Goal: Task Accomplishment & Management: Use online tool/utility

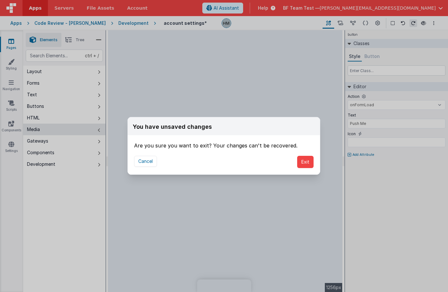
select select "onFormLoad"
click at [306, 164] on button "Exit" at bounding box center [305, 162] width 16 height 12
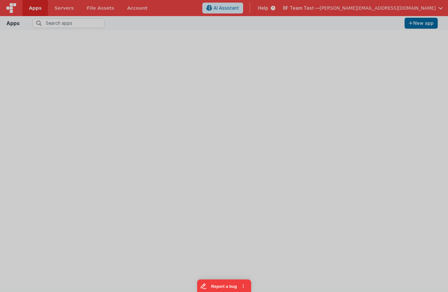
type input "has"
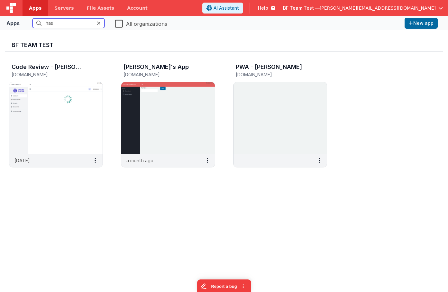
click at [383, 6] on span "[PERSON_NAME][EMAIL_ADDRESS][DOMAIN_NAME]" at bounding box center [378, 8] width 116 height 6
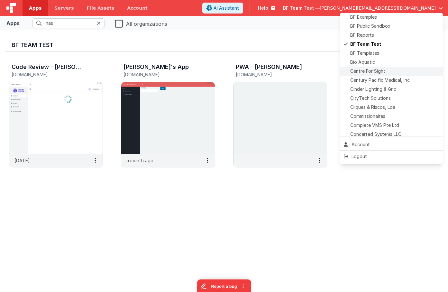
click at [371, 72] on span "Centre For Sight" at bounding box center [368, 71] width 35 height 6
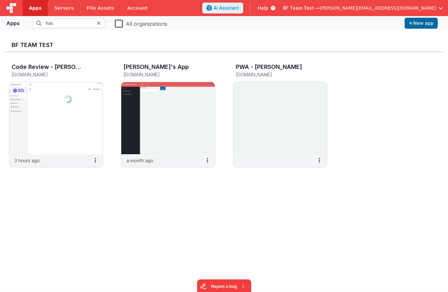
click at [100, 24] on icon at bounding box center [99, 23] width 4 height 5
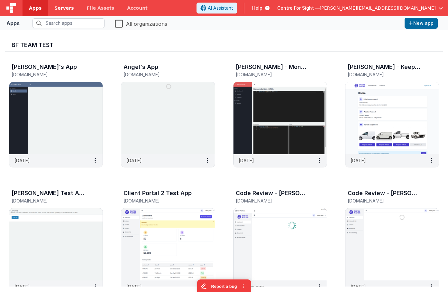
click at [60, 9] on span "Servers" at bounding box center [63, 8] width 19 height 6
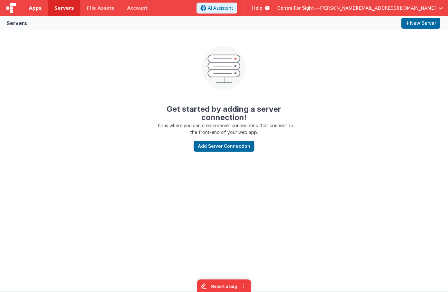
click at [42, 8] on link "Apps" at bounding box center [35, 8] width 25 height 16
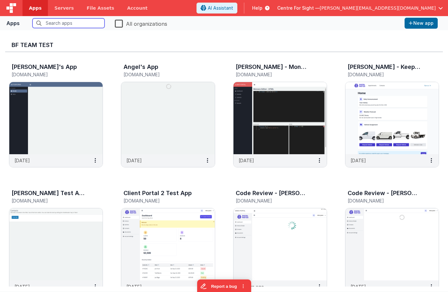
click at [77, 25] on input "text" at bounding box center [69, 23] width 72 height 10
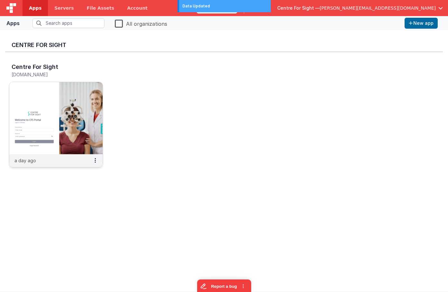
click at [67, 97] on img at bounding box center [55, 118] width 93 height 72
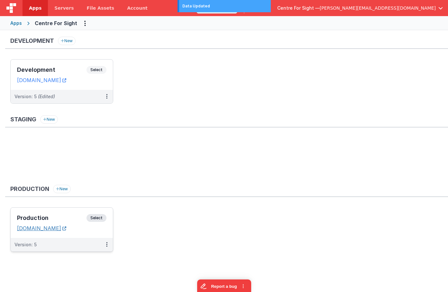
click at [66, 230] on link "patientportal.centreforsight.com" at bounding box center [41, 228] width 49 height 6
click at [263, 8] on span "Help" at bounding box center [257, 8] width 10 height 6
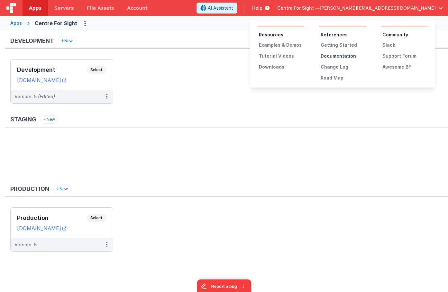
click at [342, 56] on div "Documentation" at bounding box center [343, 56] width 45 height 6
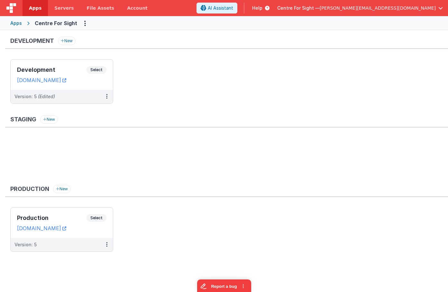
click at [320, 5] on span "Centre For Sight —" at bounding box center [298, 8] width 42 height 6
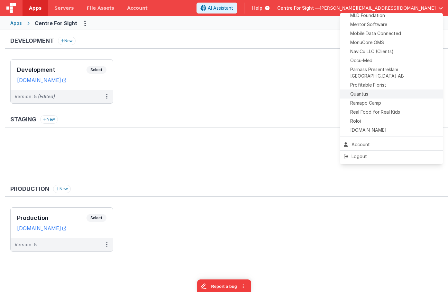
scroll to position [244, 0]
click at [374, 94] on div "Quantus" at bounding box center [391, 97] width 95 height 6
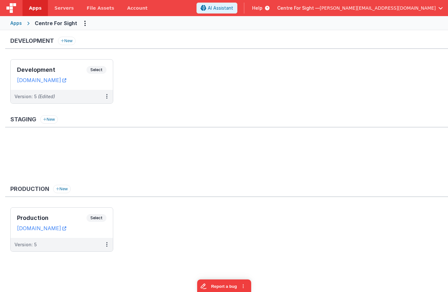
click at [27, 10] on link "Apps" at bounding box center [35, 8] width 25 height 16
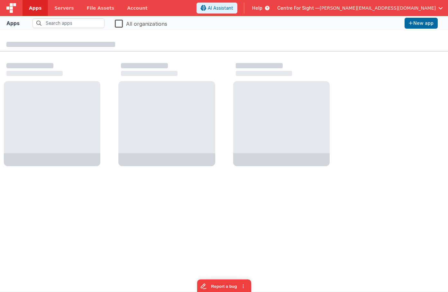
click at [320, 8] on span "Centre For Sight —" at bounding box center [298, 8] width 42 height 6
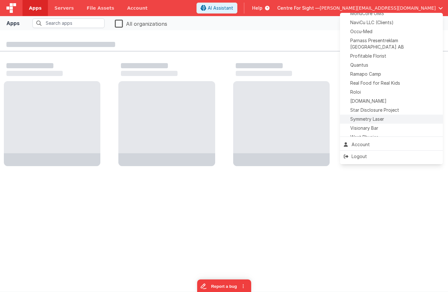
scroll to position [277, 0]
click at [363, 61] on span "Quantus" at bounding box center [360, 64] width 18 height 6
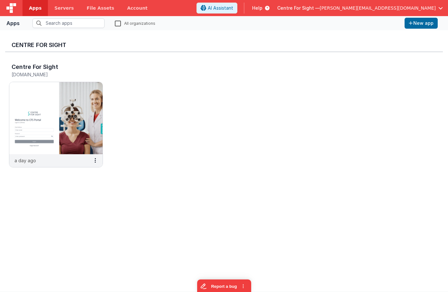
click at [320, 7] on span "Centre For Sight —" at bounding box center [298, 8] width 42 height 6
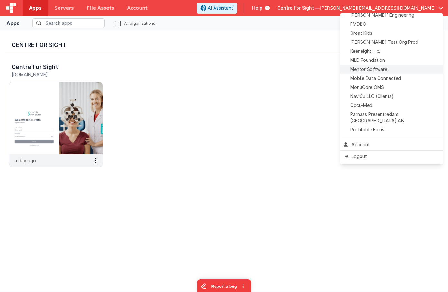
scroll to position [244, 0]
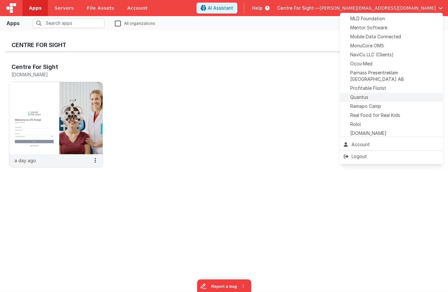
click at [371, 94] on div "Quantus" at bounding box center [391, 97] width 95 height 6
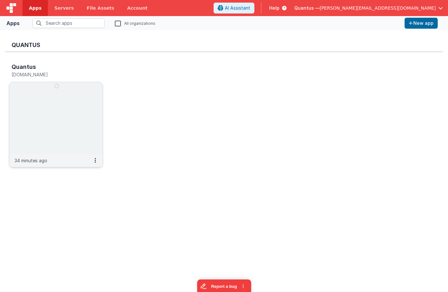
click at [85, 107] on img at bounding box center [55, 118] width 93 height 72
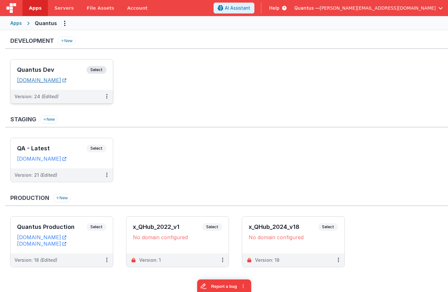
click at [66, 82] on link "quantusdev.fmbetterforms.com" at bounding box center [41, 80] width 49 height 6
click at [61, 61] on div "Quantus Dev Select URLs quantusdev.fmbetterforms.com" at bounding box center [62, 75] width 102 height 30
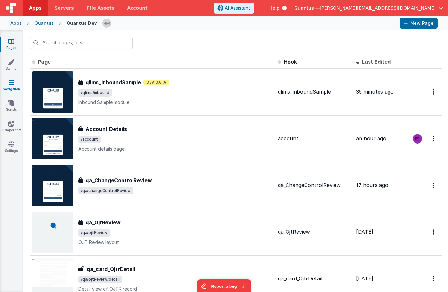
click at [11, 84] on icon at bounding box center [11, 82] width 5 height 6
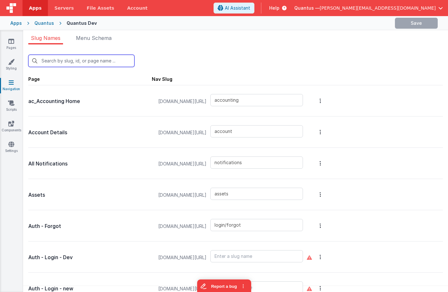
click at [107, 60] on input "text" at bounding box center [81, 61] width 106 height 12
type input "d"
type input "assets"
type input "login/forgot"
type input "login"
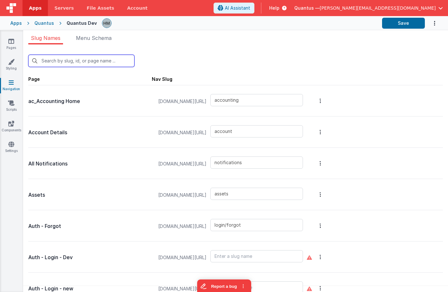
type input "login/reset"
type input "columntest"
type input "contactus"
type input "mattforgott"
type input "reports"
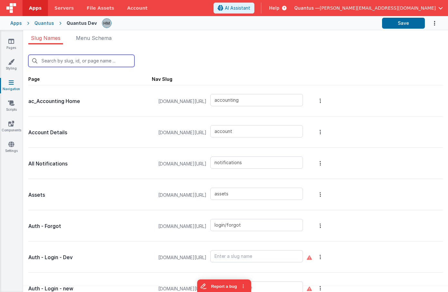
type input "examples/insertNotification"
type input "examples/messages"
type input "examples/radiobutton"
type input "reports/feedback"
type input "filedrop"
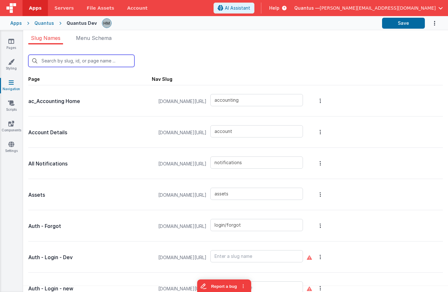
type input "reports/general"
type input "home"
type input "int-badlinks"
type input "blankmodal"
type input "schedule-service"
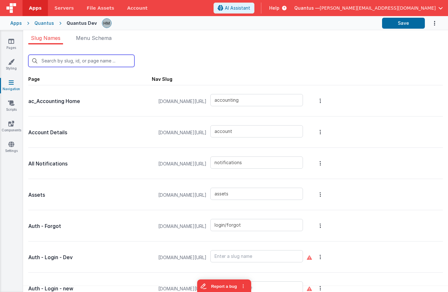
type input "reports/pastDue"
type input "premiumpromo"
type input "pricing"
type input "qa/backtrace"
type input "qa/ojtReview/detail"
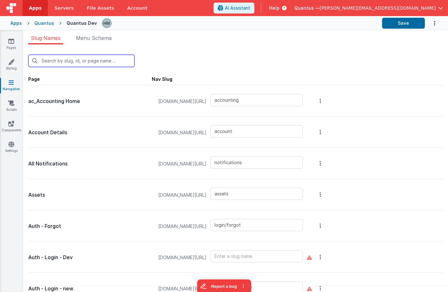
type input "qa/changeControlReview/reviewdetail"
type input "qa/suppliers/attachments"
type input "qa/changeControlReview"
type input "qa/ojtReview"
type input "qa/reports"
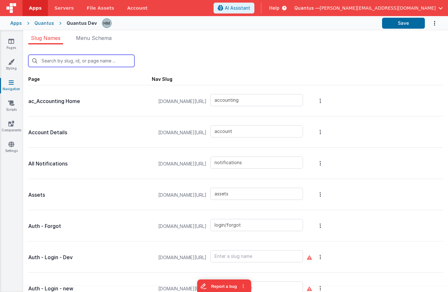
type input "qa/suppliers"
type input "qlims/inbound"
type input "redir"
type input "login/signup"
type input "reportbot"
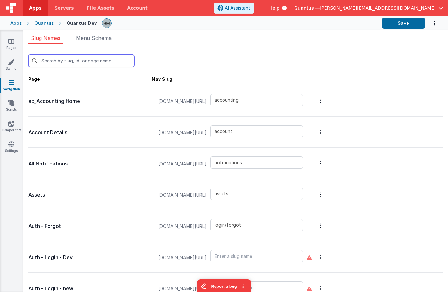
type input "thanks"
type input "tools/news"
type input "Xworkorder"
type input "pdf"
type input "labreports"
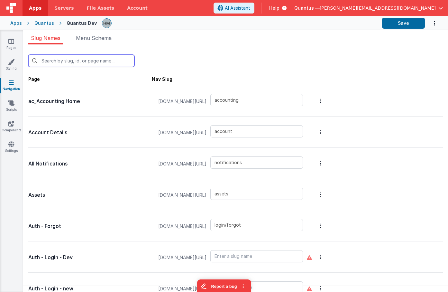
type input "workorder"
type input "do"
type input "Xworkorder"
type input "workorder"
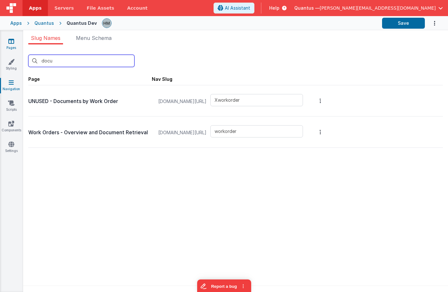
type input "docu"
click at [10, 43] on icon at bounding box center [11, 41] width 6 height 6
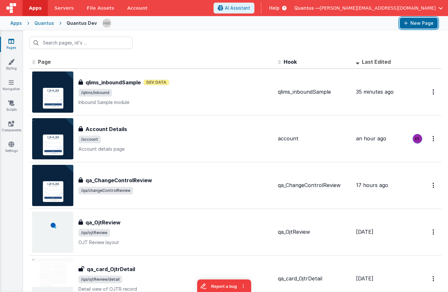
drag, startPoint x: 415, startPoint y: 25, endPoint x: 331, endPoint y: 38, distance: 85.0
click at [335, 40] on div "Apps Servers File Assets Account Some FUTURE Slot AI Assistant Help Quantus — h…" at bounding box center [224, 146] width 448 height 292
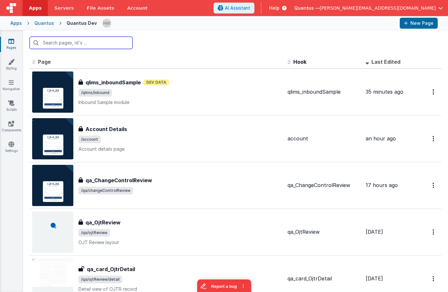
click at [116, 41] on input "text" at bounding box center [81, 43] width 103 height 12
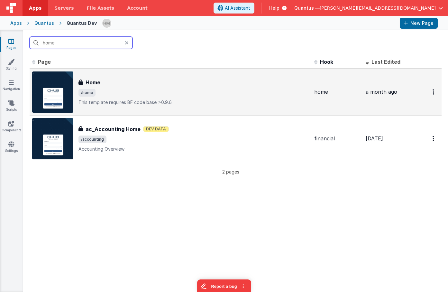
type input "home"
click at [213, 84] on div "Home" at bounding box center [194, 83] width 231 height 8
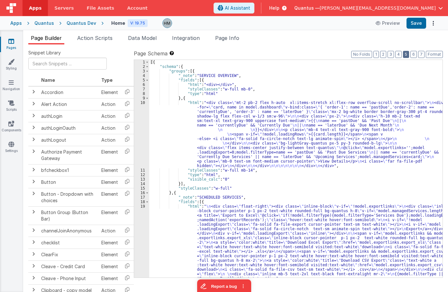
click at [408, 55] on button "5" at bounding box center [406, 54] width 6 height 7
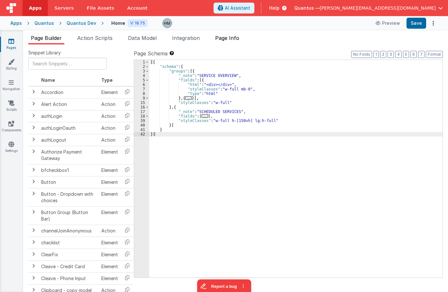
click at [230, 41] on li "Page Info" at bounding box center [227, 39] width 29 height 10
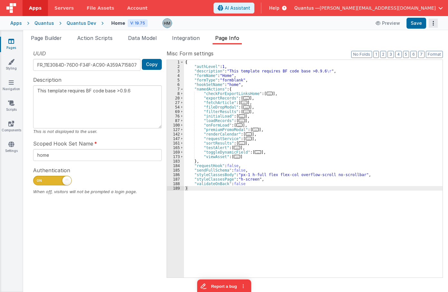
click at [435, 27] on button "Options" at bounding box center [433, 23] width 9 height 9
click at [413, 38] on link "Duplicate" at bounding box center [409, 36] width 57 height 12
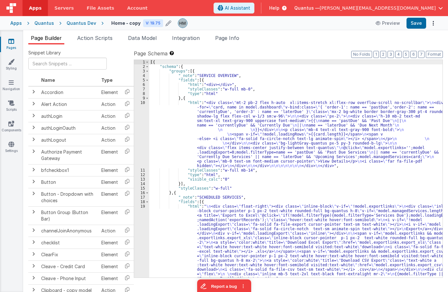
click at [118, 26] on div "Home - copy V: 19.75" at bounding box center [141, 23] width 61 height 9
click at [119, 24] on h4 "Home - copy" at bounding box center [125, 23] width 29 height 5
click at [119, 24] on input "Home - copy" at bounding box center [151, 23] width 80 height 10
type input "Documents - BF"
click at [194, 24] on icon at bounding box center [196, 23] width 5 height 9
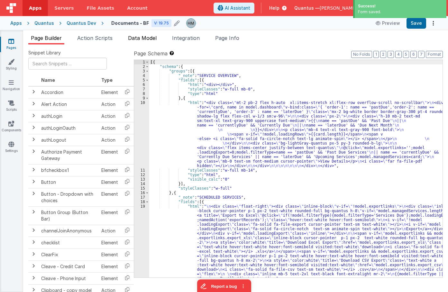
click at [145, 39] on span "Data Model" at bounding box center [142, 38] width 29 height 6
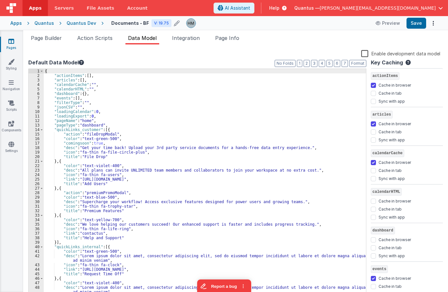
click at [366, 54] on label "Enable development data model" at bounding box center [400, 53] width 79 height 7
click at [0, 0] on input "Enable development data model" at bounding box center [0, 0] width 0 height 0
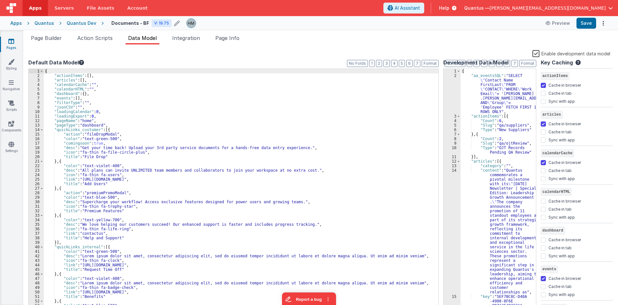
click at [448, 72] on div "{ "aa_eventsSQL" : "SELECT \" Contact Name FirstLast \" FROM \" CONTACT \" WHER…" at bounding box center [498, 196] width 75 height 255
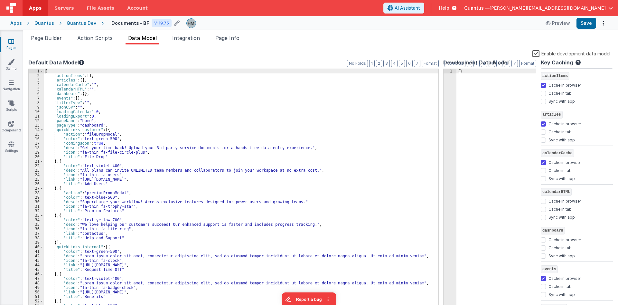
click at [122, 130] on div "{ "actionItems" : [ ] , "articles" : [ ] , "calendarCache" : "" , "calendarHTML…" at bounding box center [242, 194] width 397 height 250
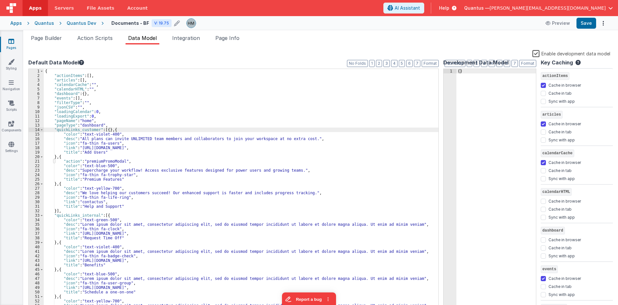
click at [66, 71] on div "{ "actionItems" : [ ] , "articles" : [ ] , "calendarCache" : "" , "calendarHTML…" at bounding box center [242, 194] width 397 height 250
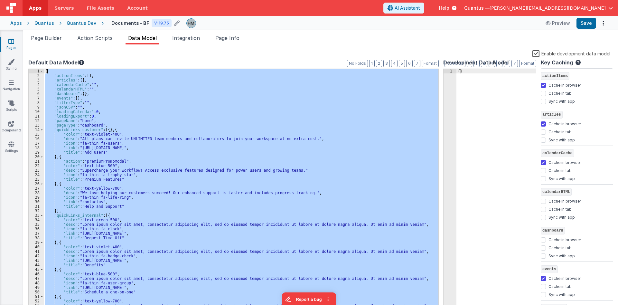
scroll to position [77, 0]
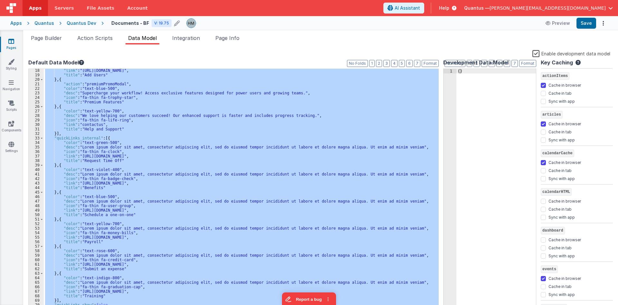
click at [108, 89] on div ""link" : "https://www.mytestlink.com" , "title" : "Add Users" } , { "action" : …" at bounding box center [241, 189] width 395 height 241
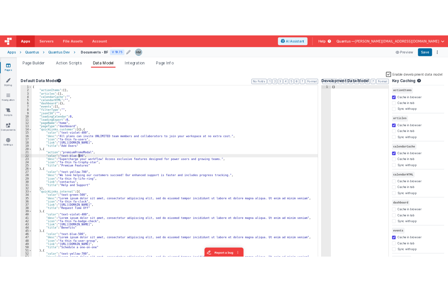
scroll to position [0, 0]
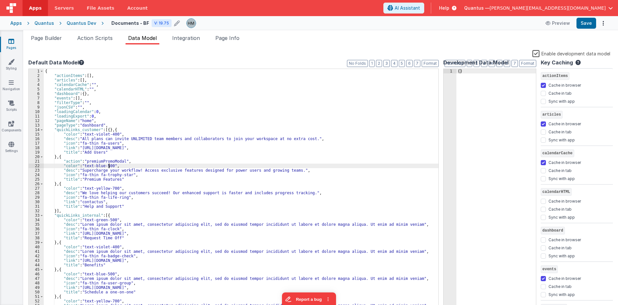
click at [104, 129] on div "{ "actionItems" : [ ] , "articles" : [ ] , "calendarCache" : "" , "calendarHTML…" at bounding box center [242, 194] width 397 height 250
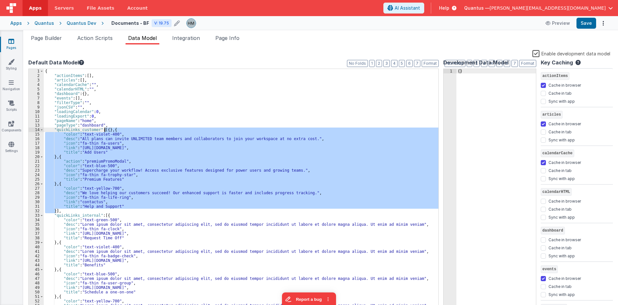
click at [104, 129] on div "{ "actionItems" : [ ] , "articles" : [ ] , "calendarCache" : "" , "calendarHTML…" at bounding box center [242, 194] width 397 height 250
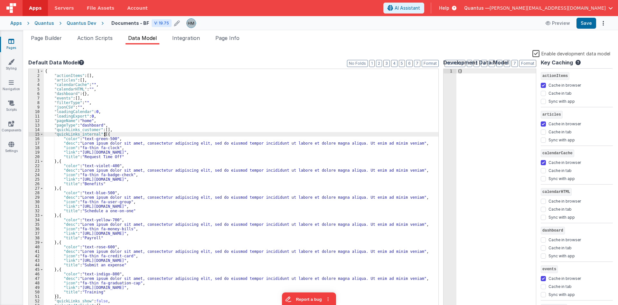
click at [105, 133] on div "{ "actionItems" : [ ] , "articles" : [ ] , "calendarCache" : "" , "calendarHTML…" at bounding box center [242, 194] width 397 height 250
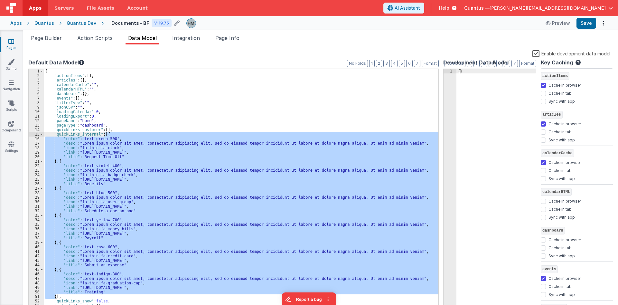
click at [105, 133] on div "{ "actionItems" : [ ] , "articles" : [ ] , "calendarCache" : "" , "calendarHTML…" at bounding box center [242, 194] width 397 height 250
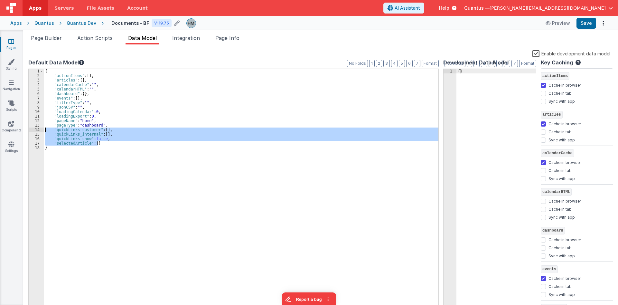
drag, startPoint x: 103, startPoint y: 143, endPoint x: 39, endPoint y: 130, distance: 65.3
click at [44, 130] on div "{ "actionItems" : [ ] , "articles" : [ ] , "calendarCache" : "" , "calendarHTML…" at bounding box center [241, 189] width 395 height 241
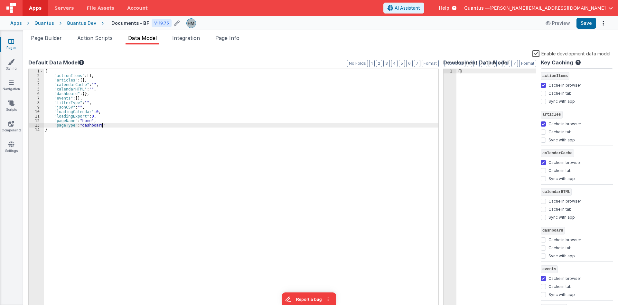
click at [91, 125] on div "{ "actionItems" : [ ] , "articles" : [ ] , "calendarCache" : "" , "calendarHTML…" at bounding box center [242, 194] width 397 height 250
click at [75, 113] on div "{ "actionItems" : [ ] , "articles" : [ ] , "calendarCache" : "" , "calendarHTML…" at bounding box center [242, 194] width 397 height 250
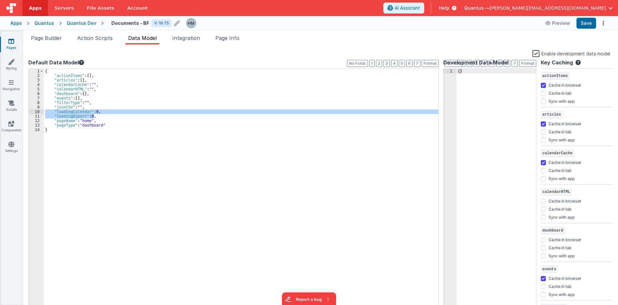
drag, startPoint x: 101, startPoint y: 115, endPoint x: 33, endPoint y: 110, distance: 68.7
click at [44, 110] on div "{ "actionItems" : [ ] , "articles" : [ ] , "calendarCache" : "" , "calendarHTML…" at bounding box center [241, 189] width 395 height 241
checkbox input "false"
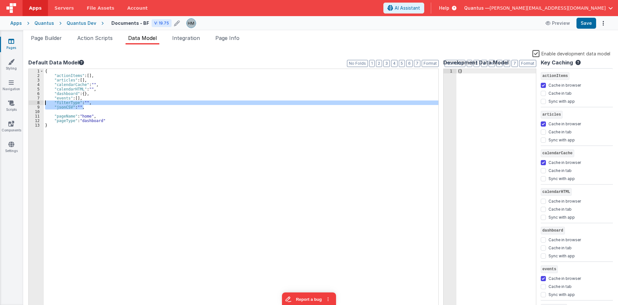
drag, startPoint x: 83, startPoint y: 109, endPoint x: 25, endPoint y: 103, distance: 57.6
click at [44, 103] on div "{ "actionItems" : [ ] , "articles" : [ ] , "calendarCache" : "" , "calendarHTML…" at bounding box center [241, 189] width 395 height 241
checkbox input "false"
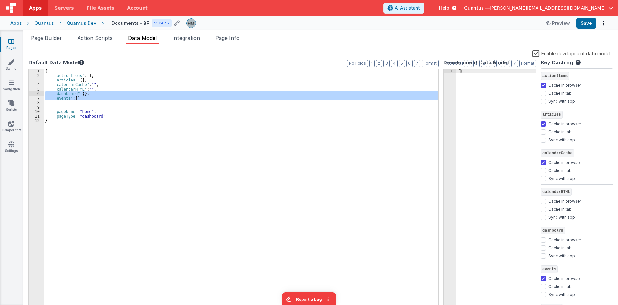
drag, startPoint x: 96, startPoint y: 101, endPoint x: 31, endPoint y: 94, distance: 66.0
click at [44, 94] on div "{ "actionItems" : [ ] , "articles" : [ ] , "calendarCache" : "" , "calendarHTML…" at bounding box center [241, 189] width 395 height 241
checkbox input "false"
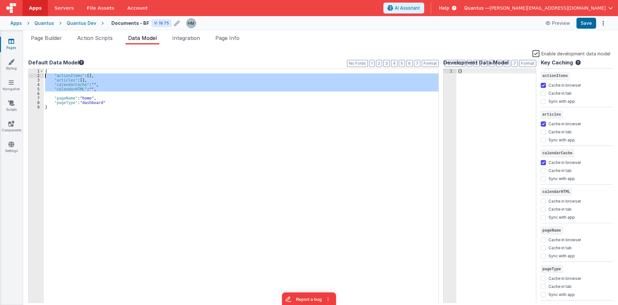
drag, startPoint x: 101, startPoint y: 91, endPoint x: 34, endPoint y: 76, distance: 69.0
click at [44, 76] on div "{ "actionItems" : [ ] , "articles" : [ ] , "calendarCache" : "" , "calendarHTML…" at bounding box center [241, 186] width 395 height 234
checkbox input "false"
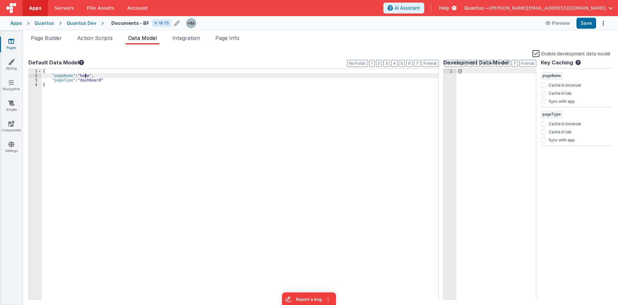
click at [85, 76] on div "{ "pageName" : "home" , "pageType" : "dashboard" }" at bounding box center [241, 194] width 399 height 250
click at [234, 35] on span "Page Info" at bounding box center [227, 38] width 24 height 6
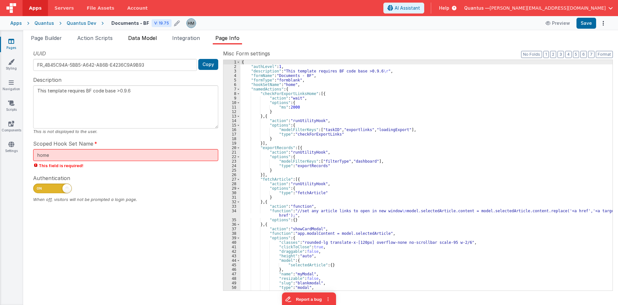
click at [129, 41] on li "Data Model" at bounding box center [143, 39] width 34 height 10
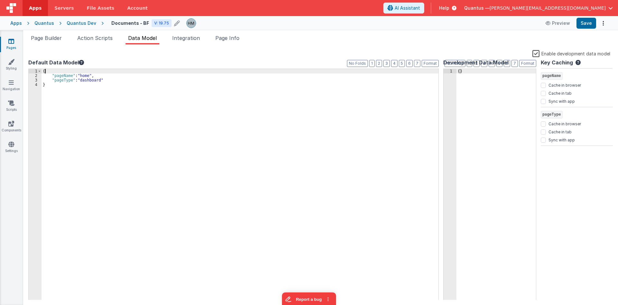
click at [84, 73] on div "{ "pageName" : "home" , "pageType" : "dashboard" }" at bounding box center [241, 189] width 399 height 240
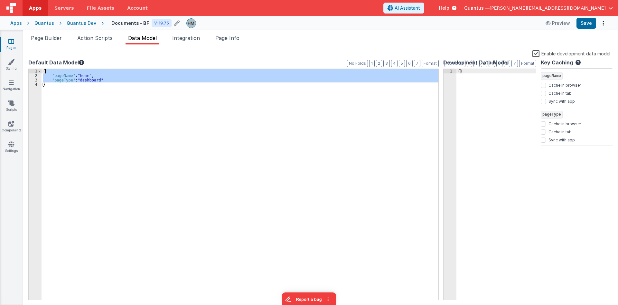
click at [84, 73] on div "{ "pageName" : "home" , "pageType" : "dashboard" }" at bounding box center [241, 189] width 399 height 240
click at [83, 76] on div "{ "pageName" : "home" , "pageType" : "dashboard" }" at bounding box center [240, 184] width 397 height 231
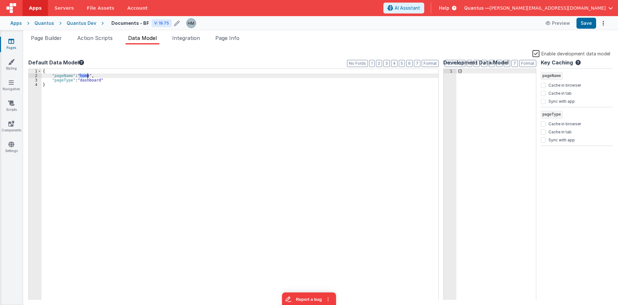
click at [83, 76] on div "{ "pageName" : "home" , "pageType" : "dashboard" }" at bounding box center [241, 189] width 399 height 240
click at [91, 79] on div "{ "pageName" : "documents" , "pageType" : "dashboard" }" at bounding box center [241, 189] width 399 height 240
click at [98, 76] on div "{ "pageName" : "documents" , "pageType" : "document" }" at bounding box center [241, 189] width 399 height 240
click at [138, 82] on div "{ "pageName" : "document" , "pageType" : "document" }" at bounding box center [241, 189] width 399 height 240
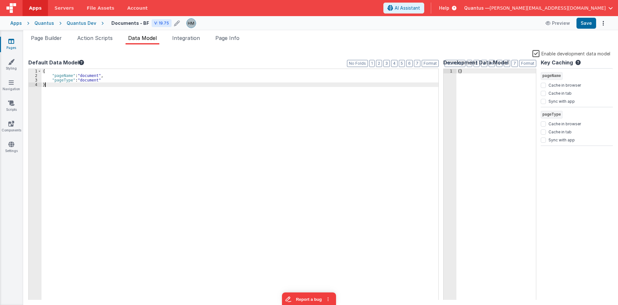
click at [96, 74] on div "{ "pageName" : "document" , "pageType" : "document" }" at bounding box center [241, 189] width 399 height 240
click at [127, 82] on div "{ "pageName" : "documents" , "pageType" : "document" }" at bounding box center [241, 189] width 399 height 240
click at [448, 54] on label "Enable development data model" at bounding box center [571, 53] width 78 height 7
click at [0, 0] on input "Enable development data model" at bounding box center [0, 0] width 0 height 0
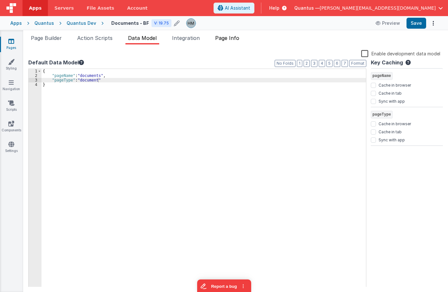
click at [236, 41] on span "Page Info" at bounding box center [227, 38] width 24 height 6
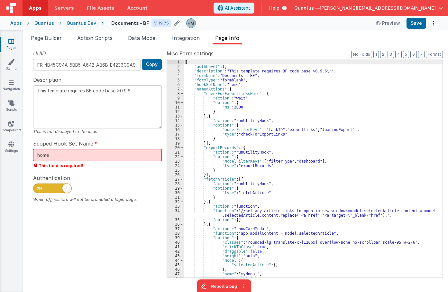
click at [98, 153] on input "home" at bounding box center [97, 155] width 129 height 12
type textarea "This template requires BF code base >0.9.6"
type input "d"
type textarea "This template requires BF code base >0.9.6"
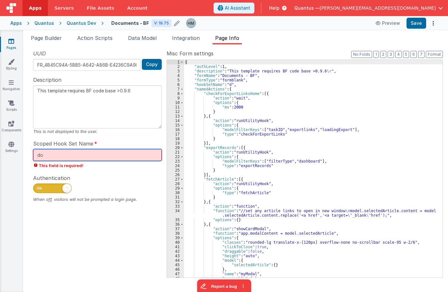
type input "doc"
type textarea "This template requires BF code base >0.9.6"
type input "docu"
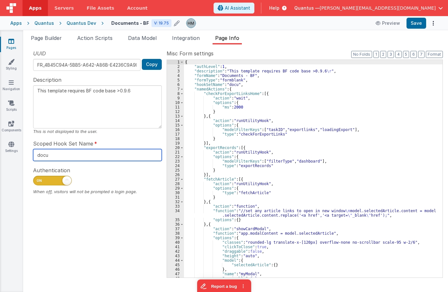
type textarea "This template requires BF code base >0.9.6"
type input "docume"
type textarea "This template requires BF code base >0.9.6"
type input "documen"
type textarea "This template requires BF code base >0.9.6"
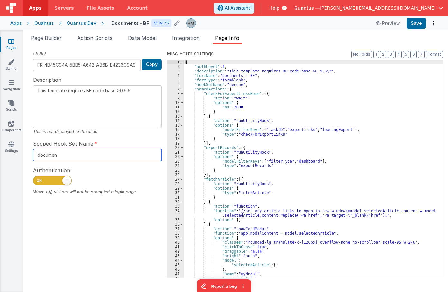
type input "document"
type textarea "This template requires BF code base >0.9.6"
type input "documents"
click at [183, 42] on li "Integration" at bounding box center [186, 39] width 33 height 10
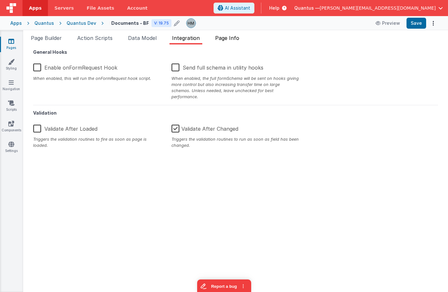
click at [233, 41] on span "Page Info" at bounding box center [227, 38] width 24 height 6
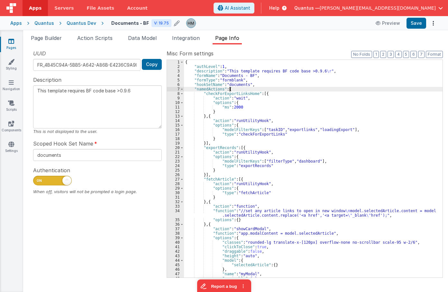
click at [234, 89] on div "{ "authLevel" : 1 , "description" : "This template requires BF code base >0.9.6…" at bounding box center [313, 173] width 259 height 227
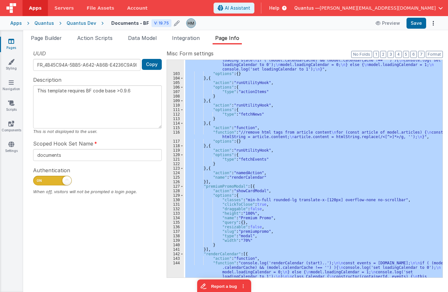
scroll to position [502, 0]
click at [391, 54] on button "3" at bounding box center [391, 54] width 6 height 7
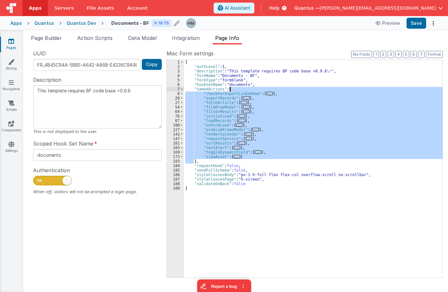
click at [230, 124] on div "{ "authLevel" : 1 , "description" : "This template requires BF code base >0.9.6…" at bounding box center [313, 169] width 259 height 218
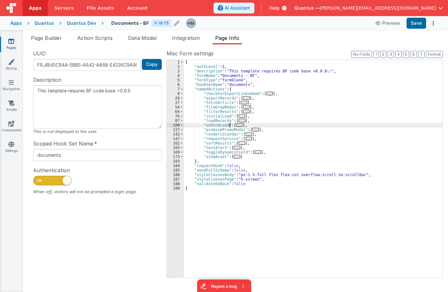
click at [239, 126] on span "..." at bounding box center [240, 125] width 6 height 4
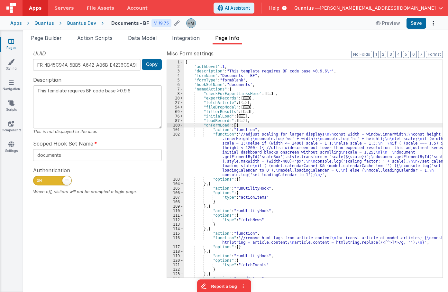
scroll to position [0, 0]
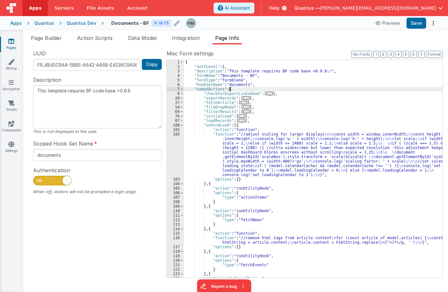
click at [236, 88] on div "{ "authLevel" : 1 , "description" : "This template requires BF code base >0.9.6…" at bounding box center [313, 173] width 259 height 227
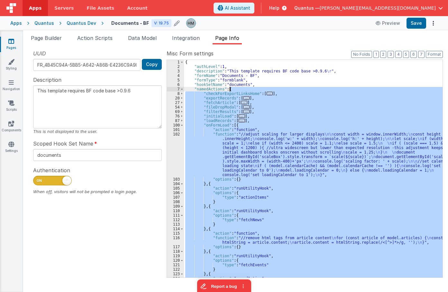
click at [236, 88] on div "{ "authLevel" : 1 , "description" : "This template requires BF code base >0.9.6…" at bounding box center [313, 173] width 259 height 227
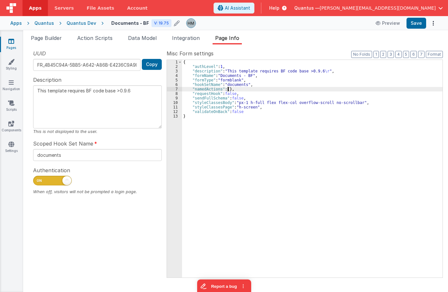
type textarea "This template requires BF code base >0.9.6"
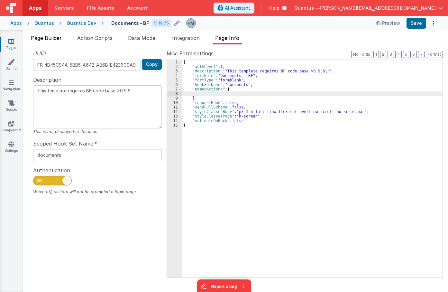
click at [52, 40] on span "Page Builder" at bounding box center [46, 38] width 31 height 6
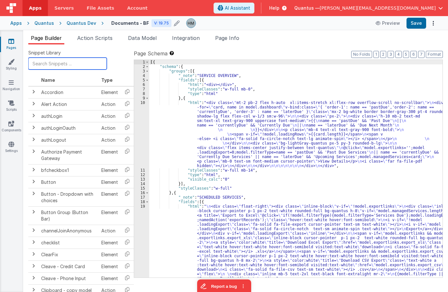
click at [62, 62] on input "text" at bounding box center [67, 64] width 79 height 12
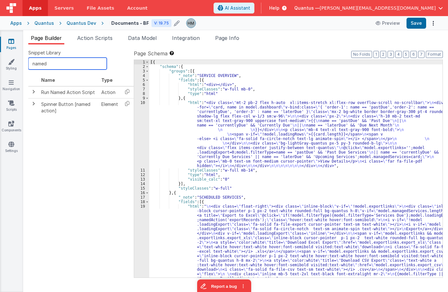
type input "named"
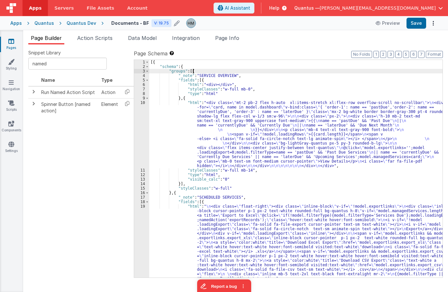
click at [196, 70] on div "[{ "schema" : { "groups" : [{ "_note" : "SERVICE OVERVIEW" , "fields" : [{ "htm…" at bounding box center [296, 173] width 294 height 227
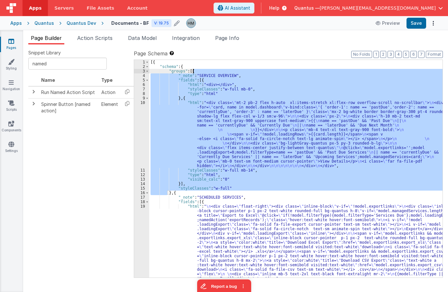
click at [196, 70] on div "[{ "schema" : { "groups" : [{ "_note" : "SERVICE OVERVIEW" , "fields" : [{ "htm…" at bounding box center [296, 173] width 294 height 227
click at [199, 80] on div "[{ "schema" : { "groups" : [{ "_note" : "SERVICE OVERVIEW" , "fields" : [{ "htm…" at bounding box center [296, 169] width 294 height 218
click at [199, 80] on div "[{ "schema" : { "groups" : [{ "_note" : "SERVICE OVERVIEW" , "fields" : [{ "htm…" at bounding box center [296, 173] width 294 height 227
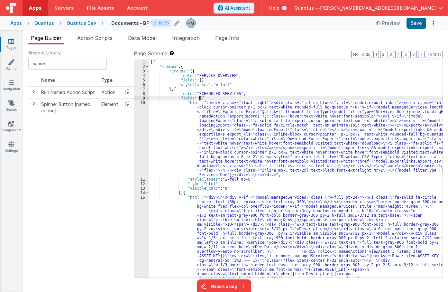
click at [199, 97] on div "[{ "schema" : { "groups" : [{ "_note" : "SERVICE OVERVIEW" , "fields" : [ ] , "…" at bounding box center [296, 241] width 294 height 362
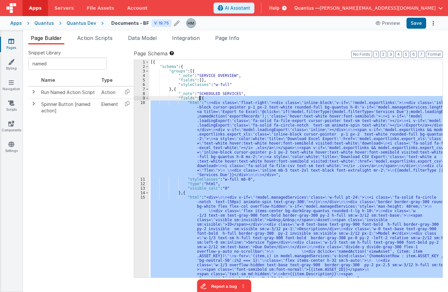
click at [199, 97] on div "[{ "schema" : { "groups" : [{ "_note" : "SERVICE OVERVIEW" , "fields" : [ ] , "…" at bounding box center [296, 241] width 294 height 362
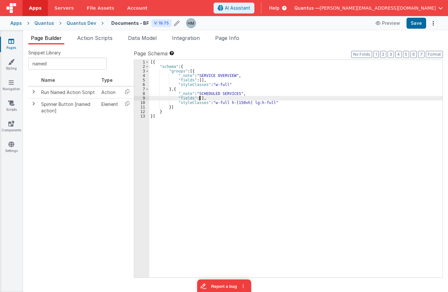
click at [215, 97] on div "[{ "schema" : { "groups" : [{ "_note" : "SERVICE OVERVIEW" , "fields" : [ ] , "…" at bounding box center [296, 173] width 294 height 227
drag, startPoint x: 212, startPoint y: 101, endPoint x: 268, endPoint y: 103, distance: 55.7
click at [268, 103] on div "[{ "schema" : { "groups" : [{ "_note" : "SERVICE OVERVIEW" , "fields" : [ ] , "…" at bounding box center [296, 173] width 294 height 227
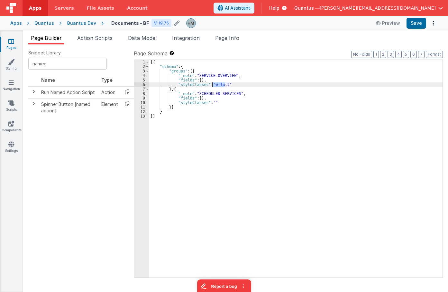
drag, startPoint x: 225, startPoint y: 86, endPoint x: 212, endPoint y: 86, distance: 12.6
click at [212, 86] on div "[{ "schema" : { "groups" : [{ "_note" : "SERVICE OVERVIEW" , "fields" : [ ] , "…" at bounding box center [296, 173] width 294 height 227
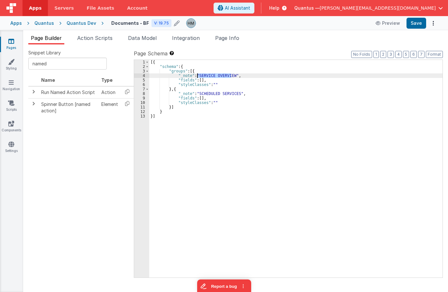
drag, startPoint x: 232, startPoint y: 75, endPoint x: 198, endPoint y: 77, distance: 33.6
click at [198, 77] on div "[{ "schema" : { "groups" : [{ "_note" : "SERVICE OVERVIEW" , "fields" : [ ] , "…" at bounding box center [296, 173] width 294 height 227
click at [236, 81] on div "[{ "schema" : { "groups" : [{ "_note" : "Header" , "fields" : [ ] , "styleClass…" at bounding box center [296, 173] width 294 height 227
click at [406, 54] on button "5" at bounding box center [406, 54] width 6 height 7
click at [202, 77] on div "[{ "schema" : { "groups" : [{ "_note" : "Header" , "fields" : [ ] , "styleClass…" at bounding box center [296, 173] width 294 height 227
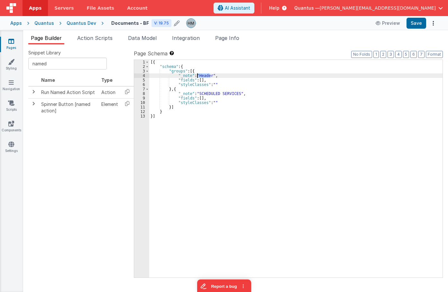
click at [202, 77] on div "[{ "schema" : { "groups" : [{ "_note" : "Header" , "fields" : [ ] , "styleClass…" at bounding box center [296, 173] width 294 height 227
click at [201, 74] on div "[{ "schema" : { "groups" : [{ "_note" : "TABS" , "fields" : [ ] , "styleClasses…" at bounding box center [296, 173] width 294 height 227
click at [201, 74] on div "[{ "schema" : { "groups" : [{ "_note" : "a" , "fields" : [ ] , "styleClasses" :…" at bounding box center [296, 173] width 294 height 227
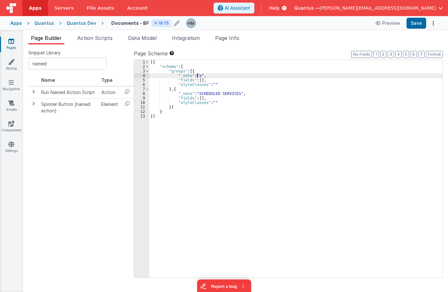
click at [198, 75] on div "[{ "schema" : { "groups" : [{ "_note" : "a" , "fields" : [ ] , "styleClasses" :…" at bounding box center [296, 173] width 294 height 227
click at [210, 80] on div "[{ "schema" : { "groups" : [{ "_note" : "Tabs" , "fields" : [ ] , "styleClasses…" at bounding box center [296, 173] width 294 height 227
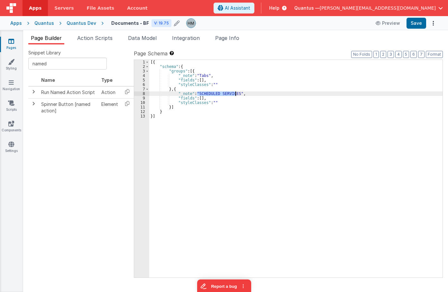
drag, startPoint x: 198, startPoint y: 93, endPoint x: 236, endPoint y: 92, distance: 38.3
click at [236, 92] on div "[{ "schema" : { "groups" : [{ "_note" : "Tabs" , "fields" : [ ] , "styleClasses…" at bounding box center [296, 173] width 294 height 227
click at [204, 94] on div "[{ "schema" : { "groups" : [{ "_note" : "Tabs" , "fields" : [ ] , "styleClasses…" at bounding box center [296, 169] width 294 height 218
drag, startPoint x: 198, startPoint y: 94, endPoint x: 236, endPoint y: 95, distance: 38.0
click at [236, 95] on div "[{ "schema" : { "groups" : [{ "_note" : "Tabs" , "fields" : [ ] , "styleClasses…" at bounding box center [296, 173] width 294 height 227
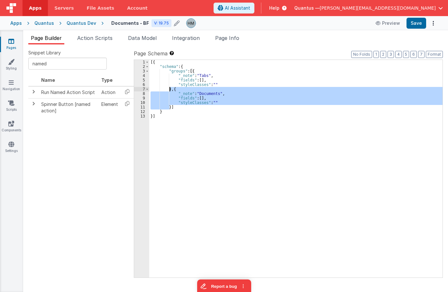
drag, startPoint x: 170, startPoint y: 107, endPoint x: 170, endPoint y: 89, distance: 18.3
click at [170, 89] on div "[{ "schema" : { "groups" : [{ "_note" : "Tabs" , "fields" : [ ] , "styleClasses…" at bounding box center [296, 173] width 294 height 227
click at [169, 108] on div "[{ "schema" : { "groups" : [{ "_note" : "Tabs" , "fields" : [ ] , "styleClasses…" at bounding box center [296, 169] width 294 height 218
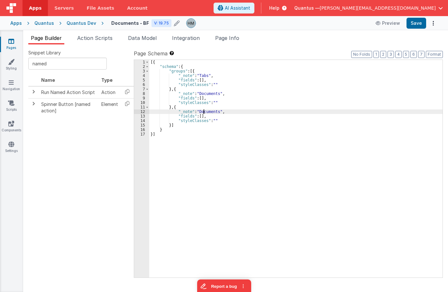
click at [204, 112] on div "[{ "schema" : { "groups" : [{ "_note" : "Tabs" , "fields" : [ ] , "styleClasses…" at bounding box center [296, 173] width 294 height 227
click at [212, 111] on div "[{ "schema" : { "groups" : [{ "_note" : "Tabs" , "fields" : [ ] , "styleClasses…" at bounding box center [296, 169] width 294 height 218
click at [212, 111] on div "[{ "schema" : { "groups" : [{ "_note" : "Tabs" , "fields" : [ ] , "styleClasses…" at bounding box center [296, 173] width 294 height 227
click at [255, 112] on div "[{ "schema" : { "groups" : [{ "_note" : "Tabs" , "fields" : [ ] , "styleClasses…" at bounding box center [296, 173] width 294 height 227
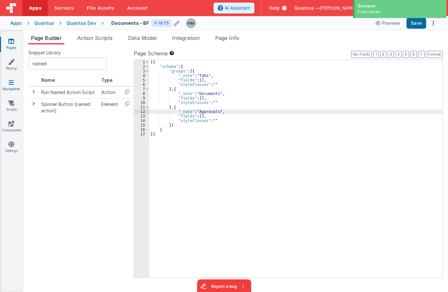
click at [9, 85] on icon at bounding box center [11, 82] width 5 height 6
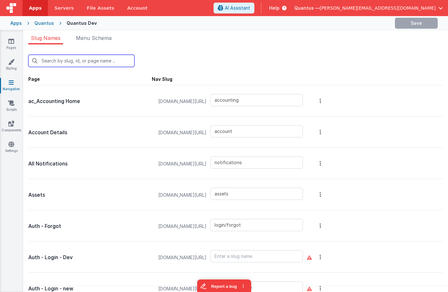
click at [68, 62] on input "text" at bounding box center [81, 61] width 106 height 12
type input "d"
type input "assets"
type input "login/forgot"
type input "login"
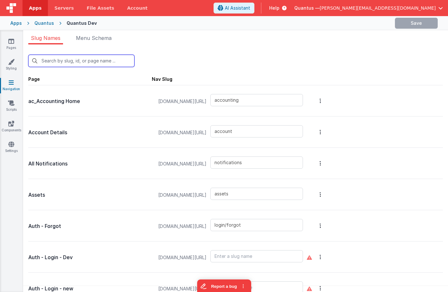
type input "login/reset"
type input "columntest"
type input "contactus"
type input "mattforgott"
type input "reports"
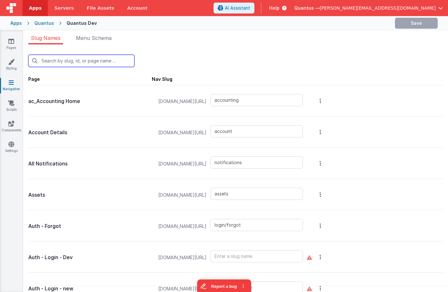
type input "examples/insertNotification"
type input "examples/messages"
type input "examples/radiobutton"
type input "reports/feedback"
type input "filedrop"
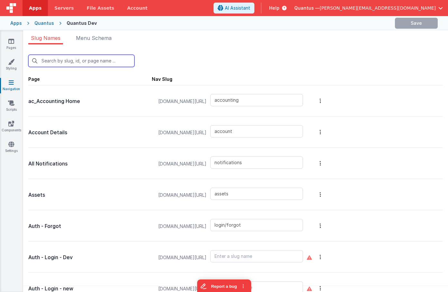
type input "reports/general"
type input "home"
type input "int-badlinks"
type input "blankmodal"
type input "schedule-service"
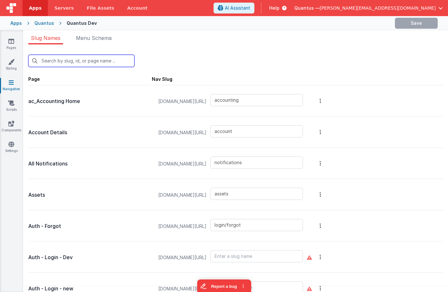
type input "reports/pastDue"
type input "premiumpromo"
type input "pricing"
type input "qa/backtrace"
type input "qa/ojtReview/detail"
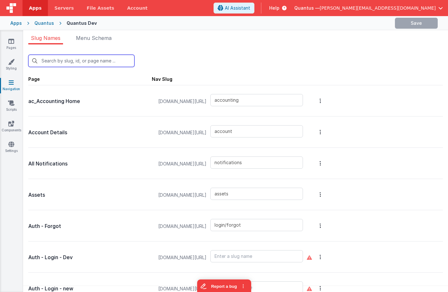
type input "qa/changeControlReview/reviewdetail"
type input "qa/suppliers/attachments"
type input "qa/changeControlReview"
type input "qa/ojtReview"
type input "qa/reports"
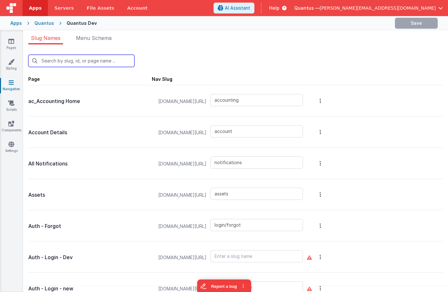
type input "qa/suppliers"
type input "qlims/inbound"
type input "redir"
type input "login/signup"
type input "reportbot"
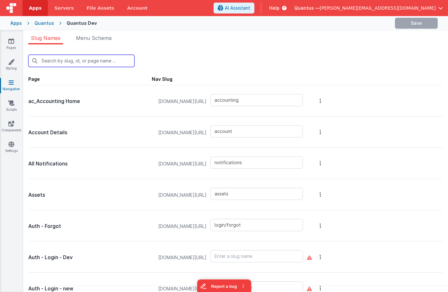
type input "thanks"
type input "tools/news"
type input "Xworkorder"
type input "pdf"
type input "labreports"
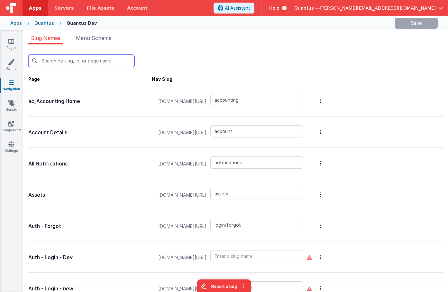
type input "workorder"
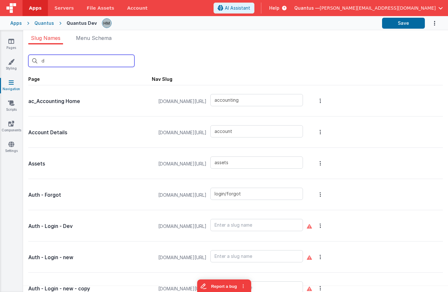
type input "do"
type input "Xworkorder"
type input "workorder"
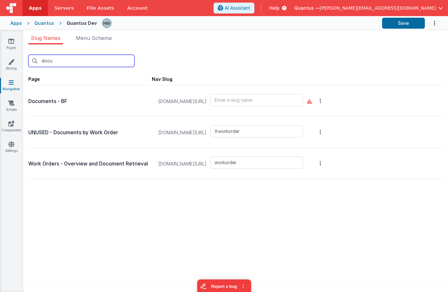
type input "docu"
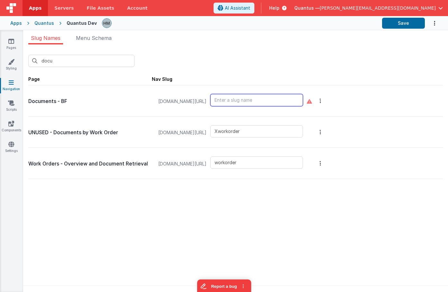
click at [267, 102] on input "text" at bounding box center [257, 100] width 93 height 12
type input "documents"
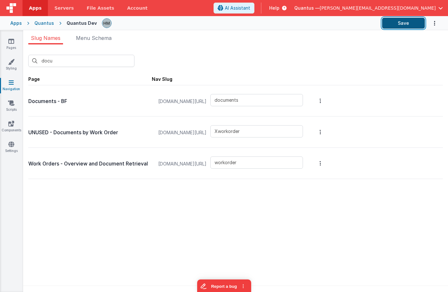
click at [406, 24] on button "Save" at bounding box center [403, 23] width 43 height 11
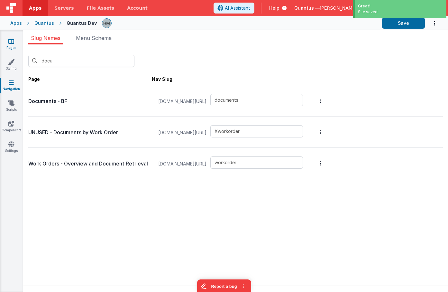
click at [14, 41] on icon at bounding box center [11, 41] width 6 height 6
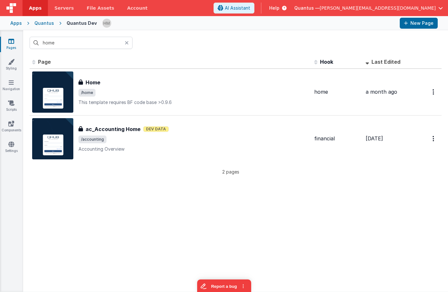
click at [128, 44] on icon at bounding box center [127, 42] width 4 height 5
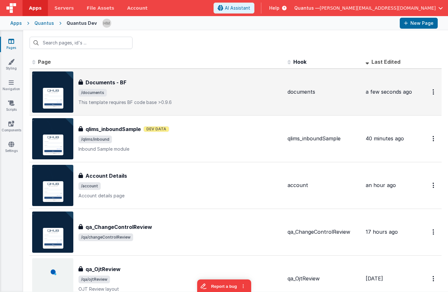
click at [170, 83] on div "Documents - BF" at bounding box center [181, 83] width 204 height 8
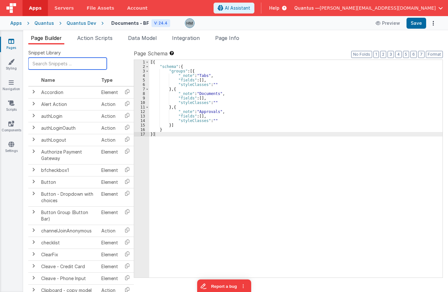
click at [72, 63] on input "text" at bounding box center [67, 64] width 79 height 12
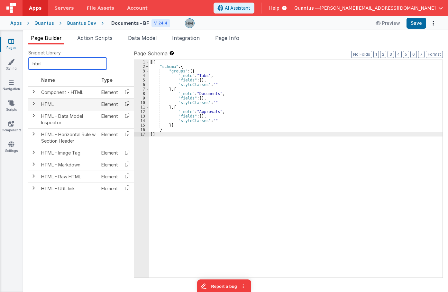
type input "html"
click at [127, 103] on icon at bounding box center [127, 104] width 13 height 10
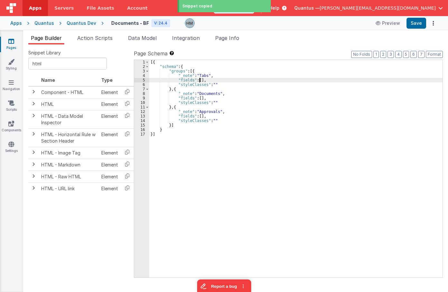
click at [200, 81] on div "[{ "schema" : { "groups" : [{ "_note" : "Tabs" , "fields" : [ ] , "styleClasses…" at bounding box center [296, 173] width 294 height 227
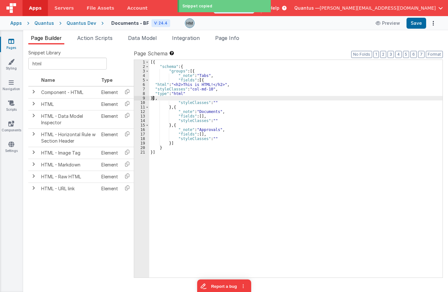
click at [185, 93] on div "[{ "schema" : { "groups" : [{ "_note" : "Tabs" , "fields" : [{ "html" : "<h2>Th…" at bounding box center [296, 173] width 294 height 227
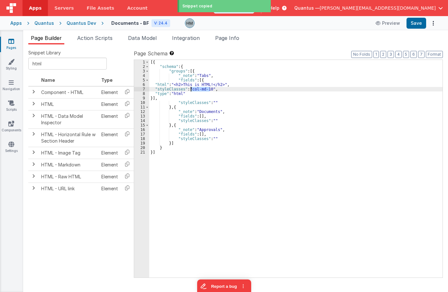
drag, startPoint x: 211, startPoint y: 88, endPoint x: 193, endPoint y: 89, distance: 17.7
click at [192, 88] on div "[{ "schema" : { "groups" : [{ "_note" : "Tabs" , "fields" : [{ "html" : "<h2>Th…" at bounding box center [296, 173] width 294 height 227
drag, startPoint x: 205, startPoint y: 89, endPoint x: 257, endPoint y: 89, distance: 52.1
click at [208, 89] on div "[{ "schema" : { "groups" : [{ "_note" : "Tabs" , "fields" : [{ "html" : "<h2>Th…" at bounding box center [296, 173] width 294 height 227
click at [434, 56] on button "Format" at bounding box center [434, 54] width 17 height 7
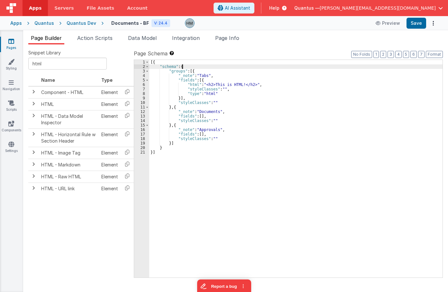
drag, startPoint x: 286, startPoint y: 66, endPoint x: 282, endPoint y: 63, distance: 4.6
click at [285, 66] on div "[{ "schema" : { "groups" : [{ "_note" : "Tabs" , "fields" : [{ "html" : "<h2>Th…" at bounding box center [296, 173] width 294 height 227
click at [242, 39] on li "Page Info" at bounding box center [227, 39] width 29 height 10
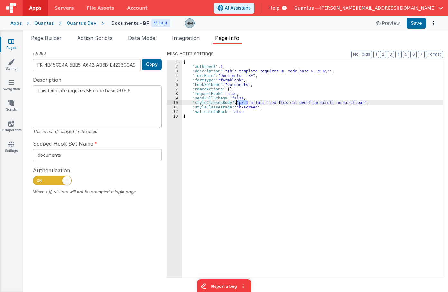
drag, startPoint x: 247, startPoint y: 102, endPoint x: 237, endPoint y: 102, distance: 9.7
click at [237, 102] on div "{ "authLevel" : 1 , "description" : "This template requires BF code base >0.9.6…" at bounding box center [312, 173] width 261 height 227
click at [236, 101] on div "{ "authLevel" : 1 , "description" : "This template requires BF code base >0.9.6…" at bounding box center [312, 173] width 261 height 227
type textarea "This template requires BF code base >0.9.6"
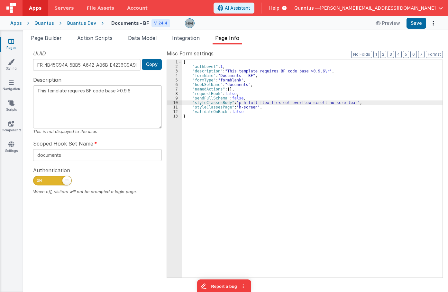
type textarea "This template requires BF code base >0.9.6"
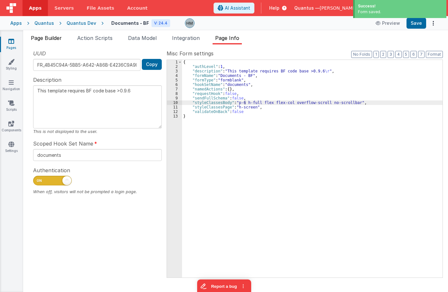
click at [56, 42] on li "Page Builder" at bounding box center [46, 39] width 36 height 10
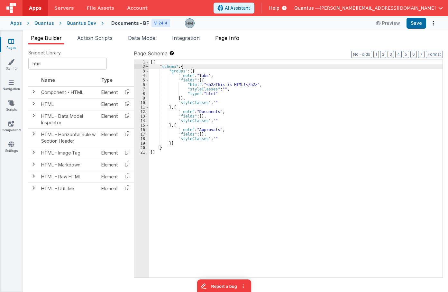
click at [226, 39] on span "Page Info" at bounding box center [227, 38] width 24 height 6
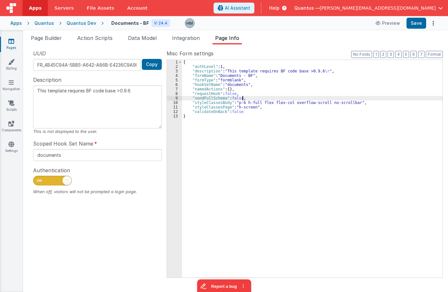
click at [242, 100] on div "{ "authLevel" : 1 , "description" : "This template requires BF code base >0.9.6…" at bounding box center [312, 173] width 261 height 227
click at [243, 102] on div "{ "authLevel" : 1 , "description" : "This template requires BF code base >0.9.6…" at bounding box center [312, 173] width 261 height 227
type textarea "This template requires BF code base >0.9.6"
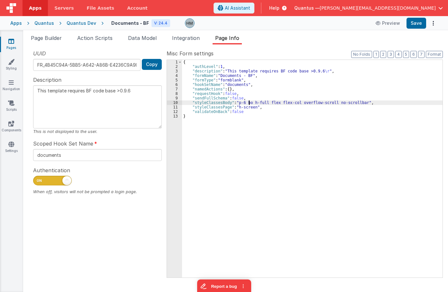
type textarea "This template requires BF code base >0.9.6"
click at [278, 82] on div "{ "authLevel" : 1 , "description" : "This template requires BF code base >0.9.6…" at bounding box center [312, 173] width 261 height 227
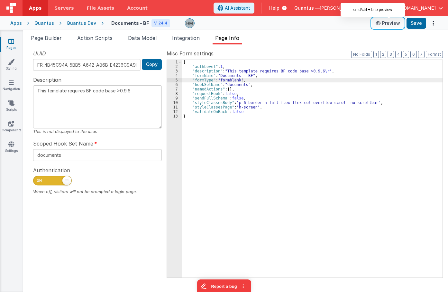
click at [399, 23] on button "Preview" at bounding box center [388, 23] width 32 height 10
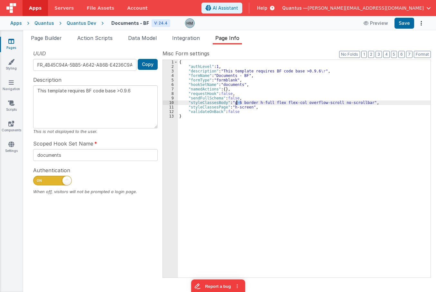
drag, startPoint x: 241, startPoint y: 102, endPoint x: 236, endPoint y: 103, distance: 4.8
click at [236, 103] on div "{ "authLevel" : 1 , "description" : "This template requires BF code base >0.9.6…" at bounding box center [304, 173] width 253 height 227
drag, startPoint x: 246, startPoint y: 103, endPoint x: 254, endPoint y: 102, distance: 8.1
click at [247, 103] on div "{ "authLevel" : 1 , "description" : "This template requires BF code base >0.9.6…" at bounding box center [304, 173] width 253 height 227
drag, startPoint x: 254, startPoint y: 102, endPoint x: 232, endPoint y: 101, distance: 22.2
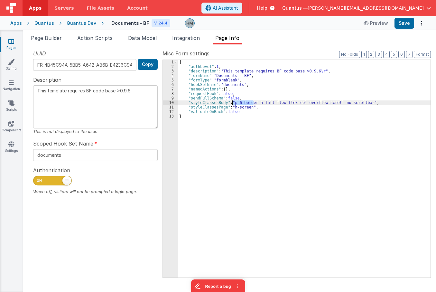
click at [232, 101] on div "{ "authLevel" : 1 , "description" : "This template requires BF code base >0.9.6…" at bounding box center [304, 173] width 253 height 227
click at [234, 102] on div "{ "authLevel" : 1 , "description" : "This template requires BF code base >0.9.6…" at bounding box center [304, 173] width 253 height 227
type textarea "This template requires BF code base >0.9.6"
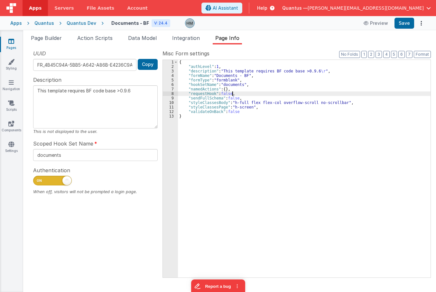
click at [270, 92] on div "{ "authLevel" : 1 , "description" : "This template requires BF code base >0.9.6…" at bounding box center [304, 173] width 253 height 227
click at [401, 28] on button "Save" at bounding box center [405, 23] width 20 height 11
click at [58, 38] on span "Page Builder" at bounding box center [46, 38] width 31 height 6
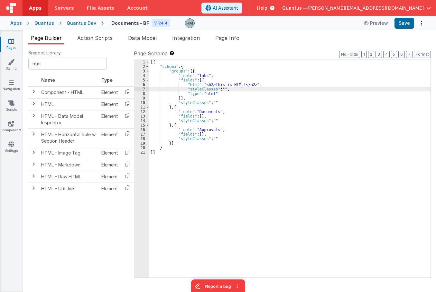
click at [220, 89] on div "[{ "schema" : { "groups" : [{ "_note" : "Tabs" , "fields" : [{ "html" : "<h2>Th…" at bounding box center [289, 173] width 281 height 227
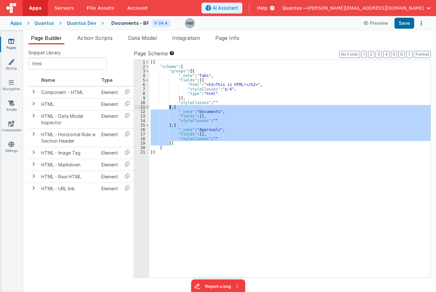
drag, startPoint x: 170, startPoint y: 143, endPoint x: 171, endPoint y: 107, distance: 36.1
click at [171, 107] on div "[{ "schema" : { "groups" : [{ "_note" : "Tabs" , "fields" : [{ "html" : "<h2>Th…" at bounding box center [289, 173] width 281 height 227
click at [175, 107] on div "[{ "schema" : { "groups" : [{ "_note" : "Tabs" , "fields" : [{ "html" : "<h2>Th…" at bounding box center [289, 169] width 281 height 218
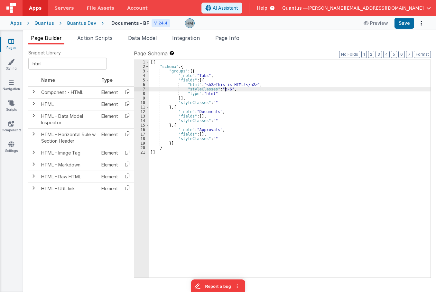
click at [226, 90] on div "[{ "schema" : { "groups" : [{ "_note" : "Tabs" , "fields" : [{ "html" : "<h2>Th…" at bounding box center [289, 173] width 281 height 227
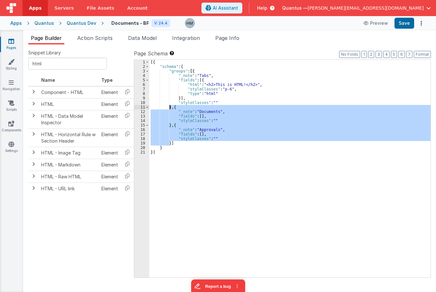
drag, startPoint x: 170, startPoint y: 142, endPoint x: 170, endPoint y: 108, distance: 33.8
click at [170, 108] on div "[{ "schema" : { "groups" : [{ "_note" : "Tabs" , "fields" : [{ "html" : "<h2>Th…" at bounding box center [289, 173] width 281 height 227
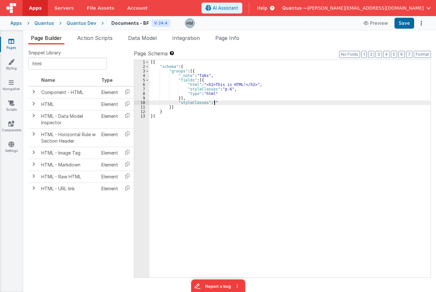
click at [214, 104] on div "[{ "schema" : { "groups" : [{ "_note" : "Tabs" , "fields" : [{ "html" : "<h2>Th…" at bounding box center [289, 173] width 281 height 227
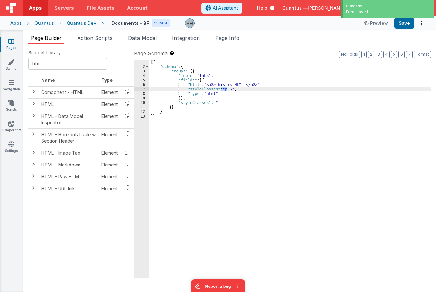
drag, startPoint x: 228, startPoint y: 89, endPoint x: 221, endPoint y: 89, distance: 7.1
click at [221, 89] on div "[{ "schema" : { "groups" : [{ "_note" : "Tabs" , "fields" : [{ "html" : "<h2>Th…" at bounding box center [289, 173] width 281 height 227
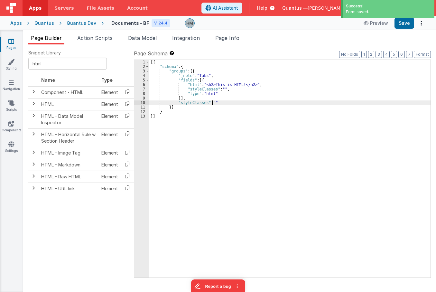
click at [211, 101] on div "[{ "schema" : { "groups" : [{ "_note" : "Tabs" , "fields" : [{ "html" : "<h2>Th…" at bounding box center [289, 173] width 281 height 227
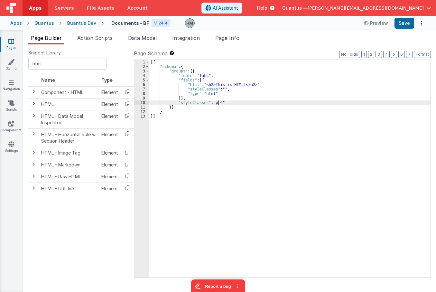
click at [178, 98] on div "[{ "schema" : { "groups" : [{ "_note" : "Tabs" , "fields" : [{ "html" : "<h2>Th…" at bounding box center [289, 173] width 281 height 227
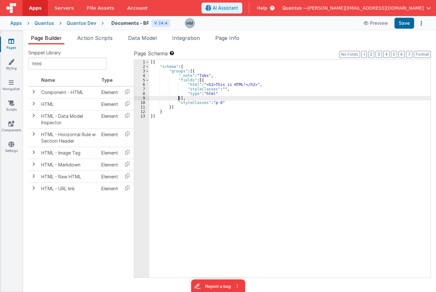
click at [178, 98] on div "[{ "schema" : { "groups" : [{ "_note" : "Tabs" , "fields" : [{ "html" : "<h2>Th…" at bounding box center [289, 173] width 281 height 227
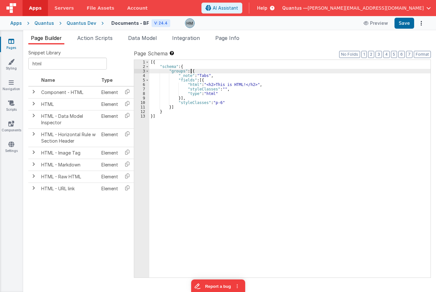
click at [192, 72] on div "[{ "schema" : { "groups" : [{ "_note" : "Tabs" , "fields" : [{ "html" : "<h2>Th…" at bounding box center [289, 173] width 281 height 227
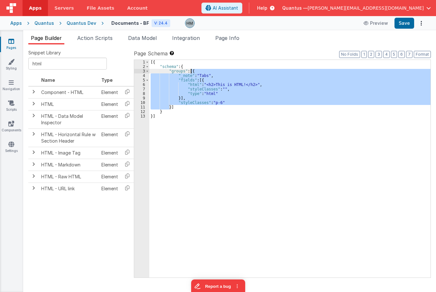
click at [192, 72] on div "[{ "schema" : { "groups" : [{ "_note" : "Tabs" , "fields" : [{ "html" : "<h2>Th…" at bounding box center [289, 173] width 281 height 227
click at [190, 83] on div "[{ "schema" : { "groups" : [{ "_note" : "Tabs" , "fields" : [{ "html" : "<h2>Th…" at bounding box center [289, 169] width 281 height 218
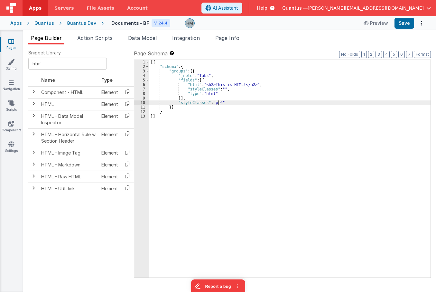
click at [219, 103] on div "[{ "schema" : { "groups" : [{ "_note" : "Tabs" , "fields" : [{ "html" : "<h2>Th…" at bounding box center [289, 173] width 281 height 227
click at [211, 101] on div "[{ "schema" : { "groups" : [{ "_note" : "Tabs" , "fields" : [{ "html" : "<h2>Th…" at bounding box center [289, 173] width 281 height 227
click at [212, 102] on div "[{ "schema" : { "groups" : [{ "_note" : "Tabs" , "fields" : [{ "html" : "<h2>Th…" at bounding box center [289, 173] width 281 height 227
click at [225, 101] on div "[{ "schema" : { "groups" : [{ "_note" : "Tabs" , "fields" : [{ "html" : "<h2>Th…" at bounding box center [289, 173] width 281 height 227
click at [242, 103] on div "[{ "schema" : { "groups" : [{ "_note" : "Tabs" , "fields" : [{ "html" : "<h2>Th…" at bounding box center [289, 173] width 281 height 227
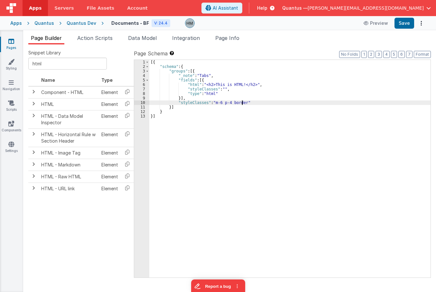
click at [241, 102] on div "[{ "schema" : { "groups" : [{ "_note" : "Tabs" , "fields" : [{ "html" : "<h2>Th…" at bounding box center [289, 173] width 281 height 227
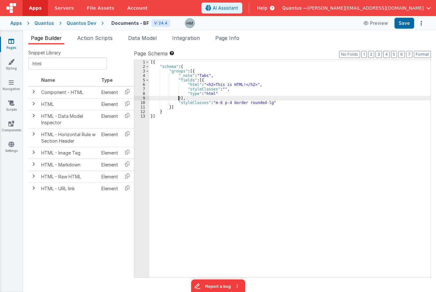
click at [178, 98] on div "[{ "schema" : { "groups" : [{ "_note" : "Tabs" , "fields" : [{ "html" : "<h2>Th…" at bounding box center [289, 173] width 281 height 227
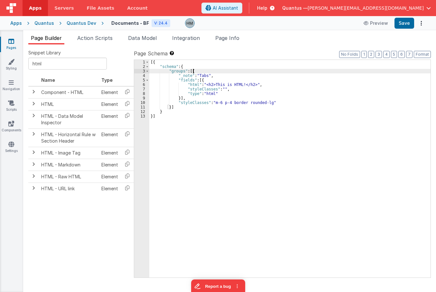
click at [202, 73] on div "[{ "schema" : { "groups" : [{ "_note" : "Tabs" , "fields" : [{ "html" : "<h2>Th…" at bounding box center [289, 173] width 281 height 227
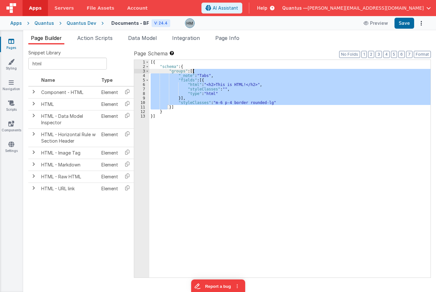
click at [202, 76] on div "[{ "schema" : { "groups" : [{ "_note" : "Tabs" , "fields" : [{ "html" : "<h2>Th…" at bounding box center [289, 169] width 281 height 218
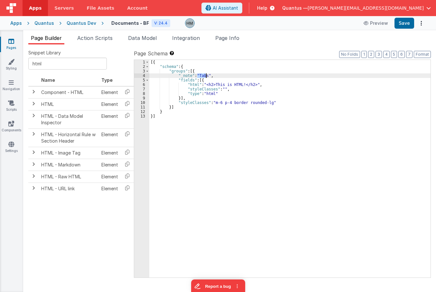
click at [202, 76] on div "[{ "schema" : { "groups" : [{ "_note" : "Tabs" , "fields" : [{ "html" : "<h2>Th…" at bounding box center [289, 173] width 281 height 227
click at [299, 77] on div "[{ "schema" : { "groups" : [{ "_note" : "Page" , "fields" : [{ "html" : "<h2>Th…" at bounding box center [289, 173] width 281 height 227
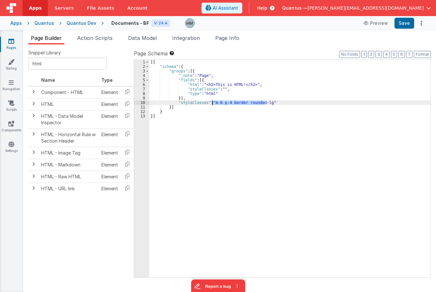
drag, startPoint x: 266, startPoint y: 103, endPoint x: 212, endPoint y: 100, distance: 53.2
click at [212, 100] on div "[{ "schema" : { "groups" : [{ "_note" : "Page" , "fields" : [{ "html" : "<h2>Th…" at bounding box center [289, 173] width 281 height 227
click at [229, 42] on li "Page Info" at bounding box center [227, 39] width 29 height 10
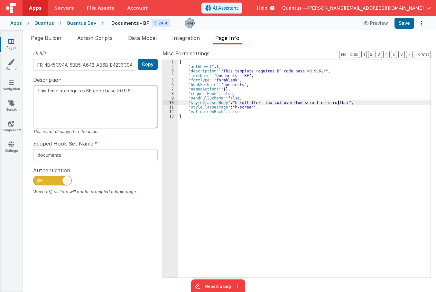
drag, startPoint x: 338, startPoint y: 103, endPoint x: 340, endPoint y: 98, distance: 5.2
click at [338, 102] on div "{ "authLevel" : 1 , "description" : "This template requires BF code base >0.9.6…" at bounding box center [304, 173] width 253 height 227
type textarea "This template requires BF code base >0.9.6"
click at [336, 103] on div "{ "authLevel" : 1 , "description" : "This template requires BF code base >0.9.6…" at bounding box center [304, 173] width 253 height 227
type textarea "This template requires BF code base >0.9.6"
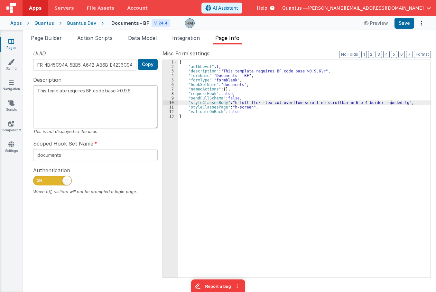
click at [337, 95] on div "{ "authLevel" : 1 , "description" : "This template requires BF code base >0.9.6…" at bounding box center [304, 173] width 253 height 227
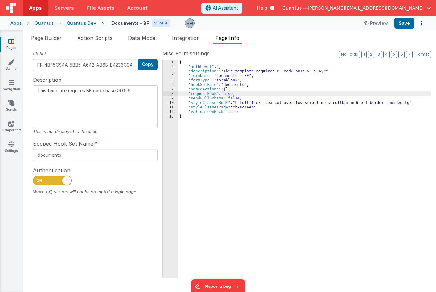
click at [318, 111] on div "{ "authLevel" : 1 , "description" : "This template requires BF code base >0.9.6…" at bounding box center [304, 173] width 253 height 227
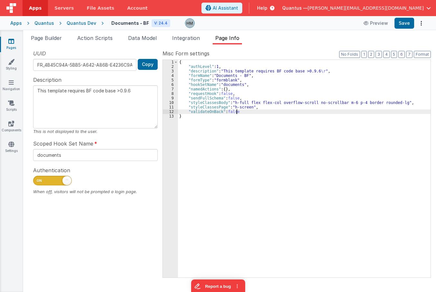
type textarea "This template requires BF code base >0.9.6"
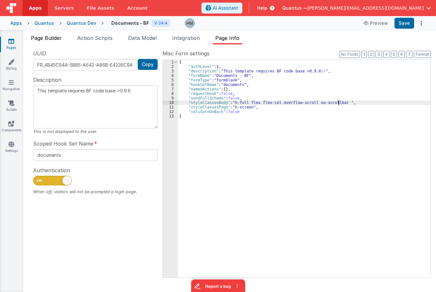
click at [57, 37] on span "Page Builder" at bounding box center [46, 38] width 31 height 6
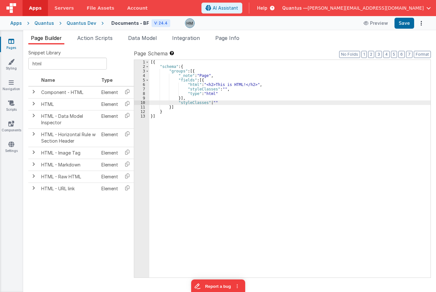
click at [200, 88] on div "[{ "schema" : { "groups" : [{ "_note" : "Page" , "fields" : [{ "html" : "<h2>Th…" at bounding box center [289, 173] width 281 height 227
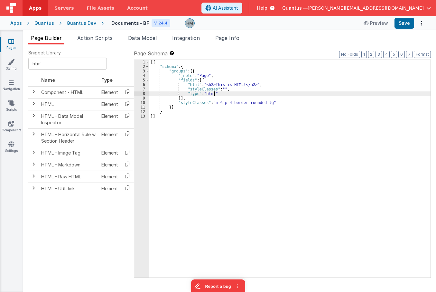
click at [267, 92] on div "[{ "schema" : { "groups" : [{ "_note" : "Page" , "fields" : [{ "html" : "<h2>Th…" at bounding box center [289, 173] width 281 height 227
click at [265, 101] on div "[{ "schema" : { "groups" : [{ "_note" : "Page" , "fields" : [{ "html" : "<h2>Th…" at bounding box center [289, 173] width 281 height 227
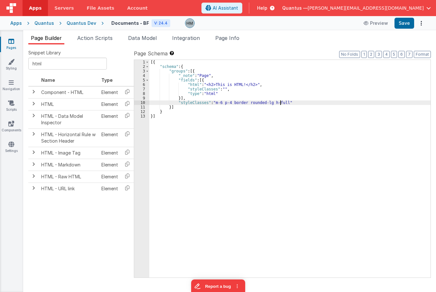
click at [192, 87] on div "[{ "schema" : { "groups" : [{ "_note" : "Page" , "fields" : [{ "html" : "<h2>Th…" at bounding box center [289, 173] width 281 height 227
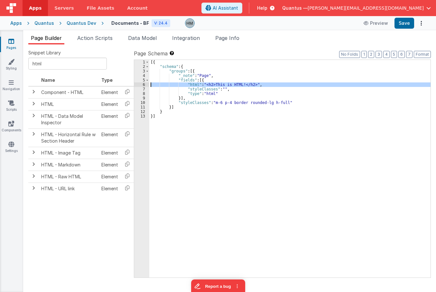
click at [144, 85] on div "6" at bounding box center [141, 84] width 15 height 5
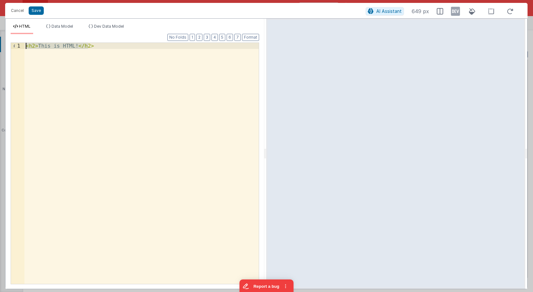
drag, startPoint x: 89, startPoint y: 41, endPoint x: -41, endPoint y: 25, distance: 130.6
click at [24, 43] on div "< h2 > This is HTML! </ h2 >" at bounding box center [141, 163] width 234 height 241
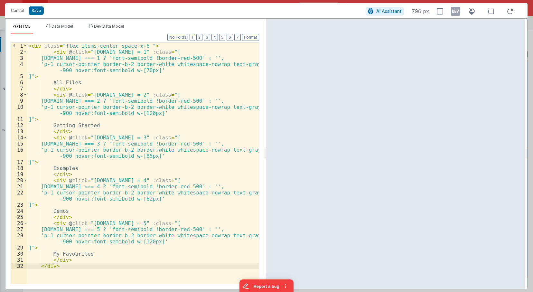
click at [61, 260] on div "< div class = "flex items-center space-x-6 " > < div @ click = "model.tab = 1" …" at bounding box center [142, 169] width 231 height 253
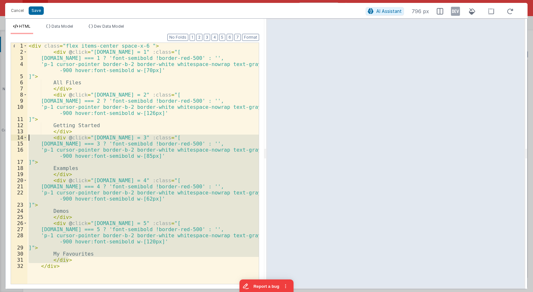
drag, startPoint x: 51, startPoint y: 242, endPoint x: 5, endPoint y: 137, distance: 114.8
click at [27, 137] on div "< div class = "flex items-center space-x-6 " > < div @ click = "model.tab = 1" …" at bounding box center [142, 163] width 231 height 241
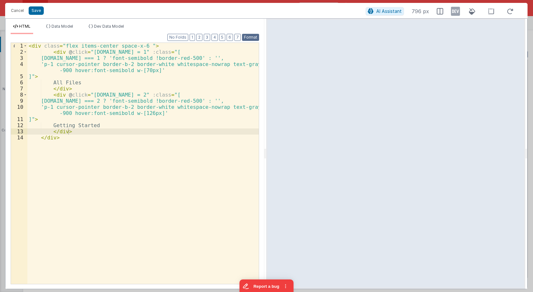
click at [254, 38] on button "Format" at bounding box center [250, 37] width 17 height 7
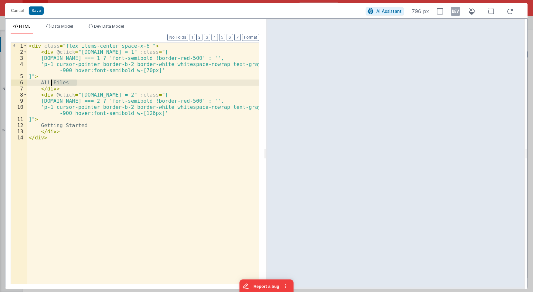
drag, startPoint x: 78, startPoint y: 84, endPoint x: 52, endPoint y: 81, distance: 26.6
click at [52, 81] on div "< div class = "flex items-center space-x-6 " > < div @ click = "model.tab = 1" …" at bounding box center [142, 169] width 231 height 253
drag, startPoint x: 95, startPoint y: 124, endPoint x: 52, endPoint y: 126, distance: 42.8
click at [52, 126] on div "< div class = "flex items-center space-x-6 " > < div @ click = "model.tab = 1" …" at bounding box center [142, 169] width 231 height 253
click at [57, 26] on span "Data Model" at bounding box center [63, 26] width 22 height 5
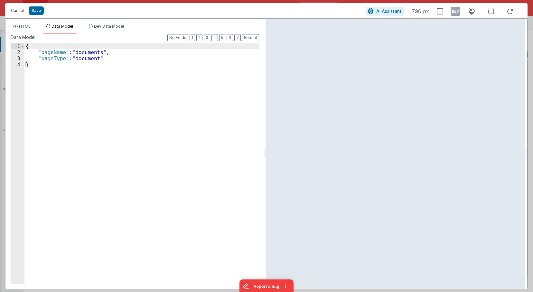
click at [67, 45] on div "{ "pageName" : "documents" , "pageType" : "document" }" at bounding box center [141, 169] width 234 height 253
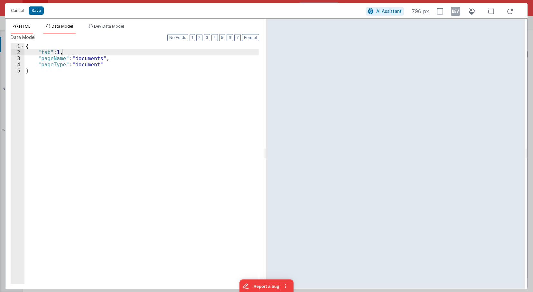
click at [20, 28] on span "HTML" at bounding box center [25, 26] width 12 height 5
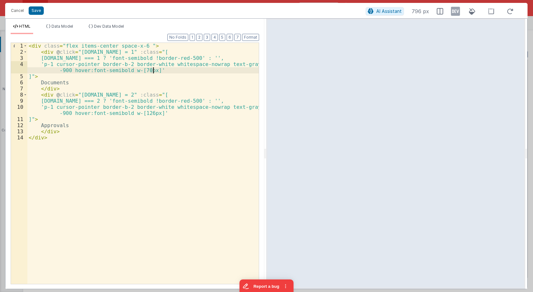
click at [154, 72] on div "< div class = "flex items-center space-x-6 " > < div @ click = "model.tab = 1" …" at bounding box center [142, 169] width 231 height 253
click at [171, 73] on div "< div class = "flex items-center space-x-6 " > < div @ click = "model.tab = 1" …" at bounding box center [142, 163] width 231 height 241
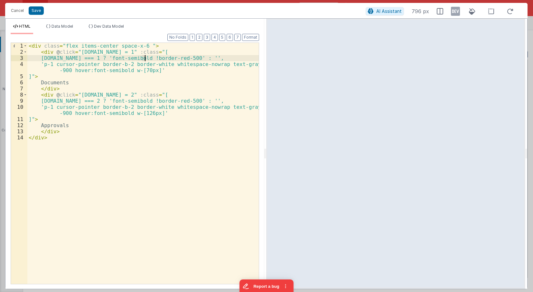
drag, startPoint x: 142, startPoint y: 58, endPoint x: 165, endPoint y: 56, distance: 23.2
click at [147, 57] on div "< div class = "flex items-center space-x-6 " > < div @ click = "model.tab = 1" …" at bounding box center [142, 169] width 231 height 253
click at [166, 59] on div "< div class = "flex items-center space-x-6 " > < div @ click = "model.tab = 1" …" at bounding box center [142, 169] width 231 height 253
click at [175, 58] on div "< div class = "flex items-center space-x-6 " > < div @ click = "model.tab = 1" …" at bounding box center [142, 169] width 231 height 253
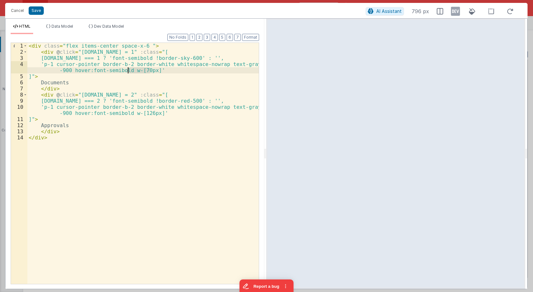
drag, startPoint x: 150, startPoint y: 70, endPoint x: 128, endPoint y: 70, distance: 21.6
click at [128, 70] on div "< div class = "flex items-center space-x-6 " > < div @ click = "model.tab = 1" …" at bounding box center [142, 169] width 231 height 253
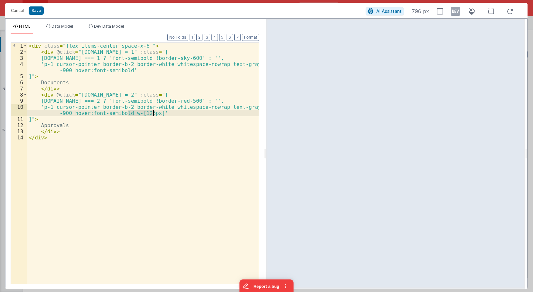
drag, startPoint x: 128, startPoint y: 113, endPoint x: 152, endPoint y: 116, distance: 24.0
click at [152, 116] on div "< div class = "flex items-center space-x-6 " > < div @ click = "model.tab = 1" …" at bounding box center [142, 169] width 231 height 253
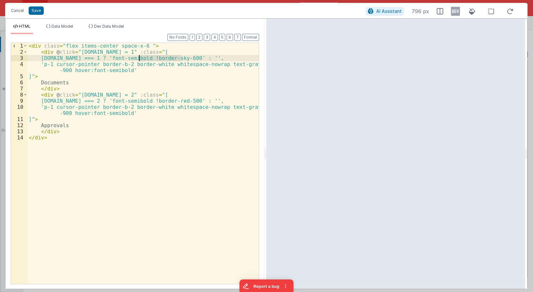
drag, startPoint x: 183, startPoint y: 58, endPoint x: 139, endPoint y: 60, distance: 43.5
click at [139, 60] on div "< div class = "flex items-center space-x-6 " > < div @ click = "model.tab = 1" …" at bounding box center [142, 169] width 231 height 253
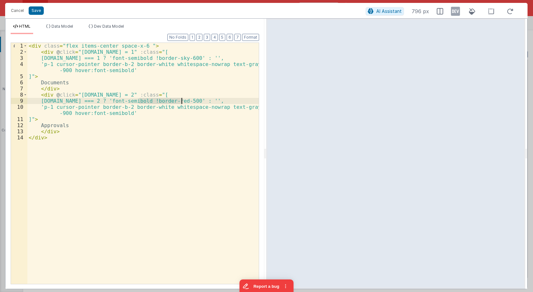
drag, startPoint x: 140, startPoint y: 100, endPoint x: 182, endPoint y: 102, distance: 41.9
click at [182, 102] on div "< div class = "flex items-center space-x-6 " > < div @ click = "model.tab = 1" …" at bounding box center [142, 169] width 231 height 253
click at [131, 102] on div "< div class = "flex items-center space-x-6 " > < div @ click = "model.tab = 1" …" at bounding box center [142, 169] width 231 height 253
click at [128, 100] on div "< div class = "flex items-center space-x-6 " > < div @ click = "model.tab = 1" …" at bounding box center [142, 169] width 231 height 253
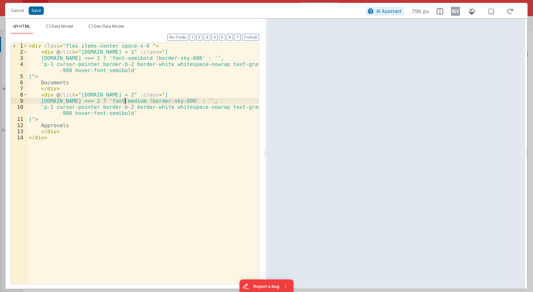
click at [126, 101] on div "< div class = "flex items-center space-x-6 " > < div @ click = "model.tab = 1" …" at bounding box center [142, 169] width 231 height 253
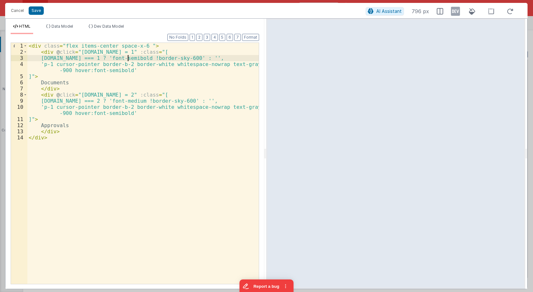
click at [127, 58] on div "< div class = "flex items-center space-x-6 " > < div @ click = "model.tab = 1" …" at bounding box center [142, 169] width 231 height 253
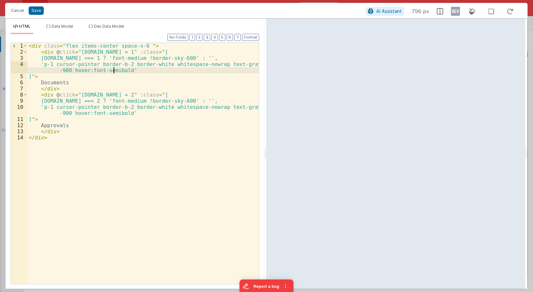
click at [114, 71] on div "< div class = "flex items-center space-x-6 " > < div @ click = "model.tab = 1" …" at bounding box center [142, 169] width 231 height 253
click at [119, 113] on div "< div class = "flex items-center space-x-6 " > < div @ click = "model.tab = 1" …" at bounding box center [142, 169] width 231 height 253
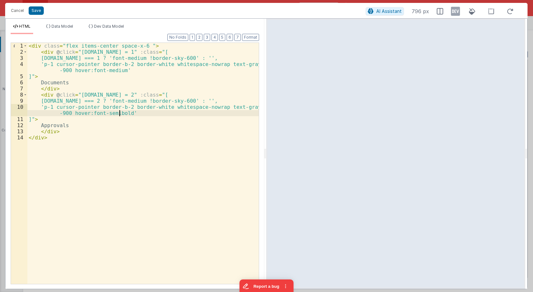
click at [119, 113] on div "< div class = "flex items-center space-x-6 " > < div @ click = "model.tab = 1" …" at bounding box center [142, 169] width 231 height 253
click at [151, 108] on div "< div class = "flex items-center space-x-6 " > < div @ click = "model.tab = 1" …" at bounding box center [142, 169] width 231 height 253
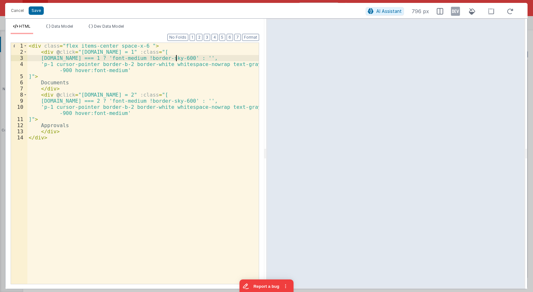
click at [176, 57] on div "< div class = "flex items-center space-x-6 " > < div @ click = "model.tab = 1" …" at bounding box center [142, 169] width 231 height 253
click at [243, 65] on div "< div class = "flex items-center space-x-6 " > < div @ click = "model.tab = 1" …" at bounding box center [142, 169] width 231 height 253
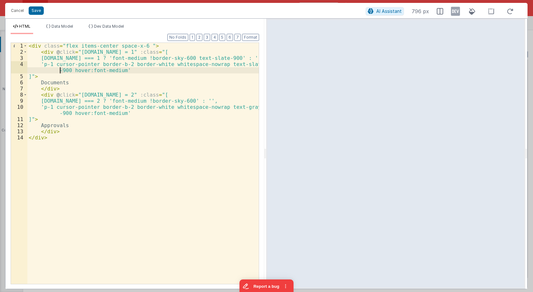
click at [61, 69] on div "< div class = "flex items-center space-x-6 " > < div @ click = "model.tab = 1" …" at bounding box center [142, 169] width 231 height 253
click at [178, 58] on div "< div class = "flex items-center space-x-6 " > < div @ click = "model.tab = 1" …" at bounding box center [142, 169] width 231 height 253
click at [119, 70] on div "< div class = "flex items-center space-x-6 " > < div @ click = "model.tab = 1" …" at bounding box center [142, 169] width 231 height 253
drag, startPoint x: 123, startPoint y: 70, endPoint x: 142, endPoint y: 71, distance: 18.7
click at [142, 71] on div "< div class = "flex items-center space-x-6 " > < div @ click = "model.tab = 1" …" at bounding box center [142, 169] width 231 height 253
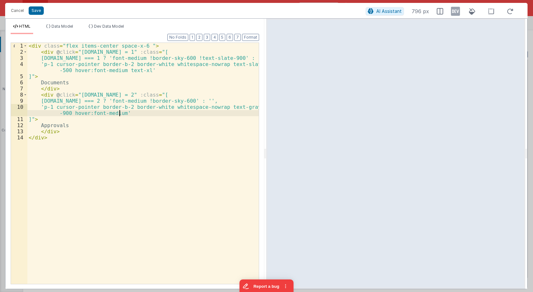
click at [119, 112] on div "< div class = "flex items-center space-x-6 " > < div @ click = "model.tab = 1" …" at bounding box center [142, 169] width 231 height 253
click at [145, 97] on div "< div class = "flex items-center space-x-6 " > < div @ click = "model.tab = 1" …" at bounding box center [142, 169] width 231 height 253
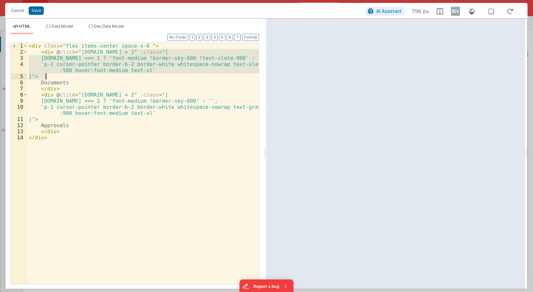
drag, startPoint x: 118, startPoint y: 53, endPoint x: 45, endPoint y: 75, distance: 76.6
click at [45, 75] on div "< div class = "flex items-center space-x-6 " > < div @ click = "model.tab = 1" …" at bounding box center [142, 169] width 231 height 253
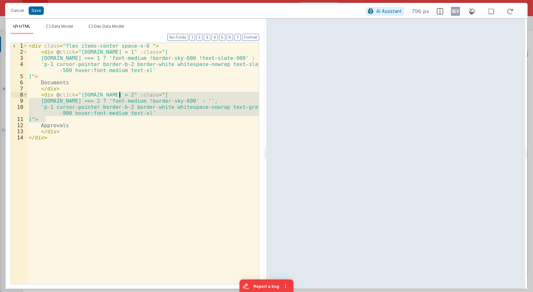
drag, startPoint x: 45, startPoint y: 119, endPoint x: 120, endPoint y: 96, distance: 78.4
click at [120, 96] on div "< div class = "flex items-center space-x-6 " > < div @ click = "model.tab = 1" …" at bounding box center [142, 169] width 231 height 253
paste textarea
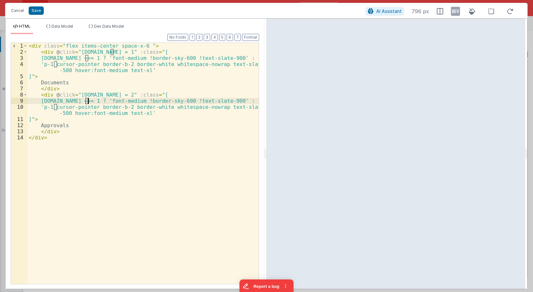
click at [88, 102] on div "< div class = "flex items-center space-x-6 " > < div @ click = "model.tab = 1" …" at bounding box center [142, 169] width 231 height 253
click at [127, 96] on div "< div class = "flex items-center space-x-6 " > < div @ click = "model.tab = 1" …" at bounding box center [142, 169] width 231 height 253
click at [195, 108] on div "< div class = "flex items-center space-x-6 " > < div @ click = "model.tab = 1" …" at bounding box center [142, 169] width 231 height 253
click at [247, 35] on button "Format" at bounding box center [250, 37] width 17 height 7
click at [207, 80] on div "< div class = "flex items-center space-x-6 " > < div @ click = "model.tab = 1" …" at bounding box center [142, 169] width 231 height 253
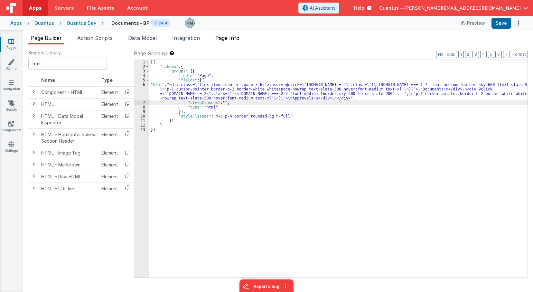
click at [223, 39] on span "Page Info" at bounding box center [227, 38] width 24 height 6
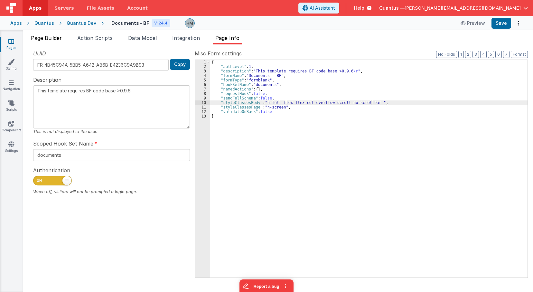
click at [58, 41] on span "Page Builder" at bounding box center [46, 38] width 31 height 6
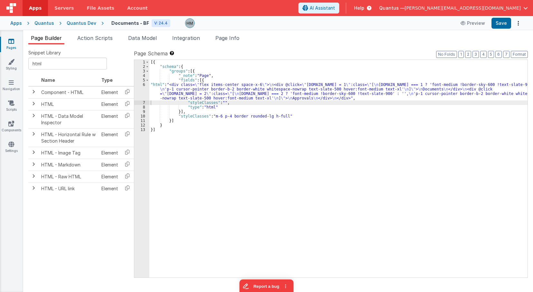
click at [195, 89] on div "[{ "schema" : { "groups" : [{ "_note" : "Page" , "fields" : [{ "html" : "<div c…" at bounding box center [338, 173] width 378 height 227
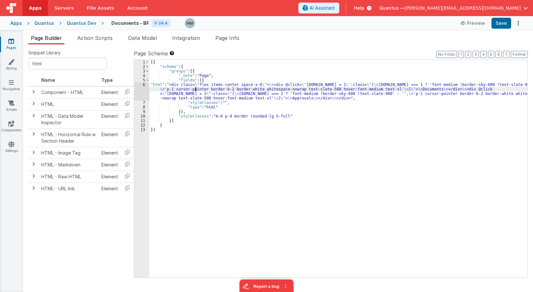
click at [139, 85] on div "6" at bounding box center [141, 91] width 15 height 18
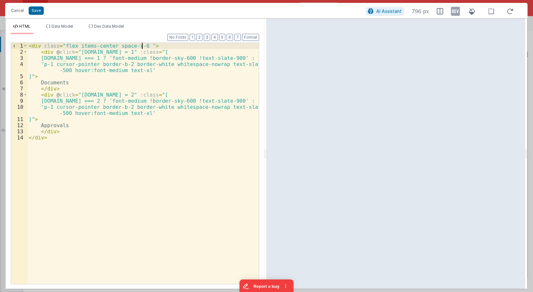
click at [142, 45] on div "< div class = "flex items-center space-x-6 " > < div @ click = "model.tab = 1" …" at bounding box center [142, 169] width 231 height 253
click at [142, 113] on div "< div class = "flex items-center space-x-6 bg-green-100" > < div @ click = "mod…" at bounding box center [142, 169] width 231 height 253
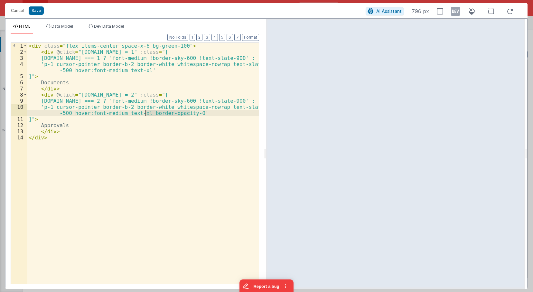
drag, startPoint x: 191, startPoint y: 112, endPoint x: 146, endPoint y: 114, distance: 45.4
click at [146, 114] on div "< div class = "flex items-center space-x-6 bg-green-100" > < div @ click = "mod…" at bounding box center [142, 169] width 231 height 253
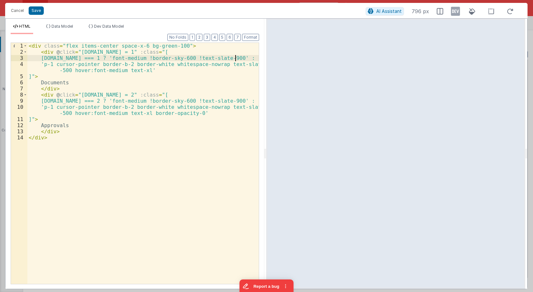
click at [236, 58] on div "< div class = "flex items-center space-x-6 bg-green-100" > < div @ click = "mod…" at bounding box center [142, 169] width 231 height 253
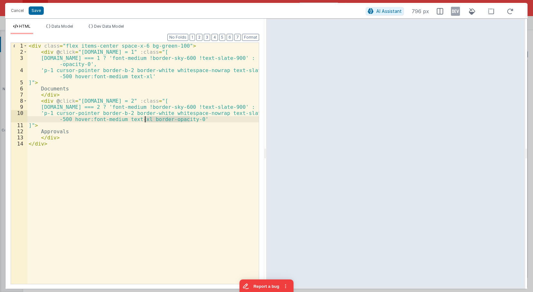
drag, startPoint x: 189, startPoint y: 119, endPoint x: 144, endPoint y: 118, distance: 44.7
click at [144, 118] on div "< div class = "flex items-center space-x-6 bg-green-100" > < div @ click = "mod…" at bounding box center [142, 169] width 231 height 253
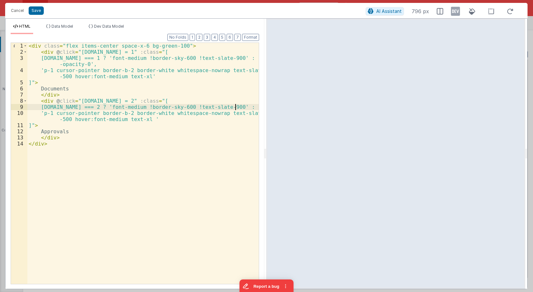
click at [236, 107] on div "< div class = "flex items-center space-x-6 bg-green-100" > < div @ click = "mod…" at bounding box center [142, 169] width 231 height 253
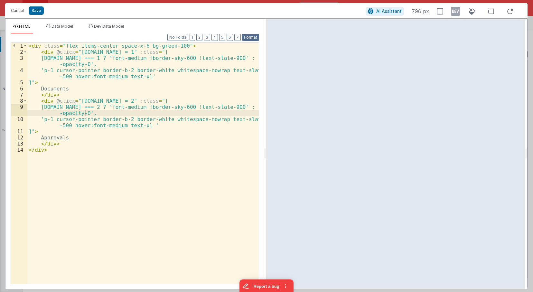
click at [253, 39] on button "Format" at bounding box center [250, 37] width 17 height 7
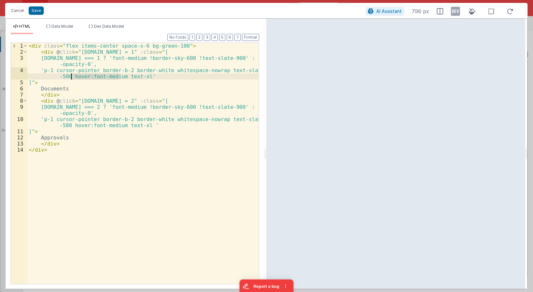
drag, startPoint x: 119, startPoint y: 77, endPoint x: 70, endPoint y: 76, distance: 48.6
click at [70, 76] on div "< div class = "flex items-center space-x-6 bg-green-100" > < div @ click = "mod…" at bounding box center [142, 169] width 231 height 253
click at [94, 77] on div "< div class = "flex items-center space-x-6 bg-green-100" > < div @ click = "mod…" at bounding box center [142, 163] width 231 height 241
drag, startPoint x: 70, startPoint y: 77, endPoint x: 119, endPoint y: 76, distance: 49.6
click at [119, 76] on div "< div class = "flex items-center space-x-6 bg-green-100" > < div @ click = "mod…" at bounding box center [142, 169] width 231 height 253
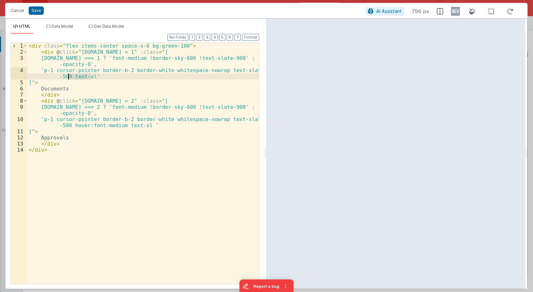
drag, startPoint x: 91, startPoint y: 76, endPoint x: 70, endPoint y: 77, distance: 21.6
click at [70, 77] on div "< div class = "flex items-center space-x-6 bg-green-100" > < div @ click = "mod…" at bounding box center [142, 169] width 231 height 253
click at [119, 123] on div "< div class = "flex items-center space-x-6 bg-green-100" > < div @ click = "mod…" at bounding box center [142, 169] width 231 height 253
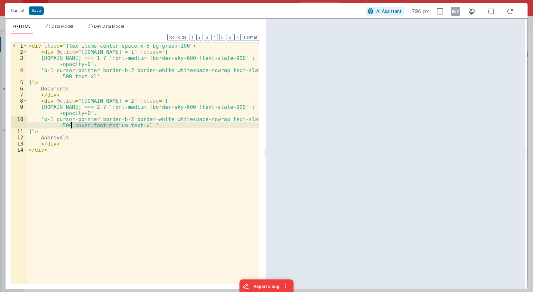
drag, startPoint x: 120, startPoint y: 125, endPoint x: 70, endPoint y: 126, distance: 49.6
click at [70, 126] on div "< div class = "flex items-center space-x-6 bg-green-100" > < div @ click = "mod…" at bounding box center [142, 169] width 231 height 253
drag, startPoint x: 67, startPoint y: 125, endPoint x: 219, endPoint y: 118, distance: 151.8
click at [219, 118] on div "< div class = "flex items-center space-x-6 bg-green-100" > < div @ click = "mod…" at bounding box center [142, 169] width 231 height 253
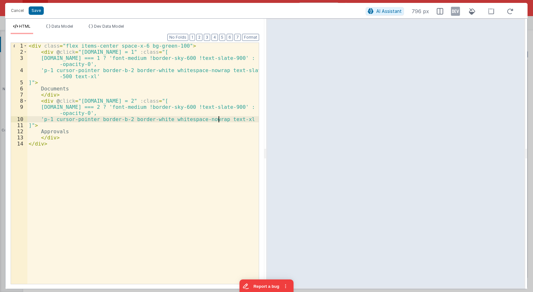
click at [85, 113] on div "< div class = "flex items-center space-x-6 bg-green-100" > < div @ click = "mod…" at bounding box center [142, 169] width 231 height 253
click at [89, 111] on div "< div class = "flex items-center space-x-6 bg-green-100" > < div @ click = "mod…" at bounding box center [142, 169] width 231 height 253
click at [89, 63] on div "< div class = "flex items-center space-x-6 bg-green-100" > < div @ click = "mod…" at bounding box center [142, 169] width 231 height 253
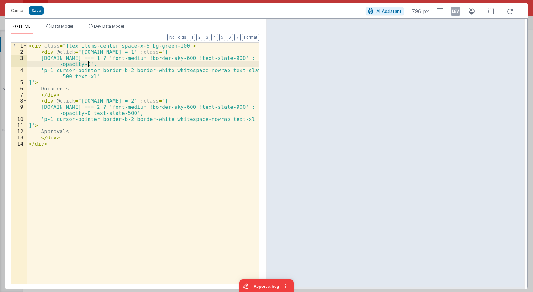
click at [86, 64] on div "< div class = "flex items-center space-x-6 bg-green-100" > < div @ click = "mod…" at bounding box center [142, 169] width 231 height 253
click at [181, 57] on div "< div class = "flex items-center space-x-6 bg-green-100" > < div @ click = "mod…" at bounding box center [142, 169] width 231 height 253
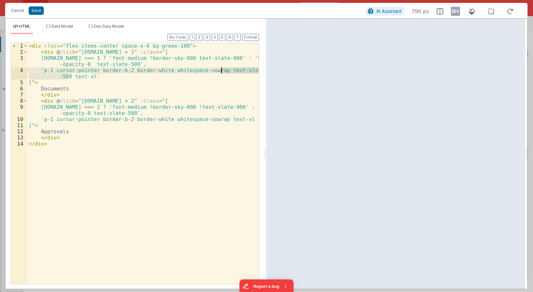
drag, startPoint x: 69, startPoint y: 76, endPoint x: 222, endPoint y: 69, distance: 153.7
click at [222, 69] on div "< div class = "flex items-center space-x-6 bg-green-100" > < div @ click = "mod…" at bounding box center [142, 169] width 231 height 253
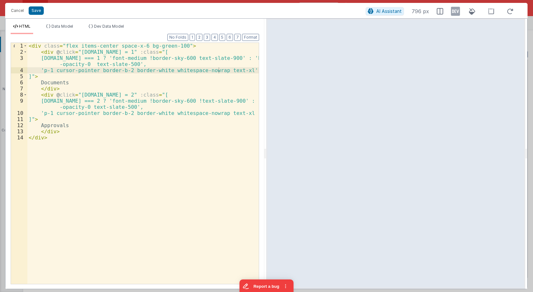
click at [181, 101] on div "< div class = "flex items-center space-x-6 bg-green-100" > < div @ click = "mod…" at bounding box center [142, 169] width 231 height 253
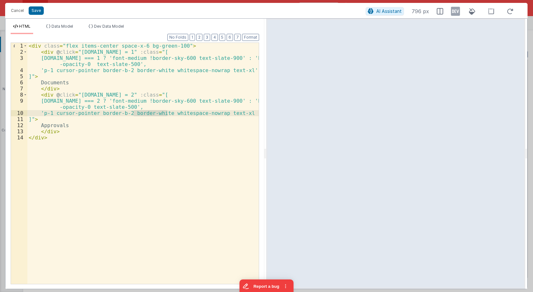
drag, startPoint x: 167, startPoint y: 113, endPoint x: 134, endPoint y: 113, distance: 33.8
click at [134, 113] on div "< div class = "flex items-center space-x-6 bg-green-100" > < div @ click = "mod…" at bounding box center [142, 169] width 231 height 253
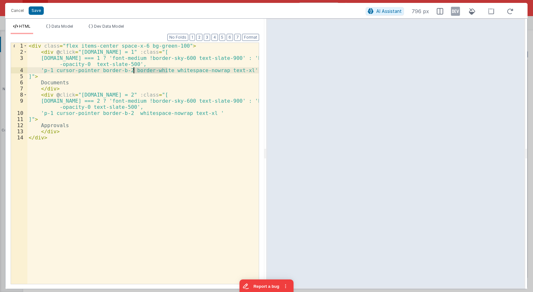
drag, startPoint x: 166, startPoint y: 70, endPoint x: 133, endPoint y: 72, distance: 33.9
click at [133, 72] on div "< div class = "flex items-center space-x-6 bg-green-100" > < div @ click = "mod…" at bounding box center [142, 169] width 231 height 253
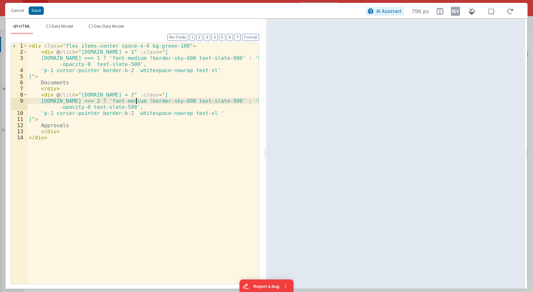
click at [136, 100] on div "< div class = "flex items-center space-x-6 bg-green-100" > < div @ click = "mod…" at bounding box center [142, 169] width 231 height 253
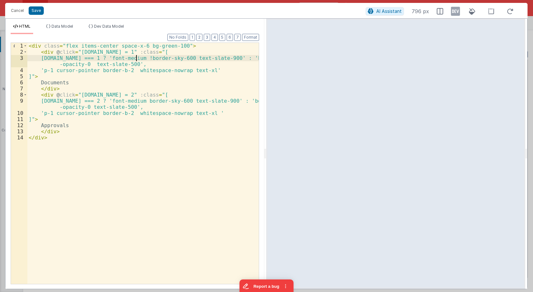
click at [136, 58] on div "< div class = "flex items-center space-x-6 bg-green-100" > < div @ click = "mod…" at bounding box center [142, 169] width 231 height 253
click at [190, 84] on div "< div class = "flex items-center space-x-6 bg-green-100" > < div @ click = "mod…" at bounding box center [142, 169] width 231 height 253
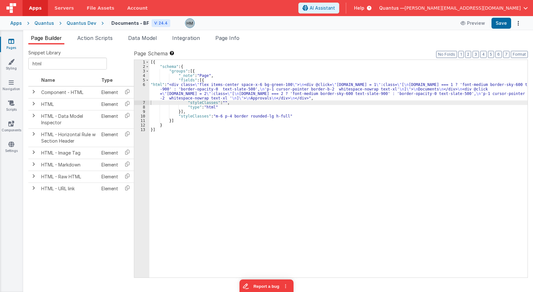
click at [175, 93] on div "[{ "schema" : { "groups" : [{ "_note" : "Page" , "fields" : [{ "html" : "<div c…" at bounding box center [338, 173] width 378 height 227
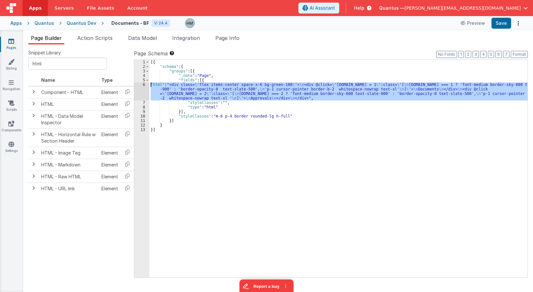
click at [141, 84] on div "6" at bounding box center [141, 91] width 15 height 18
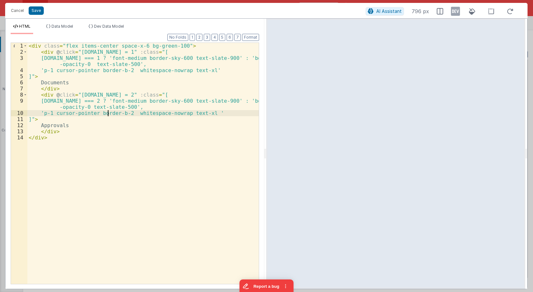
click at [107, 113] on div "< div class = "flex items-center space-x-6 bg-green-100" > < div @ click = "mod…" at bounding box center [142, 169] width 231 height 253
click at [85, 107] on div "< div class = "flex items-center space-x-6 bg-green-100" > < div @ click = "mod…" at bounding box center [142, 169] width 231 height 253
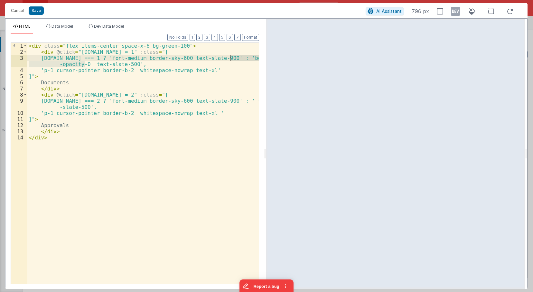
drag, startPoint x: 86, startPoint y: 62, endPoint x: 231, endPoint y: 58, distance: 145.2
click at [231, 58] on div "< div class = "flex items-center space-x-6 bg-green-100" > < div @ click = "mod…" at bounding box center [142, 169] width 231 height 253
click at [236, 57] on div "< div class = "flex items-center space-x-6 bg-green-100" > < div @ click = "mod…" at bounding box center [142, 169] width 231 height 253
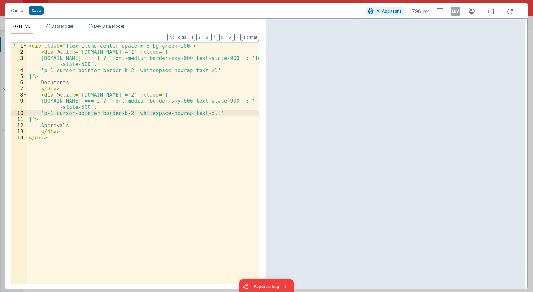
drag, startPoint x: 210, startPoint y: 112, endPoint x: 226, endPoint y: 107, distance: 17.4
click at [214, 113] on div "< div class = "flex items-center space-x-6 bg-green-100" > < div @ click = "mod…" at bounding box center [142, 169] width 231 height 253
click at [209, 112] on div "< div class = "flex items-center space-x-6 bg-green-100" > < div @ click = "mod…" at bounding box center [142, 169] width 231 height 253
click at [211, 115] on div "< div class = "flex items-center space-x-6 bg-green-100" > < div @ click = "mod…" at bounding box center [142, 169] width 231 height 253
drag, startPoint x: 63, startPoint y: 118, endPoint x: 203, endPoint y: 111, distance: 140.2
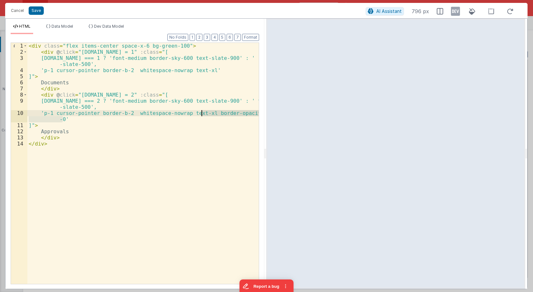
click at [203, 111] on div "< div class = "flex items-center space-x-6 bg-green-100" > < div @ click = "mod…" at bounding box center [142, 169] width 231 height 253
click at [209, 112] on div "< div class = "flex items-center space-x-6 bg-green-100" > < div @ click = "mod…" at bounding box center [142, 163] width 231 height 241
drag, startPoint x: 102, startPoint y: 119, endPoint x: 57, endPoint y: 120, distance: 45.1
click at [57, 120] on div "< div class = "flex items-center space-x-6 bg-green-100" > < div @ click = "mod…" at bounding box center [142, 169] width 231 height 253
click at [86, 107] on div "< div class = "flex items-center space-x-6 bg-green-100" > < div @ click = "mod…" at bounding box center [142, 169] width 231 height 253
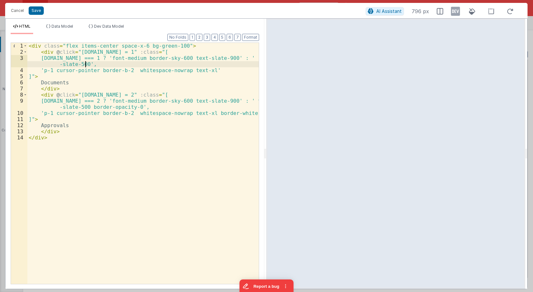
click at [86, 63] on div "< div class = "flex items-center space-x-6 bg-green-100" > < div @ click = "mod…" at bounding box center [142, 169] width 231 height 253
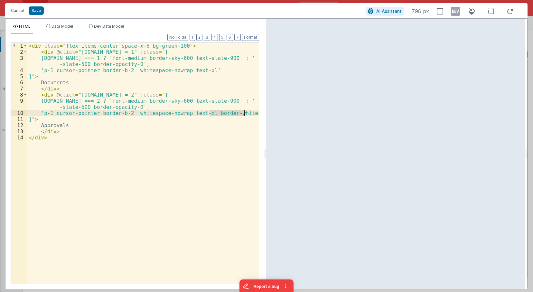
drag, startPoint x: 210, startPoint y: 114, endPoint x: 244, endPoint y: 114, distance: 34.4
click at [244, 114] on div "< div class = "flex items-center space-x-6 bg-green-100" > < div @ click = "mod…" at bounding box center [142, 169] width 231 height 253
click at [208, 70] on div "< div class = "flex items-center space-x-6 bg-green-100" > < div @ click = "mod…" at bounding box center [142, 169] width 231 height 253
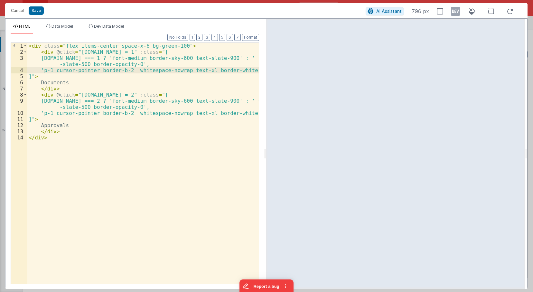
click at [133, 100] on div "< div class = "flex items-center space-x-6 bg-green-100" > < div @ click = "mod…" at bounding box center [142, 169] width 231 height 253
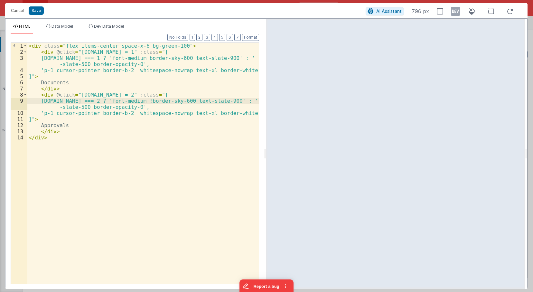
click at [134, 59] on div "< div class = "flex items-center space-x-6 bg-green-100" > < div @ click = "mod…" at bounding box center [142, 169] width 231 height 253
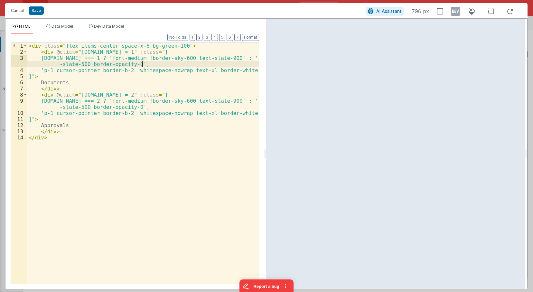
click at [191, 65] on div "< div class = "flex items-center space-x-6 bg-green-100" > < div @ click = "mod…" at bounding box center [142, 169] width 231 height 253
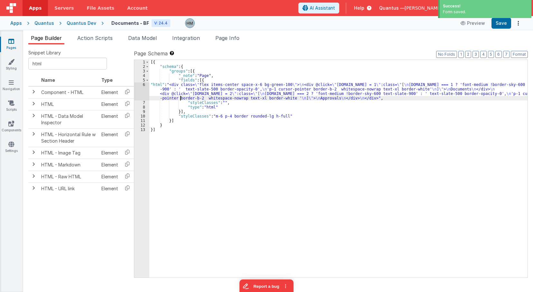
click at [181, 98] on div "[{ "schema" : { "groups" : [{ "_note" : "Page" , "fields" : [{ "html" : "<div c…" at bounding box center [338, 173] width 378 height 227
click at [143, 85] on div "6" at bounding box center [141, 91] width 15 height 18
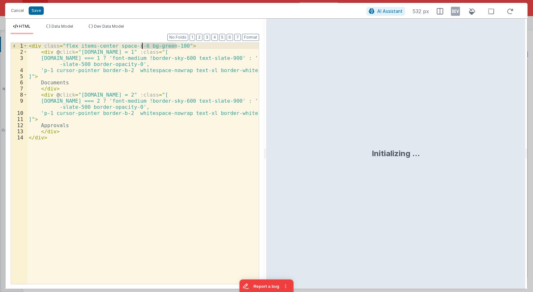
drag, startPoint x: 176, startPoint y: 45, endPoint x: 142, endPoint y: 47, distance: 34.5
click at [142, 47] on div "< div class = "flex items-center space-x-6 bg-green-100" > < div @ click = "mod…" at bounding box center [142, 169] width 231 height 253
click at [175, 52] on div "< div class = "flex items-center space-x-6" > < div @ click = "model.tab = 1" :…" at bounding box center [142, 169] width 231 height 253
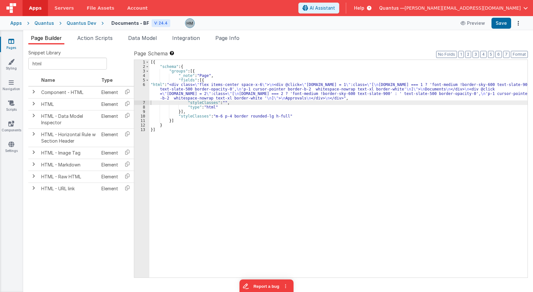
click at [163, 97] on div "[{ "schema" : { "groups" : [{ "_note" : "Page" , "fields" : [{ "html" : "<div c…" at bounding box center [338, 173] width 378 height 227
click at [242, 116] on div "[{ "schema" : { "groups" : [{ "_note" : "Page" , "fields" : [{ "html" : "<div c…" at bounding box center [338, 173] width 378 height 227
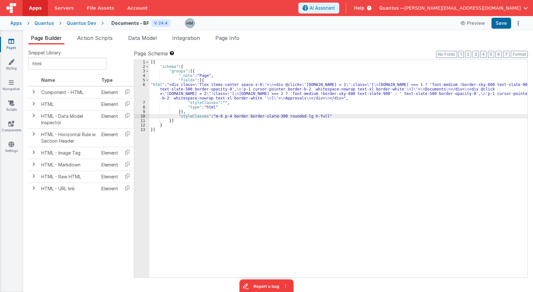
click at [173, 99] on div "[{ "schema" : { "groups" : [{ "_note" : "Page" , "fields" : [{ "html" : "<div c…" at bounding box center [338, 173] width 378 height 227
click at [144, 84] on div "6" at bounding box center [141, 91] width 15 height 18
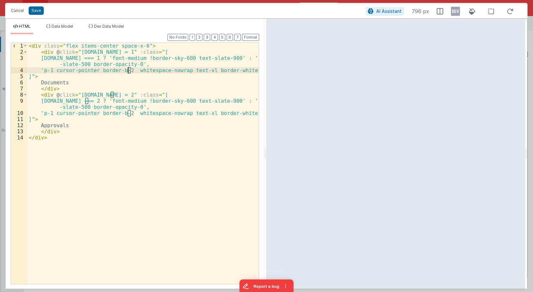
click at [128, 70] on div "< div class = "flex items-center space-x-6" > < div @ click = "model.tab = 1" :…" at bounding box center [142, 169] width 231 height 253
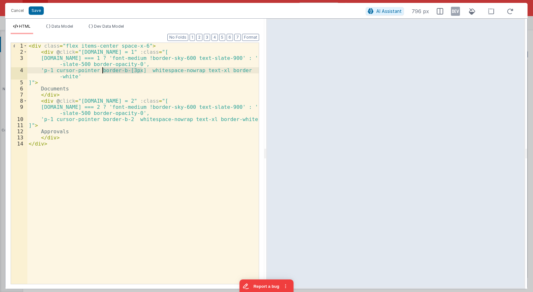
drag, startPoint x: 143, startPoint y: 70, endPoint x: 103, endPoint y: 72, distance: 39.3
click at [103, 72] on div "< div class = "flex items-center space-x-6" > < div @ click = "model.tab = 1" :…" at bounding box center [142, 169] width 231 height 253
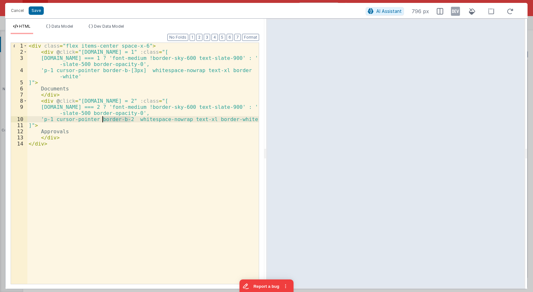
drag, startPoint x: 130, startPoint y: 119, endPoint x: 102, endPoint y: 122, distance: 28.2
click at [102, 122] on div "< div class = "flex items-center space-x-6" > < div @ click = "model.tab = 1" :…" at bounding box center [142, 169] width 231 height 253
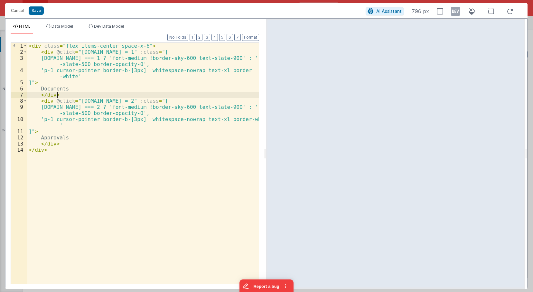
click at [132, 94] on div "< div class = "flex items-center space-x-6" > < div @ click = "model.tab = 1" :…" at bounding box center [142, 169] width 231 height 253
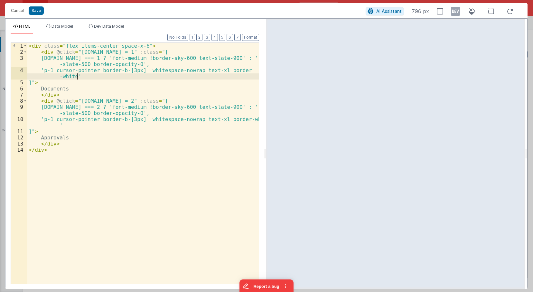
click at [197, 75] on div "< div class = "flex items-center space-x-6" > < div @ click = "model.tab = 1" :…" at bounding box center [142, 169] width 231 height 253
click at [112, 121] on div "< div class = "flex items-center space-x-6" > < div @ click = "model.tab = 1" :…" at bounding box center [142, 169] width 231 height 253
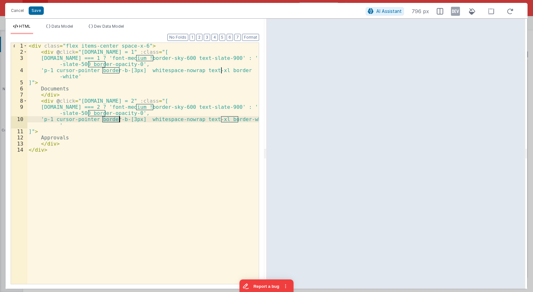
click at [112, 121] on div "< div class = "flex items-center space-x-6" > < div @ click = "model.tab = 1" :…" at bounding box center [142, 169] width 231 height 253
click at [124, 120] on div "< div class = "flex items-center space-x-6" > < div @ click = "model.tab = 1" :…" at bounding box center [142, 169] width 231 height 253
click at [152, 98] on div "< div class = "flex items-center space-x-6" > < div @ click = "model.tab = 1" :…" at bounding box center [142, 169] width 231 height 253
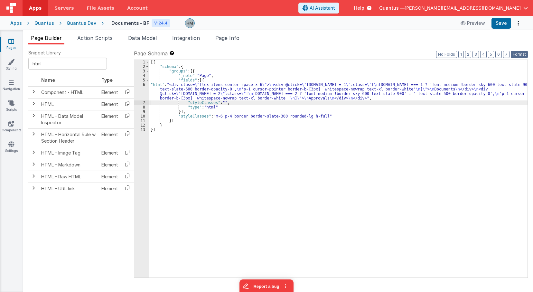
click at [448, 54] on button "Format" at bounding box center [519, 54] width 17 height 7
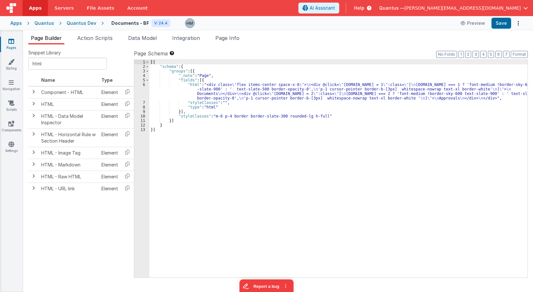
click at [178, 111] on div "[{ "schema" : { "groups" : [{ "_note" : "Page" , "fields" : [{ "html" : "<div c…" at bounding box center [338, 173] width 378 height 227
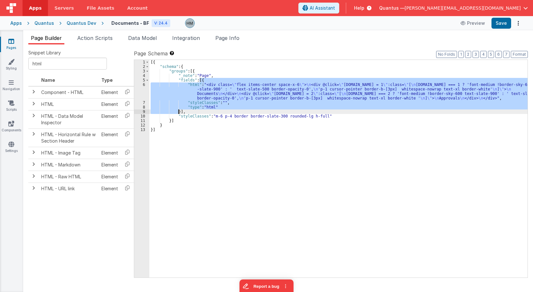
click at [178, 111] on div "[{ "schema" : { "groups" : [{ "_note" : "Page" , "fields" : [{ "html" : "<div c…" at bounding box center [338, 173] width 378 height 227
click at [178, 112] on div "[{ "schema" : { "groups" : [{ "_note" : "Page" , "fields" : [{ "html" : "<div c…" at bounding box center [338, 169] width 378 height 218
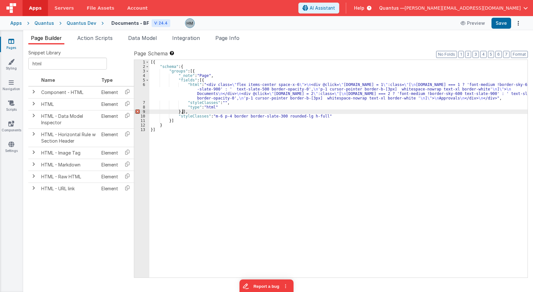
paste textarea
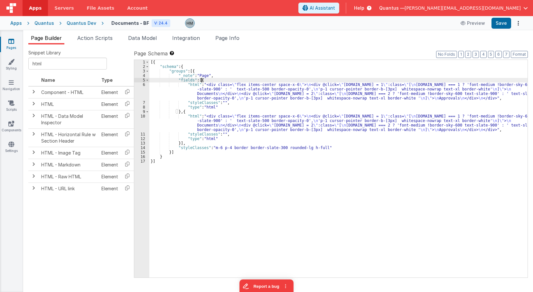
click at [212, 79] on div "[{ "schema" : { "groups" : [{ "_note" : "Page" , "fields" : [{ "html" : "<div c…" at bounding box center [338, 173] width 378 height 227
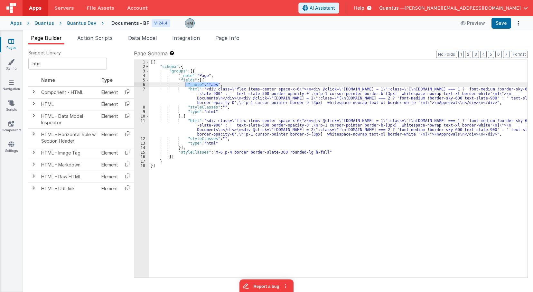
drag, startPoint x: 221, startPoint y: 85, endPoint x: 184, endPoint y: 84, distance: 36.1
click at [184, 84] on div "[{ "schema" : { "groups" : [{ "_note" : "Page" , "fields" : [{ "_note" : "Tabs"…" at bounding box center [338, 173] width 378 height 227
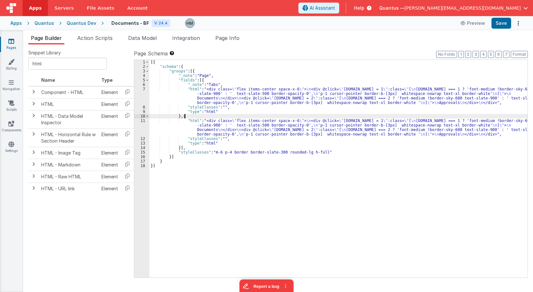
click at [193, 118] on div "[{ "schema" : { "groups" : [{ "_note" : "Page" , "fields" : [{ "_note" : "Tabs"…" at bounding box center [338, 173] width 378 height 227
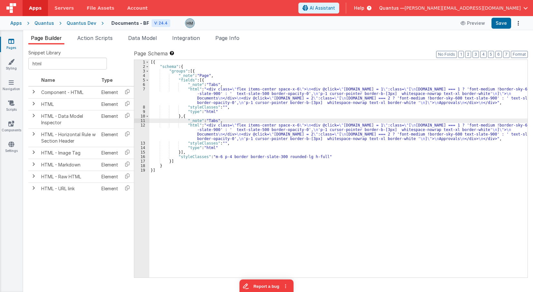
click at [212, 122] on div "[{ "schema" : { "groups" : [{ "_note" : "Page" , "fields" : [{ "_note" : "Tabs"…" at bounding box center [338, 173] width 378 height 227
click at [146, 81] on span at bounding box center [148, 80] width 4 height 5
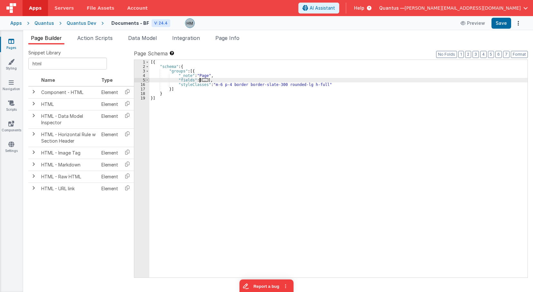
click at [146, 81] on span at bounding box center [148, 80] width 4 height 5
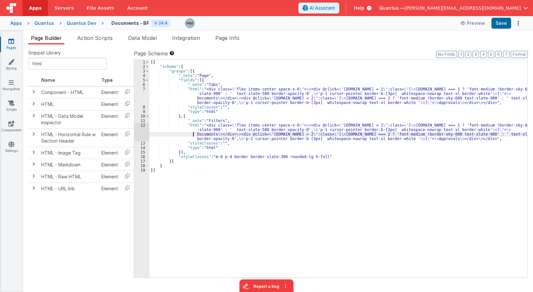
click at [188, 135] on div "[{ "schema" : { "groups" : [{ "_note" : "Page" , "fields" : [{ "_note" : "Tabs"…" at bounding box center [338, 173] width 378 height 227
click at [142, 125] on div "12" at bounding box center [141, 132] width 15 height 18
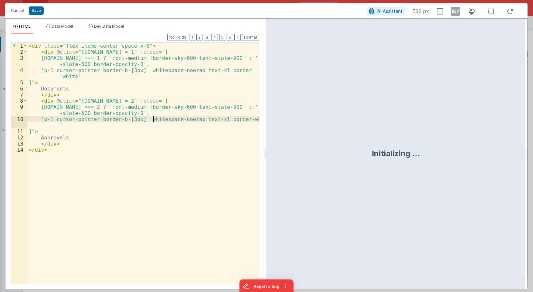
click at [152, 120] on div "< div class = "flex items-center space-x-6" > < div @ click = "model.tab = 1" :…" at bounding box center [142, 169] width 231 height 253
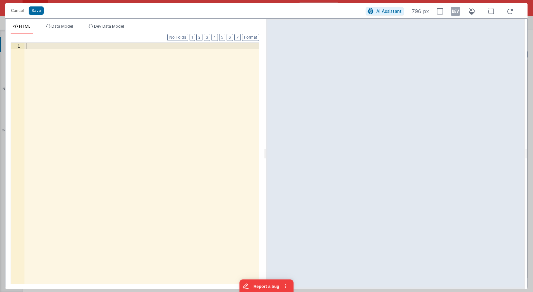
click at [71, 55] on div at bounding box center [141, 169] width 234 height 253
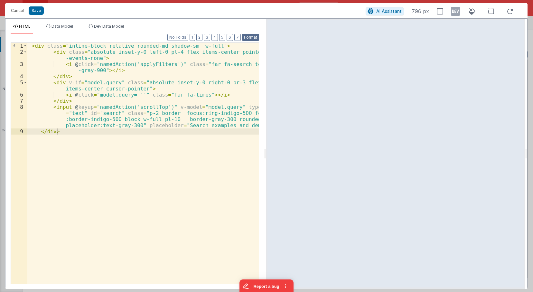
click at [255, 37] on button "Format" at bounding box center [250, 37] width 17 height 7
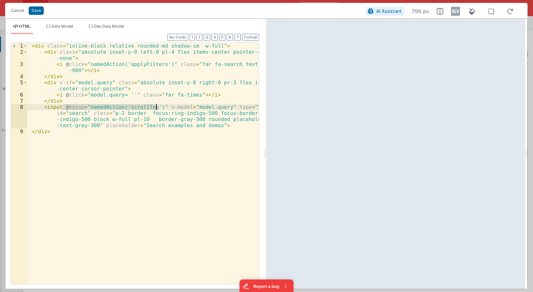
drag, startPoint x: 63, startPoint y: 108, endPoint x: 155, endPoint y: 105, distance: 92.1
click at [155, 105] on div "< div class = "inline-block relative rounded-md shadow-sm w-full" > < div class…" at bounding box center [142, 169] width 231 height 253
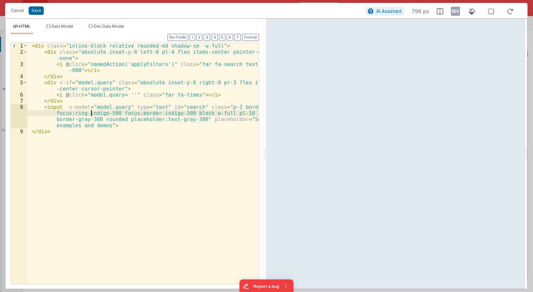
click at [91, 113] on div "< div class = "inline-block relative rounded-md shadow-sm w-full" > < div class…" at bounding box center [142, 169] width 231 height 253
click at [90, 112] on div "< div class = "inline-block relative rounded-md shadow-sm w-full" > < div class…" at bounding box center [142, 169] width 231 height 253
click at [155, 113] on div "< div class = "inline-block relative rounded-md shadow-sm w-full" > < div class…" at bounding box center [142, 169] width 231 height 253
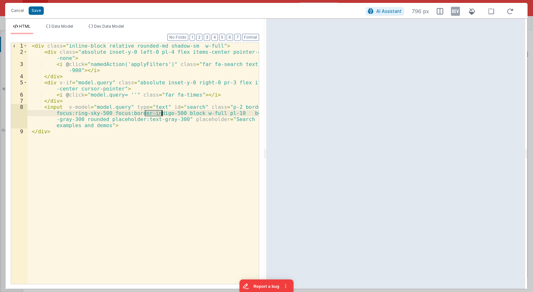
click at [155, 113] on div "< div class = "inline-block relative rounded-md shadow-sm w-full" > < div class…" at bounding box center [142, 169] width 231 height 253
click at [195, 112] on div "< div class = "inline-block relative rounded-md shadow-sm w-full" > < div class…" at bounding box center [142, 169] width 231 height 253
click at [153, 107] on div "< div class = "inline-block relative rounded-md shadow-sm w-full" > < div class…" at bounding box center [142, 169] width 231 height 253
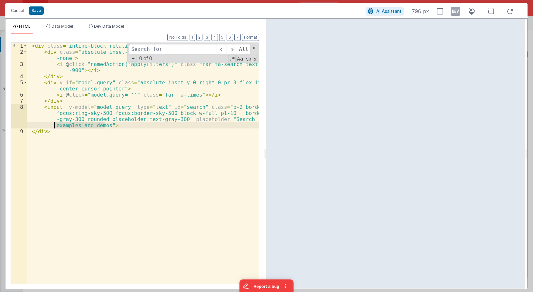
drag, startPoint x: 106, startPoint y: 126, endPoint x: 55, endPoint y: 126, distance: 50.5
click at [55, 126] on div "< div class = "inline-block relative rounded-md shadow-sm w-full" > < div class…" at bounding box center [142, 169] width 231 height 253
drag, startPoint x: 170, startPoint y: 52, endPoint x: 90, endPoint y: 40, distance: 80.6
click at [129, 44] on input at bounding box center [173, 49] width 88 height 10
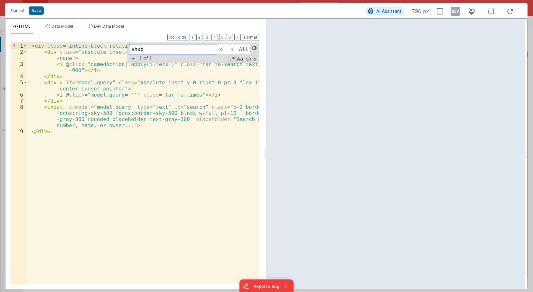
type input "shad"
click at [255, 47] on span at bounding box center [254, 48] width 5 height 5
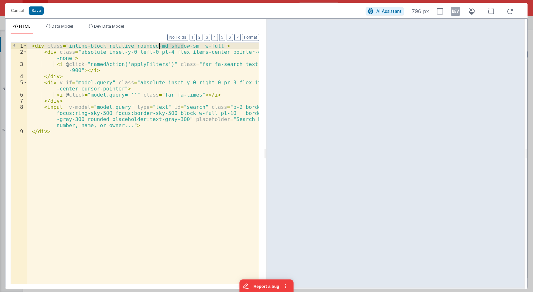
drag, startPoint x: 185, startPoint y: 46, endPoint x: 160, endPoint y: 47, distance: 25.4
click at [160, 47] on div "< div class = "inline-block relative rounded-md shadow-sm w-full" > < div class…" at bounding box center [142, 169] width 231 height 253
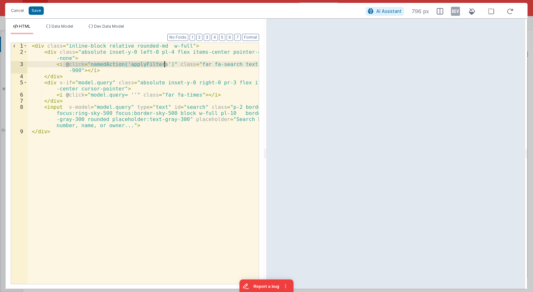
drag, startPoint x: 62, startPoint y: 63, endPoint x: 164, endPoint y: 63, distance: 101.4
click at [164, 63] on div "< div class = "inline-block relative rounded-md w-full" > < div class = "absolu…" at bounding box center [142, 169] width 231 height 253
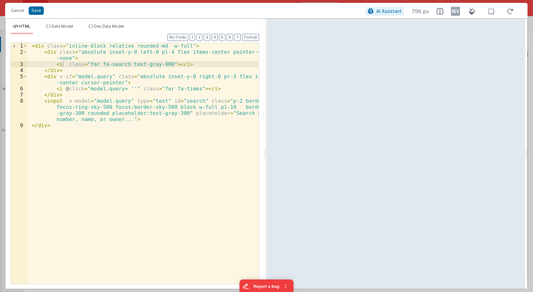
click at [145, 63] on div "< div class = "inline-block relative rounded-md w-full" > < div class = "absolu…" at bounding box center [142, 169] width 231 height 253
click at [201, 57] on div "< div class = "inline-block relative rounded-md w-full" > < div class = "absolu…" at bounding box center [142, 169] width 231 height 253
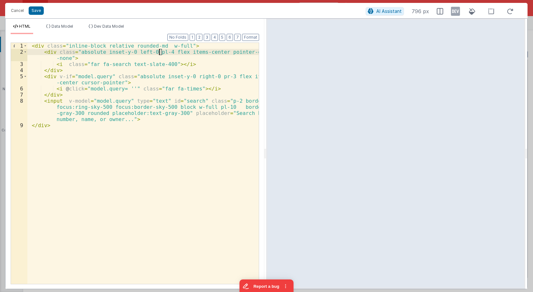
click at [159, 52] on div "< div class = "inline-block relative rounded-md w-full" > < div class = "absolu…" at bounding box center [142, 169] width 231 height 253
click at [160, 53] on div "< div class = "inline-block relative rounded-md w-full" > < div class = "absolu…" at bounding box center [142, 169] width 231 height 253
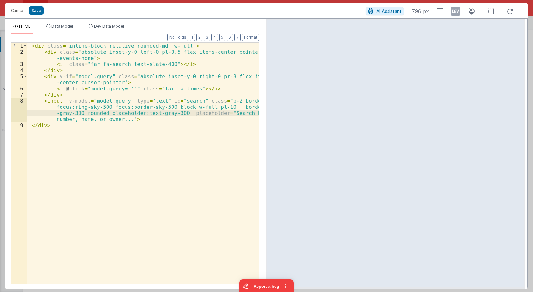
click at [64, 112] on div "< div class = "inline-block relative rounded-md w-full" > < div class = "absolu…" at bounding box center [142, 169] width 231 height 253
click at [160, 114] on div "< div class = "inline-block relative rounded-md w-full" > < div class = "absolu…" at bounding box center [142, 169] width 231 height 253
click at [85, 129] on div "< div class = "inline-block relative rounded-md w-full" > < div class = "absolu…" at bounding box center [142, 169] width 231 height 253
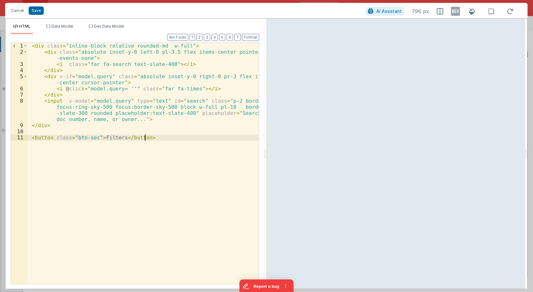
click at [89, 142] on div "< div class = "inline-block relative rounded-md w-full" > < div class = "absolu…" at bounding box center [142, 169] width 231 height 253
click at [89, 140] on div "< div class = "inline-block relative rounded-md w-full" > < div class = "absolu…" at bounding box center [142, 169] width 231 height 253
click at [134, 126] on div "< div class = "inline-block relative rounded-md w-full" > < div class = "absolu…" at bounding box center [142, 169] width 231 height 253
click at [177, 145] on div "< div class = "inline-block relative rounded-md w-full" > < div class = "absolu…" at bounding box center [142, 169] width 231 height 253
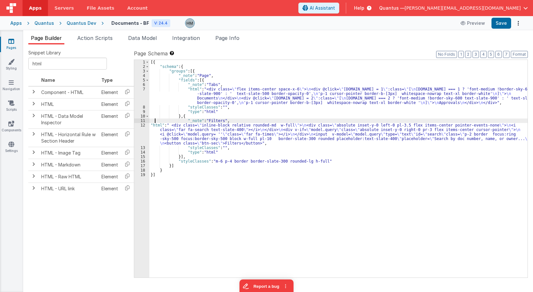
click at [155, 122] on div "[{ "schema" : { "groups" : [{ "_note" : "Page" , "fields" : [{ "_note" : "Tabs"…" at bounding box center [338, 173] width 378 height 227
click at [142, 125] on div "12" at bounding box center [141, 134] width 15 height 23
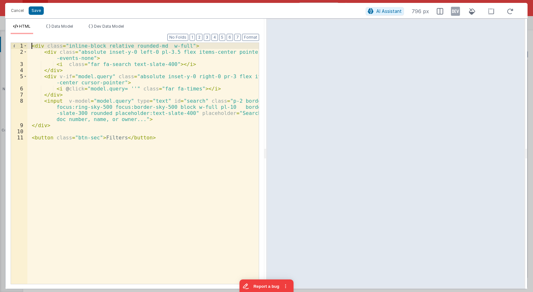
click at [32, 46] on div "< div class = "inline-block relative rounded-md w-full" > < div class = "absolu…" at bounding box center [142, 169] width 231 height 253
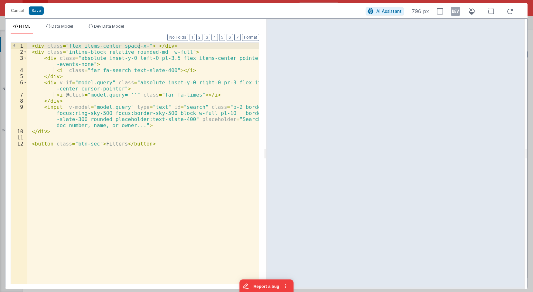
click at [139, 45] on div "< div class = "flex items-center space-x-" > </ div > < div class = "inline-blo…" at bounding box center [142, 169] width 231 height 253
drag, startPoint x: 172, startPoint y: 47, endPoint x: 151, endPoint y: 44, distance: 20.8
click at [151, 44] on div "< div class = "flex items-center space-x-5" > </ div > < div class = "inline-bl…" at bounding box center [142, 169] width 231 height 253
click at [163, 145] on div "< div class = "flex items-center space-x-5" > < div class = "inline-block relat…" at bounding box center [142, 169] width 231 height 253
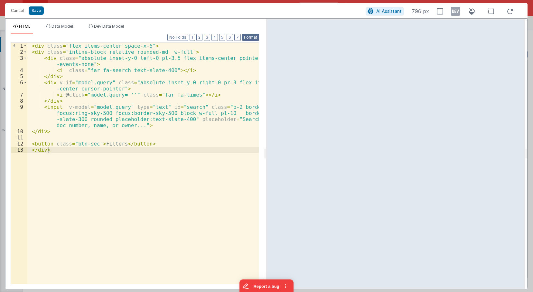
click at [251, 38] on button "Format" at bounding box center [250, 37] width 17 height 7
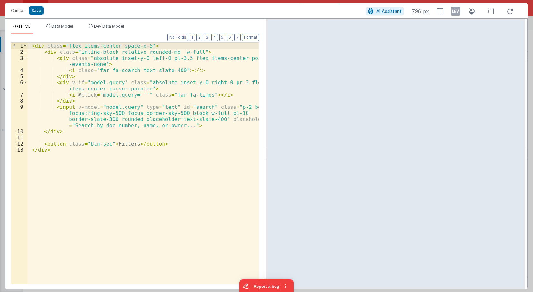
click at [111, 143] on div "< div class = "flex items-center space-x-5" > < div class = "inline-block relat…" at bounding box center [142, 169] width 231 height 253
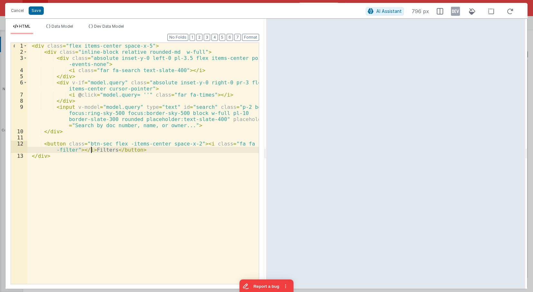
click at [91, 150] on div "< div class = "flex items-center space-x-5" > < div class = "inline-block relat…" at bounding box center [142, 169] width 231 height 253
click at [137, 147] on div "< div class = "flex items-center space-x-5" > < div class = "inline-block relat…" at bounding box center [142, 169] width 231 height 253
drag, startPoint x: 137, startPoint y: 147, endPoint x: 106, endPoint y: 150, distance: 31.4
click at [136, 147] on div "< div class = "flex items-center space-x-5" > < div class = "inline-block relat…" at bounding box center [142, 169] width 231 height 253
click at [107, 150] on div "< div class = "flex items-center space-x-5" > < div class = "inline-block relat…" at bounding box center [142, 169] width 231 height 253
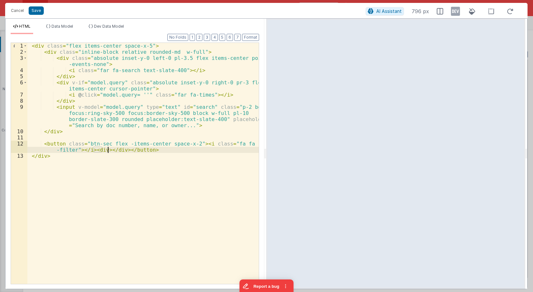
click at [106, 150] on div "< div class = "flex items-center space-x-5" > < div class = "inline-block relat…" at bounding box center [142, 169] width 231 height 253
click at [252, 38] on button "Format" at bounding box center [250, 37] width 17 height 7
click at [194, 143] on div "< div class = "flex items-center space-x-5" > < div class = "inline-block relat…" at bounding box center [142, 169] width 231 height 253
click at [152, 154] on div "< div class = "flex items-center space-x-5" > < div class = "inline-block relat…" at bounding box center [142, 169] width 231 height 253
click at [125, 143] on div "< div class = "flex items-center space-x-5" > < div class = "inline-block relat…" at bounding box center [142, 169] width 231 height 253
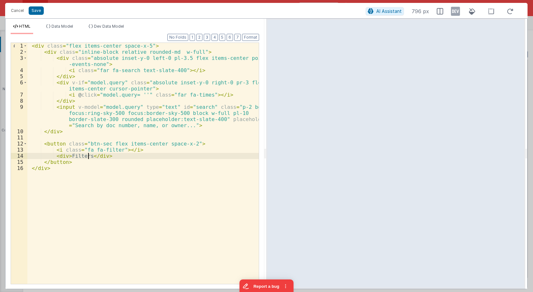
click at [87, 155] on div "< div class = "flex items-center space-x-5" > < div class = "inline-block relat…" at bounding box center [142, 169] width 231 height 253
click at [102, 155] on div "< div class = "flex items-center space-x-5" > < div class = "inline-block relat…" at bounding box center [142, 169] width 231 height 253
click at [96, 156] on div "< div class = "flex items-center space-x-5" > < div class = "inline-block relat…" at bounding box center [142, 169] width 231 height 253
click at [184, 142] on div "< div class = "flex items-center space-x-5" > < div class = "inline-block relat…" at bounding box center [142, 169] width 231 height 253
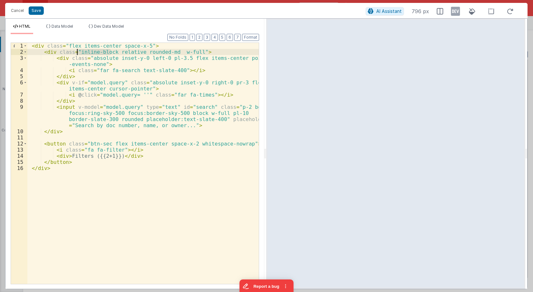
drag, startPoint x: 110, startPoint y: 52, endPoint x: 78, endPoint y: 52, distance: 32.8
click at [78, 52] on div "< div class = "flex items-center space-x-5" > < div class = "inline-block relat…" at bounding box center [142, 169] width 231 height 253
click at [94, 51] on div "< div class = "flex items-center space-x-5" > < div class = " relative rounded-…" at bounding box center [142, 169] width 231 height 253
click at [87, 51] on div "< div class = "flex items-center space-x-5" > < div class = " relative rounded-…" at bounding box center [142, 163] width 231 height 241
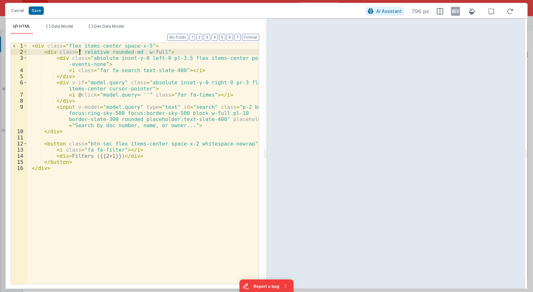
click at [79, 51] on div "< div class = "flex items-center space-x-5" > < div class = " relative rounded-…" at bounding box center [142, 169] width 231 height 253
click at [187, 143] on div "< div class = "flex items-center space-x-5" > < div class = "relative rounded-m…" at bounding box center [142, 169] width 231 height 253
click at [115, 157] on div "< div class = "flex items-center space-x-5" > < div class = "relative rounded-m…" at bounding box center [142, 169] width 231 height 253
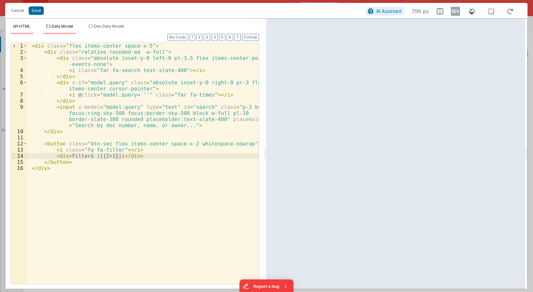
click at [69, 31] on li "Data Model" at bounding box center [59, 29] width 32 height 10
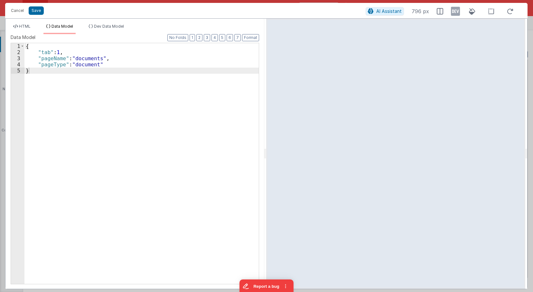
click at [45, 46] on div "{ "tab" : 1 , "pageName" : "documents" , "pageType" : "document" }" at bounding box center [141, 169] width 234 height 253
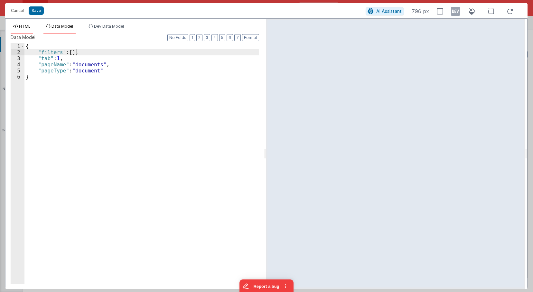
click at [21, 26] on span "HTML" at bounding box center [25, 26] width 12 height 5
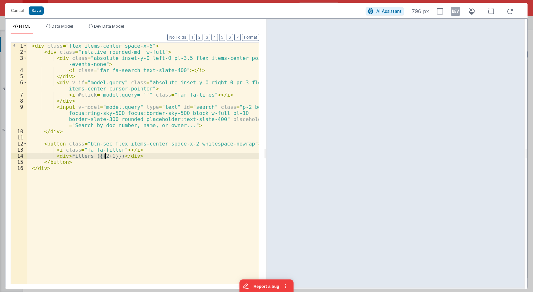
drag, startPoint x: 99, startPoint y: 156, endPoint x: 107, endPoint y: 156, distance: 8.7
click at [107, 156] on div "< div class = "flex items-center space-x-5" > < div class = "relative rounded-m…" at bounding box center [142, 169] width 231 height 253
click at [90, 155] on div "< div class = "flex items-center space-x-5" > < div class = "relative rounded-m…" at bounding box center [142, 169] width 231 height 253
drag, startPoint x: 127, startPoint y: 155, endPoint x: 108, endPoint y: 156, distance: 18.7
click at [108, 156] on div "< div class = "flex items-center space-x-5" > < div class = "relative rounded-m…" at bounding box center [142, 169] width 231 height 253
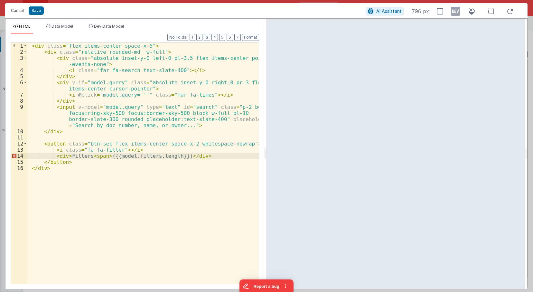
click at [182, 156] on div "< div class = "flex items-center space-x-5" > < div class = "relative rounded-m…" at bounding box center [142, 169] width 231 height 253
paste textarea
click at [104, 156] on div "< div class = "flex items-center space-x-5" > < div class = "relative rounded-m…" at bounding box center [142, 169] width 231 height 253
click at [155, 157] on div "< div class = "flex items-center space-x-5" > < div class = "relative rounded-m…" at bounding box center [142, 169] width 231 height 253
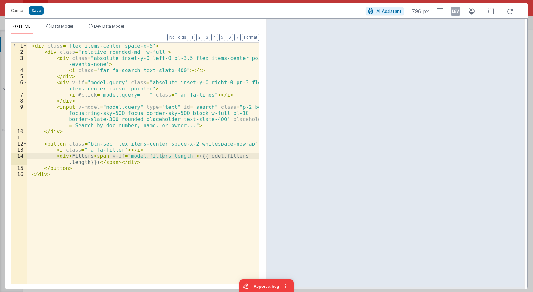
click at [116, 148] on div "< div class = "flex items-center space-x-5" > < div class = "relative rounded-m…" at bounding box center [142, 169] width 231 height 253
drag, startPoint x: 236, startPoint y: 144, endPoint x: 241, endPoint y: 143, distance: 5.9
click at [235, 144] on div "< div class = "flex items-center space-x-5" > < div class = "relative rounded-m…" at bounding box center [142, 169] width 231 height 253
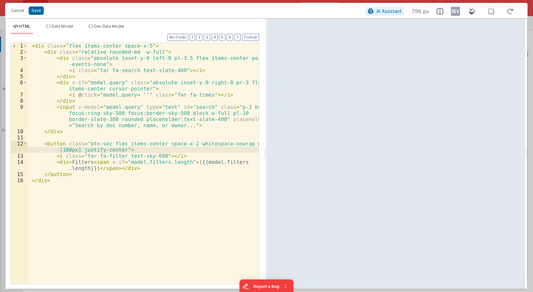
click at [224, 126] on div "< div class = "flex items-center space-x-5" > < div class = "relative rounded-m…" at bounding box center [142, 169] width 231 height 253
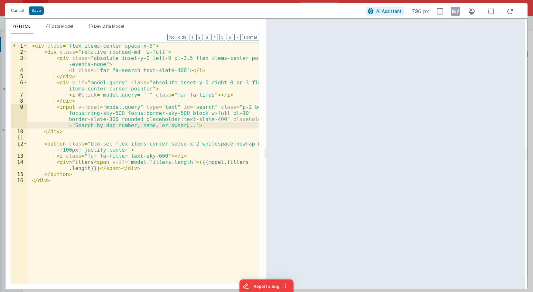
click at [202, 96] on div "< div class = "flex items-center space-x-5" > < div class = "relative rounded-m…" at bounding box center [142, 169] width 231 height 253
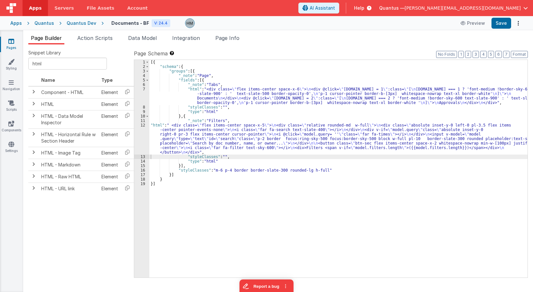
click at [154, 131] on div "[{ "schema" : { "groups" : [{ "_note" : "Page" , "fields" : [{ "_note" : "Tabs"…" at bounding box center [338, 173] width 378 height 227
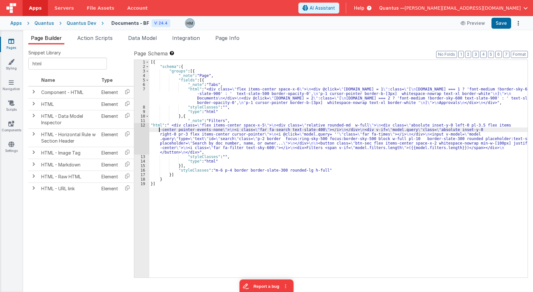
click at [141, 126] on div "12" at bounding box center [141, 139] width 15 height 32
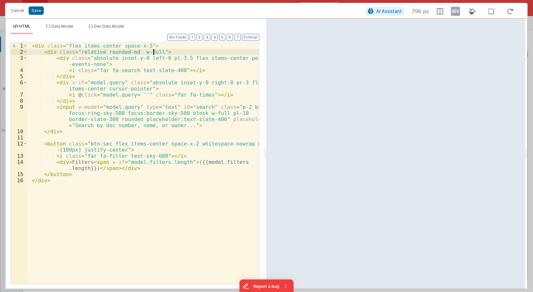
click at [153, 52] on div "< div class = "flex items-center space-x-5" > < div class = "relative rounded-m…" at bounding box center [142, 169] width 231 height 253
click at [151, 46] on div "< div class = "flex items-center space-x-5" > < div class = "relative rounded-m…" at bounding box center [142, 169] width 231 height 253
drag, startPoint x: 154, startPoint y: 52, endPoint x: 143, endPoint y: 51, distance: 11.0
click at [143, 51] on div "< div class = "flex items-center space-x-5" > < div class = "relative rounded-m…" at bounding box center [142, 169] width 231 height 253
click at [197, 55] on div "< div class = "flex items-center space-x-5" > < div class = "relative rounded-m…" at bounding box center [142, 169] width 231 height 253
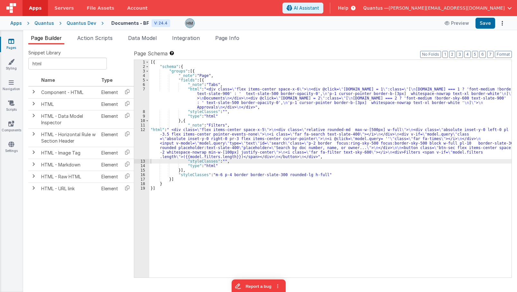
click at [191, 104] on div "[{ "schema" : { "groups" : [{ "_note" : "Page" , "fields" : [{ "_note" : "Tabs"…" at bounding box center [330, 173] width 362 height 227
click at [162, 131] on div "[{ "schema" : { "groups" : [{ "_note" : "Page" , "fields" : [{ "_note" : "Tabs"…" at bounding box center [330, 173] width 362 height 227
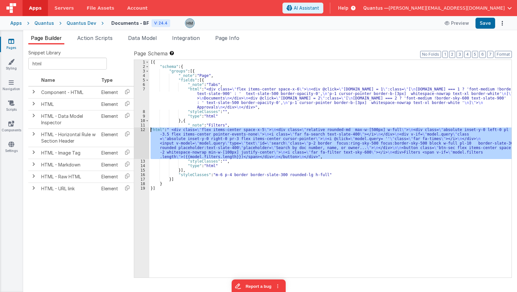
click at [143, 130] on div "12" at bounding box center [141, 143] width 15 height 32
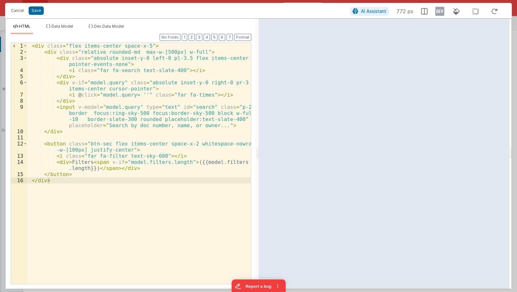
click at [40, 48] on div "< div class = "flex items-center space-x-5" > < div class = "relative rounded-m…" at bounding box center [139, 169] width 224 height 253
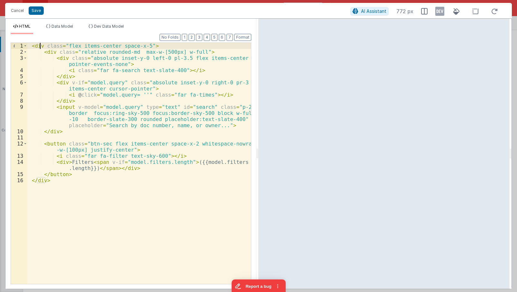
click at [33, 46] on div "< div class = "flex items-center space-x-5" > < div class = "relative rounded-m…" at bounding box center [139, 169] width 224 height 253
click at [61, 183] on div "< div class = "flex items-center space-x-5" > < div class = "relative rounded-m…" at bounding box center [139, 169] width 224 height 253
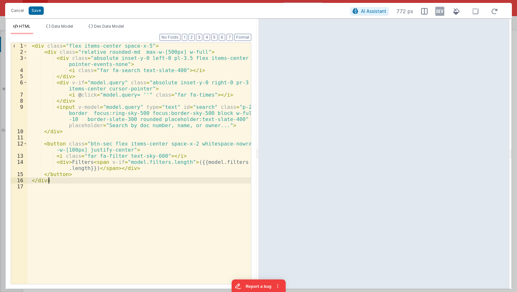
drag, startPoint x: 88, startPoint y: 181, endPoint x: 98, endPoint y: 177, distance: 10.3
click at [89, 181] on div "< div class = "flex items-center space-x-5" > < div class = "relative rounded-m…" at bounding box center [139, 169] width 224 height 253
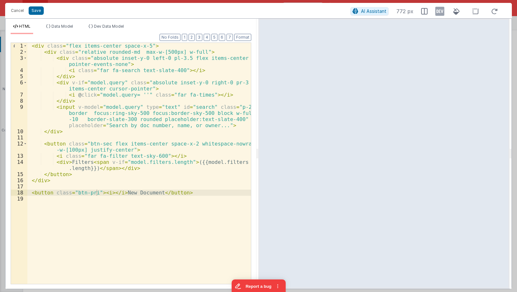
click at [106, 192] on div "< div class = "flex items-center space-x-5" > < div class = "relative rounded-m…" at bounding box center [139, 169] width 224 height 253
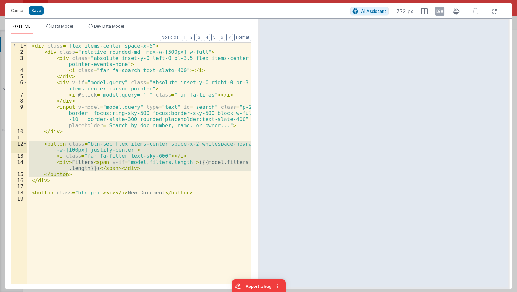
drag, startPoint x: 73, startPoint y: 174, endPoint x: 18, endPoint y: 146, distance: 62.2
click at [27, 146] on div "< div class = "flex items-center space-x-5" > < div class = "relative rounded-m…" at bounding box center [139, 163] width 224 height 241
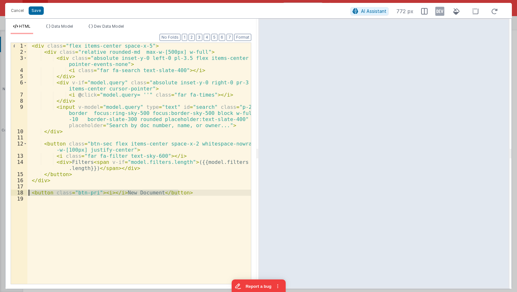
drag, startPoint x: 186, startPoint y: 193, endPoint x: 22, endPoint y: 192, distance: 163.5
click at [27, 192] on div "< div class = "flex items-center space-x-5" > < div class = "relative rounded-m…" at bounding box center [139, 163] width 224 height 241
paste textarea
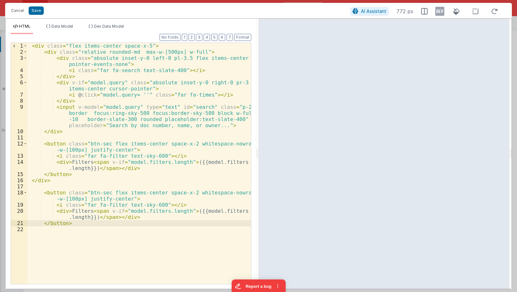
click at [100, 192] on div "< div class = "flex items-center space-x-5" > < div class = "relative rounded-m…" at bounding box center [139, 169] width 224 height 253
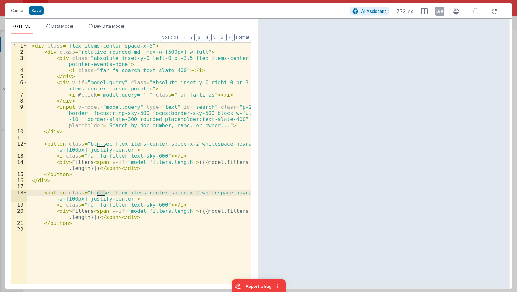
click at [101, 192] on div "< div class = "flex items-center space-x-5" > < div class = "relative rounded-m…" at bounding box center [139, 169] width 224 height 253
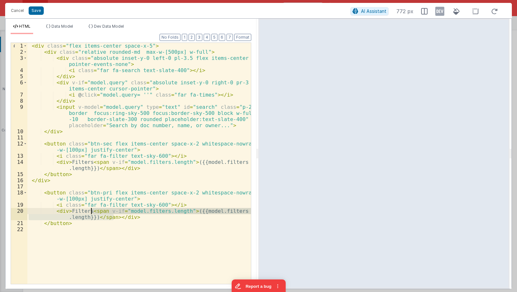
drag, startPoint x: 114, startPoint y: 217, endPoint x: 92, endPoint y: 211, distance: 22.3
click at [92, 211] on div "< div class = "flex items-center space-x-5" > < div class = "relative rounded-m…" at bounding box center [139, 169] width 224 height 253
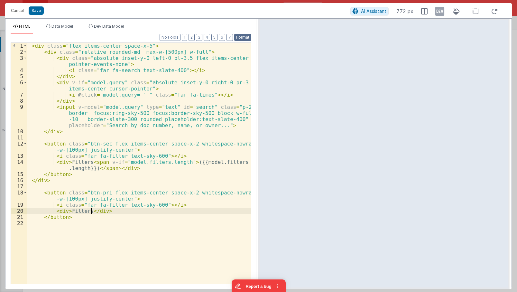
click at [247, 38] on button "Format" at bounding box center [242, 37] width 17 height 7
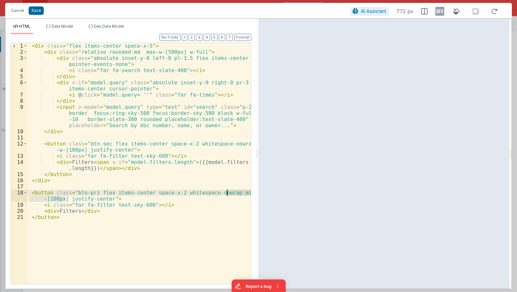
drag, startPoint x: 64, startPoint y: 198, endPoint x: 227, endPoint y: 192, distance: 162.7
click at [227, 192] on div "< div class = "flex items-center space-x-5" > < div class = "relative rounded-m…" at bounding box center [139, 169] width 224 height 253
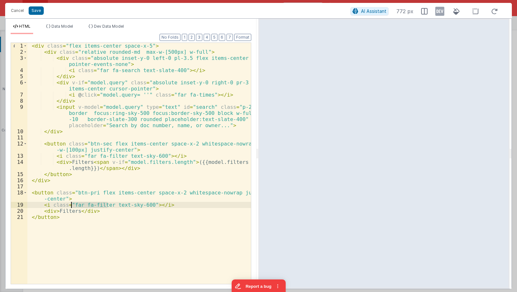
drag, startPoint x: 108, startPoint y: 204, endPoint x: 71, endPoint y: 204, distance: 36.4
click at [71, 204] on div "< div class = "flex items-center space-x-5" > < div class = "relative rounded-m…" at bounding box center [139, 169] width 224 height 253
drag, startPoint x: 108, startPoint y: 206, endPoint x: 74, endPoint y: 205, distance: 33.5
click at [74, 205] on div "< div class = "flex items-center space-x-5" > < div class = "relative rounded-m…" at bounding box center [139, 169] width 224 height 253
click at [66, 212] on div "< div class = "flex items-center space-x-5" > < div class = "relative rounded-m…" at bounding box center [139, 169] width 224 height 253
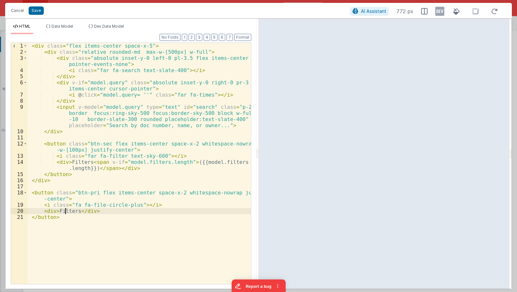
click at [66, 212] on div "< div class = "flex items-center space-x-5" > < div class = "relative rounded-m…" at bounding box center [139, 169] width 224 height 253
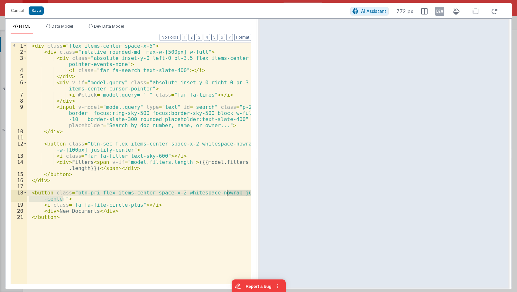
drag, startPoint x: 63, startPoint y: 199, endPoint x: 227, endPoint y: 191, distance: 164.7
click at [227, 191] on div "< div class = "flex items-center space-x-5" > < div class = "relative rounded-m…" at bounding box center [139, 169] width 224 height 253
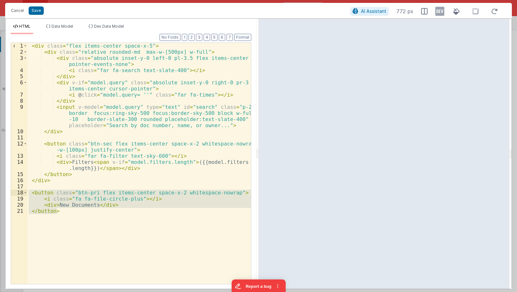
drag, startPoint x: 61, startPoint y: 211, endPoint x: 25, endPoint y: 194, distance: 39.9
click at [27, 194] on div "< div class = "flex items-center space-x-5" > < div class = "relative rounded-m…" at bounding box center [139, 163] width 224 height 241
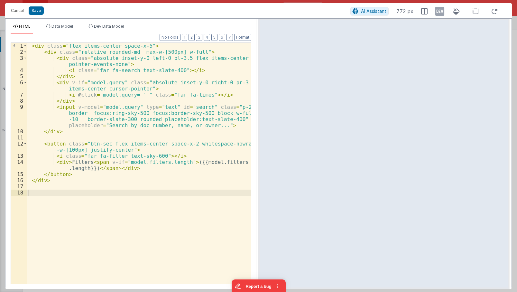
click at [82, 173] on div "< div class = "flex items-center space-x-5" > < div class = "relative rounded-m…" at bounding box center [139, 169] width 224 height 253
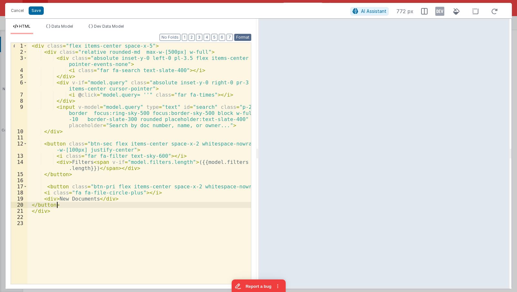
click at [242, 38] on button "Format" at bounding box center [242, 37] width 17 height 7
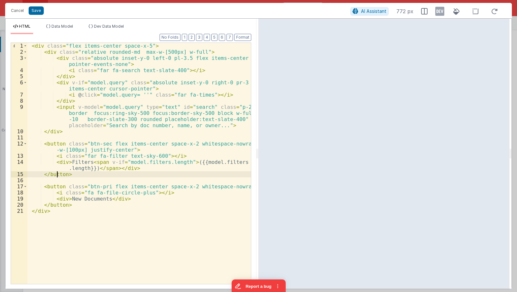
click at [56, 174] on div "< div class = "flex items-center space-x-5" > < div class = "relative rounded-m…" at bounding box center [139, 169] width 224 height 253
click at [160, 44] on div "< div class = "flex items-center space-x-5" > < div class = "relative rounded-m…" at bounding box center [139, 169] width 224 height 253
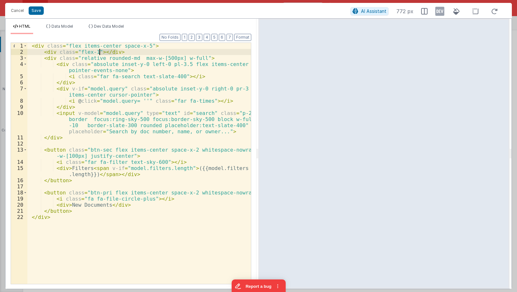
drag, startPoint x: 119, startPoint y: 51, endPoint x: 101, endPoint y: 52, distance: 18.7
click at [101, 52] on div "< div class = "flex items-center space-x-5" > < div class = "flex-1" > </ div >…" at bounding box center [139, 169] width 224 height 253
click at [70, 183] on div "< div class = "flex items-center space-x-5" > < div class = "flex-1" > < div cl…" at bounding box center [139, 169] width 224 height 253
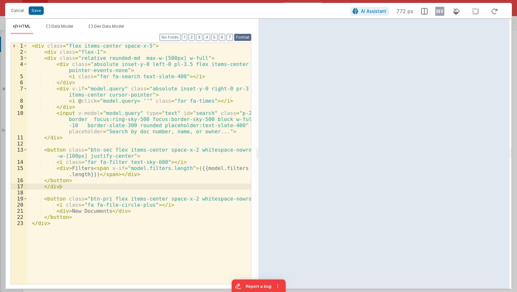
click at [242, 39] on button "Format" at bounding box center [242, 37] width 17 height 7
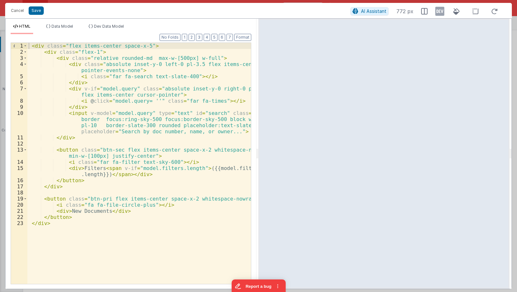
click at [77, 52] on div "< div class = "flex items-center space-x-5" > < div class = "flex-1" > < div cl…" at bounding box center [139, 169] width 224 height 253
drag, startPoint x: 65, startPoint y: 45, endPoint x: 143, endPoint y: 48, distance: 77.3
click at [143, 48] on div "< div class = "flex items-center space-x-5" > < div class = "flex-1" > < div cl…" at bounding box center [139, 169] width 224 height 253
drag, startPoint x: 94, startPoint y: 53, endPoint x: 77, endPoint y: 52, distance: 16.8
click at [77, 52] on div "< div class = "" > < div class = "flex-1" > < div class = "relative rounded-md …" at bounding box center [139, 169] width 224 height 253
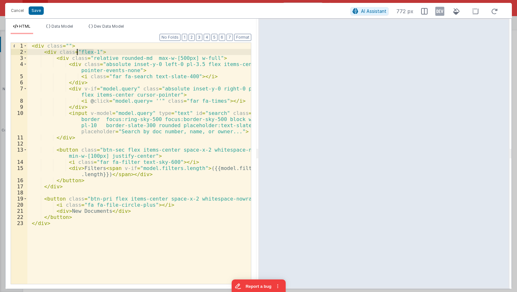
paste textarea
click at [66, 45] on div "< div class = "" > < div class = "flex items-center space-x-5" > < div class = …" at bounding box center [139, 169] width 224 height 253
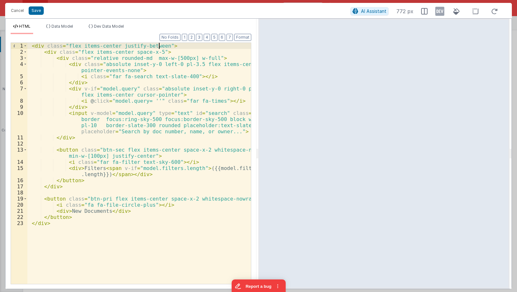
click at [154, 52] on div "< div class = "flex items-center justify-between" > < div class = "flex items-c…" at bounding box center [139, 169] width 224 height 253
click at [160, 46] on div "< div class = "flex items-center justify-between" > < div class = "flex items-c…" at bounding box center [139, 169] width 224 height 253
click at [178, 62] on div "< div class = "flex items-center justify-between space-x-5" > < div class = "fl…" at bounding box center [139, 169] width 224 height 253
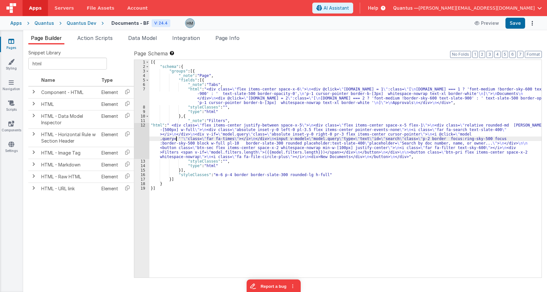
drag, startPoint x: 175, startPoint y: 139, endPoint x: 149, endPoint y: 127, distance: 28.5
click at [174, 139] on div "[{ "schema" : { "groups" : [{ "_note" : "Page" , "fields" : [{ "_note" : "Tabs"…" at bounding box center [345, 173] width 392 height 227
click at [143, 125] on div "12" at bounding box center [141, 141] width 15 height 36
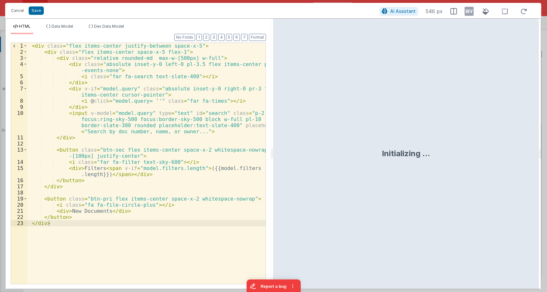
click at [174, 116] on div "< div class = "flex items-center justify-between space-x-5" > < div class = "fl…" at bounding box center [146, 169] width 238 height 253
click at [104, 212] on div "< div class = "flex items-center justify-between space-x-5" > < div class = "fl…" at bounding box center [146, 169] width 238 height 253
click at [123, 186] on div "< div class = "flex items-center justify-between space-x-5" > < div class = "fl…" at bounding box center [146, 169] width 238 height 253
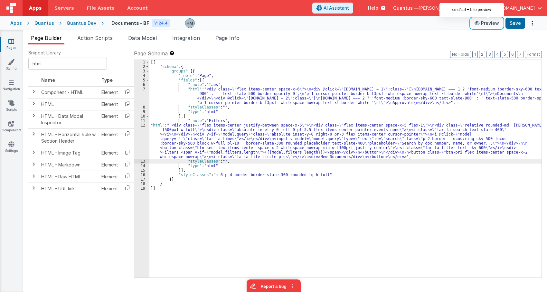
click at [448, 22] on button "Preview" at bounding box center [487, 23] width 32 height 10
click at [227, 150] on div "[{ "schema" : { "groups" : [{ "_note" : "Page" , "fields" : [{ "_note" : "Tabs"…" at bounding box center [345, 173] width 392 height 227
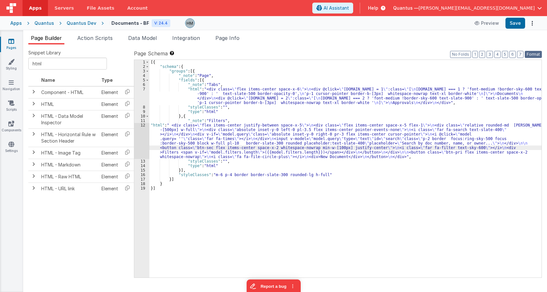
click at [448, 57] on button "Format" at bounding box center [533, 54] width 17 height 7
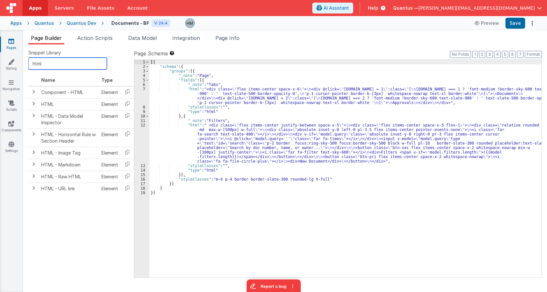
drag, startPoint x: 64, startPoint y: 62, endPoint x: -5, endPoint y: 56, distance: 69.1
click at [28, 58] on input "html" at bounding box center [67, 64] width 79 height 12
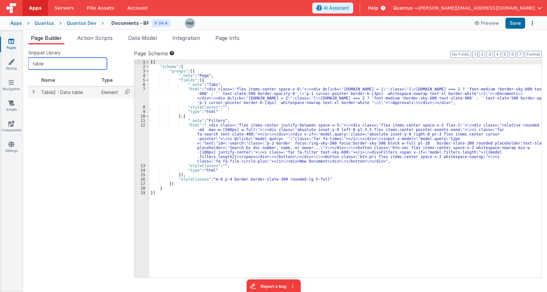
type input "table"
click at [126, 93] on icon at bounding box center [127, 92] width 13 height 10
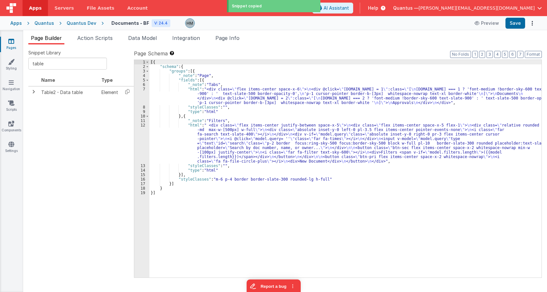
click at [200, 80] on div "[{ "schema" : { "groups" : [{ "_note" : "Page" , "fields" : [{ "_note" : "Tabs"…" at bounding box center [345, 173] width 392 height 227
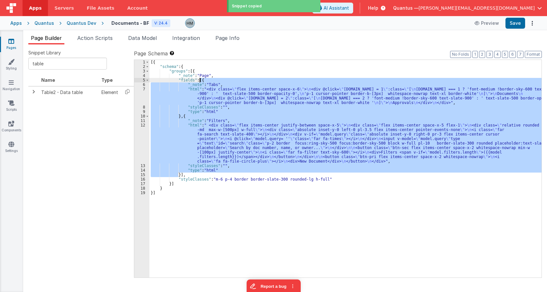
click at [200, 80] on div "[{ "schema" : { "groups" : [{ "_note" : "Page" , "fields" : [{ "_note" : "Tabs"…" at bounding box center [345, 173] width 392 height 227
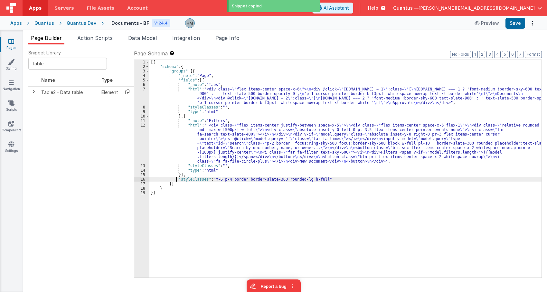
click at [176, 178] on div "[{ "schema" : { "groups" : [{ "_note" : "Page" , "fields" : [{ "_note" : "Tabs"…" at bounding box center [345, 173] width 392 height 227
click at [178, 174] on div "[{ "schema" : { "groups" : [{ "_note" : "Page" , "fields" : [{ "_note" : "Tabs"…" at bounding box center [345, 173] width 392 height 227
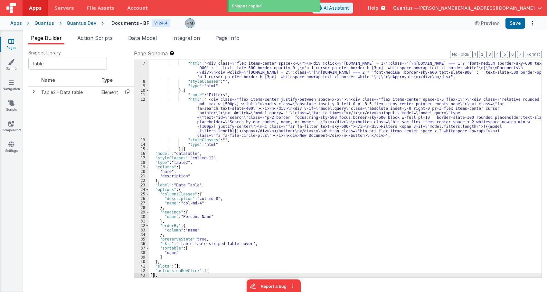
scroll to position [26, 0]
click at [448, 54] on button "Format" at bounding box center [533, 54] width 17 height 7
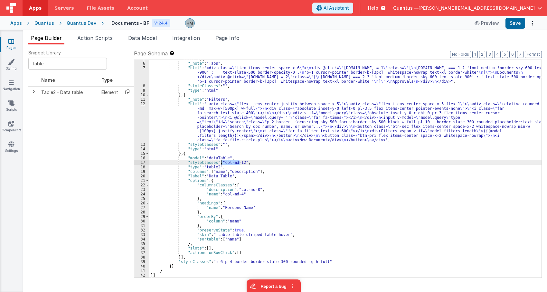
drag, startPoint x: 239, startPoint y: 161, endPoint x: 221, endPoint y: 164, distance: 17.8
click at [221, 164] on div ""fields" : [{ "_note" : "Tabs" , "html" : "<div class= \" flex items-center spa…" at bounding box center [345, 170] width 392 height 227
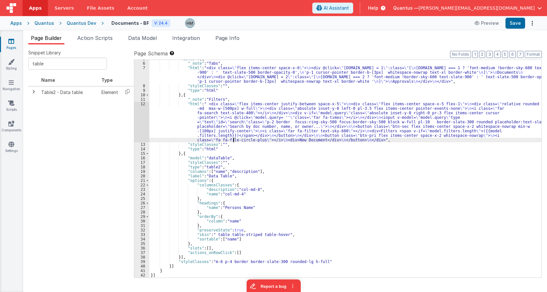
click at [234, 140] on div ""fields" : [{ "_note" : "Tabs" , "html" : "<div class= \" flex items-center spa…" at bounding box center [345, 170] width 392 height 227
click at [214, 169] on div ""fields" : [{ "_note" : "Tabs" , "html" : "<div class= \" flex items-center spa…" at bounding box center [345, 170] width 392 height 227
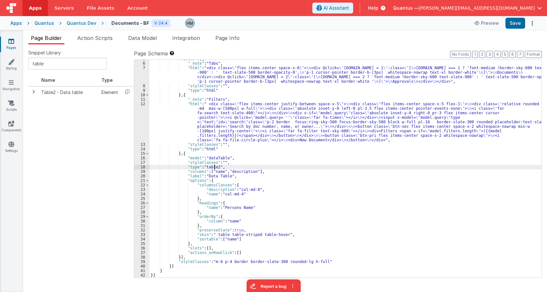
click at [214, 169] on div ""fields" : [{ "_note" : "Tabs" , "html" : "<div class= \" flex items-center spa…" at bounding box center [345, 170] width 392 height 227
click at [213, 172] on div ""fields" : [{ "_note" : "Tabs" , "html" : "<div class= \" flex items-center spa…" at bounding box center [345, 170] width 392 height 227
click at [156, 35] on span "Data Model" at bounding box center [142, 38] width 29 height 6
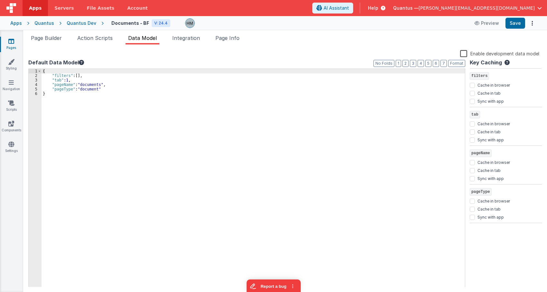
click at [448, 55] on label "Enable development data model" at bounding box center [499, 53] width 79 height 7
click at [0, 0] on input "Enable development data model" at bounding box center [0, 0] width 0 height 0
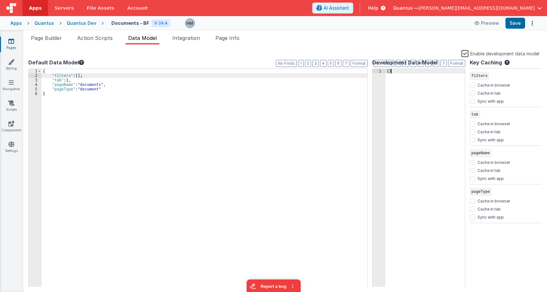
click at [390, 79] on div "{ }" at bounding box center [425, 182] width 80 height 227
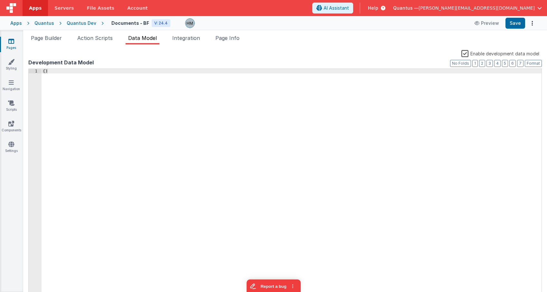
click at [192, 126] on div "{ }" at bounding box center [292, 182] width 500 height 227
click at [45, 70] on div "{ }" at bounding box center [292, 182] width 500 height 227
click at [80, 77] on div "{ "documents" : [ ] }" at bounding box center [292, 182] width 500 height 227
click at [349, 9] on span "AI Assistant" at bounding box center [336, 8] width 25 height 6
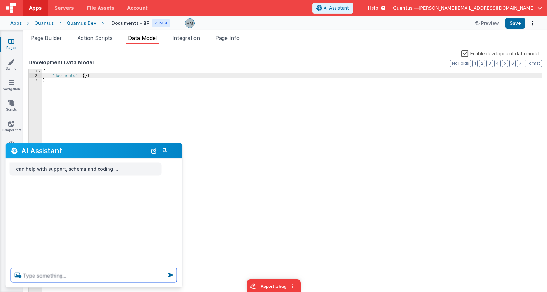
click at [87, 274] on textarea at bounding box center [94, 275] width 166 height 14
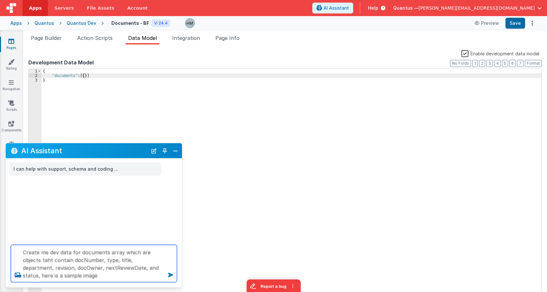
click at [83, 276] on textarea "Create me dev data for documents array which are objects taht contain docNumber…" at bounding box center [94, 263] width 166 height 37
click at [66, 277] on textarea "Create me dev data for documents array which are objects taht contain docNumber…" at bounding box center [94, 263] width 166 height 37
type textarea "Create me dev data for documents array which are objects taht contain docNumber…"
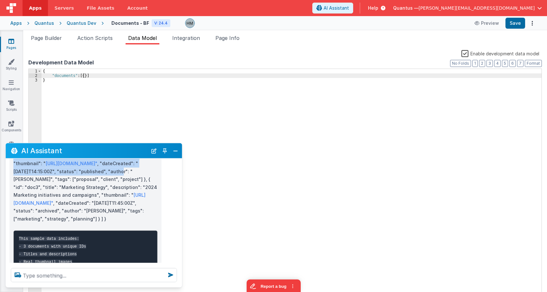
scroll to position [270, 0]
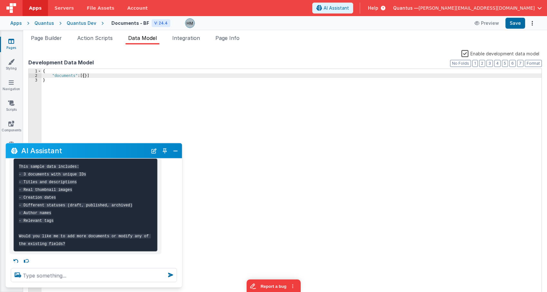
drag, startPoint x: 33, startPoint y: 214, endPoint x: 69, endPoint y: 187, distance: 44.9
click at [69, 151] on p """"json { "documents": [ { "id": "doc1", "title": "Q4 Financial Report", "descr…" at bounding box center [86, 91] width 144 height 118
copy p ""documents": [ { "id": "doc1", "title": "Q4 Financial Report", "description": "…"
drag, startPoint x: 141, startPoint y: 108, endPoint x: 107, endPoint y: 93, distance: 37.4
click at [134, 105] on div "{ "documents" : [{ }] }" at bounding box center [292, 188] width 500 height 238
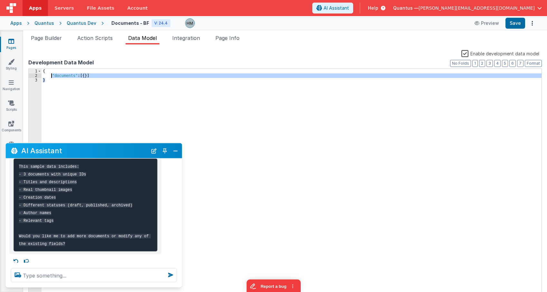
drag, startPoint x: 92, startPoint y: 78, endPoint x: 52, endPoint y: 77, distance: 40.9
click at [52, 77] on div "{ "documents" : [{ }] }" at bounding box center [292, 188] width 500 height 238
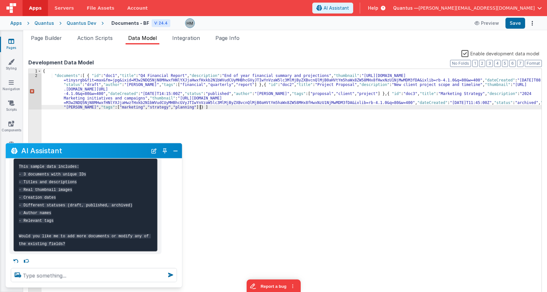
click at [208, 106] on div "{ "documents" : [ { "id" : "doc1" , "title" : "Q4 Financial Report" , "descript…" at bounding box center [292, 203] width 500 height 269
click at [448, 64] on button "Format" at bounding box center [533, 63] width 17 height 7
click at [260, 109] on div "{ "documents" : [ { "id" : "doc1" , "title" : "Q4 Financial Report" , "descript…" at bounding box center [292, 203] width 500 height 269
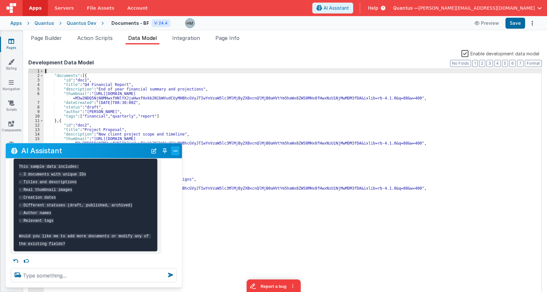
click at [175, 149] on button "Close" at bounding box center [175, 150] width 8 height 9
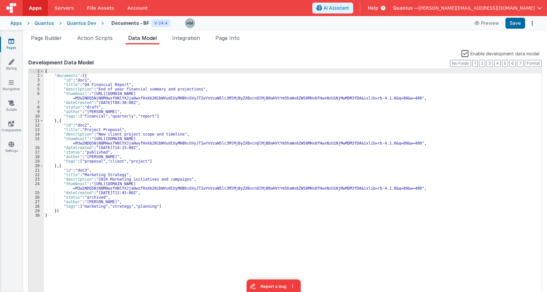
click at [76, 95] on div "{ "documents" : [{ "id" : "doc1" , "title" : "Q4 Financial Report" , "descripti…" at bounding box center [293, 188] width 498 height 238
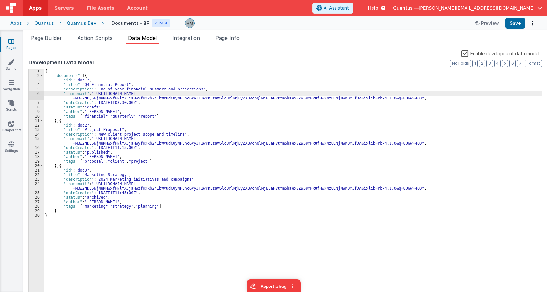
click at [76, 95] on div "{ "documents" : [{ "id" : "doc1" , "title" : "Q4 Financial Report" , "descripti…" at bounding box center [293, 188] width 498 height 238
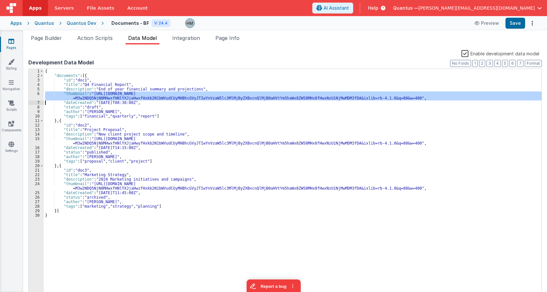
click at [76, 95] on div "{ "documents" : [{ "id" : "doc1" , "title" : "Q4 Financial Report" , "descripti…" at bounding box center [293, 188] width 498 height 238
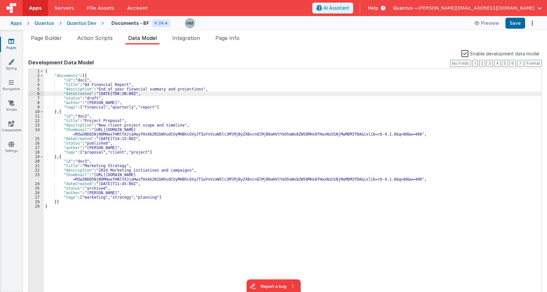
click at [72, 131] on div "{ "documents" : [{ "id" : "doc1" , "title" : "Q4 Financial Report" , "descripti…" at bounding box center [293, 188] width 498 height 238
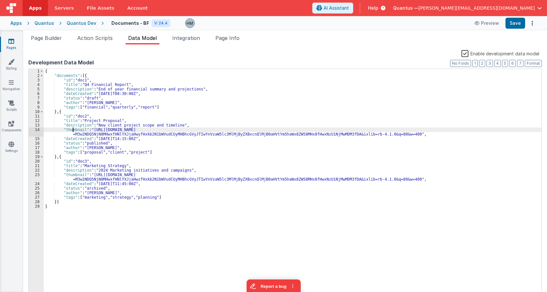
click at [72, 131] on div "{ "documents" : [{ "id" : "doc1" , "title" : "Q4 Financial Report" , "descripti…" at bounding box center [293, 188] width 498 height 238
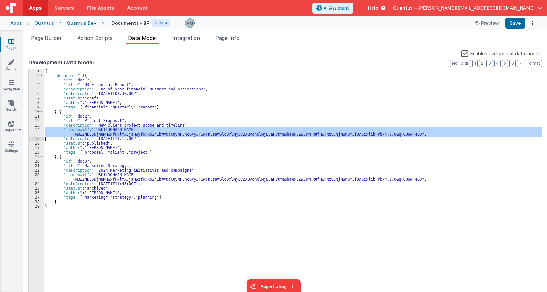
click at [72, 131] on div "{ "documents" : [{ "id" : "doc1" , "title" : "Q4 Financial Report" , "descripti…" at bounding box center [293, 188] width 498 height 238
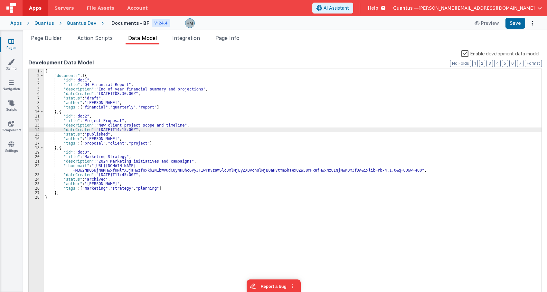
click at [71, 166] on div "{ "documents" : [{ "id" : "doc1" , "title" : "Q4 Financial Report" , "descripti…" at bounding box center [293, 188] width 498 height 238
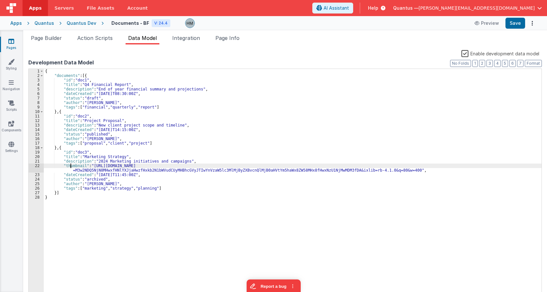
click at [71, 166] on div "{ "documents" : [{ "id" : "doc1" , "title" : "Q4 Financial Report" , "descripti…" at bounding box center [293, 188] width 498 height 238
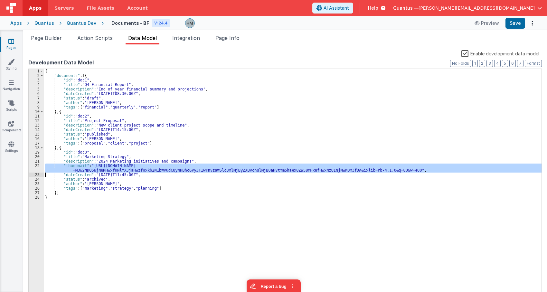
click at [71, 166] on div "{ "documents" : [{ "id" : "doc1" , "title" : "Q4 Financial Report" , "descripti…" at bounding box center [293, 188] width 498 height 238
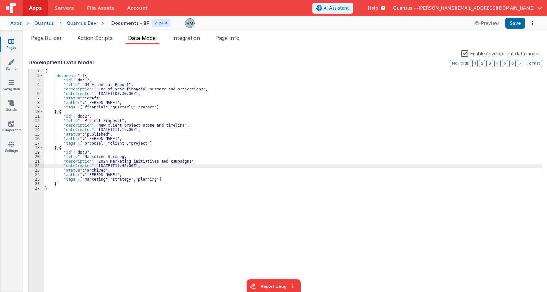
click at [121, 138] on div "{ "documents" : [{ "id" : "doc1" , "title" : "Q4 Financial Report" , "descripti…" at bounding box center [293, 188] width 498 height 238
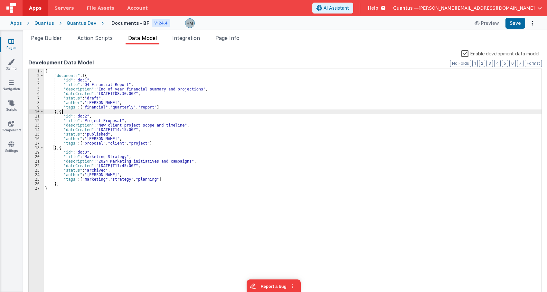
click at [65, 112] on div "{ "documents" : [{ "id" : "doc1" , "title" : "Q4 Financial Report" , "descripti…" at bounding box center [293, 188] width 498 height 238
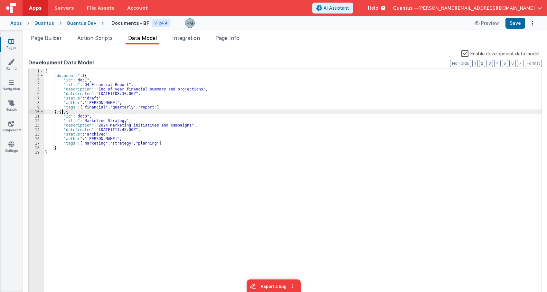
click at [74, 112] on div "{ "documents" : [{ "id" : "doc1" , "title" : "Q4 Financial Report" , "descripti…" at bounding box center [293, 188] width 498 height 238
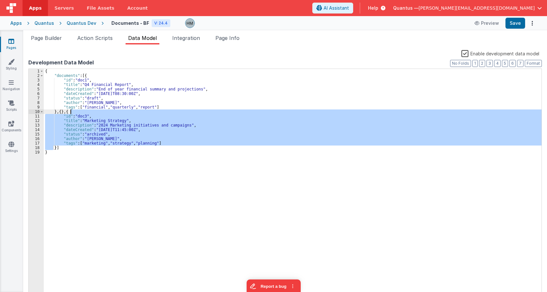
click at [74, 112] on div "{ "documents" : [{ "id" : "doc1" , "title" : "Q4 Financial Report" , "descripti…" at bounding box center [293, 188] width 498 height 238
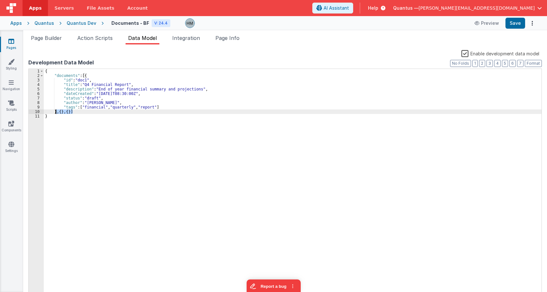
drag, startPoint x: 73, startPoint y: 111, endPoint x: 56, endPoint y: 110, distance: 16.4
click at [56, 110] on div "{ "documents" : [{ "id" : "doc1" , "title" : "Q4 Financial Report" , "descripti…" at bounding box center [293, 188] width 498 height 238
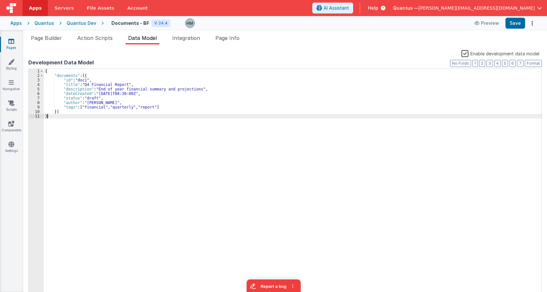
click at [102, 117] on div "{ "documents" : [{ "id" : "doc1" , "title" : "Q4 Financial Report" , "descripti…" at bounding box center [293, 188] width 498 height 238
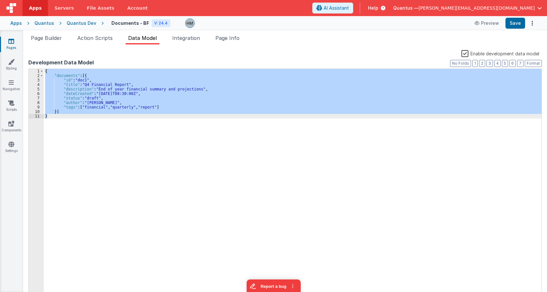
drag, startPoint x: 87, startPoint y: 102, endPoint x: 75, endPoint y: 107, distance: 12.8
click at [86, 102] on div "{ "documents" : [{ "id" : "doc1" , "title" : "Q4 Financial Report" , "descripti…" at bounding box center [293, 183] width 498 height 229
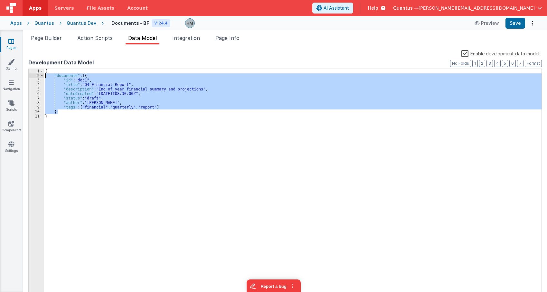
drag, startPoint x: 67, startPoint y: 112, endPoint x: 16, endPoint y: 76, distance: 62.9
click at [44, 76] on div "{ "documents" : [{ "id" : "doc1" , "title" : "Q4 Financial Report" , "descripti…" at bounding box center [293, 183] width 498 height 229
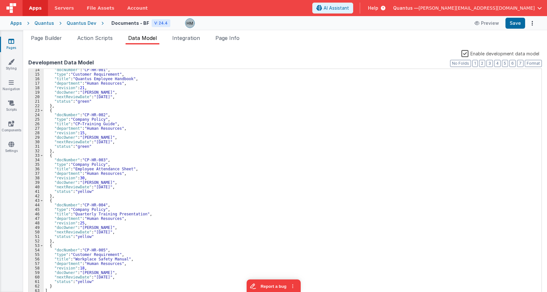
scroll to position [0, 0]
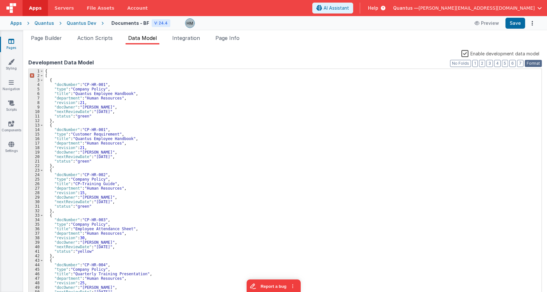
click at [448, 62] on button "Format" at bounding box center [533, 63] width 17 height 7
click at [85, 83] on div "{ [ { "docNumber" : "CP-HR-001" , "type" : "Company Policy" , "title" : "Quantu…" at bounding box center [293, 188] width 498 height 238
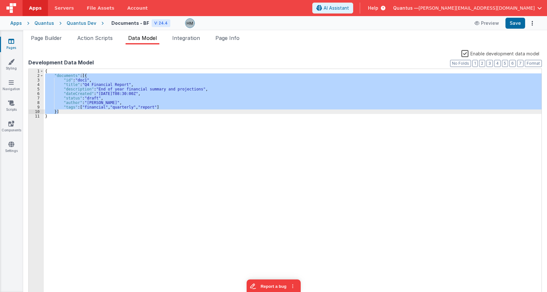
click at [83, 77] on div "{ "documents" : [{ "id" : "doc1" , "title" : "Q4 Financial Report" , "descripti…" at bounding box center [293, 183] width 498 height 229
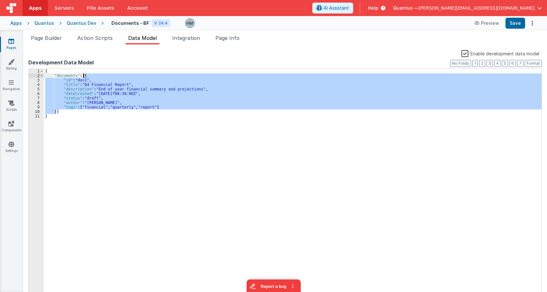
click at [84, 77] on div "{ "documents" : [{ "id" : "doc1" , "title" : "Q4 Financial Report" , "descripti…" at bounding box center [293, 188] width 498 height 238
click at [61, 105] on div "{ "documents" : [{ "id" : "doc1" , "title" : "Q4 Financial Report" , "descripti…" at bounding box center [293, 183] width 498 height 229
drag, startPoint x: 61, startPoint y: 108, endPoint x: 80, endPoint y: 76, distance: 37.2
click at [80, 76] on div "{ "documents" : [{ "id" : "doc1" , "title" : "Q4 Financial Report" , "descripti…" at bounding box center [293, 188] width 498 height 238
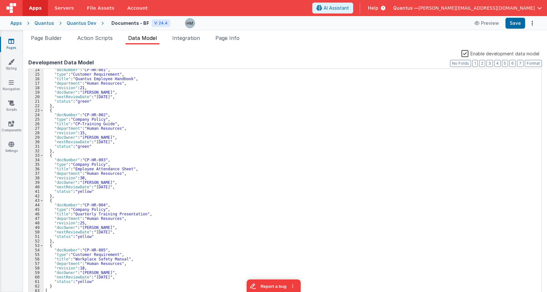
scroll to position [60, 0]
click at [448, 61] on button "Format" at bounding box center [533, 63] width 17 height 7
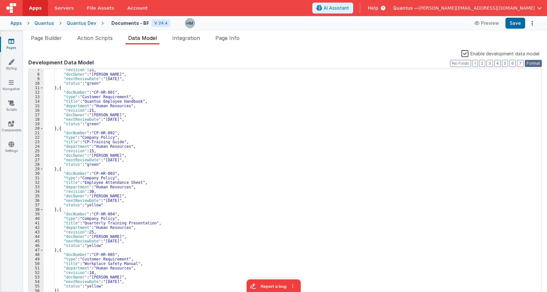
scroll to position [0, 0]
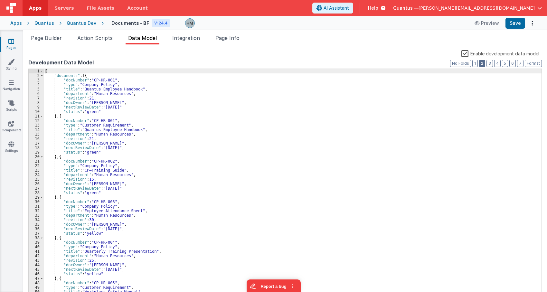
click at [448, 64] on button "2" at bounding box center [482, 63] width 6 height 7
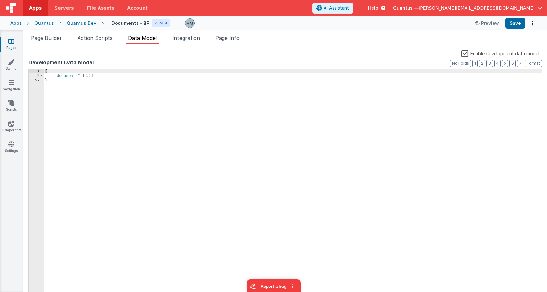
click at [85, 75] on span "..." at bounding box center [88, 76] width 6 height 4
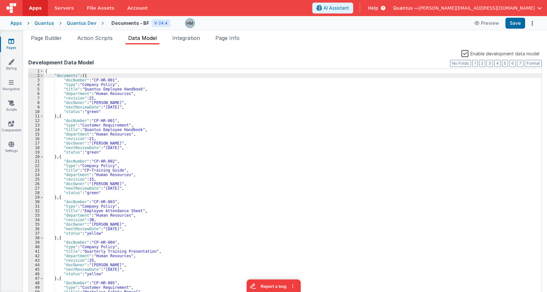
click at [86, 112] on div "{ "documents" : [{ "docNumber" : "CP-HR-001" , "type" : "Company Policy" , "tit…" at bounding box center [293, 188] width 498 height 238
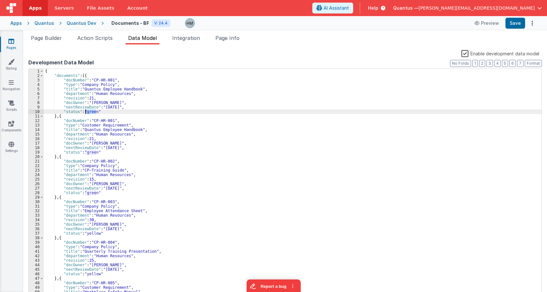
click at [86, 112] on div "{ "documents" : [{ "docNumber" : "CP-HR-001" , "type" : "Company Policy" , "tit…" at bounding box center [293, 188] width 498 height 238
click at [448, 55] on label "Enable development data model" at bounding box center [500, 53] width 78 height 7
click at [0, 0] on input "Enable development data model" at bounding box center [0, 0] width 0 height 0
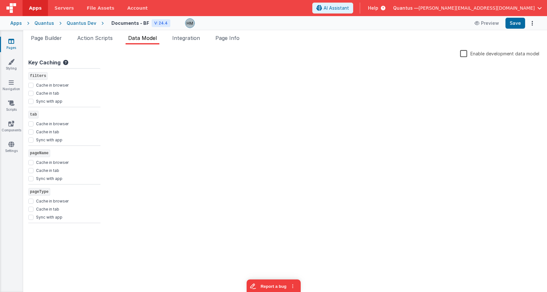
click at [301, 71] on div "Key Caching filters Cache in browser Cache in tab Sync with app tab Cache in br…" at bounding box center [284, 173] width 513 height 228
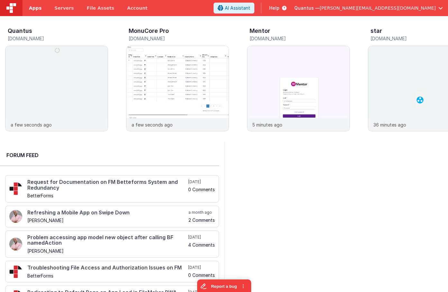
click at [37, 12] on link "Apps" at bounding box center [35, 8] width 25 height 16
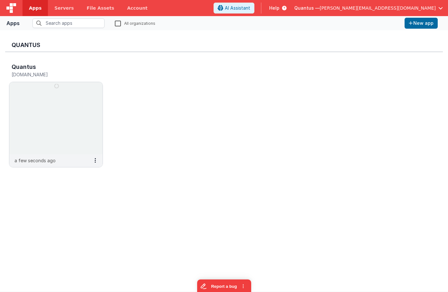
click at [121, 24] on label "All organizations" at bounding box center [135, 23] width 41 height 6
click at [0, 0] on input "All organizations" at bounding box center [0, 0] width 0 height 0
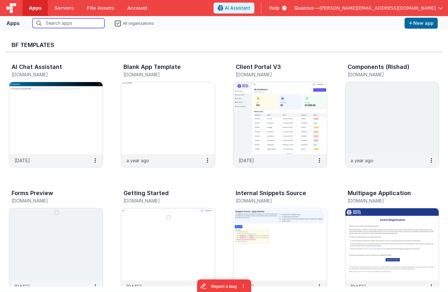
click at [91, 26] on input "text" at bounding box center [69, 23] width 72 height 10
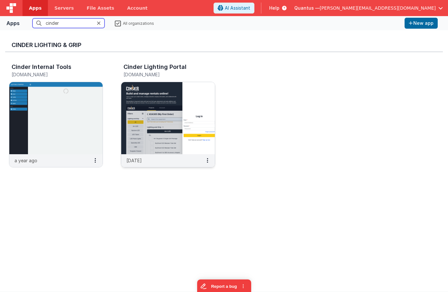
type input "cinder"
click at [141, 94] on img at bounding box center [167, 118] width 93 height 72
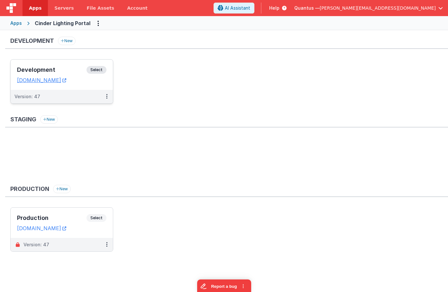
click at [57, 65] on div "Development Select URLs cinderlightingdev.fmbetterforms.com" at bounding box center [62, 75] width 102 height 30
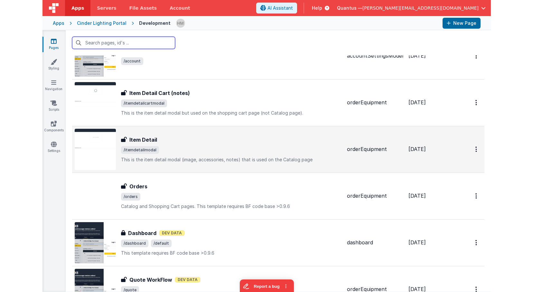
scroll to position [39, 0]
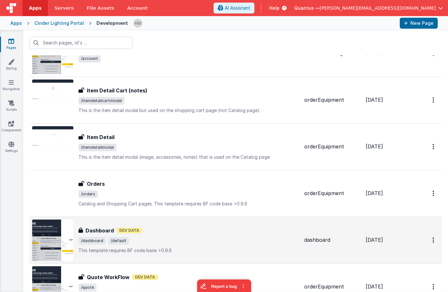
click at [207, 223] on div "Dashboard Dashboard Dev Data /dashboard /default This template requires BF code…" at bounding box center [165, 240] width 267 height 41
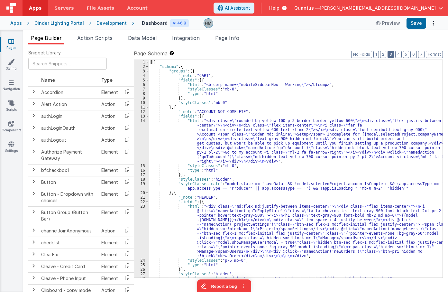
click at [391, 55] on button "3" at bounding box center [391, 54] width 6 height 7
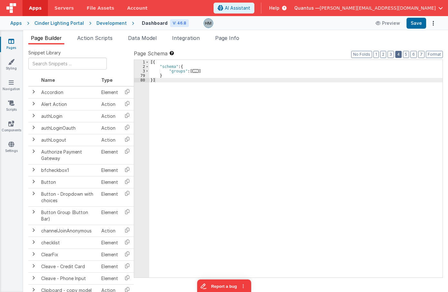
click at [399, 53] on button "4" at bounding box center [399, 54] width 6 height 7
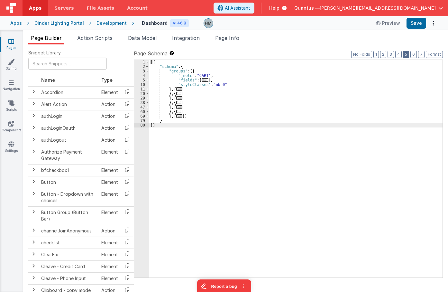
click at [407, 54] on button "5" at bounding box center [406, 54] width 6 height 7
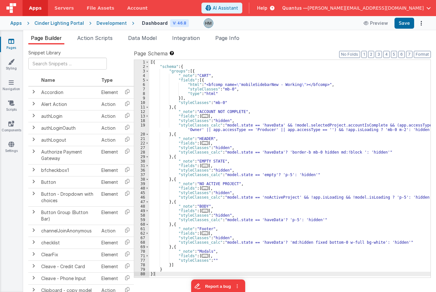
click at [10, 43] on icon at bounding box center [11, 41] width 6 height 6
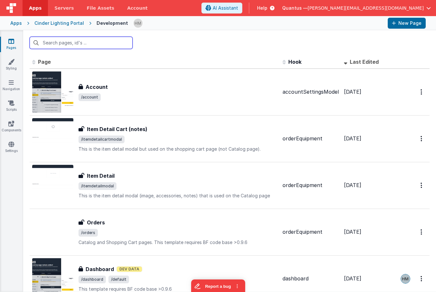
click at [59, 39] on input "text" at bounding box center [81, 43] width 103 height 12
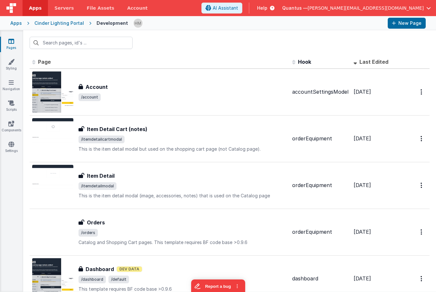
click at [268, 7] on span "Help" at bounding box center [262, 8] width 10 height 6
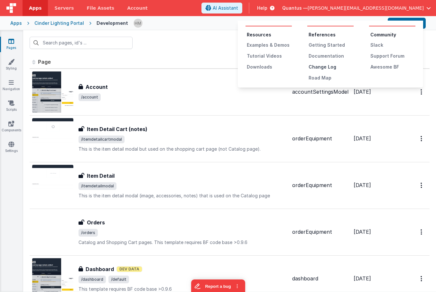
click at [331, 69] on div "Change Log" at bounding box center [331, 67] width 45 height 6
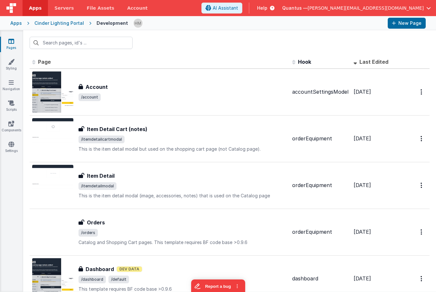
click at [9, 42] on icon at bounding box center [11, 41] width 6 height 6
click at [17, 22] on div "Apps" at bounding box center [16, 23] width 12 height 6
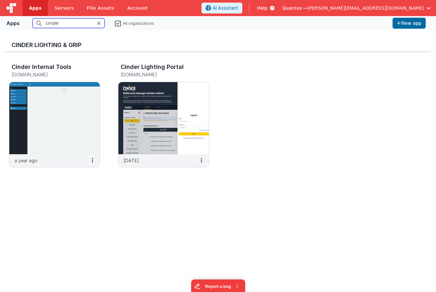
drag, startPoint x: 78, startPoint y: 24, endPoint x: 10, endPoint y: 19, distance: 68.4
click at [33, 19] on input "cinder" at bounding box center [69, 23] width 72 height 10
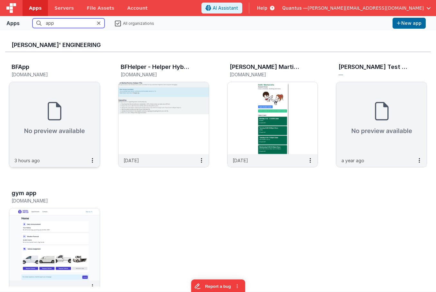
type input "app"
click at [68, 113] on img at bounding box center [54, 118] width 90 height 72
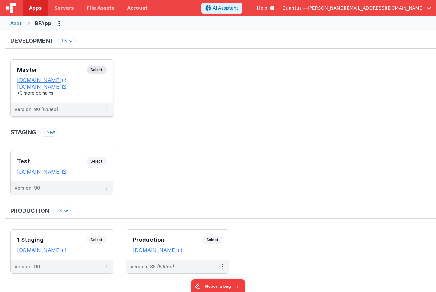
click at [61, 66] on div "Master Select URLs appdev.fmbetterforms.com c9dev.bfoperations.com +3 more doma…" at bounding box center [62, 81] width 102 height 43
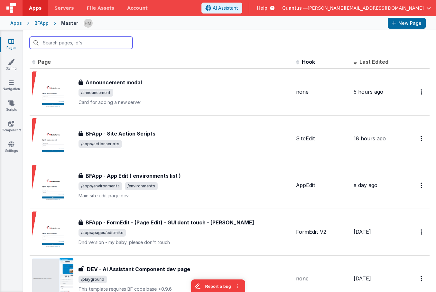
click at [89, 46] on input "text" at bounding box center [81, 43] width 103 height 12
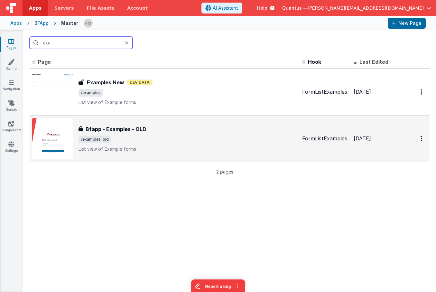
type input "exa"
click at [195, 132] on div "Bfapp - Examples - OLD" at bounding box center [188, 129] width 219 height 8
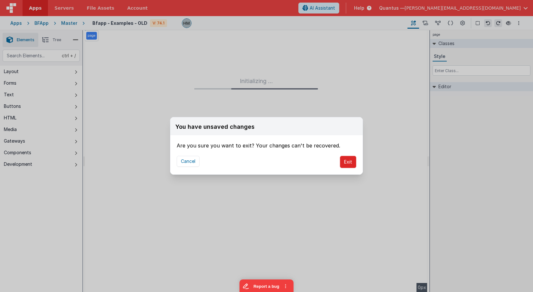
click at [349, 161] on button "Exit" at bounding box center [348, 162] width 16 height 12
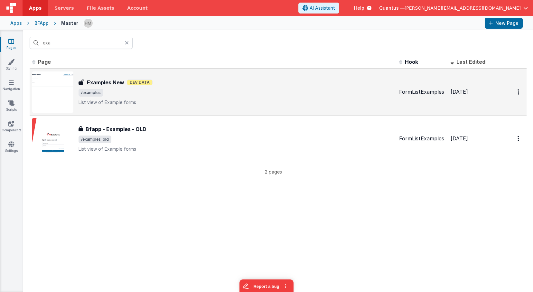
click at [213, 93] on span "/examples" at bounding box center [236, 93] width 315 height 8
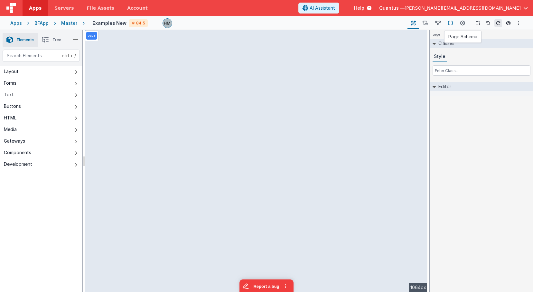
click at [448, 23] on icon at bounding box center [450, 23] width 5 height 7
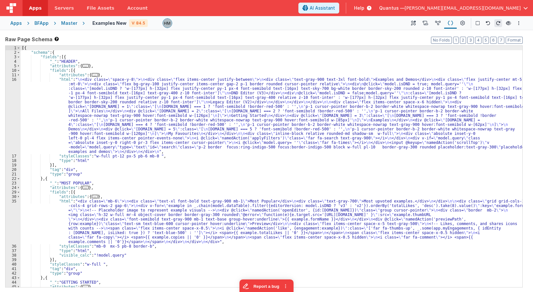
drag, startPoint x: 131, startPoint y: 89, endPoint x: 91, endPoint y: 89, distance: 39.3
click at [130, 89] on div "[{ "schema" : { "fields" : [{ "_" : "HEADER" , "attributes" : { ... } , "fields…" at bounding box center [272, 171] width 502 height 250
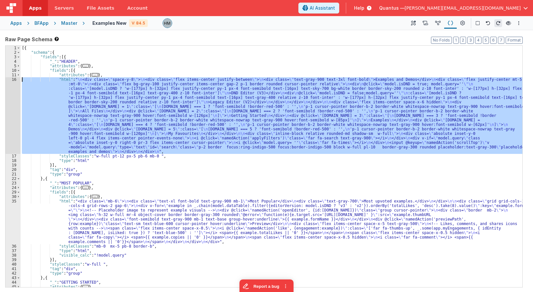
click at [14, 79] on div "16" at bounding box center [12, 115] width 15 height 77
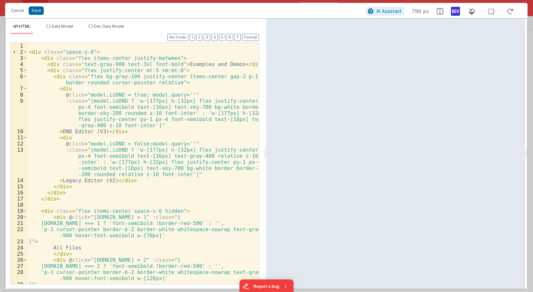
scroll to position [116, 0]
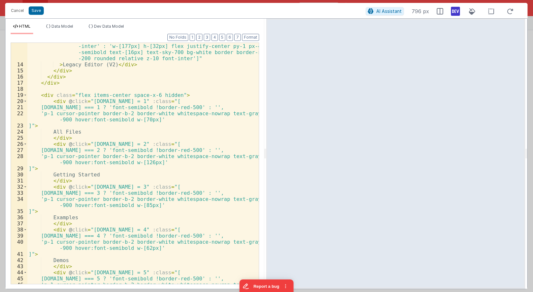
click at [159, 95] on div ":class = "[model.isDND ? 'w-[177px] h-[32px] flex justify-center py-1 px-4 font…" at bounding box center [142, 173] width 231 height 284
click at [25, 95] on span at bounding box center [25, 95] width 4 height 6
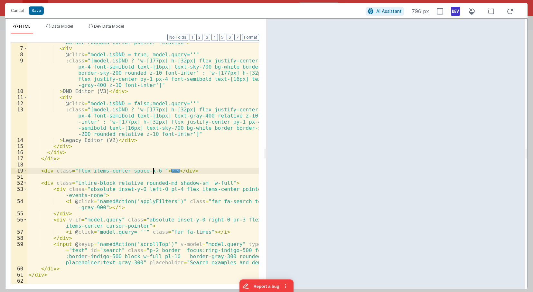
scroll to position [40, 0]
drag, startPoint x: 192, startPoint y: 172, endPoint x: 41, endPoint y: 171, distance: 150.7
click at [41, 172] on div "< div class = "flex bg-gray-100 justify-center items-center gap-2 p-1 border ro…" at bounding box center [142, 162] width 231 height 259
click at [18, 10] on button "Cancel" at bounding box center [17, 10] width 19 height 9
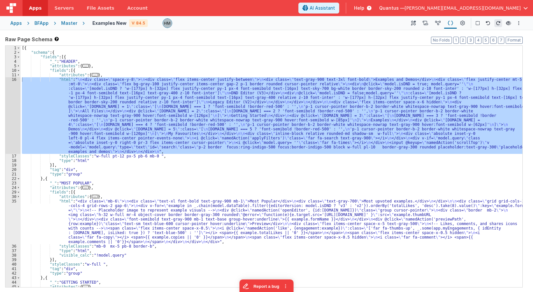
click at [67, 26] on div "Master" at bounding box center [69, 23] width 16 height 6
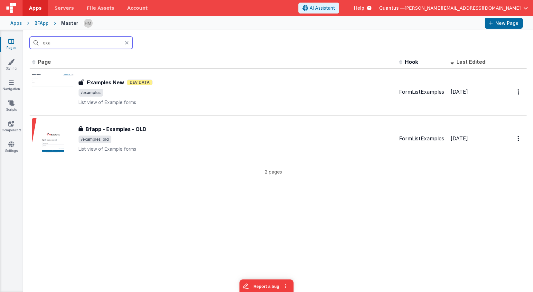
click at [91, 41] on input "exa" at bounding box center [81, 43] width 103 height 12
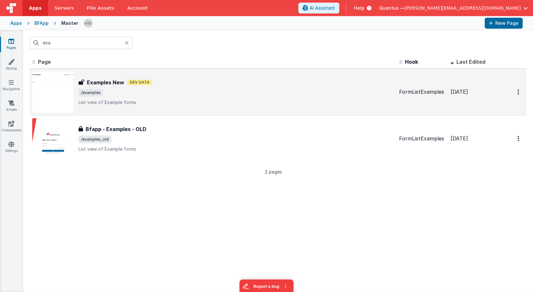
click at [191, 76] on div "Examples New Examples New Dev Data /examples List view of Example forms" at bounding box center [213, 91] width 362 height 41
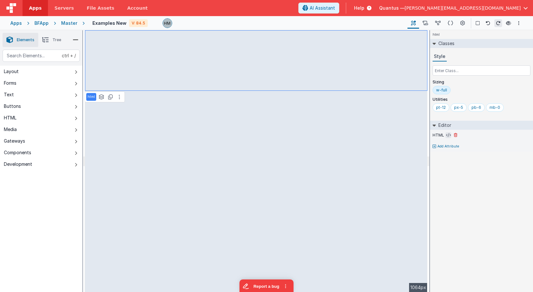
click at [447, 136] on icon at bounding box center [448, 135] width 5 height 5
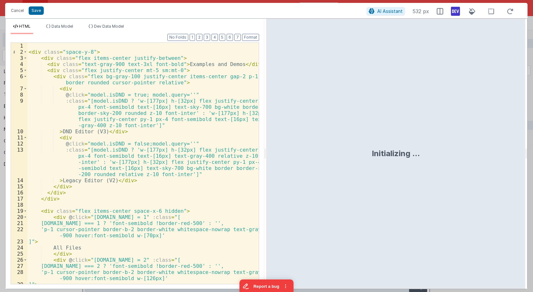
click at [184, 127] on div "< div class = "space-y-8" > < div class = "flex items-center justify-between" >…" at bounding box center [142, 169] width 231 height 253
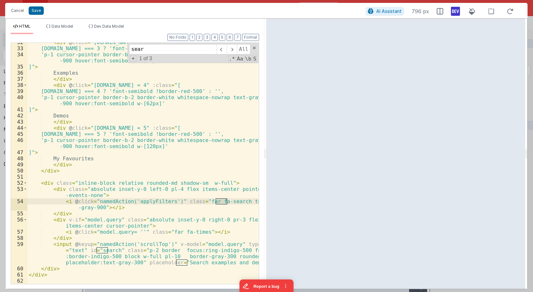
scroll to position [260, 0]
type input "searc"
click at [46, 181] on div "< div @ click = "model.tab = 3" :class = "[ model.tab === 3 ? 'font-semibold !b…" at bounding box center [142, 165] width 231 height 253
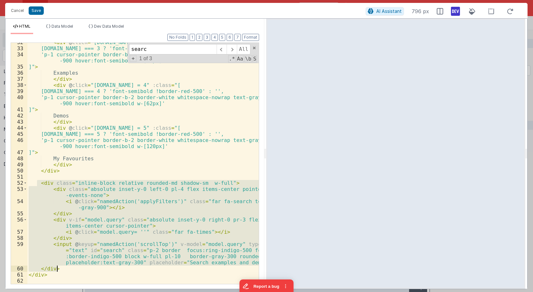
drag, startPoint x: 42, startPoint y: 186, endPoint x: 87, endPoint y: 269, distance: 94.6
click at [87, 269] on div "< div @ click = "model.tab = 3" :class = "[ model.tab === 3 ? 'font-semibold !b…" at bounding box center [142, 165] width 231 height 253
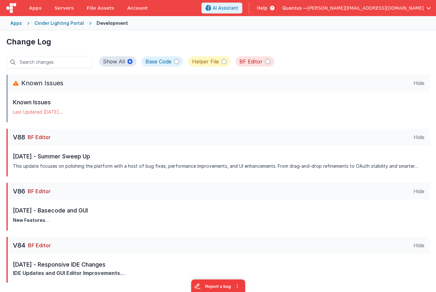
click at [268, 6] on span "Help" at bounding box center [262, 8] width 10 height 6
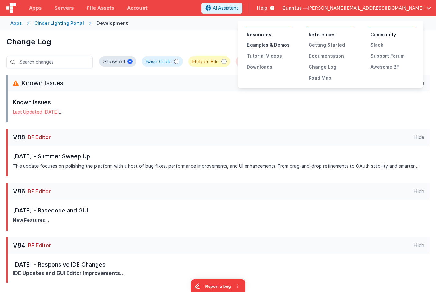
click at [276, 46] on div "Examples & Demos" at bounding box center [269, 45] width 45 height 6
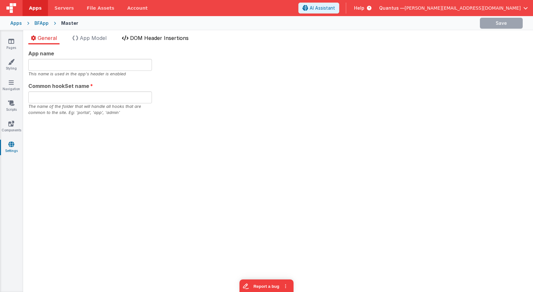
click at [174, 39] on span "DOM Header Insertions" at bounding box center [159, 38] width 59 height 6
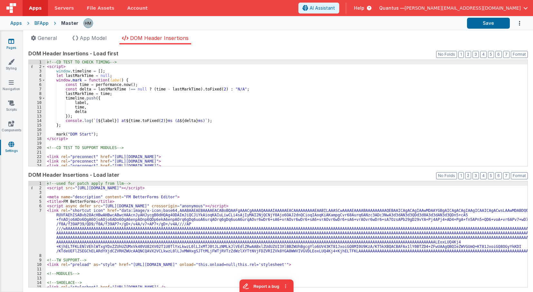
click at [13, 43] on icon at bounding box center [11, 41] width 6 height 6
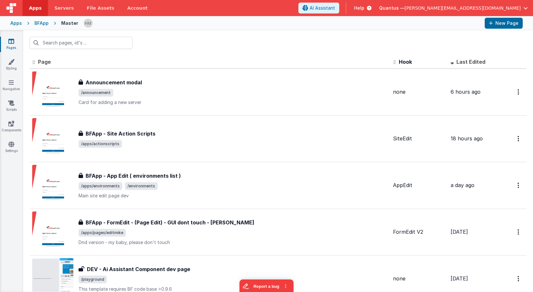
click at [14, 24] on div "Apps" at bounding box center [16, 23] width 12 height 6
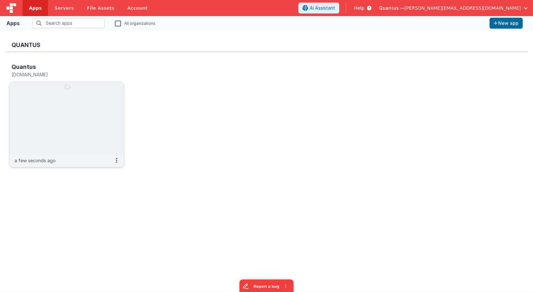
click at [60, 91] on img at bounding box center [66, 118] width 115 height 72
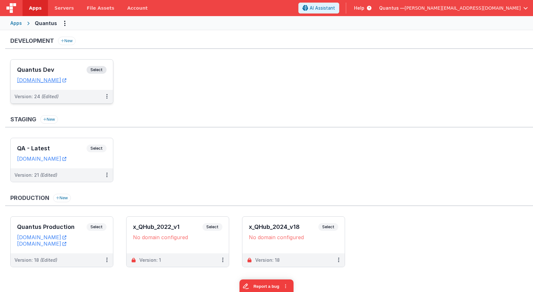
click at [51, 66] on div "Quantus Dev Select" at bounding box center [61, 71] width 89 height 11
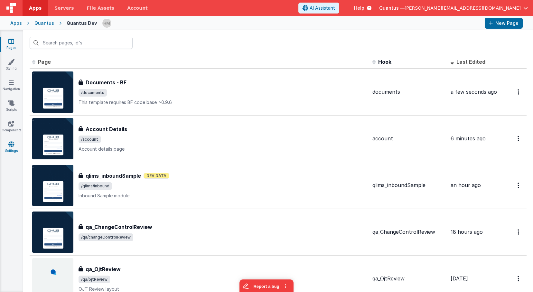
click at [13, 145] on icon at bounding box center [11, 144] width 6 height 6
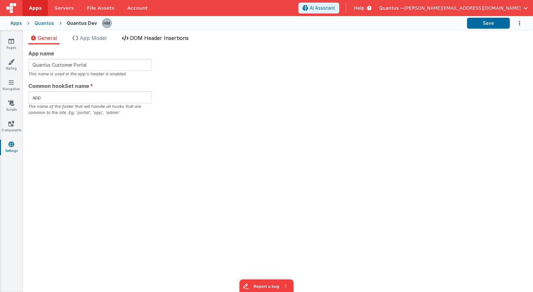
click at [149, 42] on li "DOM Header Insertions" at bounding box center [155, 39] width 72 height 10
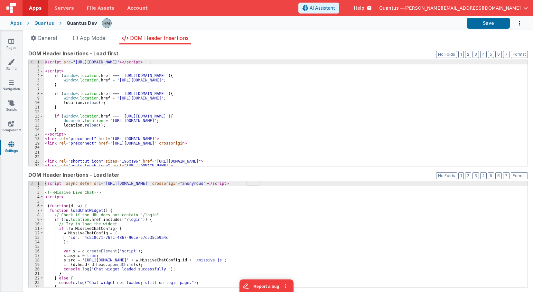
drag, startPoint x: 32, startPoint y: 10, endPoint x: 34, endPoint y: 12, distance: 3.5
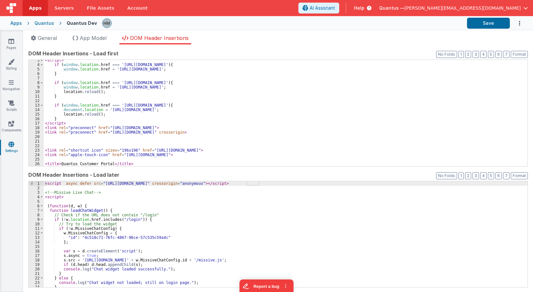
scroll to position [11, 0]
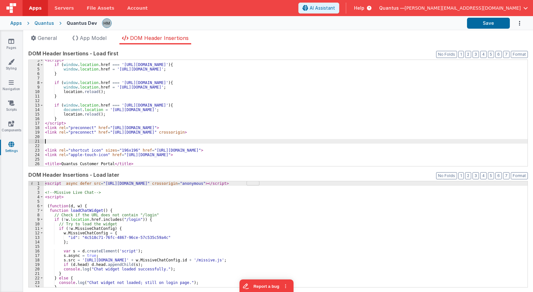
click at [132, 143] on div "< script > if ( window . location . href === 'https://app.goquantus.com/#/' ) {…" at bounding box center [286, 115] width 484 height 115
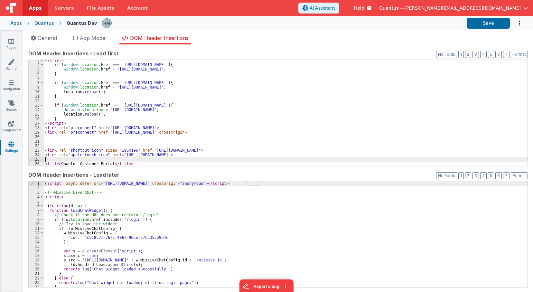
click at [145, 160] on div "< script > if ( window . location . href === 'https://app.goquantus.com/#/' ) {…" at bounding box center [286, 115] width 484 height 115
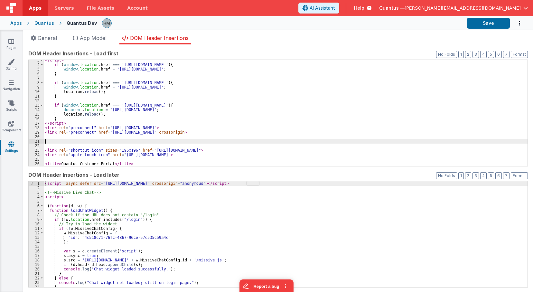
click at [244, 142] on div "< script > if ( window . location . href === 'https://app.goquantus.com/#/' ) {…" at bounding box center [286, 115] width 484 height 115
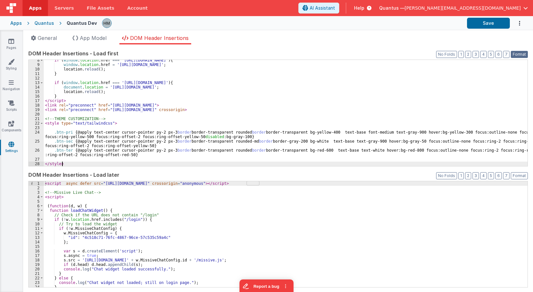
click at [518, 53] on button "Format" at bounding box center [519, 54] width 17 height 7
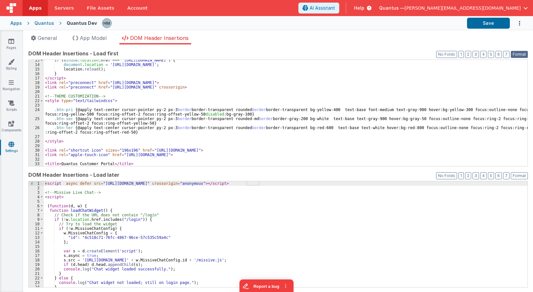
scroll to position [17, 0]
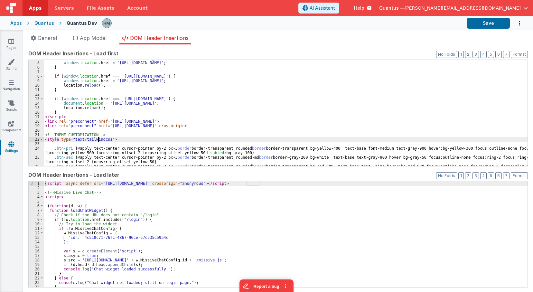
click at [98, 140] on div "if ( window . location . href === 'https://app.goquantus.com/#/' ) { window . l…" at bounding box center [286, 116] width 484 height 120
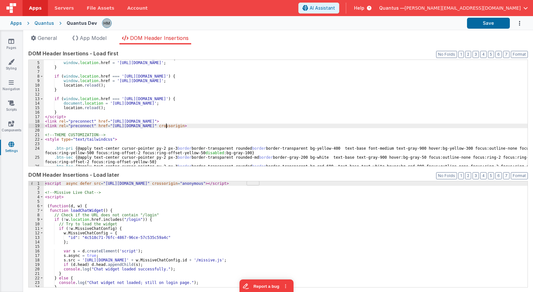
click at [165, 124] on div "if ( window . location . href === 'https://app.goquantus.com/#/' ) { window . l…" at bounding box center [286, 116] width 484 height 120
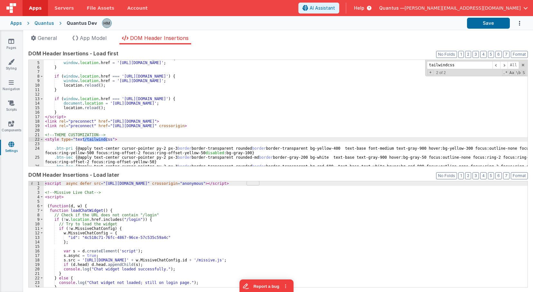
scroll to position [0, 0]
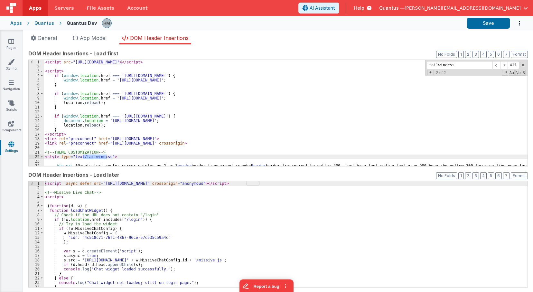
type input "tailwindcss"
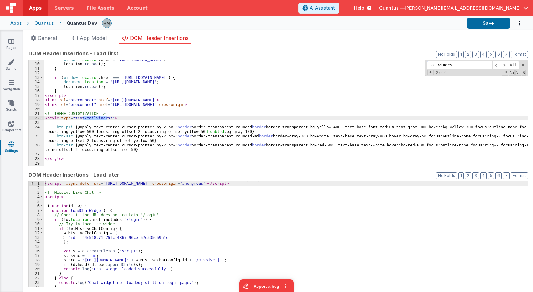
scroll to position [56, 0]
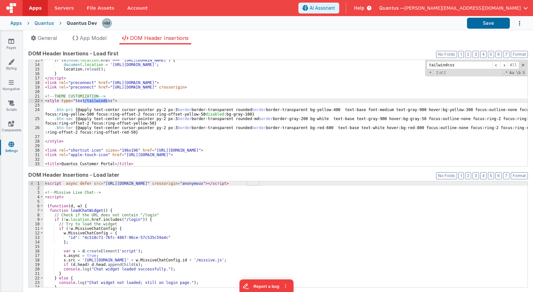
click at [312, 110] on div "if ( window . location . href === 'https://quantusdev.fmbetterforms.com/#/' ) {…" at bounding box center [286, 115] width 484 height 115
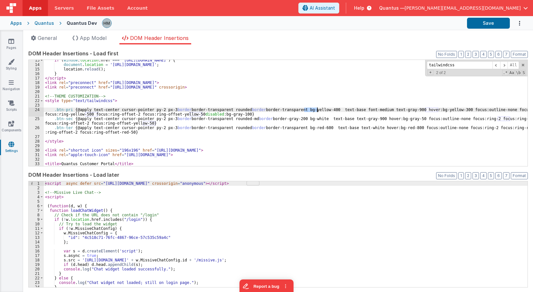
click at [312, 110] on div "if ( window . location . href === 'https://quantusdev.fmbetterforms.com/#/' ) {…" at bounding box center [286, 115] width 484 height 115
click at [308, 109] on div "if ( window . location . href === 'https://quantusdev.fmbetterforms.com/#/' ) {…" at bounding box center [286, 115] width 484 height 115
drag, startPoint x: 398, startPoint y: 108, endPoint x: 380, endPoint y: 109, distance: 17.7
click at [380, 109] on div "if ( window . location . href === 'https://quantusdev.fmbetterforms.com/#/' ) {…" at bounding box center [286, 115] width 484 height 115
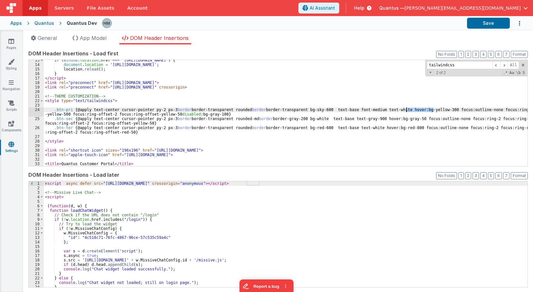
drag, startPoint x: 435, startPoint y: 109, endPoint x: 407, endPoint y: 110, distance: 27.7
click at [407, 110] on div "if ( window . location . href === 'https://quantusdev.fmbetterforms.com/#/' ) {…" at bounding box center [286, 115] width 484 height 115
click at [434, 115] on div "if ( window . location . href === 'https://quantusdev.fmbetterforms.com/#/' ) {…" at bounding box center [286, 115] width 484 height 115
click at [70, 114] on div "if ( window . location . href === 'https://quantusdev.fmbetterforms.com/#/' ) {…" at bounding box center [286, 115] width 484 height 115
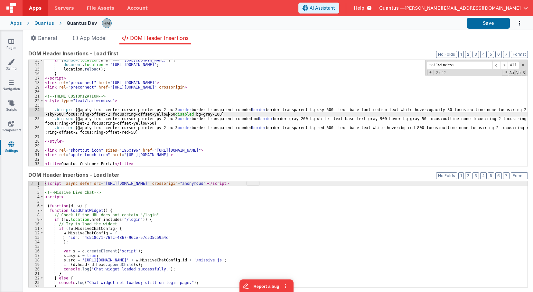
click at [168, 113] on div "if ( window . location . href === 'https://quantusdev.fmbetterforms.com/#/' ) {…" at bounding box center [286, 115] width 484 height 115
drag, startPoint x: 220, startPoint y: 114, endPoint x: 196, endPoint y: 116, distance: 23.6
click at [196, 116] on div "if ( window . location . href === 'https://quantusdev.fmbetterforms.com/#/' ) {…" at bounding box center [286, 115] width 484 height 115
drag, startPoint x: 427, startPoint y: 109, endPoint x: 407, endPoint y: 109, distance: 20.6
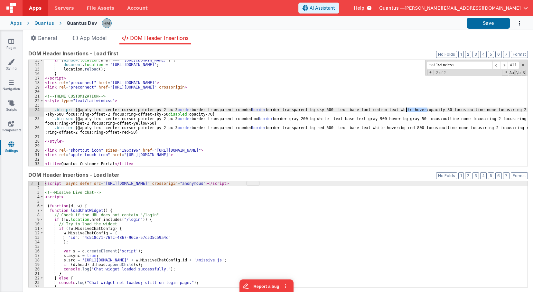
click at [407, 109] on div "if ( window . location . href === 'https://quantusdev.fmbetterforms.com/#/' ) {…" at bounding box center [286, 115] width 484 height 115
click at [410, 110] on div "if ( window . location . href === 'https://quantusdev.fmbetterforms.com/#/' ) {…" at bounding box center [286, 115] width 484 height 115
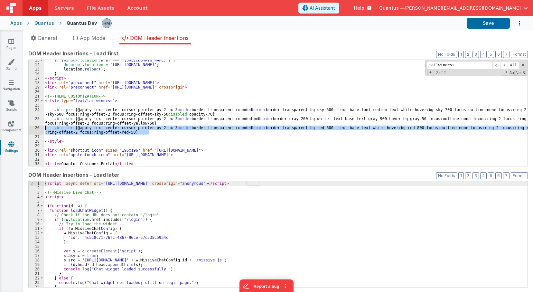
drag, startPoint x: 153, startPoint y: 131, endPoint x: 34, endPoint y: 130, distance: 118.8
click at [44, 130] on div "if ( window . location . href === 'https://quantusdev.fmbetterforms.com/#/' ) {…" at bounding box center [286, 113] width 484 height 106
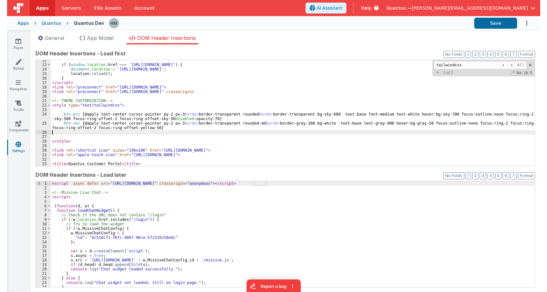
scroll to position [52, 0]
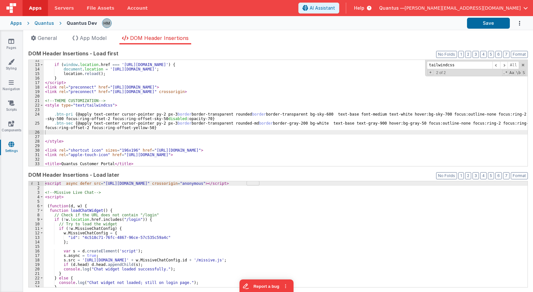
click at [282, 126] on div "if ( window . location . href === 'https://quantusdev.fmbetterforms.com/#/' ) {…" at bounding box center [286, 115] width 484 height 115
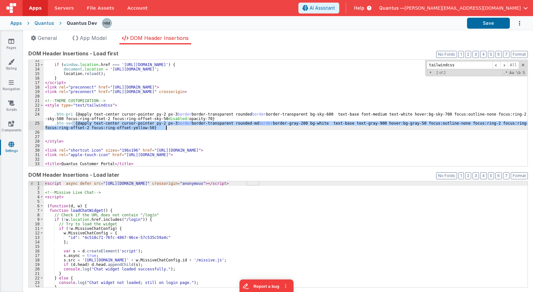
click at [281, 123] on div "if ( window . location . href === 'https://quantusdev.fmbetterforms.com/#/' ) {…" at bounding box center [286, 113] width 484 height 106
click at [281, 123] on div "if ( window . location . href === 'https://quantusdev.fmbetterforms.com/#/' ) {…" at bounding box center [286, 115] width 484 height 115
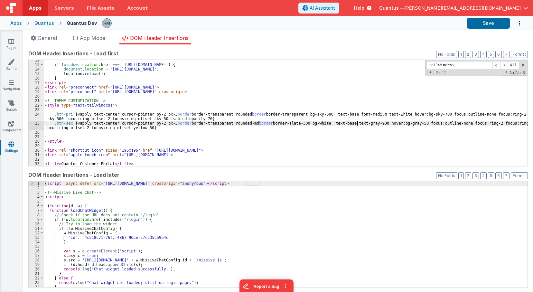
click at [357, 124] on div "if ( window . location . href === 'https://quantusdev.fmbetterforms.com/#/' ) {…" at bounding box center [286, 115] width 484 height 115
click at [398, 123] on div "if ( window . location . href === 'https://quantusdev.fmbetterforms.com/#/' ) {…" at bounding box center [286, 115] width 484 height 115
click at [507, 123] on div "if ( window . location . href === 'https://quantusdev.fmbetterforms.com/#/' ) {…" at bounding box center [286, 115] width 484 height 115
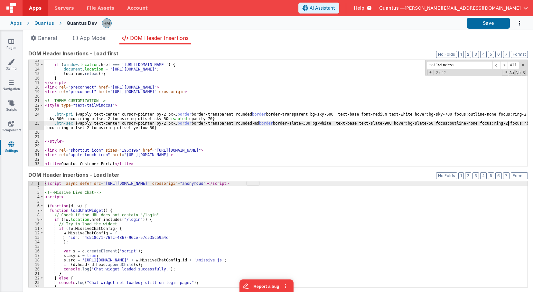
click at [507, 123] on div "if ( window . location . href === 'https://quantusdev.fmbetterforms.com/#/' ) {…" at bounding box center [286, 115] width 484 height 115
click at [509, 123] on div "if ( window . location . href === 'https://quantusdev.fmbetterforms.com/#/' ) {…" at bounding box center [286, 115] width 484 height 115
click at [150, 129] on div "if ( window . location . href === 'https://quantusdev.fmbetterforms.com/#/' ) {…" at bounding box center [286, 115] width 484 height 115
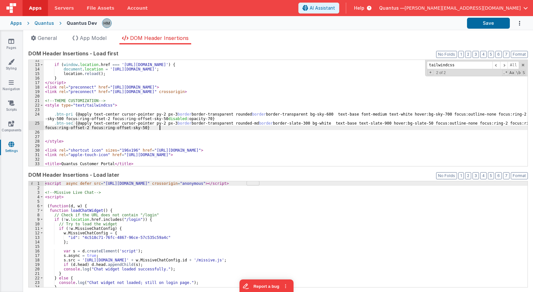
click at [217, 127] on div "if ( window . location . href === 'https://quantusdev.fmbetterforms.com/#/' ) {…" at bounding box center [286, 115] width 484 height 115
click at [217, 126] on div "if ( window . location . href === 'https://quantusdev.fmbetterforms.com/#/' ) {…" at bounding box center [286, 115] width 484 height 115
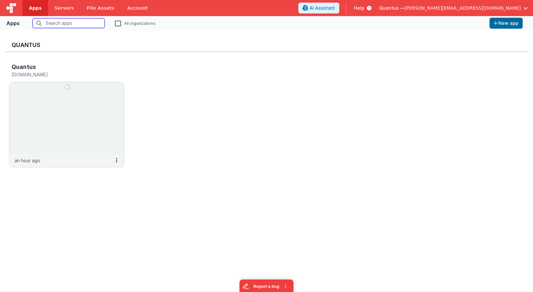
click at [71, 23] on input "text" at bounding box center [69, 23] width 72 height 10
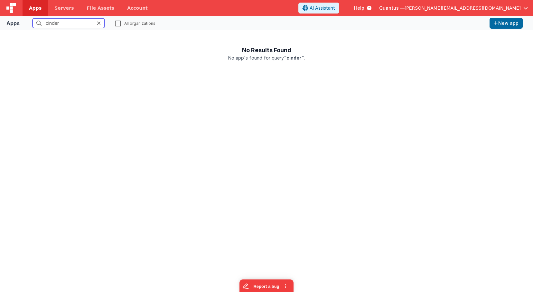
type input "cinder"
click at [120, 24] on label "All organizations" at bounding box center [135, 23] width 41 height 6
click at [0, 0] on input "All organizations" at bounding box center [0, 0] width 0 height 0
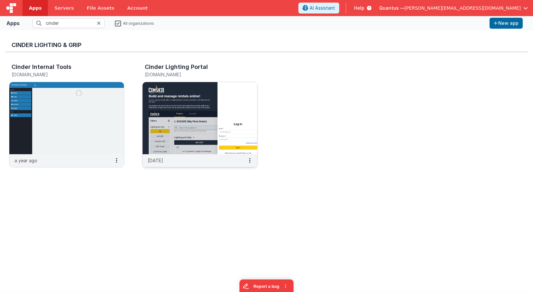
click at [200, 101] on img at bounding box center [200, 118] width 115 height 72
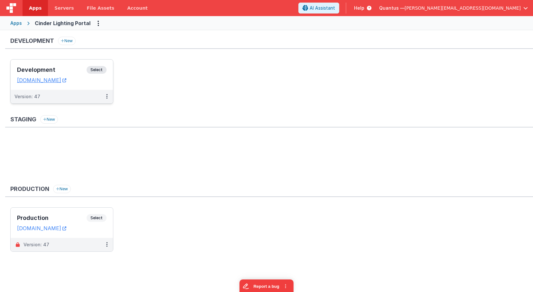
click at [54, 71] on h3 "Development" at bounding box center [52, 70] width 70 height 6
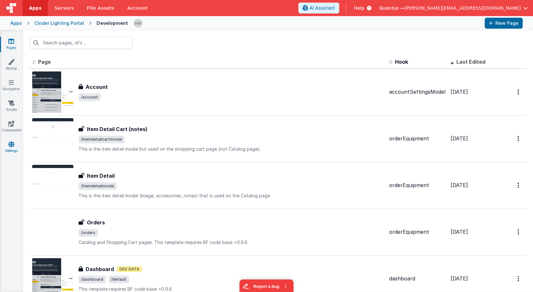
click at [11, 144] on icon at bounding box center [11, 144] width 6 height 6
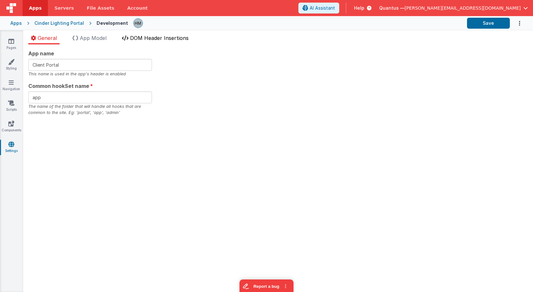
click at [156, 39] on span "DOM Header Insertions" at bounding box center [159, 38] width 59 height 6
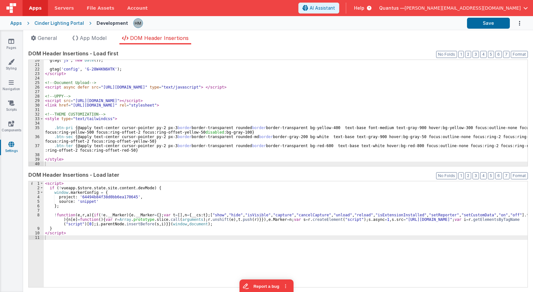
scroll to position [88, 0]
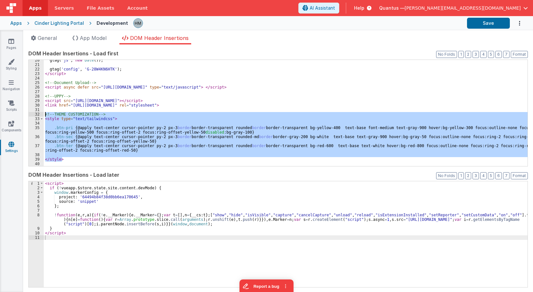
drag, startPoint x: 70, startPoint y: 158, endPoint x: 25, endPoint y: 113, distance: 64.0
click at [44, 113] on div "gtag ( 'js' , new Date ( )) ; gtag ( 'config' , 'G-28W4KN6HTK' ) ; </ script > …" at bounding box center [286, 113] width 484 height 106
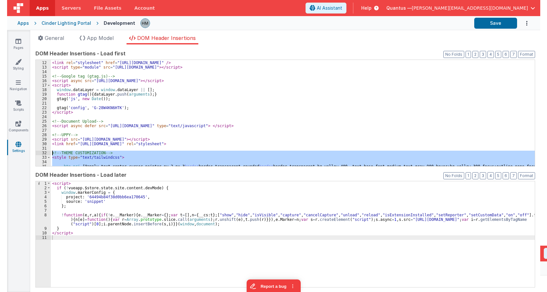
scroll to position [0, 0]
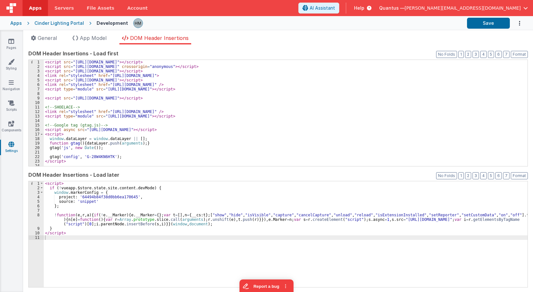
click at [122, 61] on div "< script src = "[URL][DOMAIN_NAME]" > </ script > < script src = "[URL][DOMAIN_…" at bounding box center [286, 117] width 484 height 115
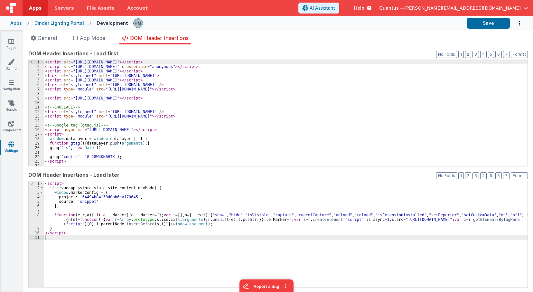
click at [122, 61] on div "< script src = "[URL][DOMAIN_NAME]" > </ script > < script src = "[URL][DOMAIN_…" at bounding box center [286, 117] width 484 height 115
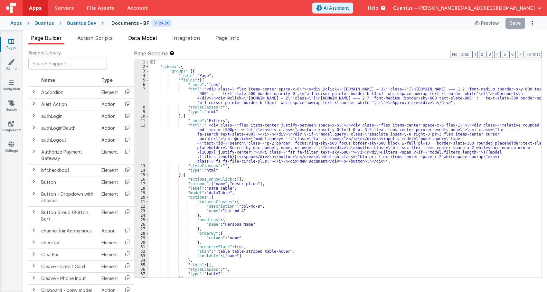
click at [151, 40] on span "Data Model" at bounding box center [142, 38] width 29 height 6
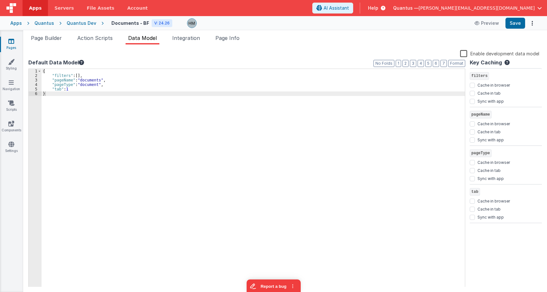
click at [466, 55] on label "Enable development data model" at bounding box center [499, 53] width 79 height 7
click at [0, 0] on input "Enable development data model" at bounding box center [0, 0] width 0 height 0
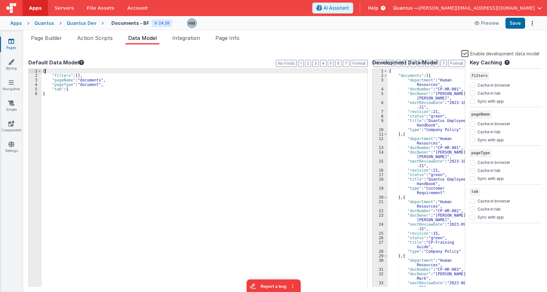
click at [101, 72] on div "{ "filters" : [ ] , "pageName" : "documents" , "pageType" : "document" , "tab" …" at bounding box center [253, 182] width 423 height 227
click at [149, 75] on div "{ "filters" : [ ] , "pageName" : "documents" , "pageType" : "document" , "tab" …" at bounding box center [253, 182] width 423 height 227
click at [146, 72] on div "{ "filters" : [ ] , "pageName" : "documents" , "pageType" : "document" , "tab" …" at bounding box center [253, 182] width 423 height 227
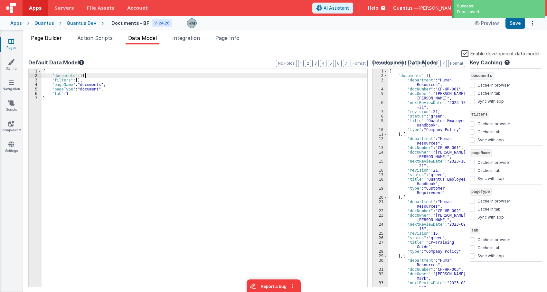
click at [48, 39] on span "Page Builder" at bounding box center [46, 38] width 31 height 6
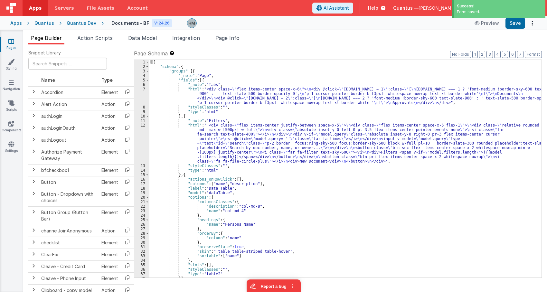
scroll to position [21, 0]
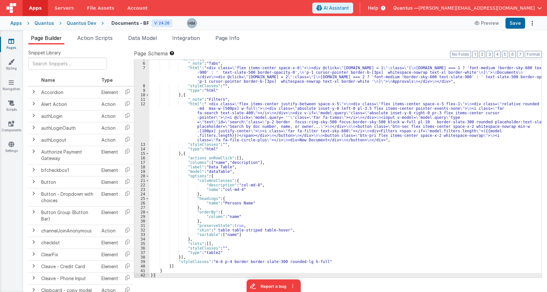
click at [378, 8] on span "Help" at bounding box center [373, 8] width 10 height 6
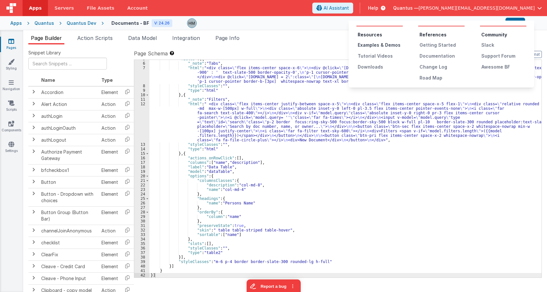
click at [392, 47] on div "Examples & Demos" at bounding box center [380, 45] width 45 height 6
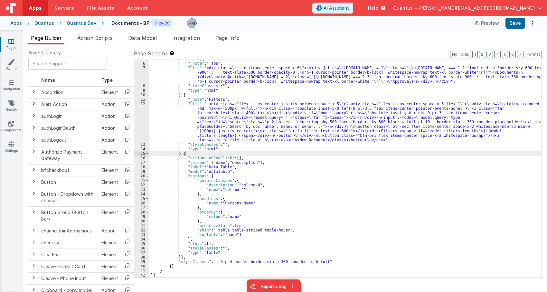
click at [196, 154] on div ""fields" : [{ "_note" : "Tabs" , "html" : "<div class= \" flex items-center spa…" at bounding box center [345, 170] width 392 height 227
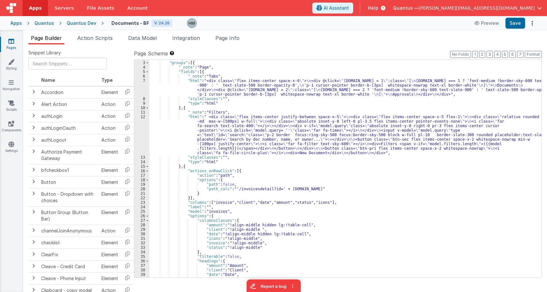
scroll to position [8, 0]
click at [187, 199] on div ""schema" : { "groups" : [{ "_note" : "Page" , "fields" : [{ "_note" : "Tabs" , …" at bounding box center [345, 169] width 392 height 227
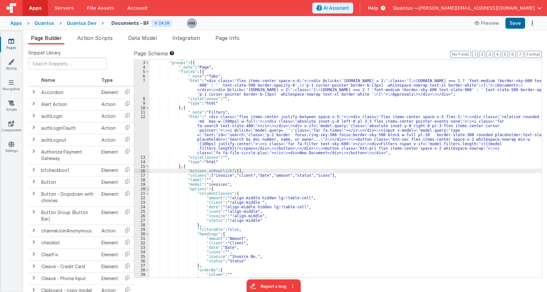
click at [148, 189] on span at bounding box center [148, 189] width 4 height 5
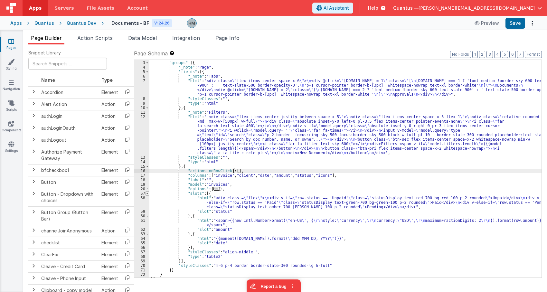
click at [148, 193] on span at bounding box center [148, 193] width 4 height 5
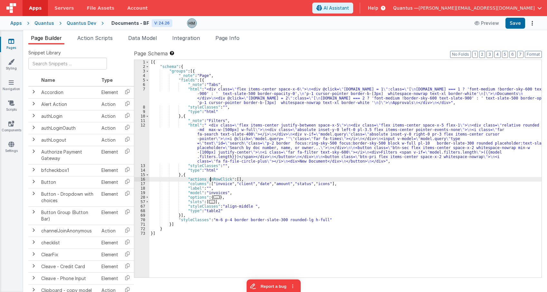
click at [211, 180] on div "[{ "schema" : { "groups" : [{ "_note" : "Page" , "fields" : [{ "_note" : "Tabs"…" at bounding box center [345, 173] width 392 height 227
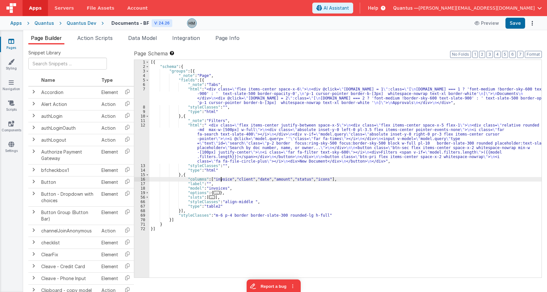
click at [221, 180] on div "[{ "schema" : { "groups" : [{ "_note" : "Page" , "fields" : [{ "_note" : "Tabs"…" at bounding box center [345, 173] width 392 height 227
click at [154, 38] on span "Data Model" at bounding box center [142, 38] width 29 height 6
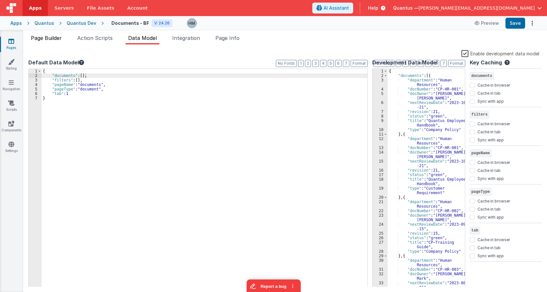
click at [52, 41] on span "Page Builder" at bounding box center [46, 38] width 31 height 6
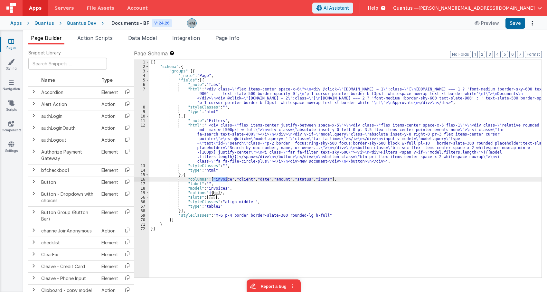
click at [218, 179] on div "[{ "schema" : { "groups" : [{ "_note" : "Page" , "fields" : [{ "_note" : "Tabs"…" at bounding box center [345, 169] width 392 height 218
click at [218, 179] on div "[{ "schema" : { "groups" : [{ "_note" : "Page" , "fields" : [{ "_note" : "Tabs"…" at bounding box center [345, 173] width 392 height 227
click at [245, 178] on div "[{ "schema" : { "groups" : [{ "_note" : "Page" , "fields" : [{ "_note" : "Tabs"…" at bounding box center [345, 173] width 392 height 227
click at [260, 179] on div "[{ "schema" : { "groups" : [{ "_note" : "Page" , "fields" : [{ "_note" : "Tabs"…" at bounding box center [345, 173] width 392 height 227
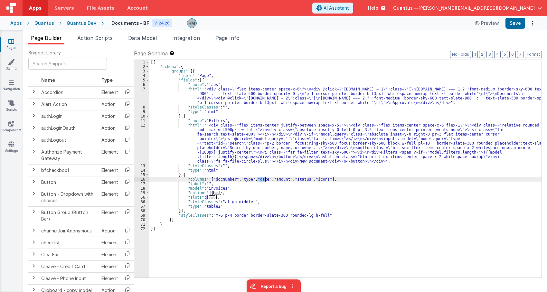
click at [260, 179] on div "[{ "schema" : { "groups" : [{ "_note" : "Page" , "fields" : [{ "_note" : "Tabs"…" at bounding box center [345, 173] width 392 height 227
click at [283, 179] on div "[{ "schema" : { "groups" : [{ "_note" : "Page" , "fields" : [{ "_note" : "Tabs"…" at bounding box center [345, 173] width 392 height 227
click at [313, 180] on div "[{ "schema" : { "groups" : [{ "_note" : "Page" , "fields" : [{ "_note" : "Tabs"…" at bounding box center [345, 173] width 392 height 227
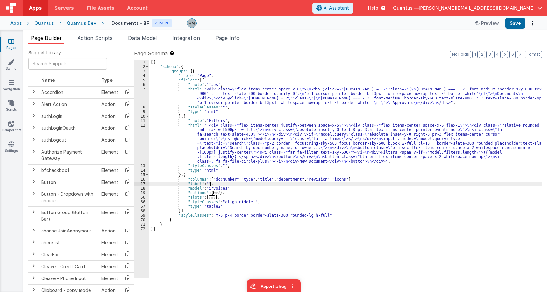
click at [334, 183] on div "[{ "schema" : { "groups" : [{ "_note" : "Page" , "fields" : [{ "_note" : "Tabs"…" at bounding box center [345, 173] width 392 height 227
click at [336, 177] on div "[{ "schema" : { "groups" : [{ "_note" : "Page" , "fields" : [{ "_note" : "Tabs"…" at bounding box center [345, 173] width 392 height 227
click at [348, 179] on div "[{ "schema" : { "groups" : [{ "_note" : "Page" , "fields" : [{ "_note" : "Tabs"…" at bounding box center [345, 173] width 392 height 227
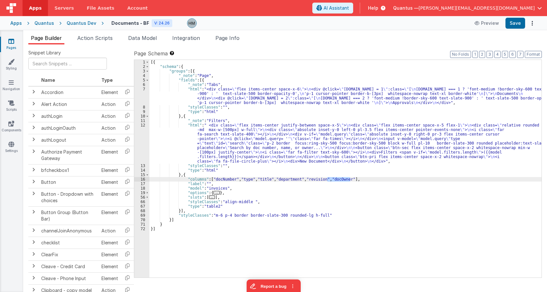
drag, startPoint x: 350, startPoint y: 179, endPoint x: 326, endPoint y: 181, distance: 23.9
click at [326, 181] on div "[{ "schema" : { "groups" : [{ "_note" : "Page" , "fields" : [{ "_note" : "Tabs"…" at bounding box center [345, 173] width 392 height 227
click at [348, 178] on div "[{ "schema" : { "groups" : [{ "_note" : "Page" , "fields" : [{ "_note" : "Tabs"…" at bounding box center [345, 169] width 392 height 218
click at [350, 178] on div "[{ "schema" : { "groups" : [{ "_note" : "Page" , "fields" : [{ "_note" : "Tabs"…" at bounding box center [345, 173] width 392 height 227
paste textarea
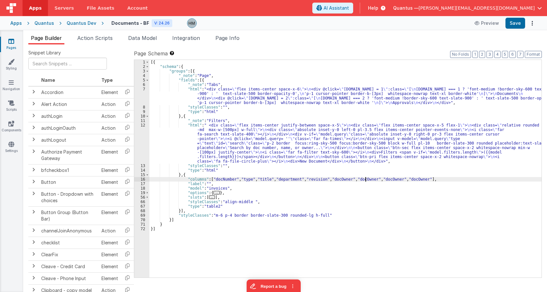
click at [365, 179] on div "[{ "schema" : { "groups" : [{ "_note" : "Page" , "fields" : [{ "_note" : "Tabs"…" at bounding box center [345, 173] width 392 height 227
click at [404, 178] on div "[{ "schema" : { "groups" : [{ "_note" : "Page" , "fields" : [{ "_note" : "Tabs"…" at bounding box center [345, 173] width 392 height 227
click at [427, 178] on div "[{ "schema" : { "groups" : [{ "_note" : "Page" , "fields" : [{ "_note" : "Tabs"…" at bounding box center [345, 173] width 392 height 227
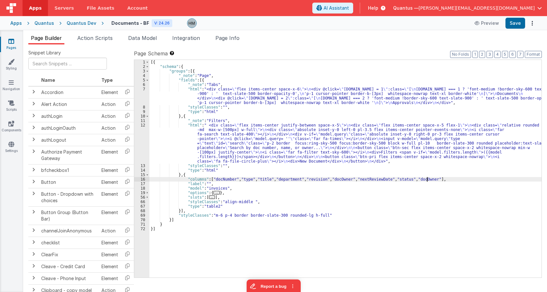
drag, startPoint x: 427, startPoint y: 178, endPoint x: 430, endPoint y: 178, distance: 3.3
click at [429, 178] on div "[{ "schema" : { "groups" : [{ "_note" : "Page" , "fields" : [{ "_note" : "Tabs"…" at bounding box center [345, 173] width 392 height 227
click at [214, 193] on span "..." at bounding box center [216, 193] width 6 height 4
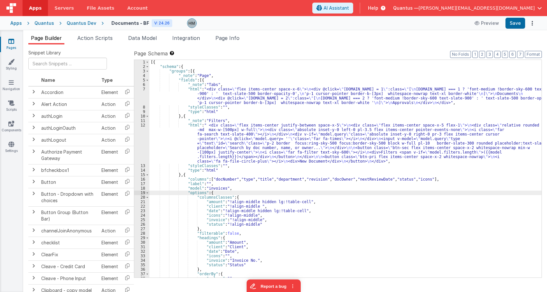
scroll to position [39, 0]
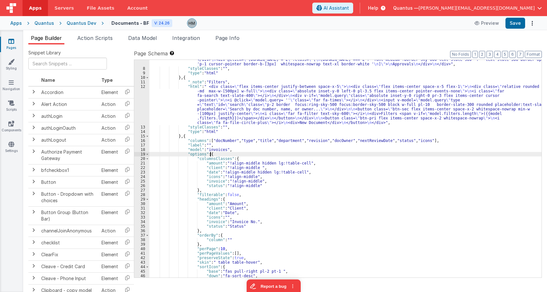
click at [222, 141] on div ""html" : "<div class= \" flex items-center space-x-6 \" > \n <div @click= \" mo…" at bounding box center [345, 168] width 392 height 240
click at [211, 163] on div ""html" : "<div class= \" flex items-center space-x-6 \" > \n <div @click= \" mo…" at bounding box center [345, 168] width 392 height 240
click at [245, 142] on div ""html" : "<div class= \" flex items-center space-x-6 \" > \n <div @click= \" mo…" at bounding box center [345, 168] width 392 height 240
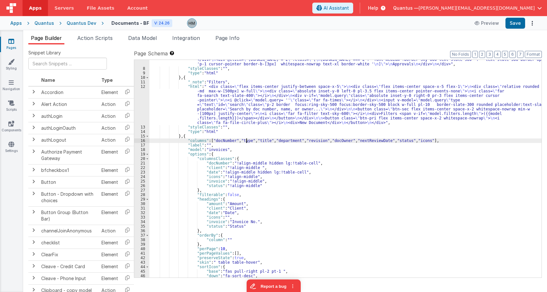
click at [245, 142] on div ""html" : "<div class= \" flex items-center space-x-6 \" > \n <div @click= \" mo…" at bounding box center [345, 168] width 392 height 240
click at [212, 167] on div ""html" : "<div class= \" flex items-center space-x-6 \" > \n <div @click= \" mo…" at bounding box center [345, 168] width 392 height 240
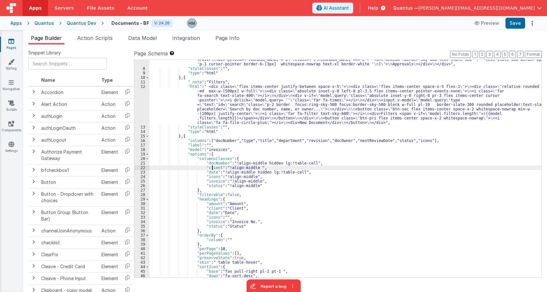
click at [212, 167] on div ""html" : "<div class= \" flex items-center space-x-6 \" > \n <div @click= \" mo…" at bounding box center [345, 168] width 392 height 240
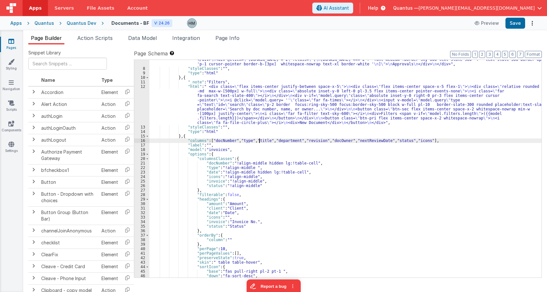
click at [260, 141] on div ""html" : "<div class= \" flex items-center space-x-6 \" > \n <div @click= \" mo…" at bounding box center [345, 168] width 392 height 240
click at [209, 172] on div ""html" : "<div class= \" flex items-center space-x-6 \" > \n <div @click= \" mo…" at bounding box center [345, 168] width 392 height 240
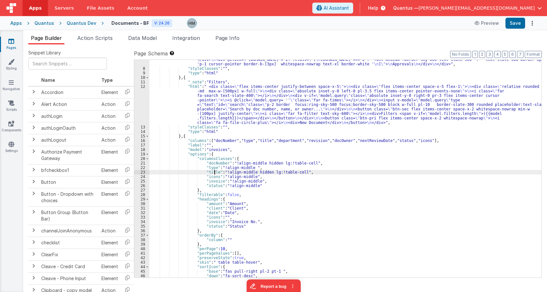
click at [283, 140] on div ""html" : "<div class= \" flex items-center space-x-6 \" > \n <div @click= \" mo…" at bounding box center [345, 168] width 392 height 240
click at [211, 176] on div ""html" : "<div class= \" flex items-center space-x-6 \" > \n <div @click= \" mo…" at bounding box center [345, 168] width 392 height 240
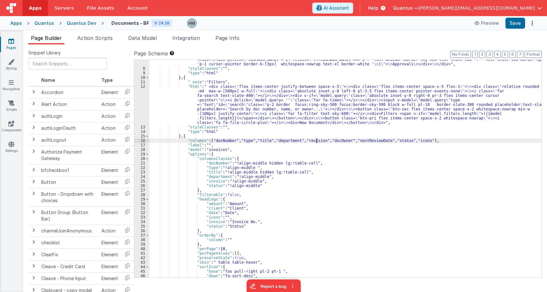
click at [317, 142] on div ""html" : "<div class= \" flex items-center space-x-6 \" > \n <div @click= \" mo…" at bounding box center [345, 168] width 392 height 240
click at [212, 180] on div ""html" : "<div class= \" flex items-center space-x-6 \" > \n <div @click= \" mo…" at bounding box center [345, 168] width 392 height 240
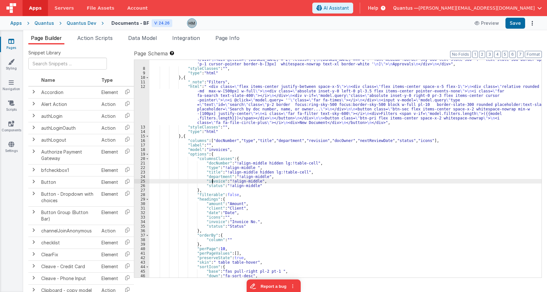
click at [212, 180] on div ""html" : "<div class= \" flex items-center space-x-6 \" > \n <div @click= \" mo…" at bounding box center [345, 168] width 392 height 240
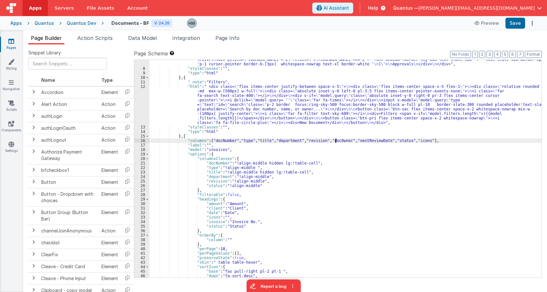
click at [334, 139] on div ""html" : "<div class= \" flex items-center space-x-6 \" > \n <div @click= \" mo…" at bounding box center [345, 168] width 392 height 240
click at [211, 186] on div ""html" : "<div class= \" flex items-center space-x-6 \" > \n <div @click= \" mo…" at bounding box center [345, 168] width 392 height 240
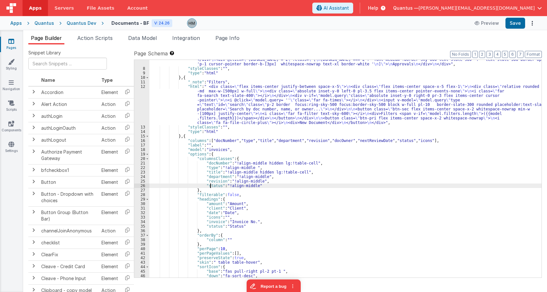
click at [211, 186] on div ""html" : "<div class= \" flex items-center space-x-6 \" > \n <div @click= \" mo…" at bounding box center [345, 168] width 392 height 240
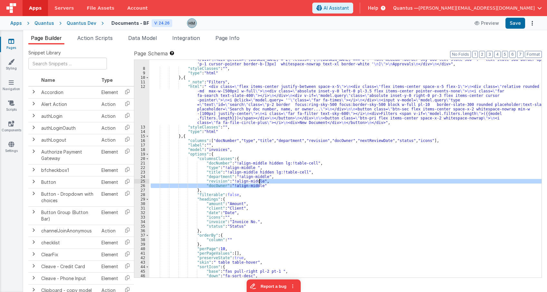
click at [258, 182] on div ""html" : "<div class= \" flex items-center space-x-6 \" > \n <div @click= \" mo…" at bounding box center [345, 168] width 392 height 240
click at [264, 186] on div ""html" : "<div class= \" flex items-center space-x-6 \" > \n <div @click= \" mo…" at bounding box center [345, 169] width 392 height 218
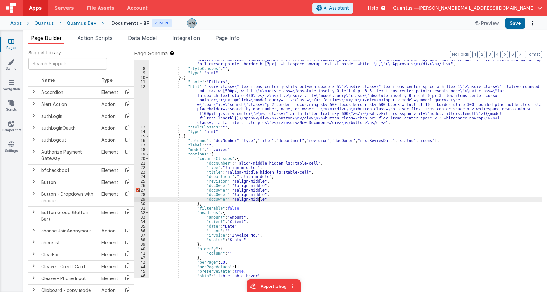
click at [374, 140] on div ""html" : "<div class= \" flex items-center space-x-6 \" > \n <div @click= \" mo…" at bounding box center [345, 168] width 392 height 240
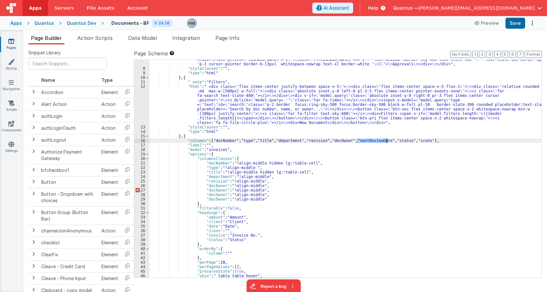
click at [374, 140] on div ""html" : "<div class= \" flex items-center space-x-6 \" > \n <div @click= \" mo…" at bounding box center [345, 168] width 392 height 240
click at [210, 191] on div ""html" : "<div class= \" flex items-center space-x-6 \" > \n <div @click= \" mo…" at bounding box center [345, 168] width 392 height 240
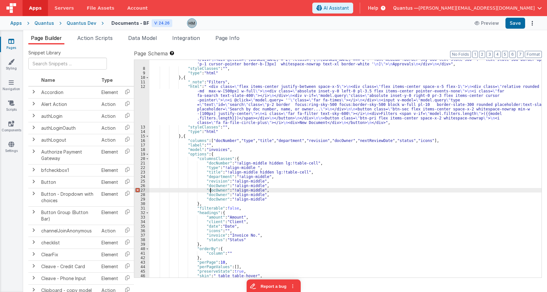
click at [210, 191] on div ""html" : "<div class= \" flex items-center space-x-6 \" > \n <div @click= \" mo…" at bounding box center [345, 168] width 392 height 240
click at [394, 140] on div ""html" : "<div class= \" flex items-center space-x-6 \" > \n <div @click= \" mo…" at bounding box center [345, 168] width 392 height 240
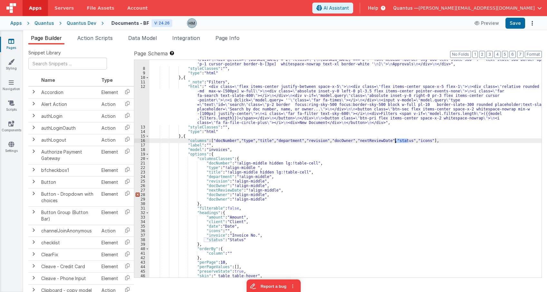
click at [394, 140] on div ""html" : "<div class= \" flex items-center space-x-6 \" > \n <div @click= \" mo…" at bounding box center [345, 168] width 392 height 240
click at [211, 194] on div ""html" : "<div class= \" flex items-center space-x-6 \" > \n <div @click= \" mo…" at bounding box center [345, 168] width 392 height 240
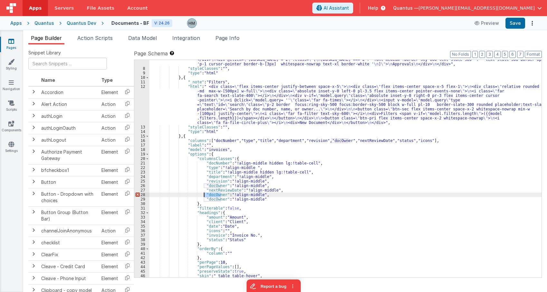
click at [211, 194] on div ""html" : "<div class= \" flex items-center space-x-6 \" > \n <div @click= \" mo…" at bounding box center [345, 168] width 392 height 240
click at [421, 142] on div ""html" : "<div class= \" flex items-center space-x-6 \" > \n <div @click= \" mo…" at bounding box center [345, 168] width 392 height 240
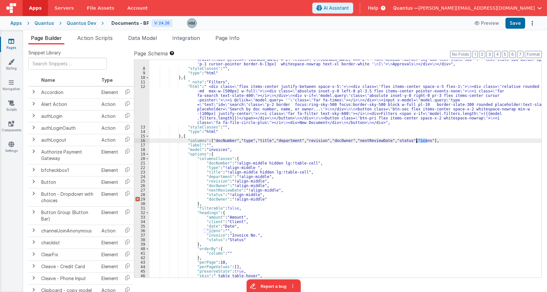
click at [421, 142] on div ""html" : "<div class= \" flex items-center space-x-6 \" > \n <div @click= \" mo…" at bounding box center [345, 168] width 392 height 240
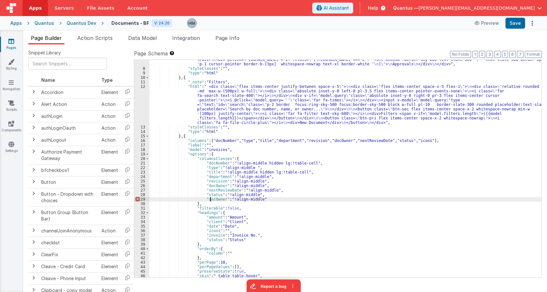
click at [210, 201] on div ""html" : "<div class= \" flex items-center space-x-6 \" > \n <div @click= \" mo…" at bounding box center [345, 168] width 392 height 240
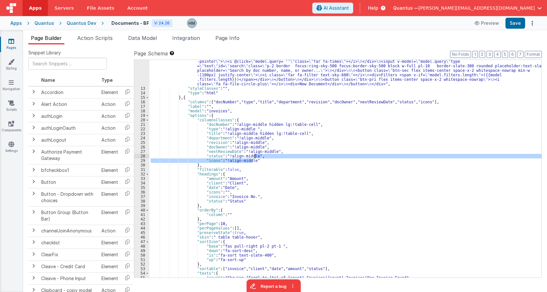
drag, startPoint x: 256, startPoint y: 162, endPoint x: 256, endPoint y: 156, distance: 5.5
click at [256, 156] on div ""html" : " <div class= \" flex items-center justify-between space-x-5 \" > \n <…" at bounding box center [345, 177] width 392 height 263
click at [253, 166] on div ""html" : " <div class= \" flex items-center justify-between space-x-5 \" > \n <…" at bounding box center [345, 177] width 392 height 263
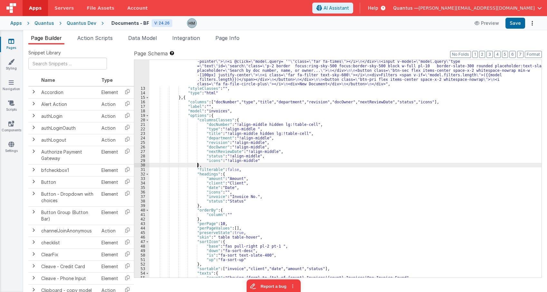
click at [225, 103] on div ""html" : " <div class= \" flex items-center justify-between space-x-5 \" > \n <…" at bounding box center [345, 177] width 392 height 263
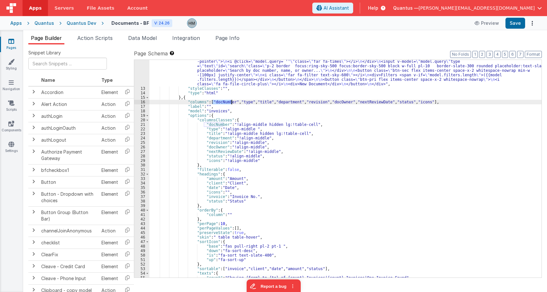
click at [225, 103] on div ""html" : " <div class= \" flex items-center justify-between space-x-5 \" > \n <…" at bounding box center [345, 177] width 392 height 263
click at [209, 179] on div ""html" : " <div class= \" flex items-center justify-between space-x-5 \" > \n <…" at bounding box center [345, 177] width 392 height 263
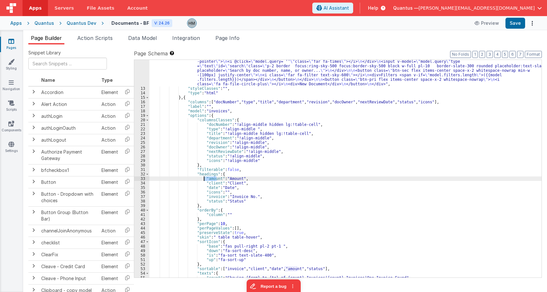
click at [209, 179] on div ""html" : " <div class= \" flex items-center justify-between space-x-5 \" > \n <…" at bounding box center [345, 177] width 392 height 263
click at [209, 129] on div ""html" : " <div class= \" flex items-center justify-between space-x-5 \" > \n <…" at bounding box center [345, 177] width 392 height 263
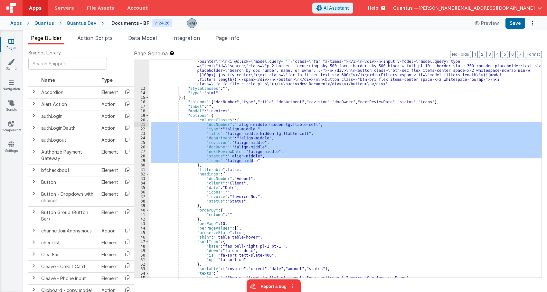
drag, startPoint x: 252, startPoint y: 157, endPoint x: 125, endPoint y: 125, distance: 131.0
click at [149, 125] on div ""html" : " <div class= \" flex items-center justify-between space-x-5 \" > \n <…" at bounding box center [345, 169] width 392 height 218
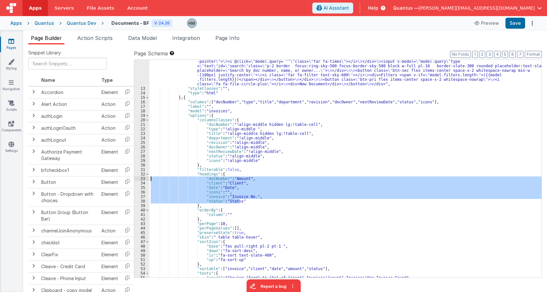
drag, startPoint x: 250, startPoint y: 202, endPoint x: 133, endPoint y: 178, distance: 118.8
click at [149, 178] on div ""html" : " <div class= \" flex items-center justify-between space-x-5 \" > \n <…" at bounding box center [345, 169] width 392 height 218
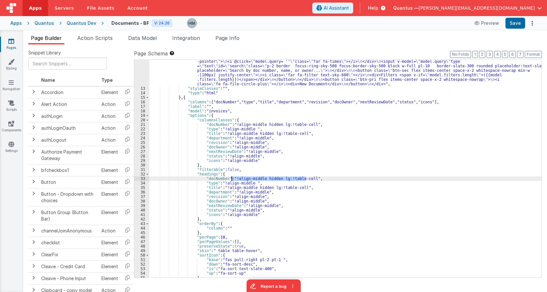
drag, startPoint x: 306, startPoint y: 178, endPoint x: 231, endPoint y: 177, distance: 74.7
click at [231, 177] on div ""html" : " <div class= \" flex items-center justify-between space-x-5 \" > \n <…" at bounding box center [345, 177] width 392 height 263
drag, startPoint x: 249, startPoint y: 184, endPoint x: 221, endPoint y: 182, distance: 28.1
click at [221, 182] on div ""html" : " <div class= \" flex items-center justify-between space-x-5 \" > \n <…" at bounding box center [345, 177] width 392 height 263
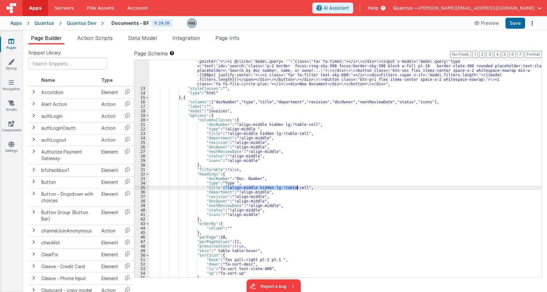
drag, startPoint x: 223, startPoint y: 188, endPoint x: 296, endPoint y: 189, distance: 73.1
click at [296, 189] on div ""html" : " <div class= \" flex items-center justify-between space-x-5 \" > \n <…" at bounding box center [345, 177] width 392 height 263
drag, startPoint x: 261, startPoint y: 192, endPoint x: 233, endPoint y: 192, distance: 28.3
click at [233, 192] on div ""html" : " <div class= \" flex items-center justify-between space-x-5 \" > \n <…" at bounding box center [345, 177] width 392 height 263
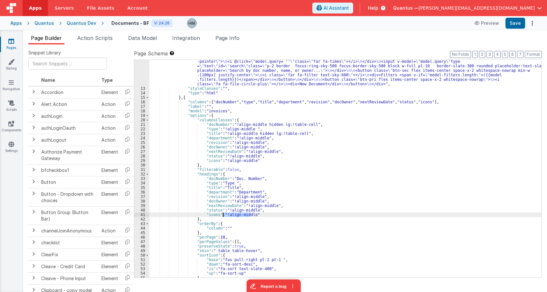
drag, startPoint x: 250, startPoint y: 214, endPoint x: 223, endPoint y: 215, distance: 27.1
click at [223, 215] on div ""html" : " <div class= \" flex items-center justify-between space-x-5 \" > \n <…" at bounding box center [345, 177] width 392 height 263
drag, startPoint x: 226, startPoint y: 210, endPoint x: 253, endPoint y: 209, distance: 27.0
click at [253, 209] on div ""html" : " <div class= \" flex items-center justify-between space-x-5 \" > \n <…" at bounding box center [345, 177] width 392 height 263
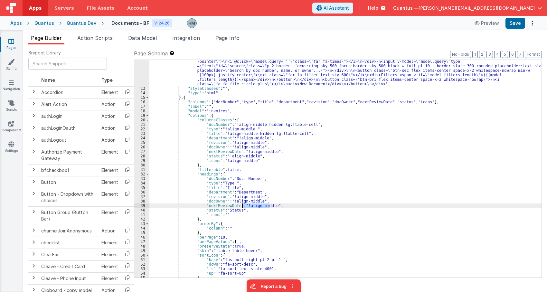
drag, startPoint x: 269, startPoint y: 207, endPoint x: 242, endPoint y: 206, distance: 27.4
click at [242, 206] on div ""html" : " <div class= \" flex items-center justify-between space-x-5 \" > \n <…" at bounding box center [345, 177] width 392 height 263
drag, startPoint x: 257, startPoint y: 201, endPoint x: 229, endPoint y: 202, distance: 28.1
click at [229, 202] on div ""html" : " <div class= \" flex items-center justify-between space-x-5 \" > \n <…" at bounding box center [345, 177] width 392 height 263
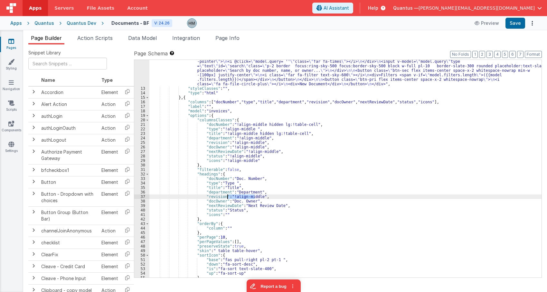
drag, startPoint x: 256, startPoint y: 197, endPoint x: 228, endPoint y: 198, distance: 27.7
click at [228, 198] on div ""html" : " <div class= \" flex items-center justify-between space-x-5 \" > \n <…" at bounding box center [345, 177] width 392 height 263
drag, startPoint x: 240, startPoint y: 197, endPoint x: 247, endPoint y: 197, distance: 6.1
click at [241, 197] on div ""html" : " <div class= \" flex items-center justify-between space-x-5 \" > \n <…" at bounding box center [345, 169] width 392 height 218
drag, startPoint x: 257, startPoint y: 198, endPoint x: 230, endPoint y: 198, distance: 27.0
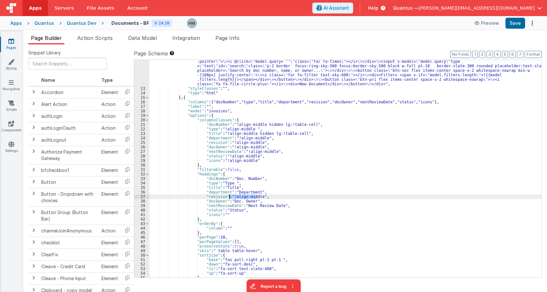
click at [230, 198] on div ""html" : " <div class= \" flex items-center justify-between space-x-5 \" > \n <…" at bounding box center [345, 177] width 392 height 263
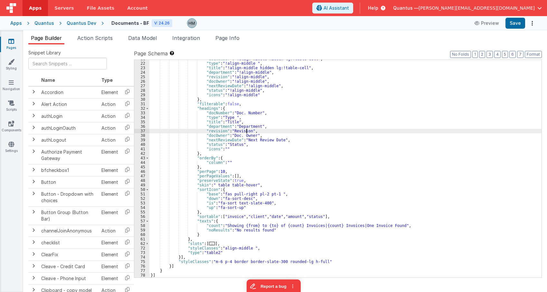
scroll to position [143, 0]
click at [218, 173] on div ""docNumber" : "!align-middle hidden lg:!table-cell" , "type" : "!align-middle "…" at bounding box center [345, 170] width 392 height 227
click at [220, 171] on div ""docNumber" : "!align-middle hidden lg:!table-cell" , "type" : "!align-middle "…" at bounding box center [345, 169] width 392 height 218
click at [220, 171] on div ""docNumber" : "!align-middle hidden lg:!table-cell" , "type" : "!align-middle "…" at bounding box center [345, 170] width 392 height 227
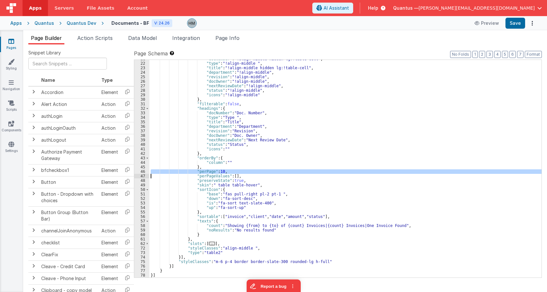
click at [220, 171] on div ""docNumber" : "!align-middle hidden lg:!table-cell" , "type" : "!align-middle "…" at bounding box center [345, 170] width 392 height 227
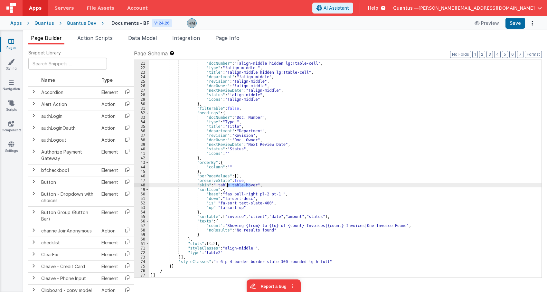
drag, startPoint x: 250, startPoint y: 185, endPoint x: 226, endPoint y: 186, distance: 24.1
click at [226, 186] on div ""columnsClasses" : { "docNumber" : "!align-middle hidden lg:!table-cell" , "typ…" at bounding box center [345, 170] width 392 height 227
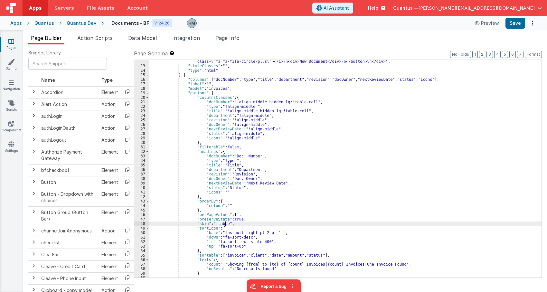
scroll to position [100, 0]
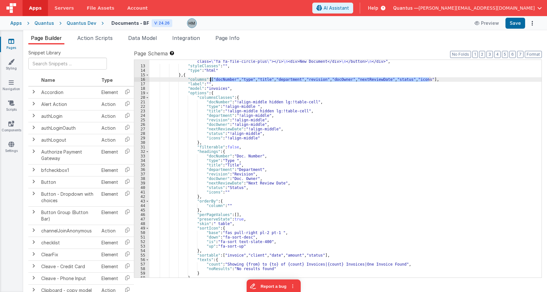
drag, startPoint x: 429, startPoint y: 79, endPoint x: 211, endPoint y: 80, distance: 218.3
click at [211, 80] on div ""html" : " <div class= \" flex items-center justify-between space-x-5 \" > \n <…" at bounding box center [345, 154] width 392 height 263
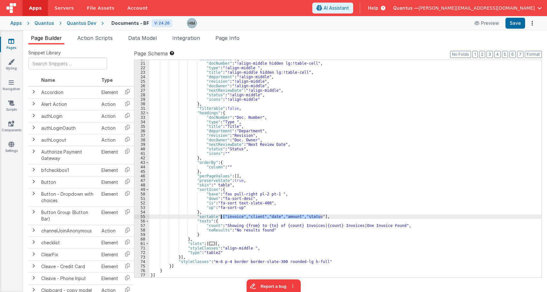
drag, startPoint x: 320, startPoint y: 216, endPoint x: 220, endPoint y: 217, distance: 99.8
click at [220, 217] on div ""columnsClasses" : { "docNumber" : "!align-middle hidden lg:!table-cell" , "typ…" at bounding box center [345, 170] width 392 height 227
drag, startPoint x: 424, startPoint y: 216, endPoint x: 439, endPoint y: 218, distance: 15.3
click at [439, 218] on div ""columnsClasses" : { "docNumber" : "!align-middle hidden lg:!table-cell" , "typ…" at bounding box center [345, 170] width 392 height 227
click at [353, 211] on div ""columnsClasses" : { "docNumber" : "!align-middle hidden lg:!table-cell" , "typ…" at bounding box center [345, 170] width 392 height 227
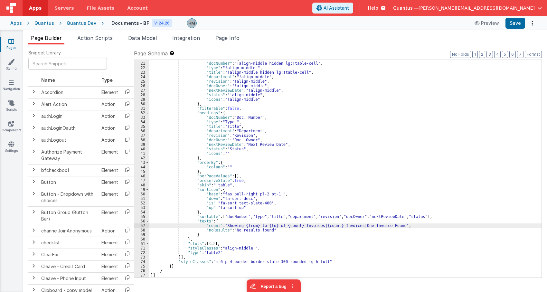
click at [302, 225] on div ""columnsClasses" : { "docNumber" : "!align-middle hidden lg:!table-cell" , "typ…" at bounding box center [345, 170] width 392 height 227
click at [342, 226] on div ""columnsClasses" : { "docNumber" : "!align-middle hidden lg:!table-cell" , "typ…" at bounding box center [345, 170] width 392 height 227
click at [377, 225] on div ""columnsClasses" : { "docNumber" : "!align-middle hidden lg:!table-cell" , "typ…" at bounding box center [345, 170] width 392 height 227
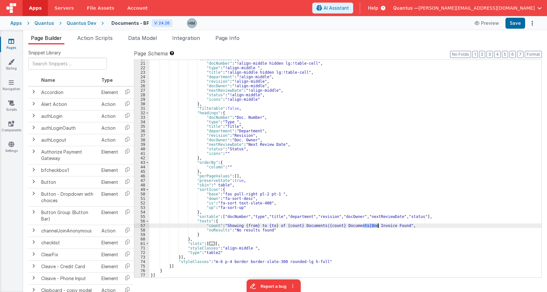
click at [377, 225] on div ""columnsClasses" : { "docNumber" : "!align-middle hidden lg:!table-cell" , "typ…" at bounding box center [345, 170] width 392 height 227
click at [355, 211] on div ""columnsClasses" : { "docNumber" : "!align-middle hidden lg:!table-cell" , "typ…" at bounding box center [345, 170] width 392 height 227
click at [209, 243] on span "..." at bounding box center [212, 244] width 6 height 4
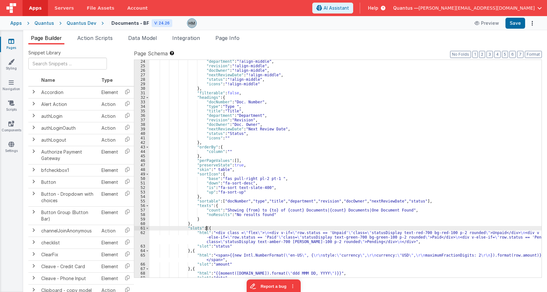
scroll to position [77, 0]
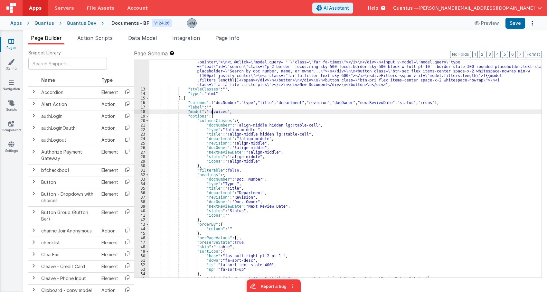
click at [212, 110] on div ""html" : " <div class= \" flex items-center justify-between space-x-5 \" > \n <…" at bounding box center [345, 177] width 392 height 263
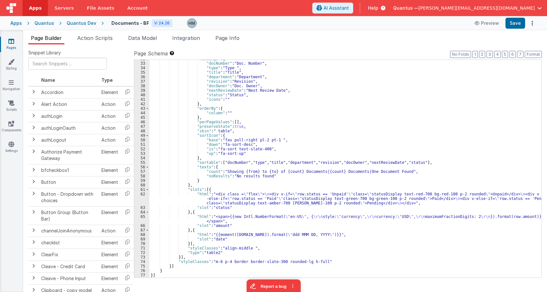
click at [206, 190] on div ""headings" : { "docNumber" : "Doc. Number" , "type" : "Type " , "title" : "Titl…" at bounding box center [345, 170] width 392 height 227
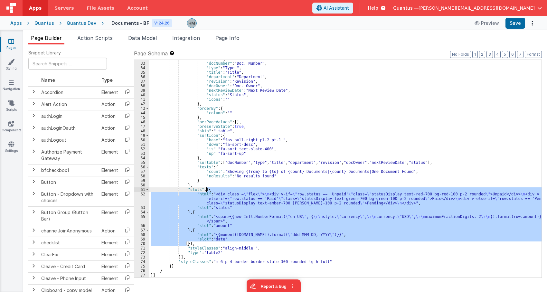
scroll to position [138, 0]
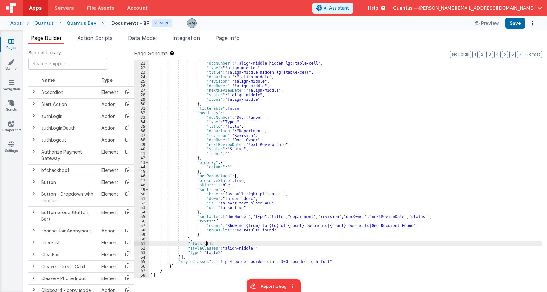
click at [260, 189] on div ""columnsClasses" : { "docNumber" : "!align-middle hidden lg:!table-cell" , "typ…" at bounding box center [345, 170] width 392 height 227
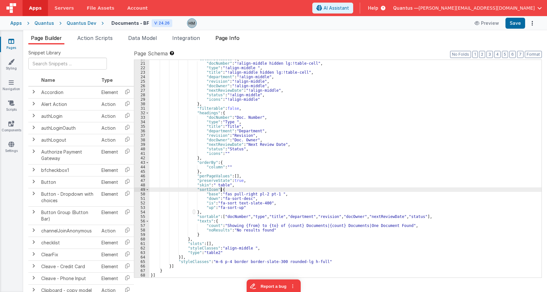
click at [232, 37] on span "Page Info" at bounding box center [227, 38] width 24 height 6
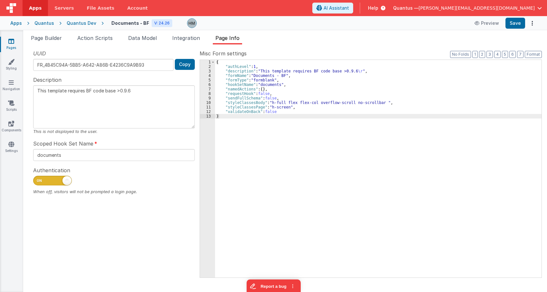
click at [375, 103] on div "{ "authLevel" : 1 , "description" : "This template requires BF code base >0.9.6…" at bounding box center [378, 173] width 326 height 227
type textarea "This template requires BF code base >0.9.6"
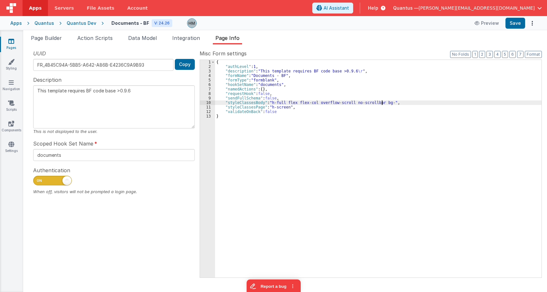
type textarea "This template requires BF code base >0.9.6"
click at [287, 108] on div "{ "authLevel" : 1 , "description" : "This template requires BF code base >0.9.6…" at bounding box center [378, 173] width 326 height 227
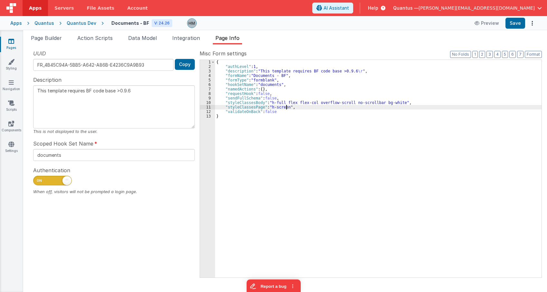
type textarea "This template requires BF code base >0.9.6"
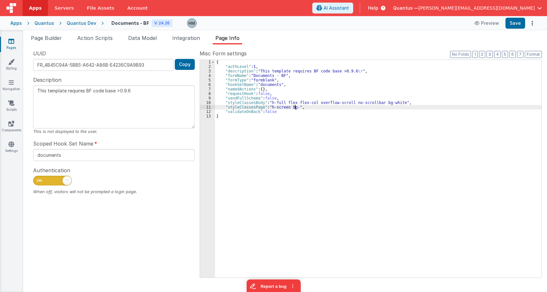
type textarea "This template requires BF code base >0.9.6"
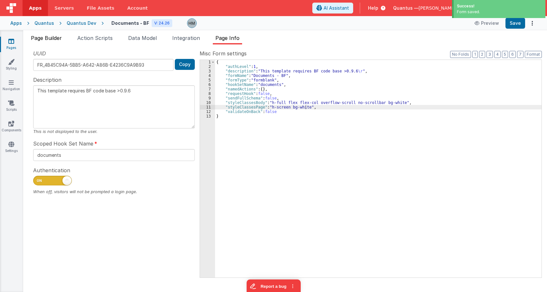
click at [62, 35] on span "Page Builder" at bounding box center [46, 38] width 31 height 6
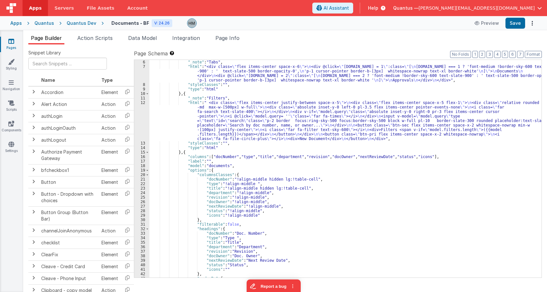
scroll to position [0, 0]
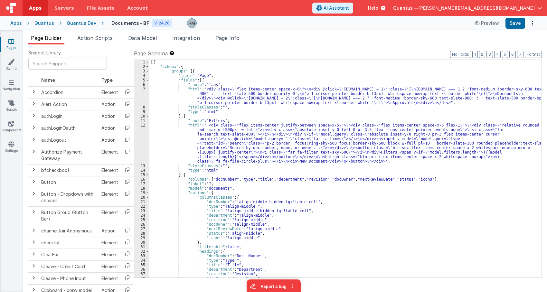
click at [179, 137] on div "[{ "schema" : { "groups" : [{ "_note" : "Page" , "fields" : [{ "_note" : "Tabs"…" at bounding box center [345, 173] width 392 height 227
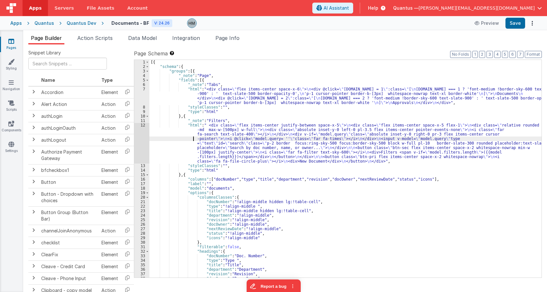
click at [142, 126] on div "12" at bounding box center [141, 143] width 15 height 41
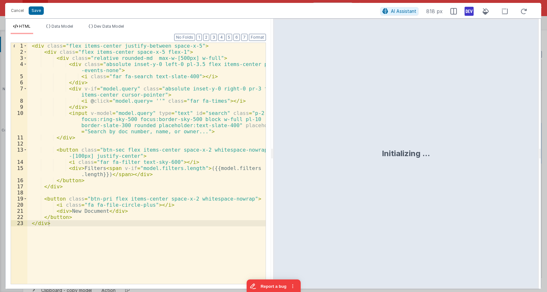
click at [160, 115] on div "< div class = "flex items-center justify-between space-x-5" > < div class = "fl…" at bounding box center [146, 169] width 238 height 253
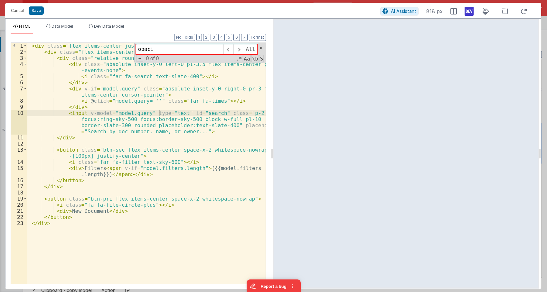
type input "opaci"
click at [14, 13] on button "Cancel" at bounding box center [17, 10] width 19 height 9
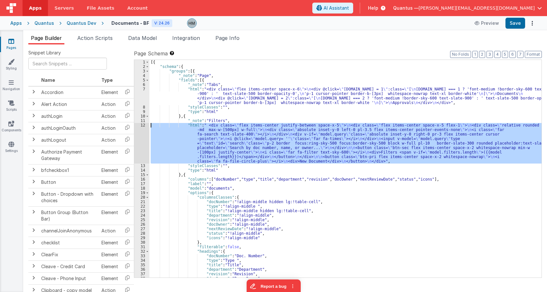
click at [143, 88] on div "7" at bounding box center [141, 96] width 15 height 18
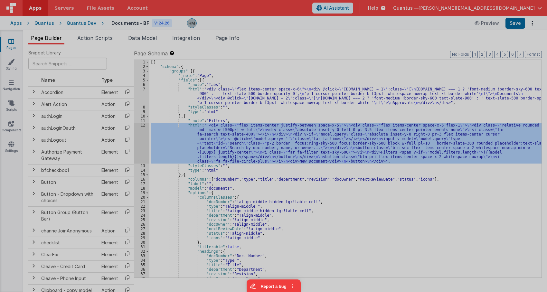
click at [143, 88] on div "< div class = "flex items-center justify-between space -x-5" > < div class = "f…" at bounding box center [146, 169] width 238 height 266
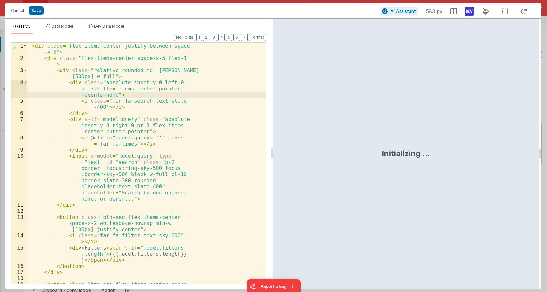
click at [143, 88] on div "< div class = "flex items-center justify-between space -x-5" > < div class = "f…" at bounding box center [146, 176] width 238 height 266
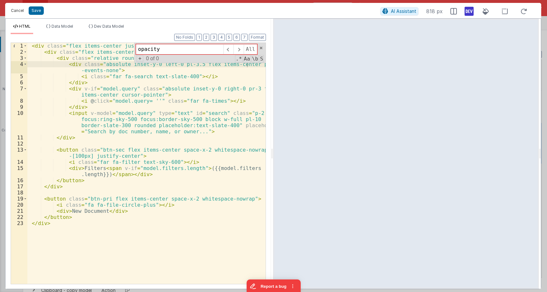
type input "opacity"
click at [12, 13] on button "Cancel" at bounding box center [17, 10] width 19 height 9
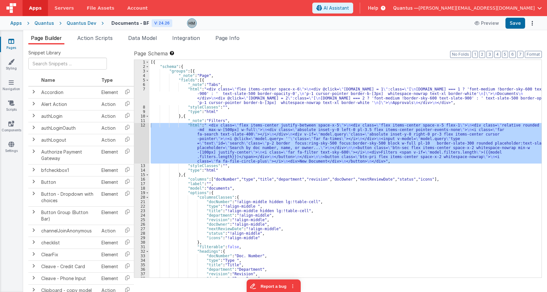
click at [190, 99] on div "[{ "schema" : { "groups" : [{ "_note" : "Page" , "fields" : [{ "_note" : "Tabs"…" at bounding box center [345, 173] width 392 height 227
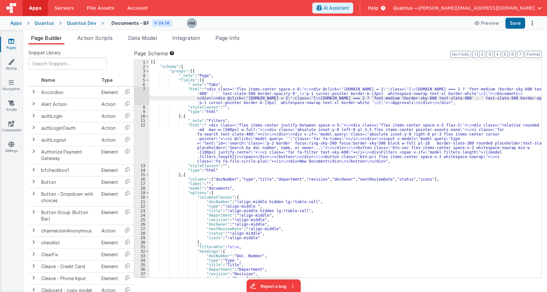
click at [143, 89] on div "7" at bounding box center [141, 96] width 15 height 18
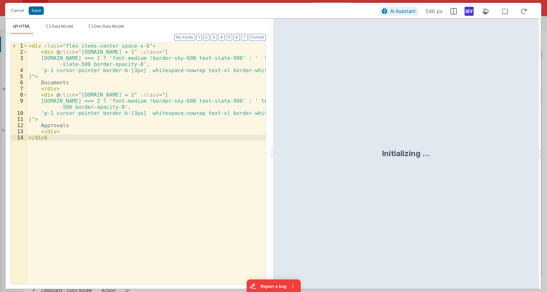
click at [133, 93] on div "< div class = "flex items-center space-x-6" > < div @ click = "model.tab = 1" :…" at bounding box center [146, 169] width 238 height 253
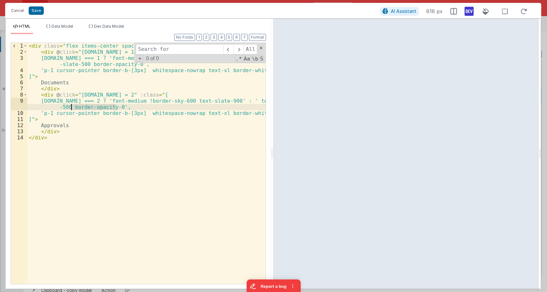
drag, startPoint x: 117, startPoint y: 107, endPoint x: 69, endPoint y: 108, distance: 48.0
click at [69, 108] on div "< div class = "flex items-center space-x-6" > < div @ click = "model.tab = 1" :…" at bounding box center [146, 169] width 238 height 253
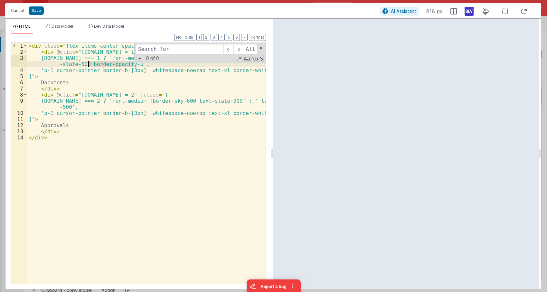
drag, startPoint x: 133, startPoint y: 65, endPoint x: 86, endPoint y: 66, distance: 47.3
click at [86, 66] on div "< div class = "flex items-center space-x-6" > < div @ click = "model.tab = 1" :…" at bounding box center [146, 169] width 238 height 253
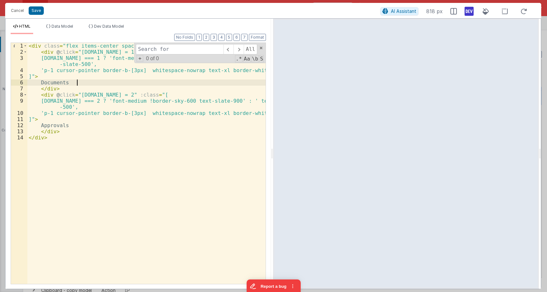
click at [121, 80] on div "< div class = "flex items-center space-x-6" > < div @ click = "model.tab = 1" :…" at bounding box center [146, 169] width 238 height 253
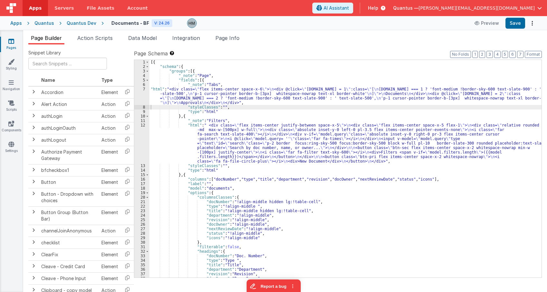
click at [248, 79] on div "[{ "schema" : { "groups" : [{ "_note" : "Page" , "fields" : [{ "_note" : "Tabs"…" at bounding box center [345, 173] width 392 height 227
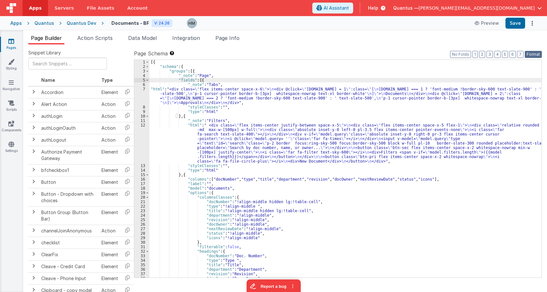
click at [529, 53] on button "Format" at bounding box center [533, 54] width 17 height 7
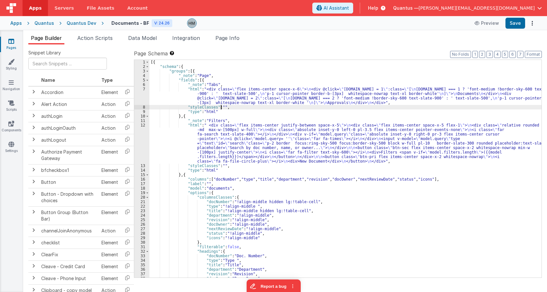
click at [221, 107] on div "[{ "schema" : { "groups" : [{ "_note" : "Page" , "fields" : [{ "_note" : "Tabs"…" at bounding box center [345, 173] width 392 height 227
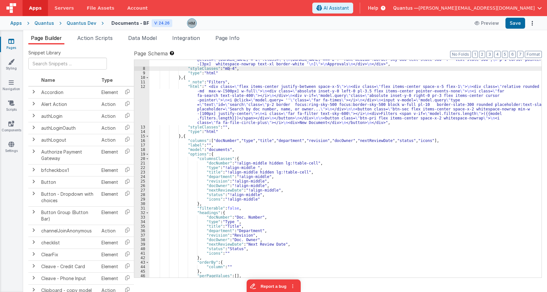
click at [221, 127] on div ""html" : "<div class= \" flex items-center space-x-6 \" > \n <div @click= \" mo…" at bounding box center [345, 168] width 392 height 240
click at [263, 118] on div ""html" : "<div class= \" flex items-center space-x-6 \" > \n <div @click= \" mo…" at bounding box center [345, 168] width 392 height 240
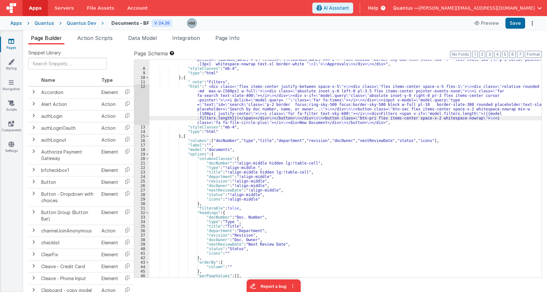
scroll to position [77, 0]
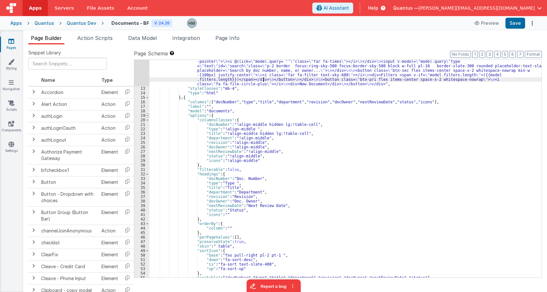
click at [148, 117] on span at bounding box center [148, 115] width 4 height 5
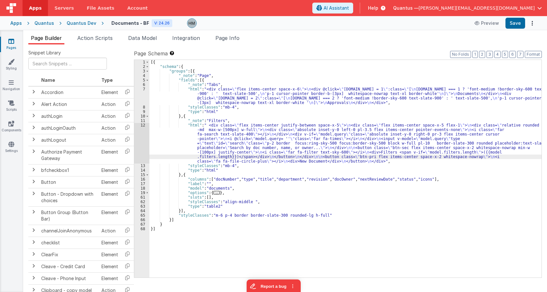
click at [247, 200] on div "[{ "schema" : { "groups" : [{ "_note" : "Page" , "fields" : [{ "_note" : "Tabs"…" at bounding box center [345, 173] width 392 height 227
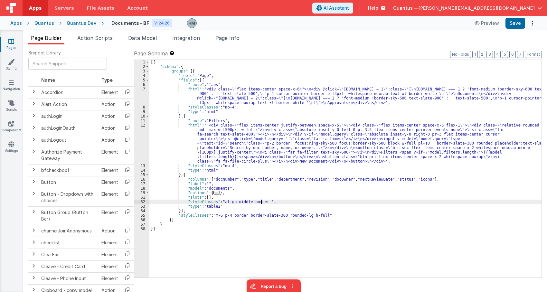
click at [255, 202] on div "[{ "schema" : { "groups" : [{ "_note" : "Page" , "fields" : [{ "_note" : "Tabs"…" at bounding box center [345, 173] width 392 height 227
click at [218, 183] on div "[{ "schema" : { "groups" : [{ "_note" : "Page" , "fields" : [{ "_note" : "Tabs"…" at bounding box center [345, 173] width 392 height 227
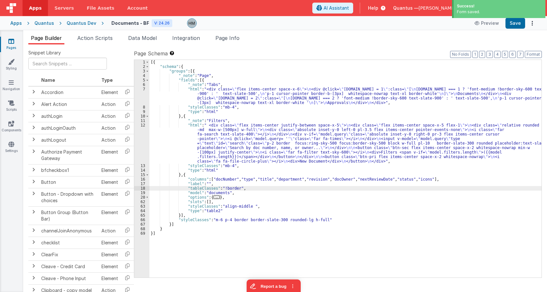
click at [209, 186] on div "[{ "schema" : { "groups" : [{ "_note" : "Page" , "fields" : [{ "_note" : "Tabs"…" at bounding box center [345, 173] width 392 height 227
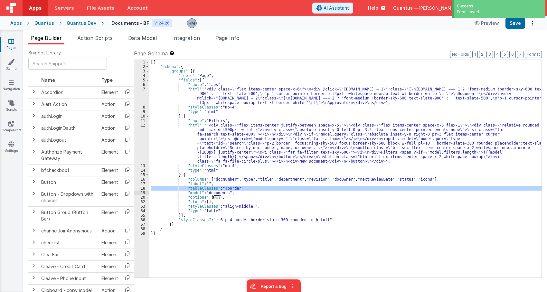
click at [209, 186] on div "[{ "schema" : { "groups" : [{ "_note" : "Page" , "fields" : [{ "_note" : "Tabs"…" at bounding box center [345, 173] width 392 height 227
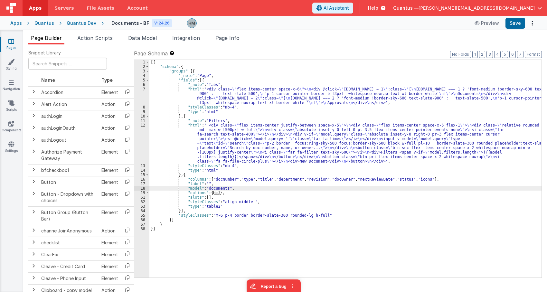
click at [235, 183] on div "[{ "schema" : { "groups" : [{ "_note" : "Page" , "fields" : [{ "_note" : "Tabs"…" at bounding box center [345, 173] width 392 height 227
click at [205, 198] on div "[{ "schema" : { "groups" : [{ "_note" : "Page" , "fields" : [{ "_note" : "Tabs"…" at bounding box center [345, 173] width 392 height 227
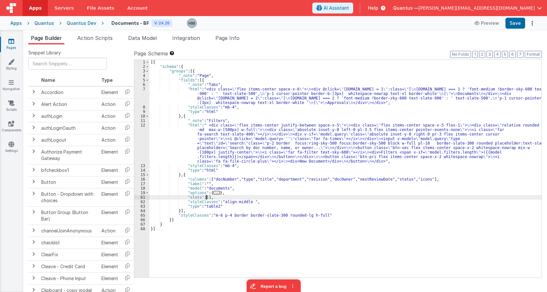
click at [246, 211] on div "[{ "schema" : { "groups" : [{ "_note" : "Page" , "fields" : [{ "_note" : "Tabs"…" at bounding box center [345, 173] width 392 height 227
click at [206, 199] on div "[{ "schema" : { "groups" : [{ "_note" : "Page" , "fields" : [{ "_note" : "Tabs"…" at bounding box center [345, 173] width 392 height 227
paste textarea
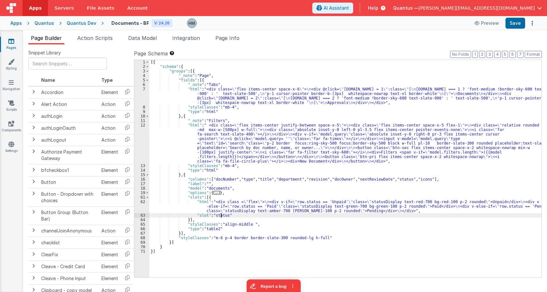
click at [220, 216] on div "[{ "schema" : { "groups" : [{ "_note" : "Page" , "fields" : [{ "_note" : "Tabs"…" at bounding box center [345, 173] width 392 height 227
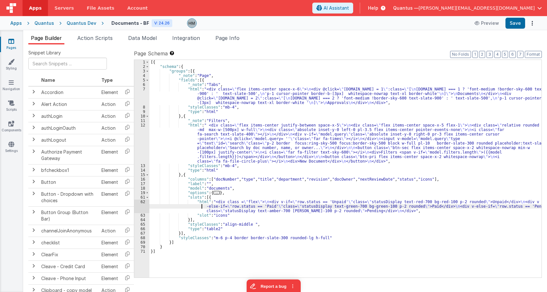
click at [200, 208] on div "[{ "schema" : { "groups" : [{ "_note" : "Page" , "fields" : [{ "_note" : "Tabs"…" at bounding box center [345, 173] width 392 height 227
click at [141, 203] on div "62" at bounding box center [141, 207] width 15 height 14
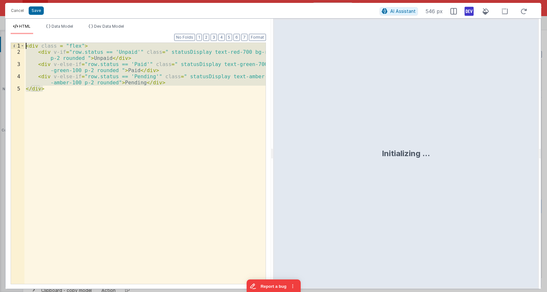
drag, startPoint x: 150, startPoint y: 105, endPoint x: -17, endPoint y: 22, distance: 186.1
click at [24, 43] on div "< div class = "flex" > < div v-if = "row.status == 'Unpaid'" class = " statusDi…" at bounding box center [144, 163] width 241 height 241
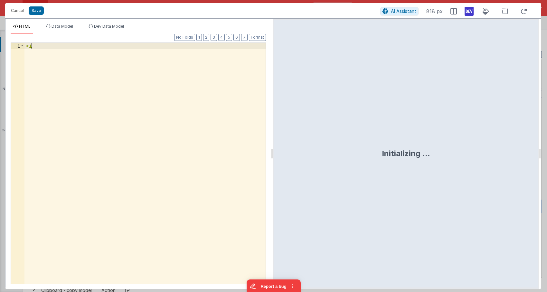
click at [73, 56] on div "< i" at bounding box center [144, 169] width 241 height 253
drag, startPoint x: 95, startPoint y: 45, endPoint x: 71, endPoint y: 47, distance: 23.3
click at [71, 47] on div "< i" at bounding box center [144, 169] width 241 height 253
click at [119, 53] on div "< i" at bounding box center [144, 169] width 241 height 253
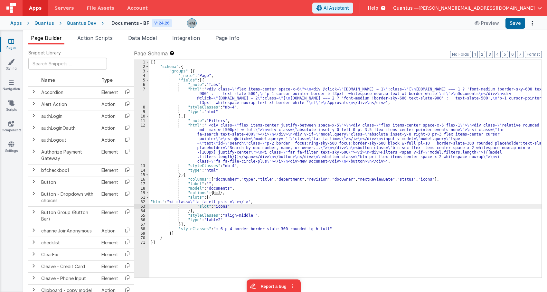
click at [329, 132] on div "[{ "schema" : { "groups" : [{ "_note" : "Page" , "fields" : [{ "_note" : "Tabs"…" at bounding box center [345, 173] width 392 height 227
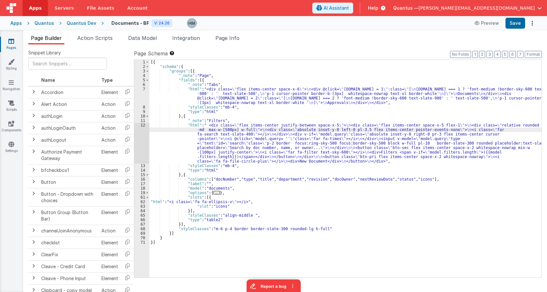
click at [185, 151] on div "[{ "schema" : { "groups" : [{ "_note" : "Page" , "fields" : [{ "_note" : "Tabs"…" at bounding box center [345, 173] width 392 height 227
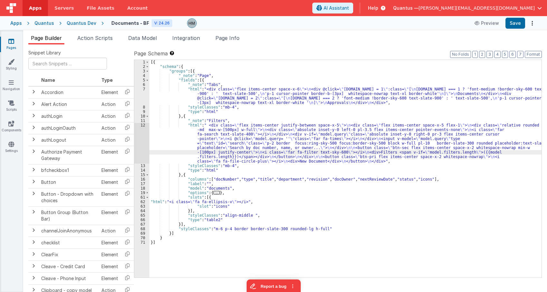
click at [161, 205] on div "[{ "schema" : { "groups" : [{ "_note" : "Page" , "fields" : [{ "_note" : "Tabs"…" at bounding box center [345, 173] width 392 height 227
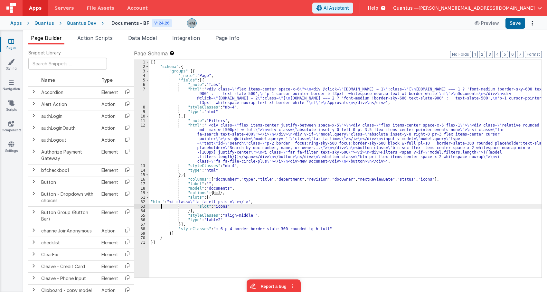
click at [144, 202] on div "62" at bounding box center [141, 202] width 15 height 5
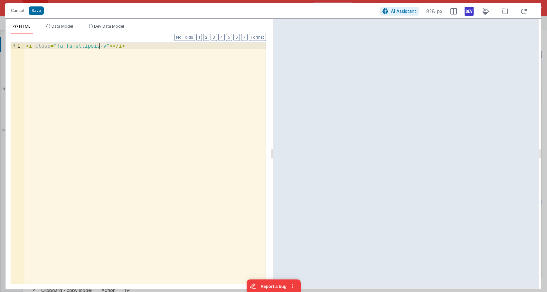
click at [99, 46] on div "< i class = "fa fa-ellipsis-v" > </ i >" at bounding box center [144, 169] width 241 height 253
click at [192, 51] on div "< i class = "fa fa-ellipsis-v p-1" > </ i >" at bounding box center [144, 169] width 241 height 253
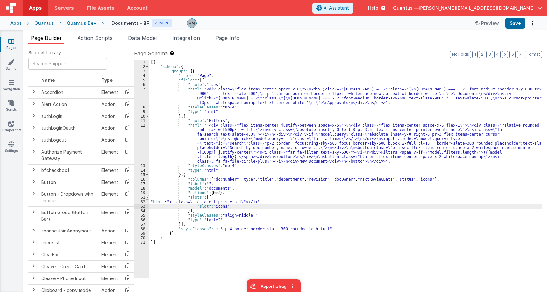
click at [147, 198] on span at bounding box center [148, 197] width 4 height 5
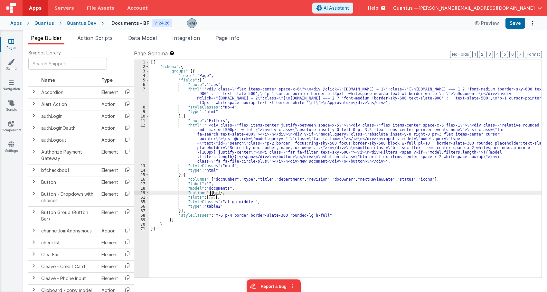
click at [213, 193] on span "..." at bounding box center [216, 193] width 6 height 4
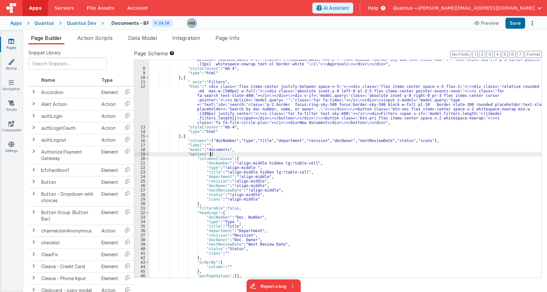
scroll to position [39, 0]
click at [148, 160] on span at bounding box center [148, 158] width 4 height 5
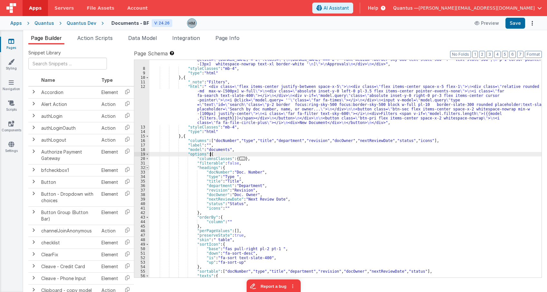
click at [146, 169] on span at bounding box center [148, 167] width 4 height 5
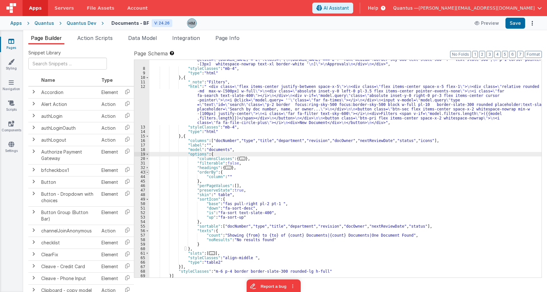
click at [147, 173] on span at bounding box center [148, 172] width 4 height 5
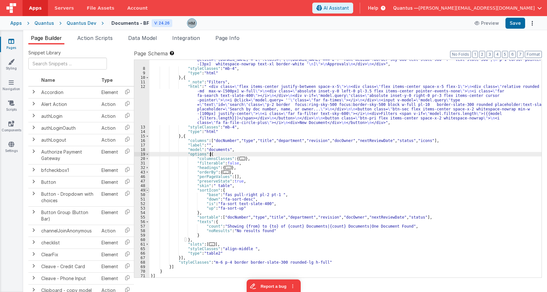
click at [146, 190] on span at bounding box center [148, 190] width 4 height 5
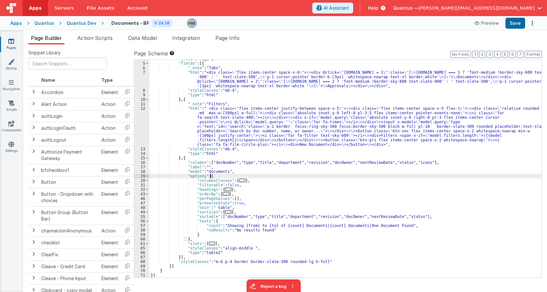
click at [378, 10] on span "Help" at bounding box center [373, 8] width 10 height 6
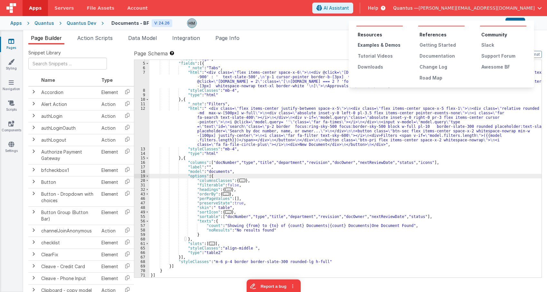
click at [382, 45] on div "Examples & Demos" at bounding box center [380, 45] width 45 height 6
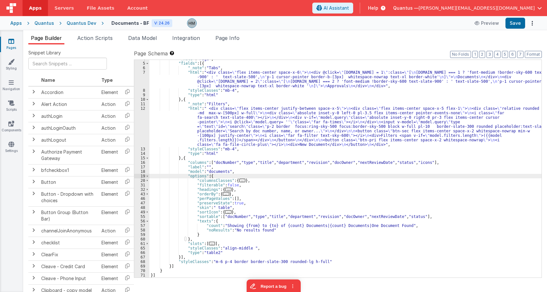
click at [225, 207] on div ""_note" : "Page" , "fields" : [{ "_note" : "Tabs" , "html" : "<div class= \" fl…" at bounding box center [345, 170] width 392 height 227
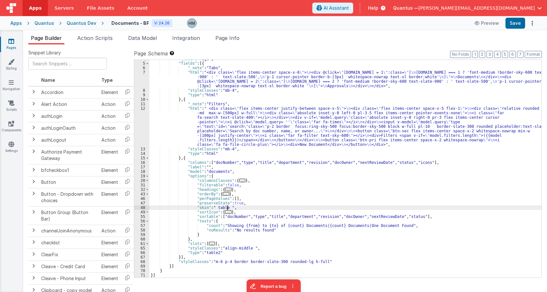
paste textarea
click at [256, 199] on div ""_note" : "Page" , "fields" : [{ "_note" : "Tabs" , "html" : "<div class= \" fl…" at bounding box center [345, 170] width 392 height 227
drag, startPoint x: 241, startPoint y: 209, endPoint x: 214, endPoint y: 206, distance: 26.5
click at [214, 206] on div ""_note" : "Page" , "fields" : [{ "_note" : "Tabs" , "html" : "<div class= \" fl…" at bounding box center [345, 170] width 392 height 227
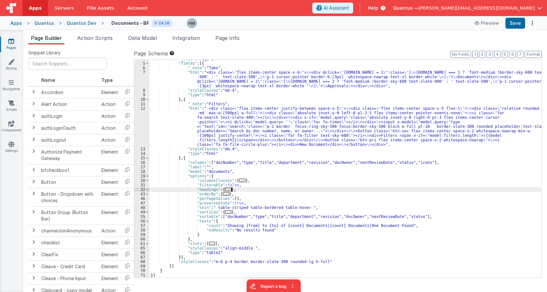
click at [236, 190] on div ""_note" : "Page" , "fields" : [{ "_note" : "Tabs" , "html" : "<div class= \" fl…" at bounding box center [345, 170] width 392 height 227
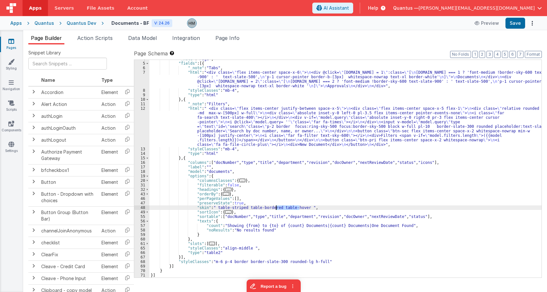
drag, startPoint x: 300, startPoint y: 208, endPoint x: 275, endPoint y: 208, distance: 24.5
click at [275, 208] on div ""_note" : "Page" , "fields" : [{ "_note" : "Tabs" , "html" : "<div class= \" fl…" at bounding box center [345, 170] width 392 height 227
drag, startPoint x: 243, startPoint y: 207, endPoint x: 215, endPoint y: 208, distance: 28.0
click at [215, 208] on div ""_note" : "Page" , "fields" : [{ "_note" : "Tabs" , "html" : "<div class= \" fl…" at bounding box center [345, 170] width 392 height 227
click at [249, 197] on div ""_note" : "Page" , "fields" : [{ "_note" : "Tabs" , "html" : "<div class= \" fl…" at bounding box center [345, 170] width 392 height 227
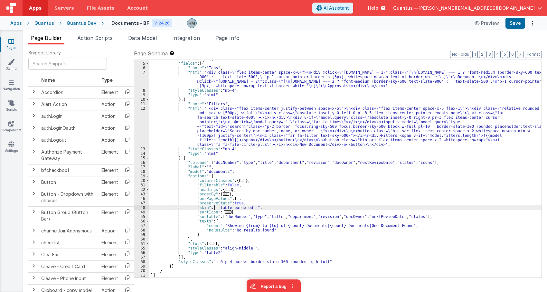
click at [214, 207] on div ""_note" : "Page" , "fields" : [{ "_note" : "Tabs" , "html" : "<div class= \" fl…" at bounding box center [345, 170] width 392 height 227
click at [12, 65] on link "Styling" at bounding box center [11, 65] width 23 height 13
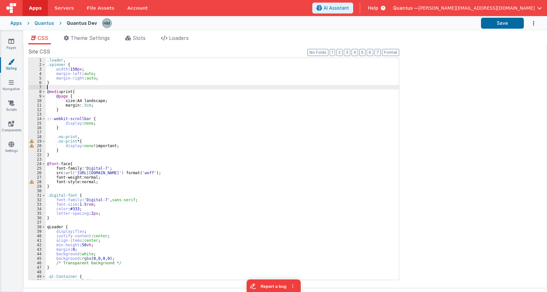
click at [67, 86] on div ".loader , .spinner { width : 150 px ; margin-left : auto ; margin-right : auto …" at bounding box center [222, 173] width 353 height 231
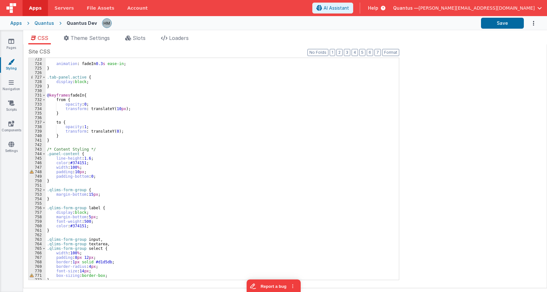
scroll to position [3357, 0]
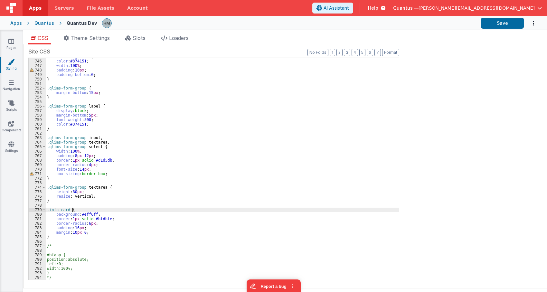
click at [283, 210] on div "line-height : 1.6 ; color : #374151 ; width : 100 % ; padding : 10 px ; padding…" at bounding box center [222, 169] width 353 height 231
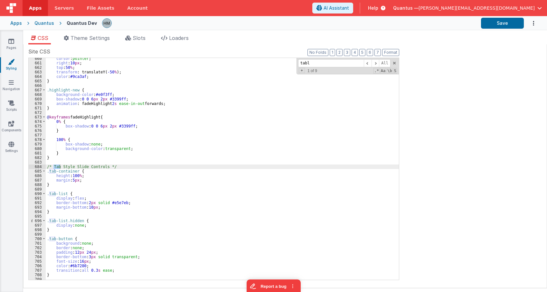
scroll to position [2972, 0]
type input "table"
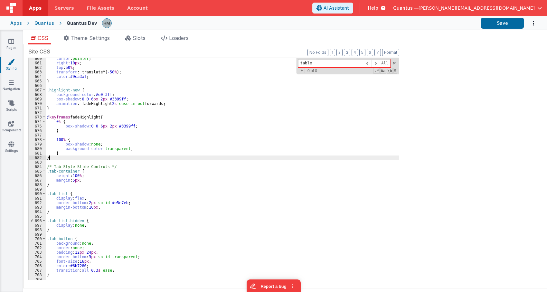
click at [69, 159] on div "cursor : pointer ; right : 10 px ; top : 50 % ; transform : translateY( -50 % )…" at bounding box center [222, 171] width 353 height 231
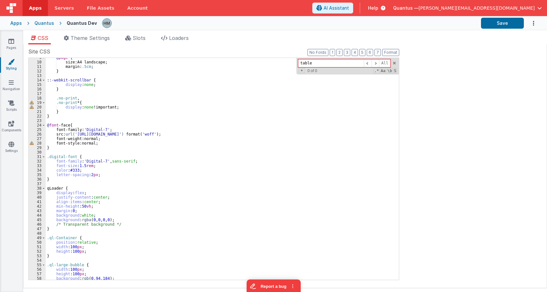
scroll to position [0, 0]
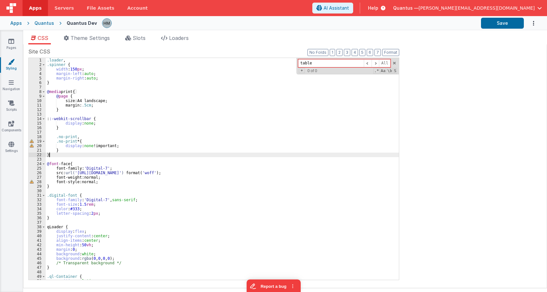
click at [59, 154] on div ".loader , .spinner { width : 150 px ; margin-left : auto ; margin-right : auto …" at bounding box center [222, 173] width 353 height 231
click at [53, 187] on div ".loader , .spinner { width : 150 px ; margin-left : auto ; margin-right : auto …" at bounding box center [222, 173] width 353 height 231
paste textarea
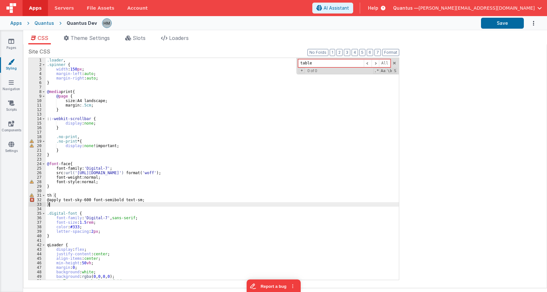
click at [64, 203] on div ".loader , .spinner { width : 150 px ; margin-left : auto ; margin-right : auto …" at bounding box center [222, 173] width 353 height 231
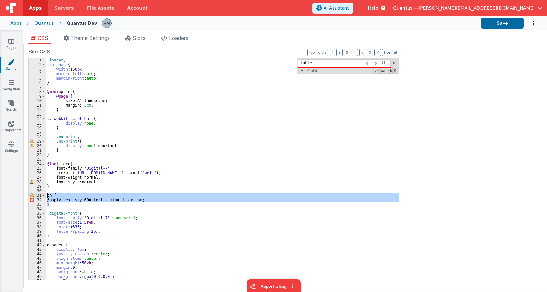
drag, startPoint x: 51, startPoint y: 204, endPoint x: 46, endPoint y: 196, distance: 9.1
click at [46, 196] on div ".loader , .spinner { width : 150 px ; margin-left : auto ; margin-right : auto …" at bounding box center [222, 173] width 353 height 231
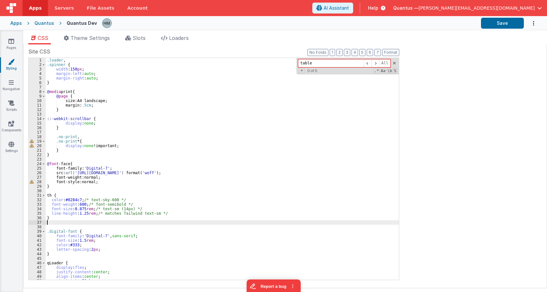
click at [103, 189] on div ".loader , .spinner { width : 150 px ; margin-left : auto ; margin-right : auto …" at bounding box center [222, 173] width 353 height 231
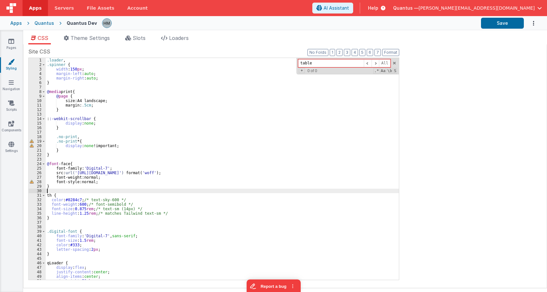
scroll to position [39, 0]
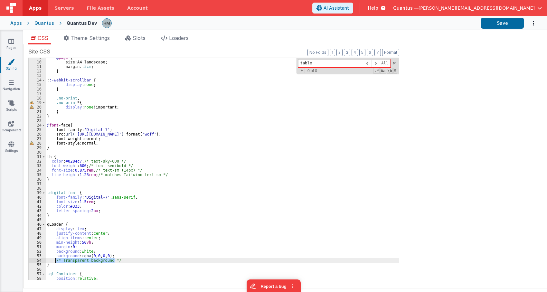
drag, startPoint x: 116, startPoint y: 261, endPoint x: 56, endPoint y: 261, distance: 59.6
click at [56, 261] on div "@ page { size : A4 landscape ; margin : .5cm ; } : :-webkit-scrollbar { display…" at bounding box center [222, 170] width 353 height 231
click at [66, 153] on div "@ page { size : A4 landscape ; margin : .5cm ; } : :-webkit-scrollbar { display…" at bounding box center [222, 170] width 353 height 231
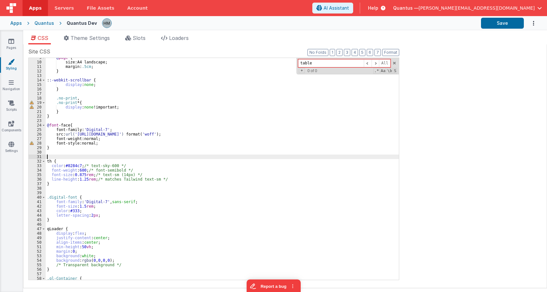
paste textarea
click at [68, 155] on div "@ page { size : A4 landscape ; margin : .5cm ; } : :-webkit-scrollbar { display…" at bounding box center [222, 170] width 353 height 231
click at [76, 156] on div "@ page { size : A4 landscape ; margin : .5cm ; } : :-webkit-scrollbar { display…" at bounding box center [222, 170] width 353 height 231
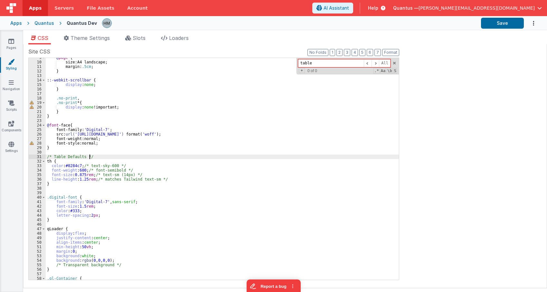
click at [138, 157] on div "@ page { size : A4 landscape ; margin : .5cm ; } : :-webkit-scrollbar { display…" at bounding box center [222, 170] width 353 height 231
click at [81, 184] on div "@ page { size : A4 landscape ; margin : .5cm ; } : :-webkit-scrollbar { display…" at bounding box center [222, 170] width 353 height 231
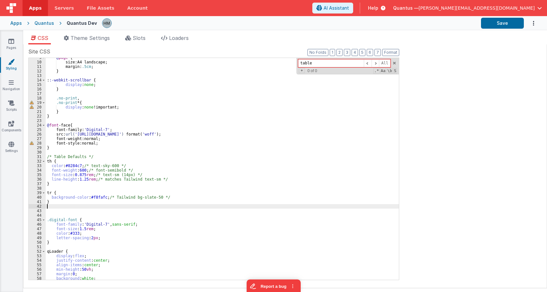
click at [192, 135] on div "@ page { size : A4 landscape ; margin : .5cm ; } : :-webkit-scrollbar { display…" at bounding box center [222, 170] width 353 height 231
click at [51, 192] on div "@ page { size : A4 landscape ; margin : .5cm ; } : :-webkit-scrollbar { display…" at bounding box center [222, 170] width 353 height 231
click at [80, 190] on div "@ page { size : A4 landscape ; margin : .5cm ; } : :-webkit-scrollbar { display…" at bounding box center [222, 170] width 353 height 231
click at [7, 44] on link "Pages" at bounding box center [11, 44] width 23 height 13
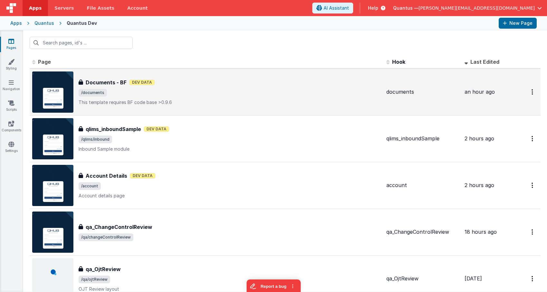
click at [242, 88] on div "Documents - BF Documents - BF Dev Data /documents This template requires BF cod…" at bounding box center [230, 92] width 303 height 27
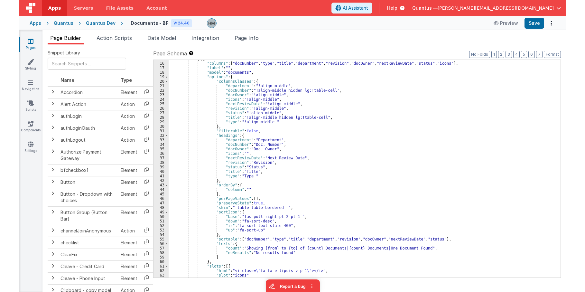
scroll to position [152, 0]
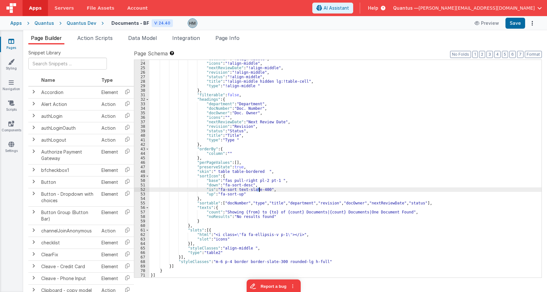
click at [258, 189] on div ""docOwner" : "!align-middle" , "icons" : "!align-middle" , "nextReviewDate" : "…" at bounding box center [345, 170] width 392 height 227
click at [261, 183] on div ""docOwner" : "!align-middle" , "icons" : "!align-middle" , "nextReviewDate" : "…" at bounding box center [345, 170] width 392 height 227
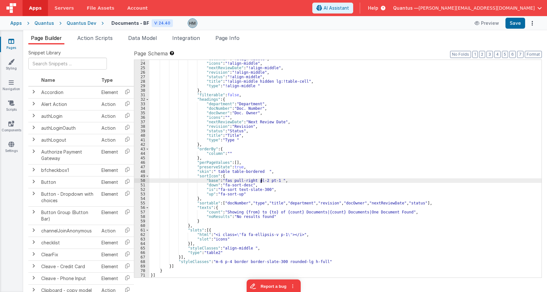
click at [262, 169] on div ""docOwner" : "!align-middle" , "icons" : "!align-middle" , "nextReviewDate" : "…" at bounding box center [345, 170] width 392 height 227
drag, startPoint x: 273, startPoint y: 180, endPoint x: 264, endPoint y: 180, distance: 8.4
click at [264, 180] on div ""docOwner" : "!align-middle" , "icons" : "!align-middle" , "nextReviewDate" : "…" at bounding box center [345, 170] width 392 height 227
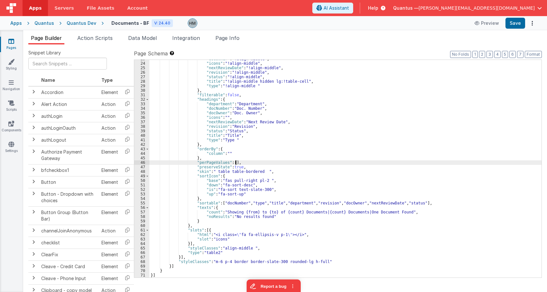
click at [261, 163] on div ""docOwner" : "!align-middle" , "icons" : "!align-middle" , "nextReviewDate" : "…" at bounding box center [345, 170] width 392 height 227
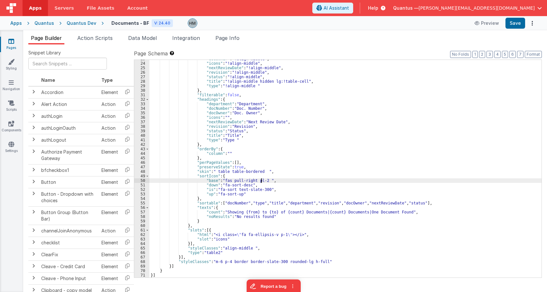
click at [262, 179] on div ""docOwner" : "!align-middle" , "icons" : "!align-middle" , "nextReviewDate" : "…" at bounding box center [345, 170] width 392 height 227
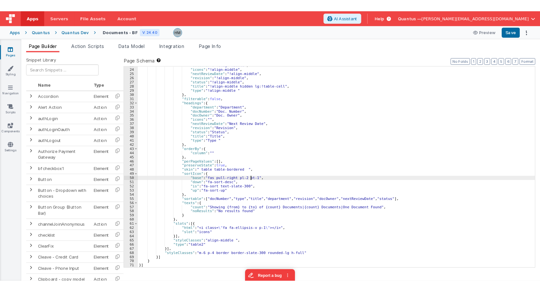
scroll to position [109, 0]
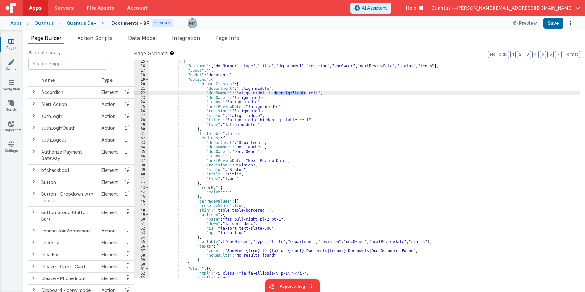
drag, startPoint x: 305, startPoint y: 92, endPoint x: 275, endPoint y: 92, distance: 29.9
click at [275, 92] on div "} , { "columns" : [ "docNumber" , "type" , "title" , "department" , "revision" …" at bounding box center [364, 172] width 430 height 227
click at [260, 89] on div "} , { "columns" : [ "docNumber" , "type" , "title" , "department" , "revision" …" at bounding box center [364, 172] width 430 height 227
paste textarea
click at [249, 124] on div "} , { "columns" : [ "docNumber" , "type" , "title" , "department" , "revision" …" at bounding box center [364, 172] width 430 height 227
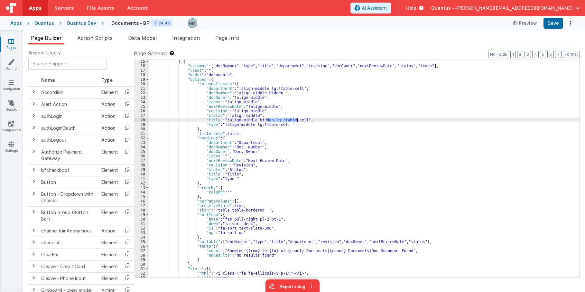
drag, startPoint x: 268, startPoint y: 119, endPoint x: 298, endPoint y: 121, distance: 30.3
click at [298, 121] on div "} , { "columns" : [ "docNumber" , "type" , "title" , "department" , "revision" …" at bounding box center [364, 172] width 430 height 227
click at [257, 110] on div "} , { "columns" : [ "docNumber" , "type" , "title" , "department" , "revision" …" at bounding box center [364, 172] width 430 height 227
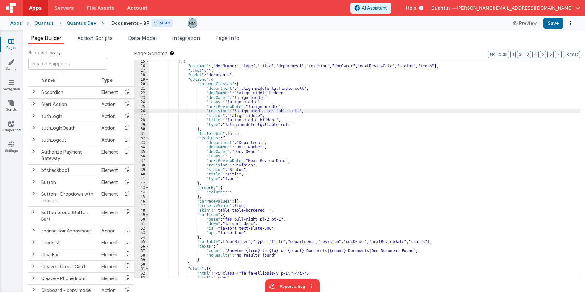
click at [270, 106] on div "} , { "columns" : [ "docNumber" , "type" , "title" , "department" , "revision" …" at bounding box center [364, 172] width 430 height 227
click at [257, 98] on div "} , { "columns" : [ "docNumber" , "type" , "title" , "department" , "revision" …" at bounding box center [364, 172] width 430 height 227
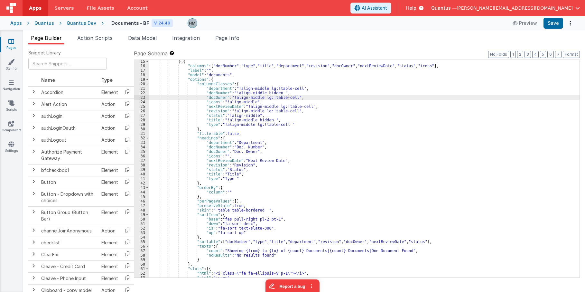
click at [297, 88] on div "} , { "columns" : [ "docNumber" , "type" , "title" , "department" , "revision" …" at bounding box center [364, 172] width 430 height 227
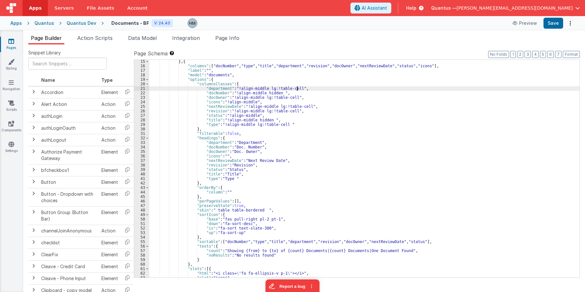
click at [269, 93] on div "} , { "columns" : [ "docNumber" , "type" , "title" , "department" , "revision" …" at bounding box center [364, 172] width 430 height 227
click at [267, 93] on div "} , { "columns" : [ "docNumber" , "type" , "title" , "department" , "revision" …" at bounding box center [364, 169] width 430 height 218
click at [267, 93] on div "} , { "columns" : [ "docNumber" , "type" , "title" , "department" , "revision" …" at bounding box center [364, 172] width 430 height 227
click at [262, 87] on div "} , { "columns" : [ "docNumber" , "type" , "title" , "department" , "revision" …" at bounding box center [364, 172] width 430 height 227
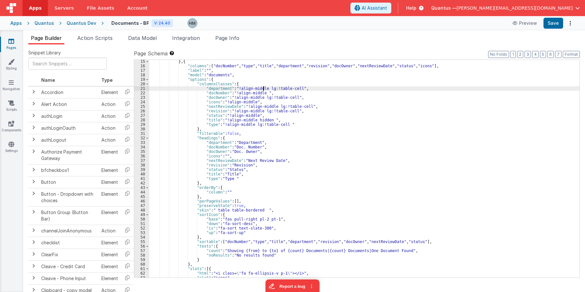
paste textarea
click at [259, 98] on div "} , { "columns" : [ "docNumber" , "type" , "title" , "department" , "revision" …" at bounding box center [364, 172] width 430 height 227
paste textarea
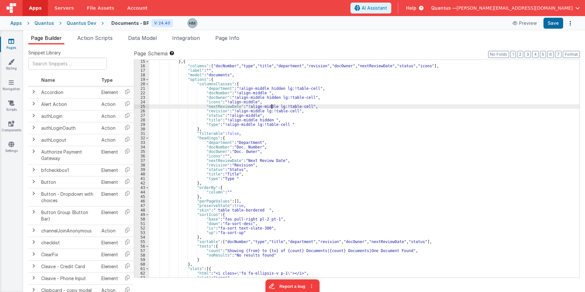
click at [272, 106] on div "} , { "columns" : [ "docNumber" , "type" , "title" , "department" , "revision" …" at bounding box center [364, 172] width 430 height 227
paste textarea
click at [258, 111] on div "} , { "columns" : [ "docNumber" , "type" , "title" , "department" , "revision" …" at bounding box center [364, 172] width 430 height 227
paste textarea
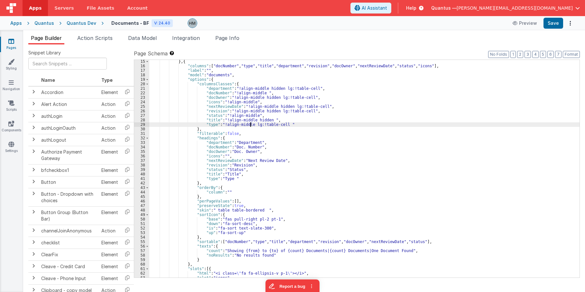
click at [250, 123] on div "} , { "columns" : [ "docNumber" , "type" , "title" , "department" , "revision" …" at bounding box center [364, 172] width 430 height 227
paste textarea
click at [256, 119] on div "} , { "columns" : [ "docNumber" , "type" , "title" , "department" , "revision" …" at bounding box center [364, 172] width 430 height 227
click at [253, 119] on div "} , { "columns" : [ "docNumber" , "type" , "title" , "department" , "revision" …" at bounding box center [364, 172] width 430 height 227
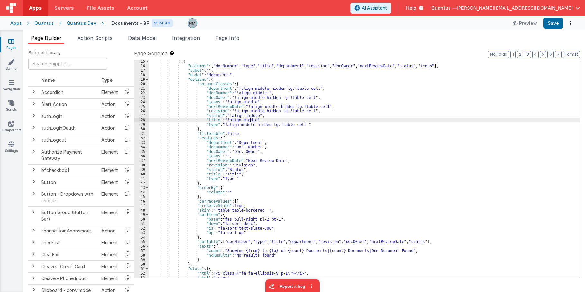
click at [269, 113] on div "} , { "columns" : [ "docNumber" , "type" , "title" , "department" , "revision" …" at bounding box center [364, 172] width 430 height 227
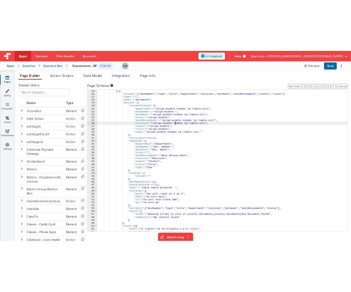
scroll to position [152, 0]
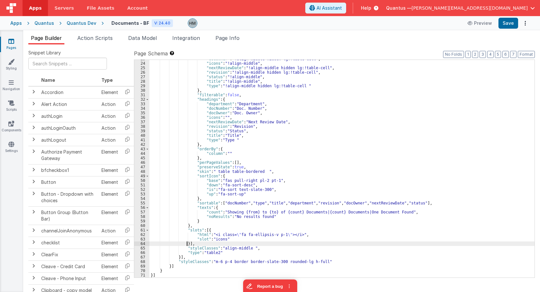
click at [187, 244] on div ""docOwner" : "!align-middle hidden lg:!table-cell" , "icons" : "!align-middle" …" at bounding box center [341, 170] width 385 height 227
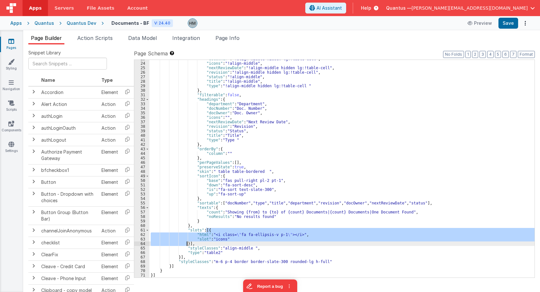
click at [187, 244] on div ""docOwner" : "!align-middle hidden lg:!table-cell" , "icons" : "!align-middle" …" at bounding box center [341, 170] width 385 height 227
click at [187, 244] on div ""docOwner" : "!align-middle hidden lg:!table-cell" , "icons" : "!align-middle" …" at bounding box center [341, 169] width 385 height 218
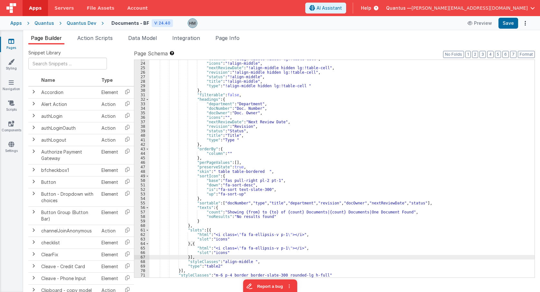
click at [218, 256] on div ""docOwner" : "!align-middle hidden lg:!table-cell" , "icons" : "!align-middle" …" at bounding box center [341, 170] width 385 height 227
click at [219, 254] on div ""docOwner" : "!align-middle hidden lg:!table-cell" , "icons" : "!align-middle" …" at bounding box center [341, 170] width 385 height 227
click at [219, 254] on div ""docOwner" : "!align-middle hidden lg:!table-cell" , "icons" : "!align-middle" …" at bounding box center [341, 169] width 385 height 218
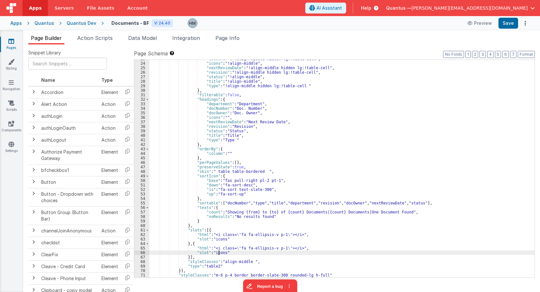
click at [219, 253] on div ""docOwner" : "!align-middle hidden lg:!table-cell" , "icons" : "!align-middle" …" at bounding box center [341, 170] width 385 height 227
click at [205, 249] on div ""docOwner" : "!align-middle hidden lg:!table-cell" , "icons" : "!align-middle" …" at bounding box center [341, 170] width 385 height 227
click at [214, 104] on div ""docOwner" : "!align-middle hidden lg:!table-cell" , "icons" : "!align-middle" …" at bounding box center [341, 170] width 385 height 227
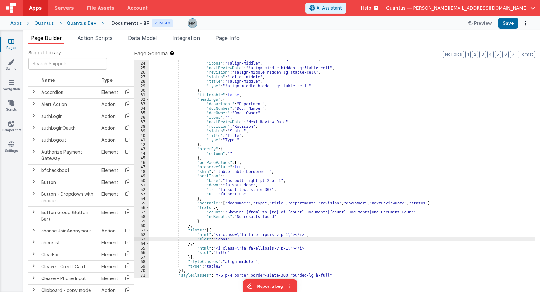
click at [163, 240] on div ""docOwner" : "!align-middle hidden lg:!table-cell" , "icons" : "!align-middle" …" at bounding box center [341, 170] width 385 height 227
click at [165, 251] on div ""docOwner" : "!align-middle hidden lg:!table-cell" , "icons" : "!align-middle" …" at bounding box center [341, 170] width 385 height 227
click at [142, 249] on div "65" at bounding box center [141, 248] width 15 height 5
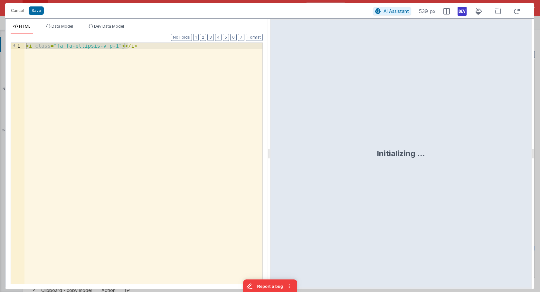
drag, startPoint x: 161, startPoint y: 42, endPoint x: 18, endPoint y: 21, distance: 143.9
click at [24, 43] on div "< i class = "fa fa-ellipsis-v p-1" > </ i >" at bounding box center [143, 163] width 238 height 241
drag, startPoint x: 63, startPoint y: 45, endPoint x: 43, endPoint y: 45, distance: 19.6
click at [43, 45] on div "< span > </ span > {{row.title}}" at bounding box center [143, 169] width 238 height 253
click at [109, 47] on div "< span > {{row.title}}" at bounding box center [143, 169] width 238 height 253
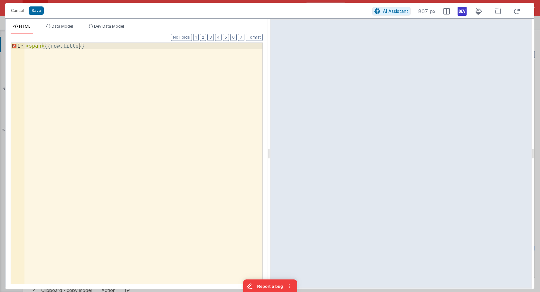
paste textarea
click at [41, 47] on div "< span > {{row.title}}" at bounding box center [143, 169] width 238 height 253
click at [75, 44] on div "< span class = "text-" > {{row.title}} </ span >" at bounding box center [143, 169] width 238 height 253
click at [78, 45] on div "< span class = "text-" > {{row.title}} </ span >" at bounding box center [143, 169] width 238 height 253
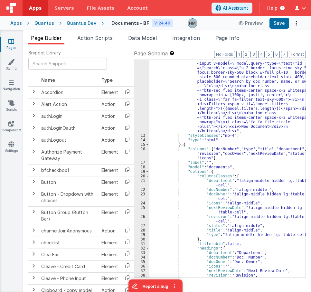
click at [80, 24] on div "Quantus Dev" at bounding box center [82, 23] width 30 height 6
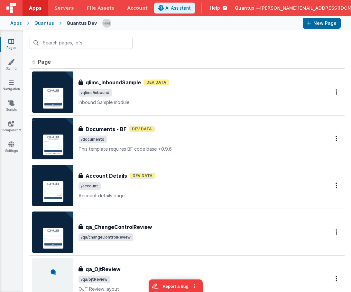
click at [220, 7] on span "Help" at bounding box center [215, 8] width 10 height 6
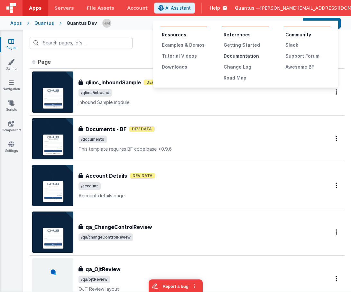
click at [238, 55] on div "Documentation" at bounding box center [246, 56] width 45 height 6
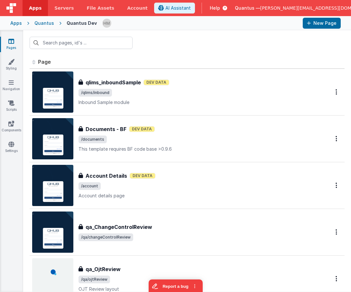
click at [220, 8] on span "Help" at bounding box center [215, 8] width 10 height 6
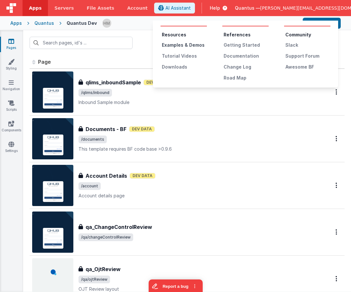
click at [188, 45] on div "Examples & Demos" at bounding box center [184, 45] width 45 height 6
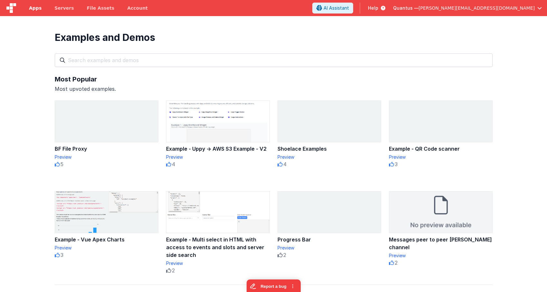
click at [28, 11] on link "Apps" at bounding box center [35, 8] width 25 height 16
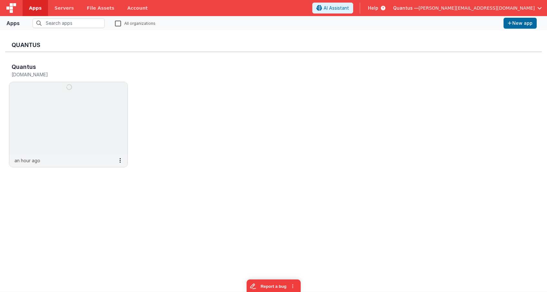
click at [118, 24] on label "All organizations" at bounding box center [135, 23] width 41 height 6
click at [0, 0] on input "All organizations" at bounding box center [0, 0] width 0 height 0
click at [86, 24] on input "text" at bounding box center [69, 23] width 72 height 10
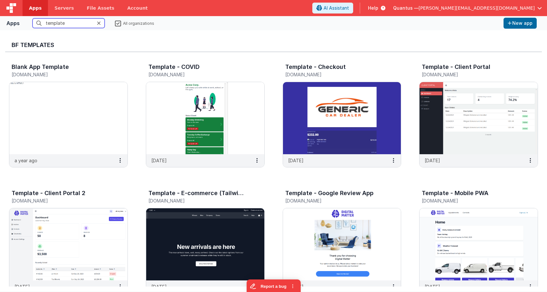
drag, startPoint x: 76, startPoint y: 23, endPoint x: -21, endPoint y: 8, distance: 98.2
click at [33, 18] on input "template" at bounding box center [69, 23] width 72 height 10
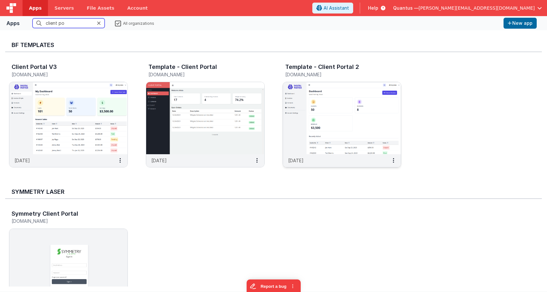
type input "client po"
click at [333, 143] on img at bounding box center [342, 118] width 118 height 72
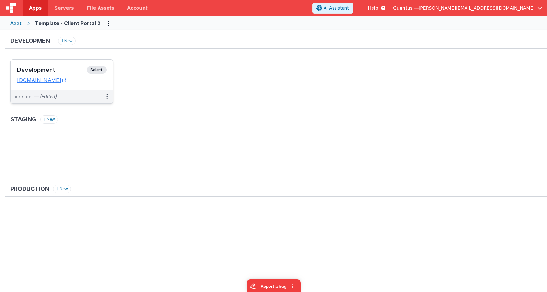
click at [58, 65] on div "Development Select URLs [DOMAIN_NAME]" at bounding box center [62, 75] width 102 height 30
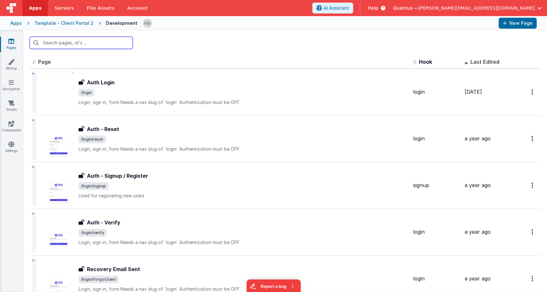
click at [102, 45] on input "text" at bounding box center [81, 43] width 103 height 12
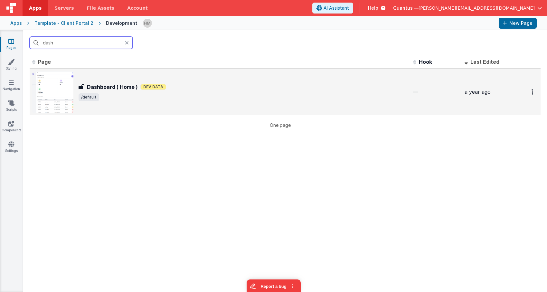
type input "dash"
click at [180, 85] on div "Dashboard ( Home ) Dev Data" at bounding box center [243, 87] width 329 height 8
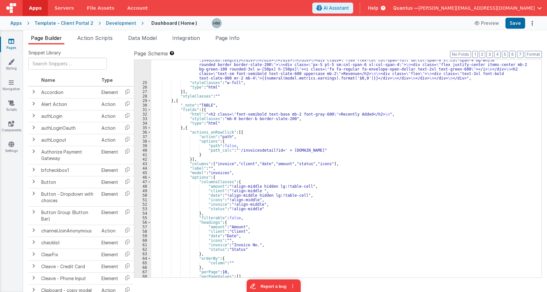
scroll to position [108, 0]
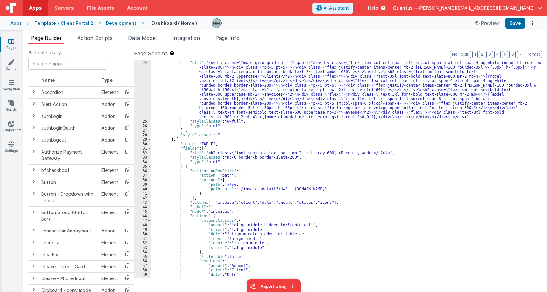
click at [183, 140] on div ""fields" : [{ "html" : " \n <div class= \" mx-6 grid grid-cols-12 gap-6 \" > \n…" at bounding box center [346, 169] width 390 height 227
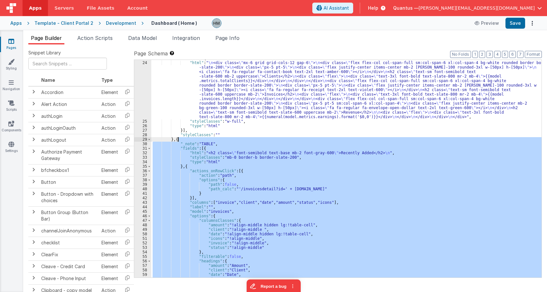
click at [191, 165] on div ""fields" : [{ "html" : " \n <div class= \" mx-6 grid grid-cols-12 gap-6 \" > \n…" at bounding box center [346, 169] width 390 height 218
click at [191, 165] on div ""fields" : [{ "html" : " \n <div class= \" mx-6 grid grid-cols-12 gap-6 \" > \n…" at bounding box center [346, 169] width 390 height 227
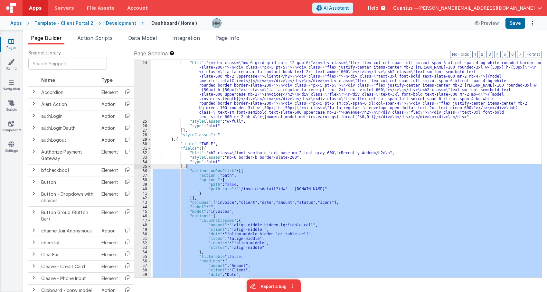
scroll to position [146, 0]
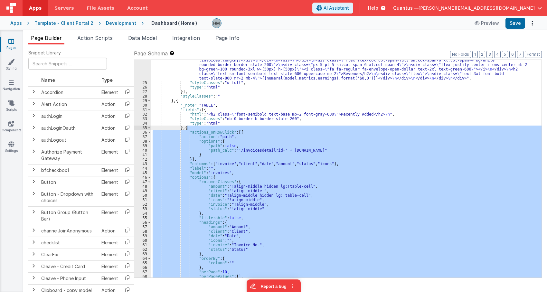
click at [151, 134] on div "36" at bounding box center [142, 132] width 17 height 5
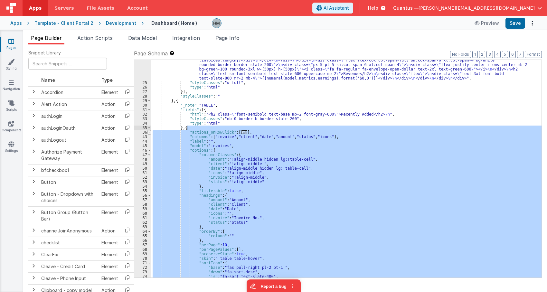
click at [149, 133] on span at bounding box center [149, 132] width 4 height 5
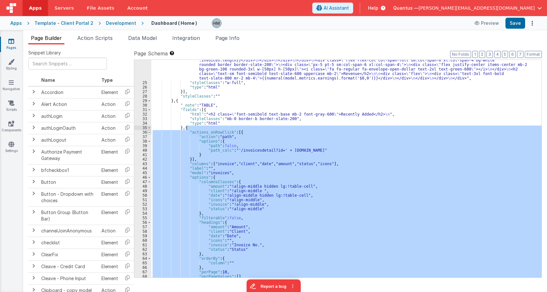
click at [149, 133] on span at bounding box center [149, 132] width 4 height 5
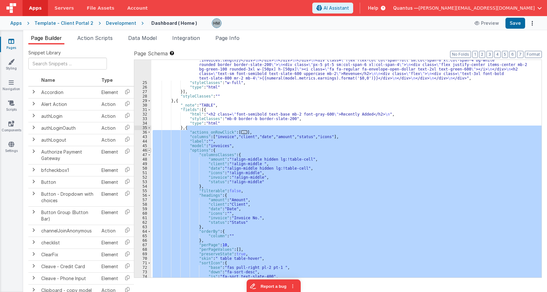
click at [150, 150] on span at bounding box center [149, 150] width 4 height 5
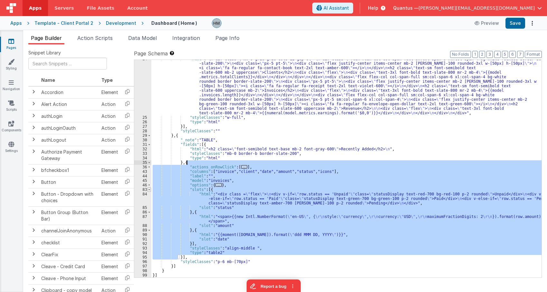
click at [147, 190] on span at bounding box center [149, 189] width 4 height 5
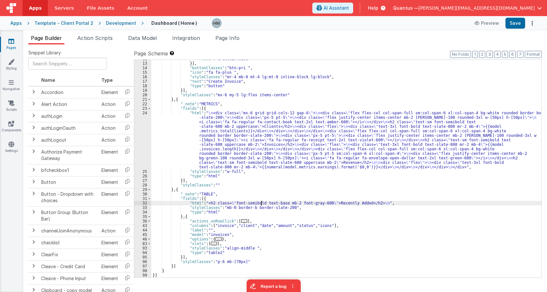
click at [260, 202] on div ""name" : "createInvoice" }] , "buttonClasses" : "btn-pri " , "icon" : "fa fa-pl…" at bounding box center [346, 170] width 390 height 227
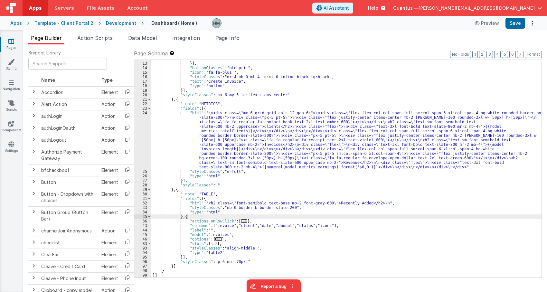
click at [189, 218] on div ""name" : "createInvoice" }] , "buttonClasses" : "btn-pri " , "icon" : "fa fa-pl…" at bounding box center [346, 170] width 390 height 227
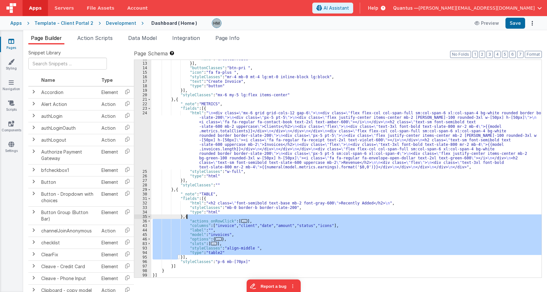
click at [211, 244] on div ""name" : "createInvoice" }] , "buttonClasses" : "btn-pri " , "icon" : "fa fa-pl…" at bounding box center [346, 169] width 390 height 218
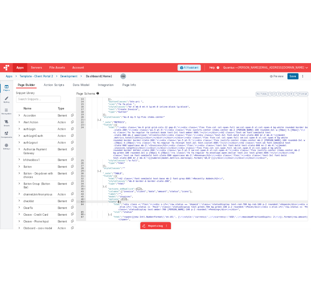
scroll to position [96, 0]
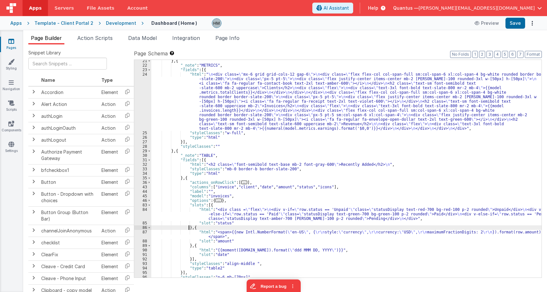
click at [188, 228] on div "} , { "_note" : "METRICS" , "fields" : [{ "html" : " \n <div class= \" mx-6 gri…" at bounding box center [346, 172] width 390 height 227
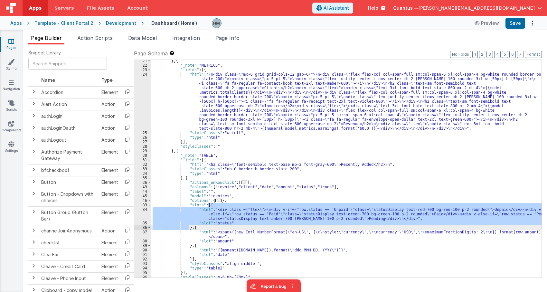
click at [188, 228] on div "} , { "_note" : "METRICS" , "fields" : [{ "html" : " \n <div class= \" mx-6 gri…" at bounding box center [346, 172] width 390 height 227
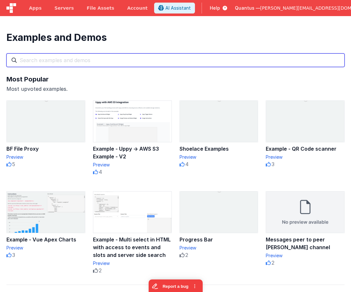
click at [95, 63] on input "text" at bounding box center [175, 60] width 338 height 14
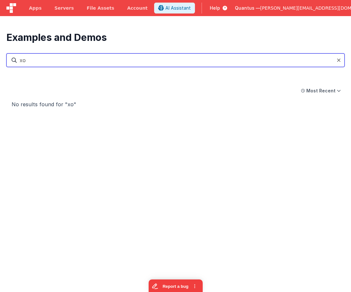
type input "x"
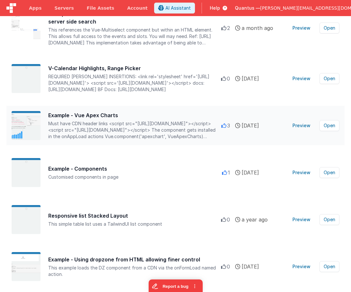
scroll to position [116, 0]
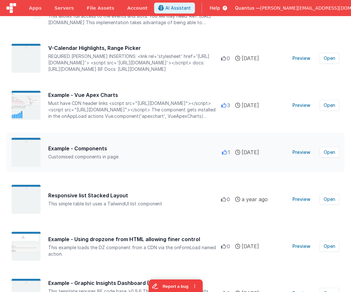
type input "component"
click at [302, 153] on button "Preview" at bounding box center [302, 152] width 26 height 10
